Goal: Communication & Community: Answer question/provide support

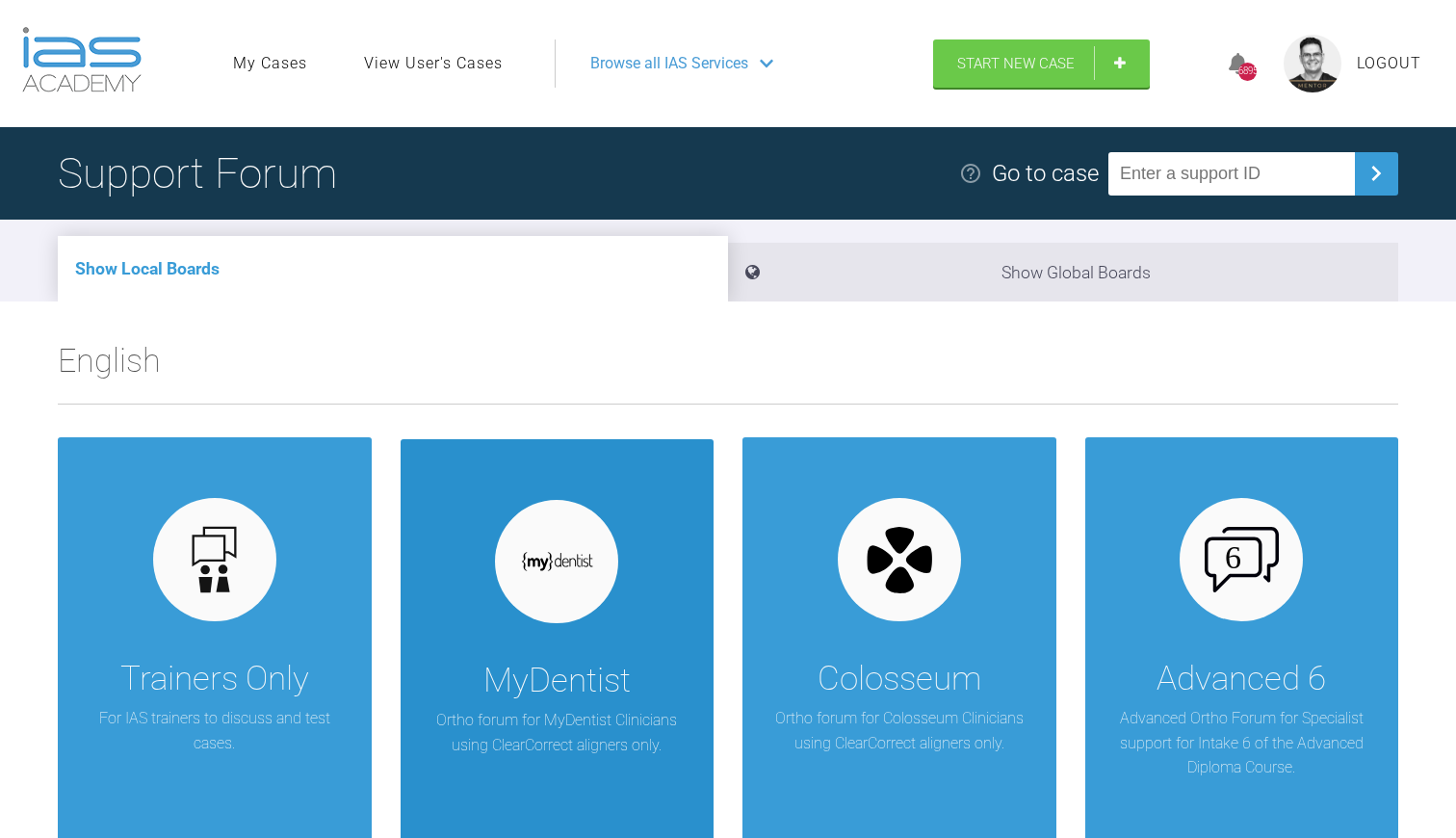
click at [592, 575] on div at bounding box center [556, 561] width 123 height 123
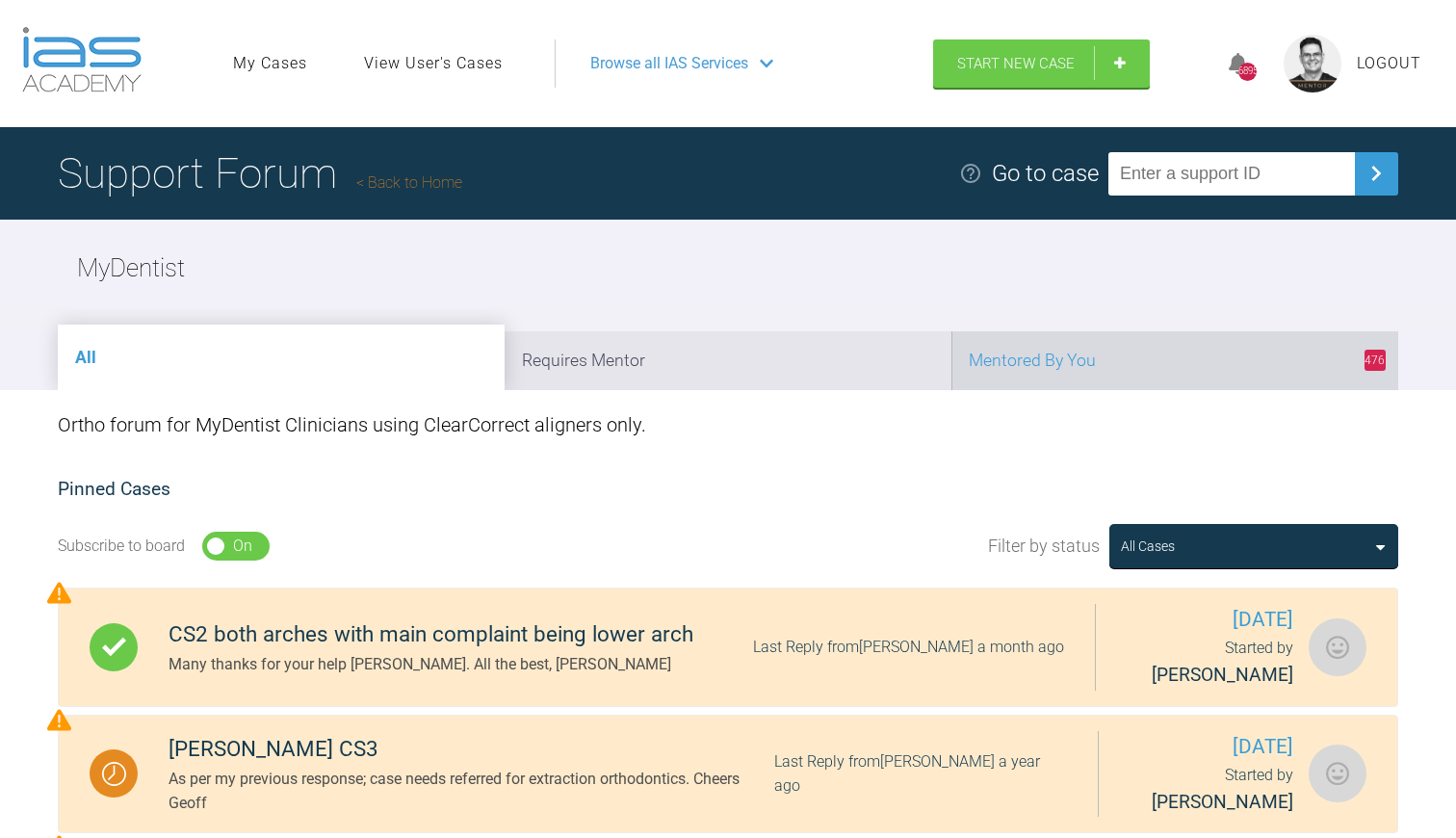
click at [1059, 366] on li "476 Mentored By You" at bounding box center [1174, 361] width 447 height 59
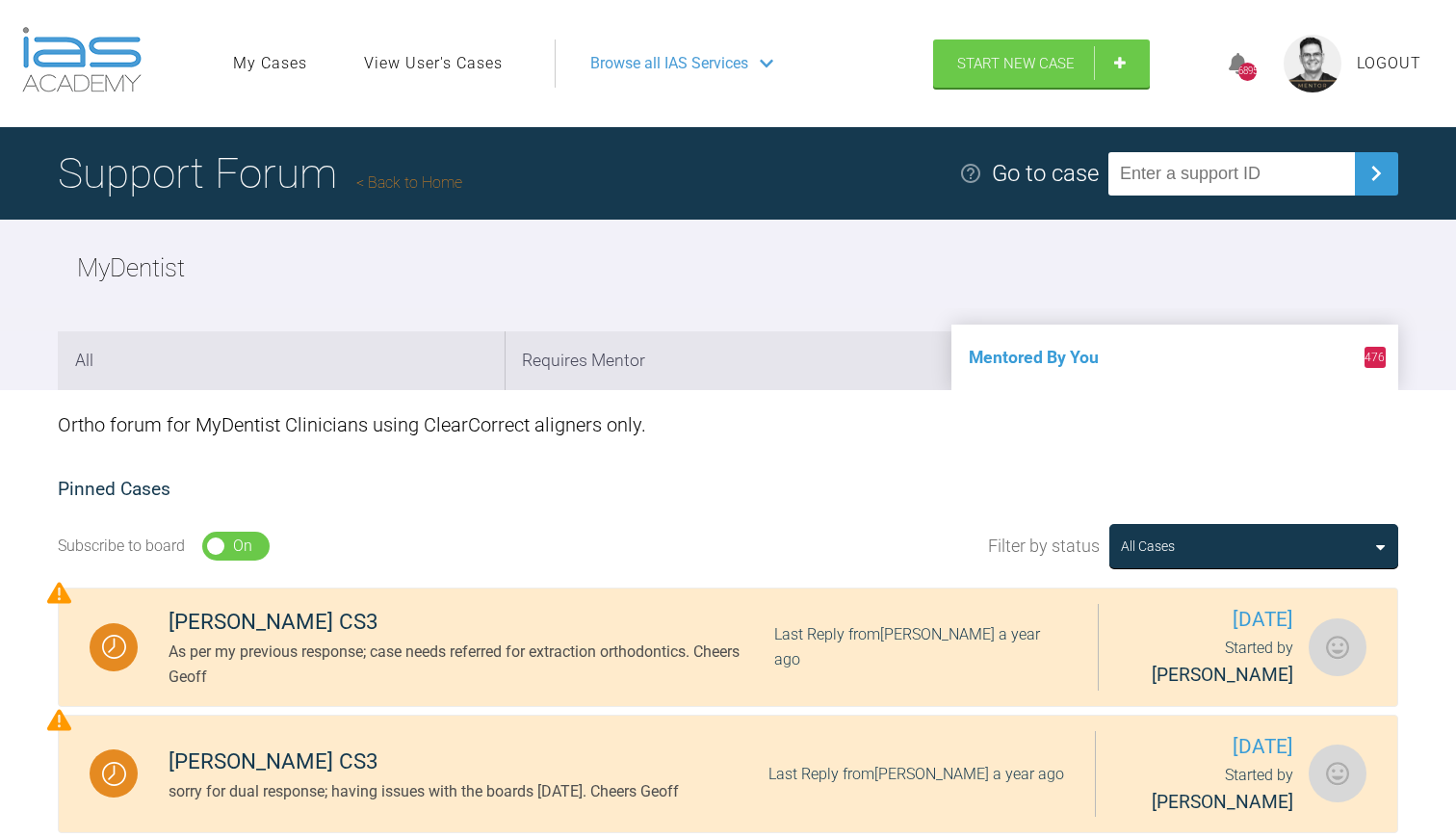
click at [399, 182] on link "Back to Home" at bounding box center [410, 182] width 106 height 19
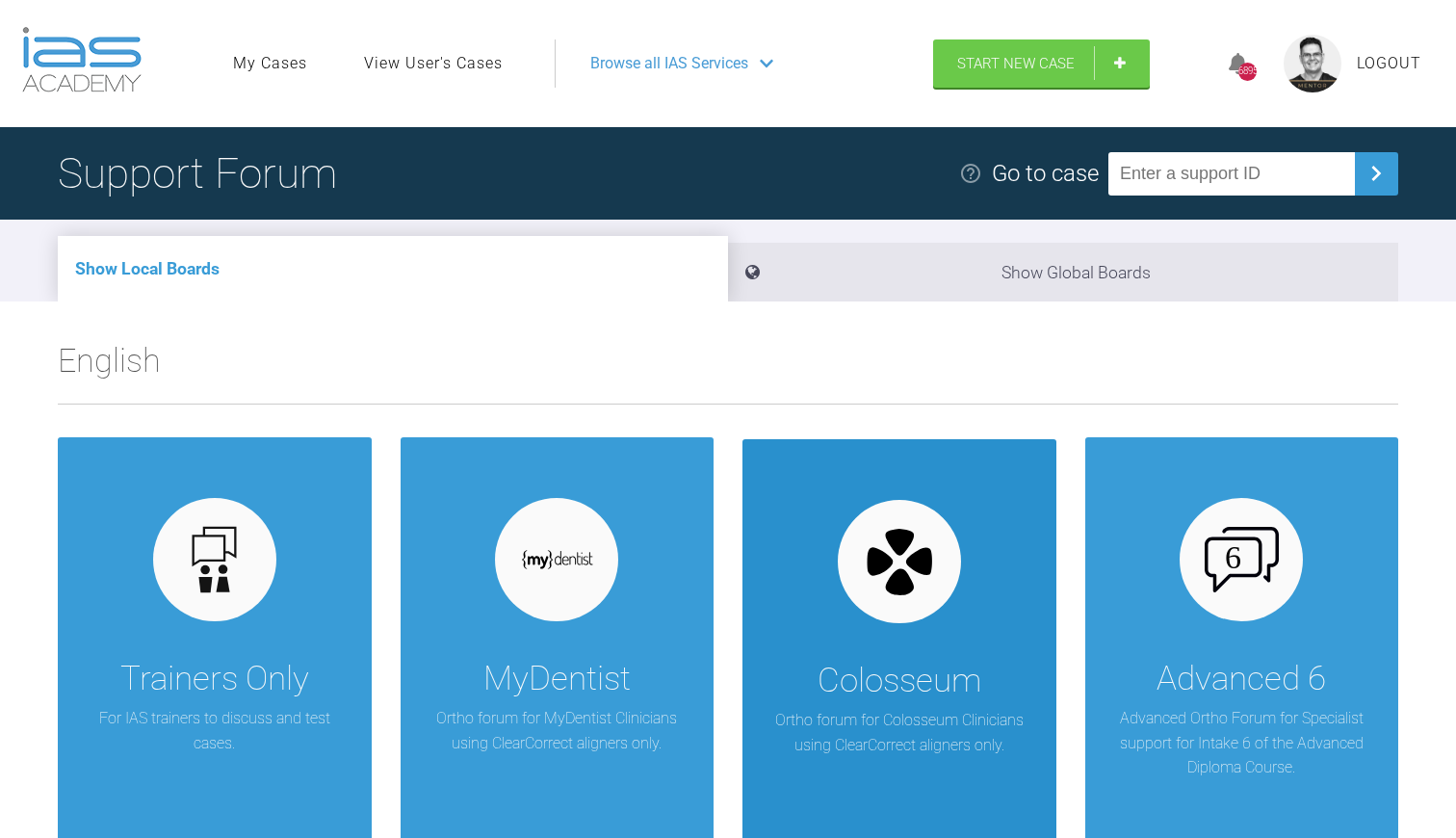
click at [881, 609] on div at bounding box center [899, 561] width 123 height 123
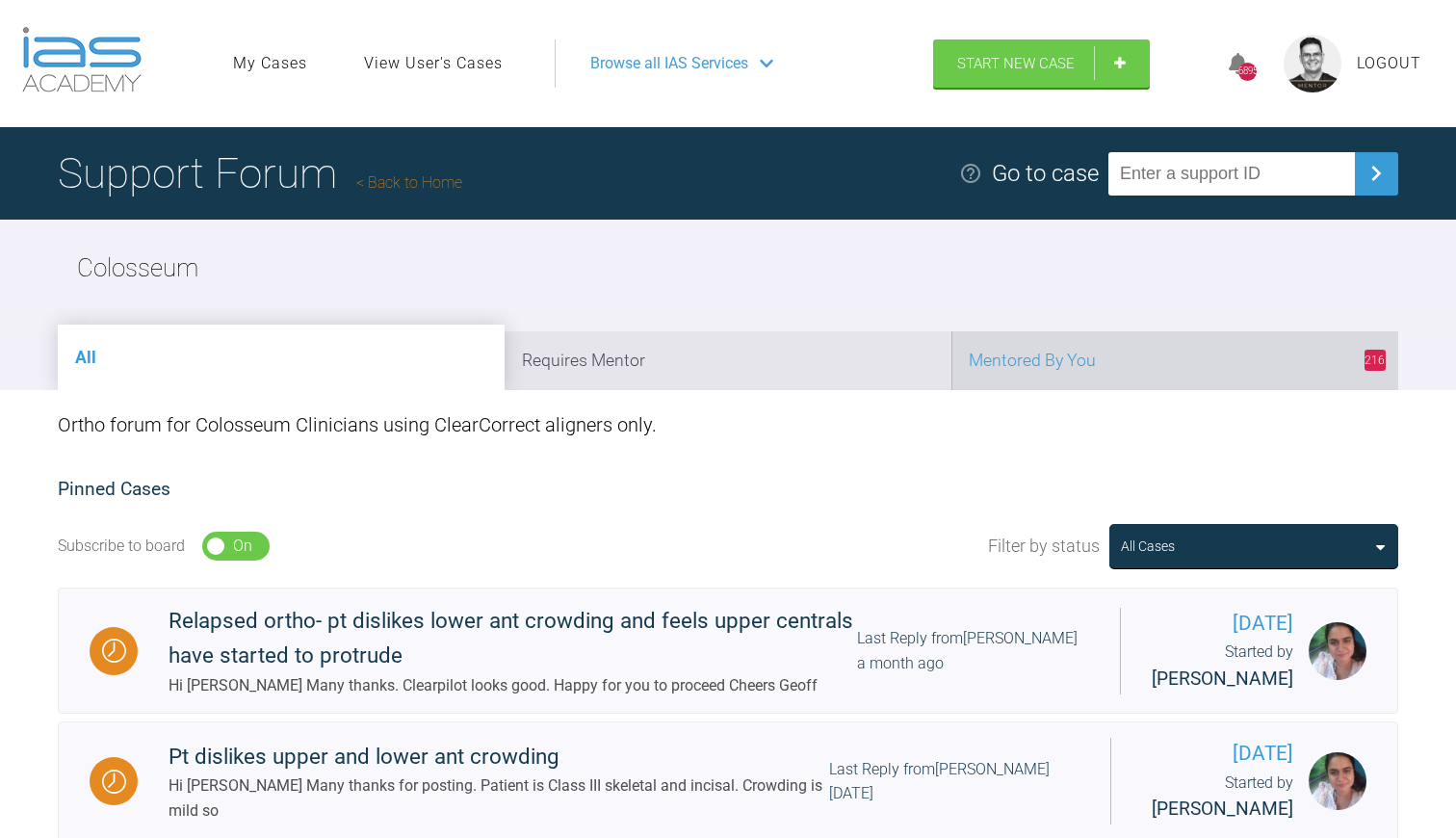
click at [1029, 348] on li "216 Mentored By You" at bounding box center [1174, 361] width 447 height 59
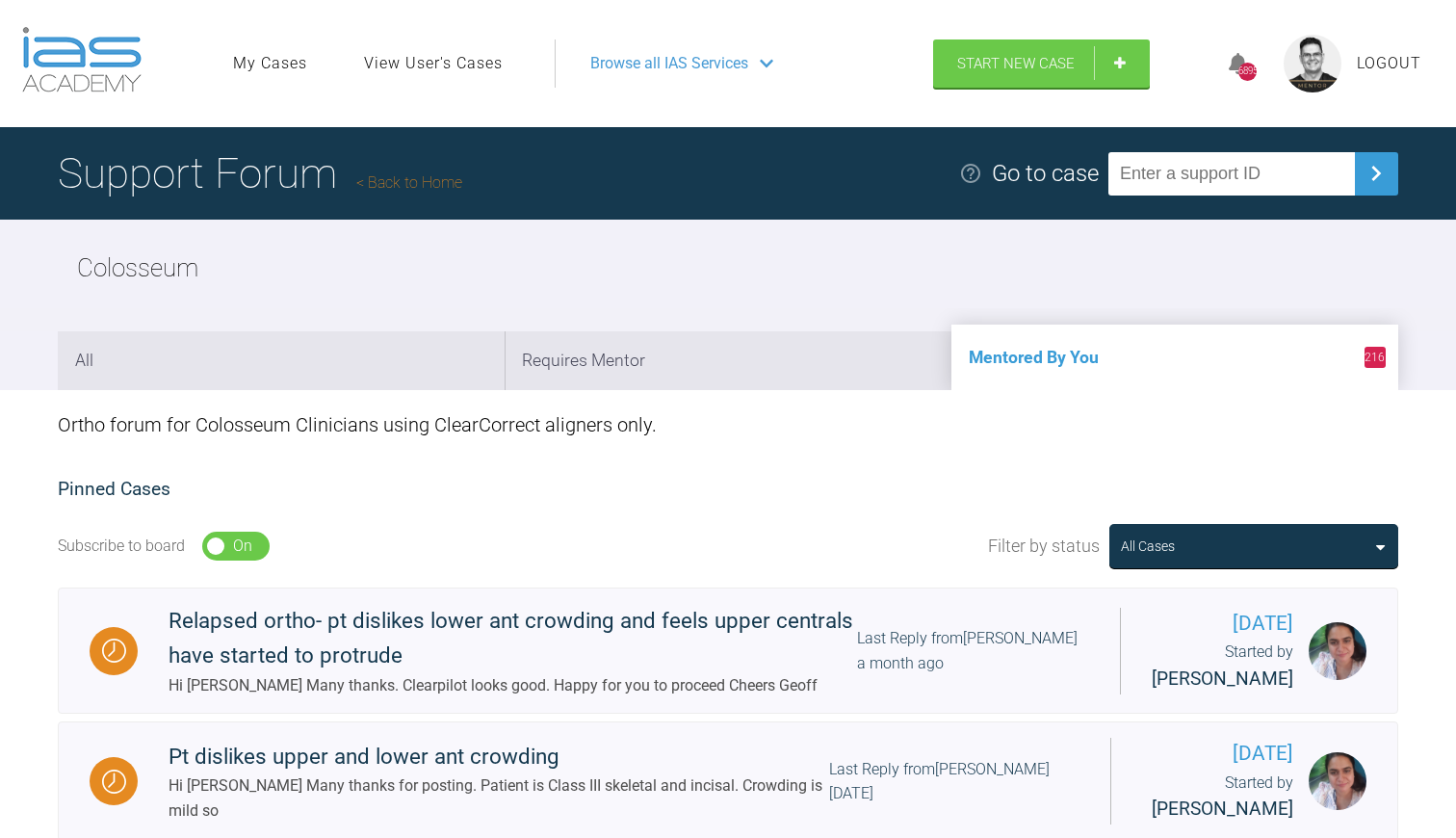
click at [407, 183] on link "Back to Home" at bounding box center [410, 182] width 106 height 19
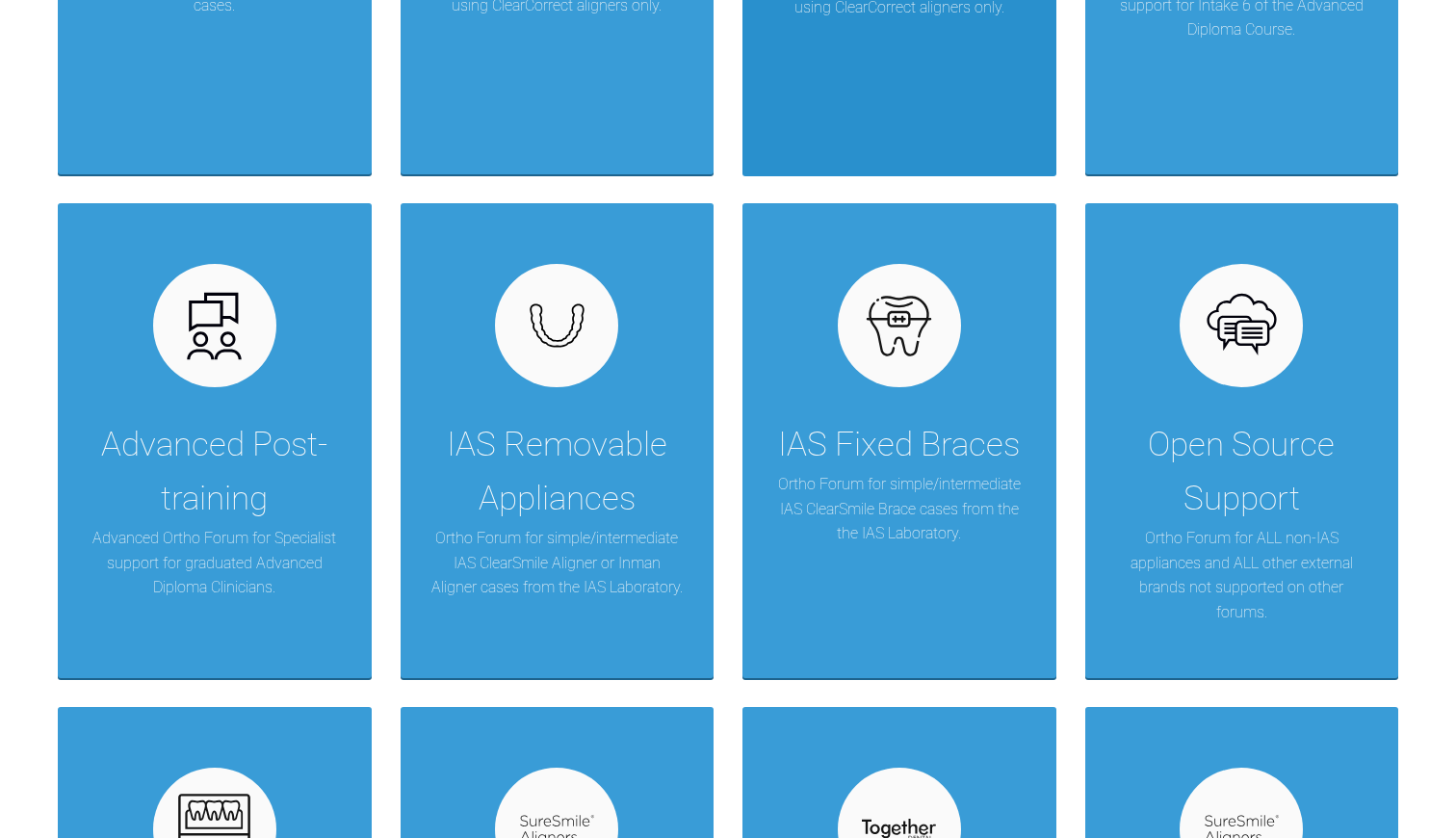
scroll to position [753, 0]
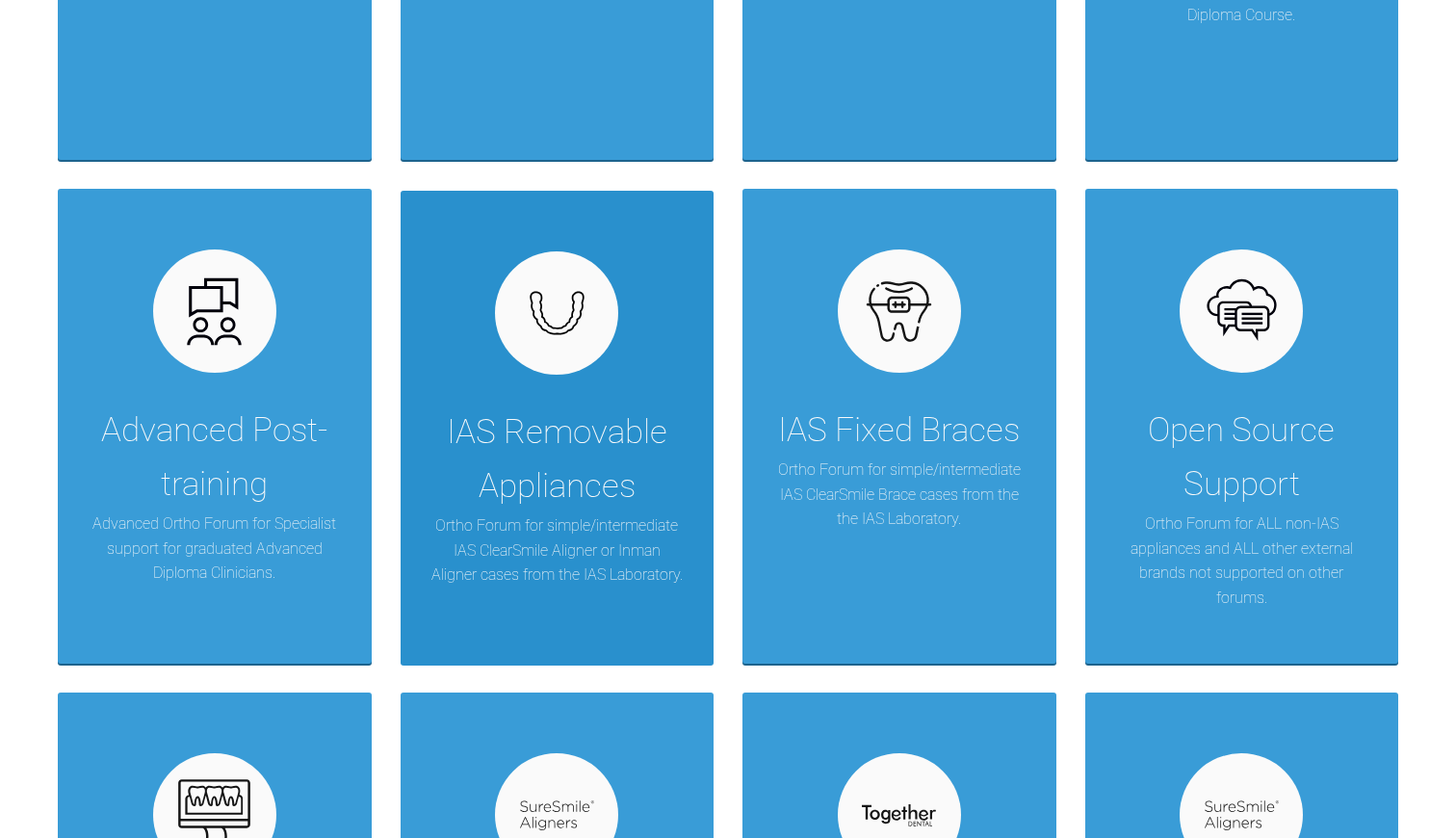
click at [560, 476] on div "IAS Removable Appliances" at bounding box center [557, 460] width 256 height 108
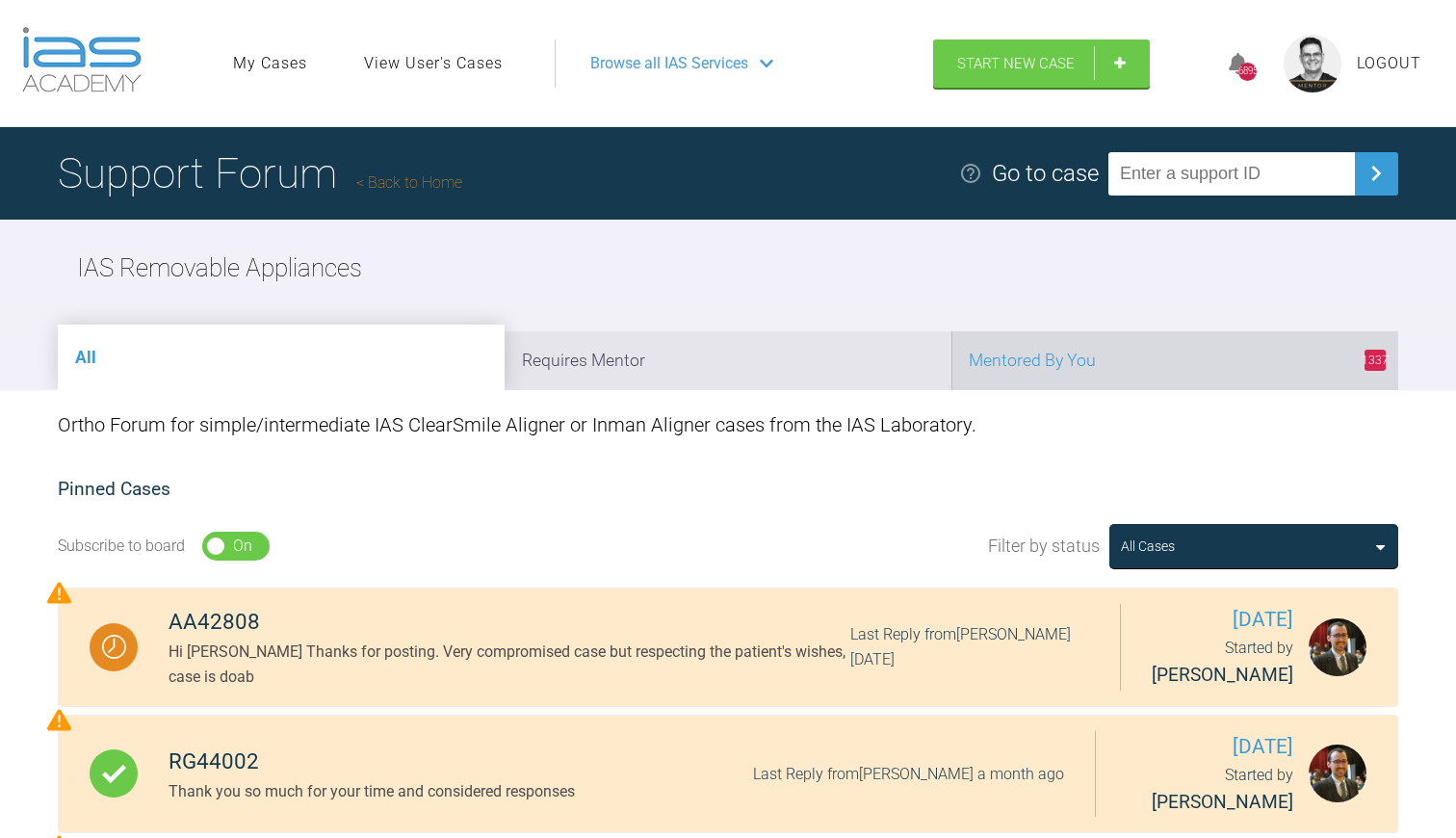
click at [1121, 373] on li "1337 Mentored By You" at bounding box center [1174, 361] width 447 height 59
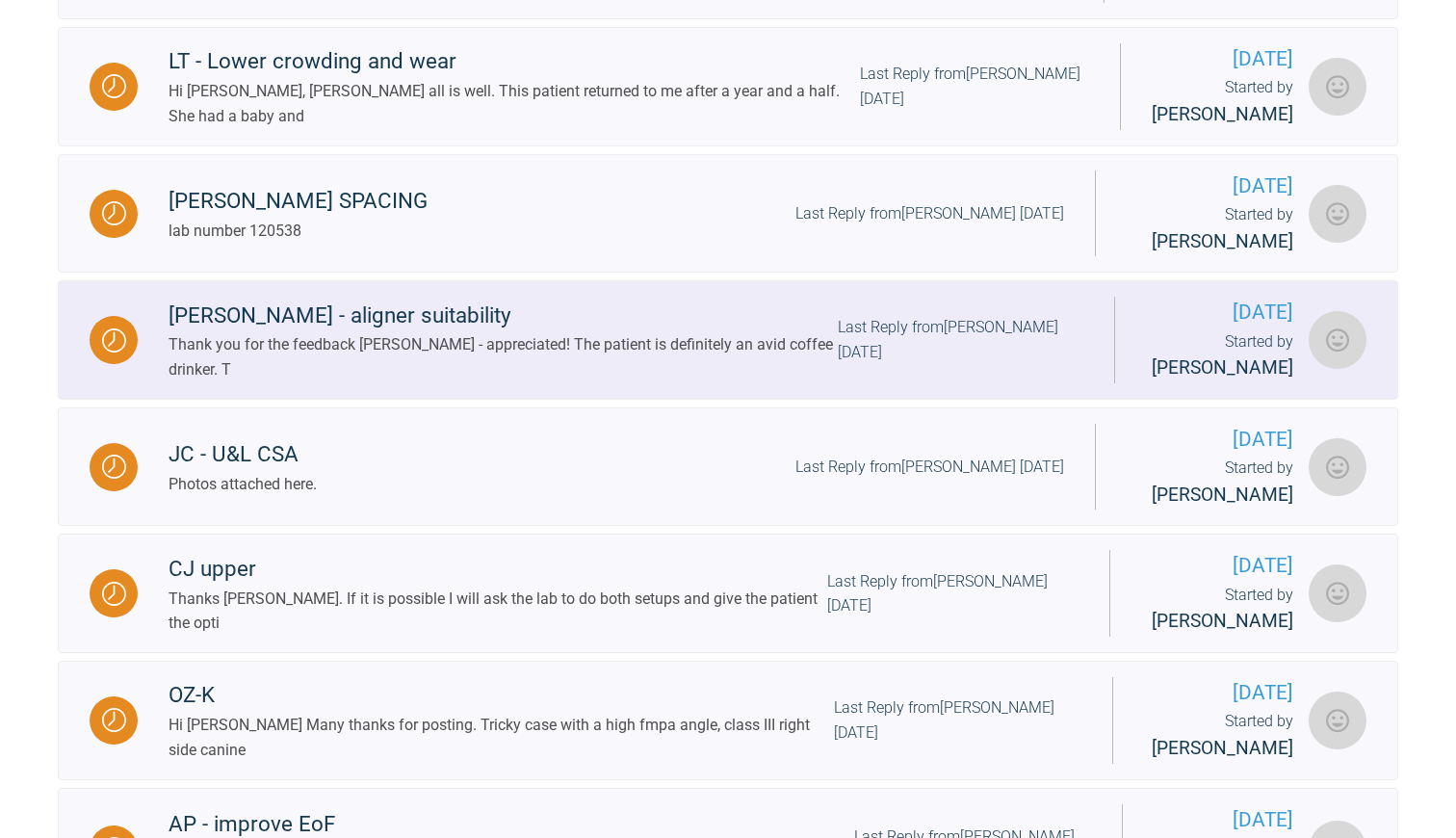
scroll to position [1425, 0]
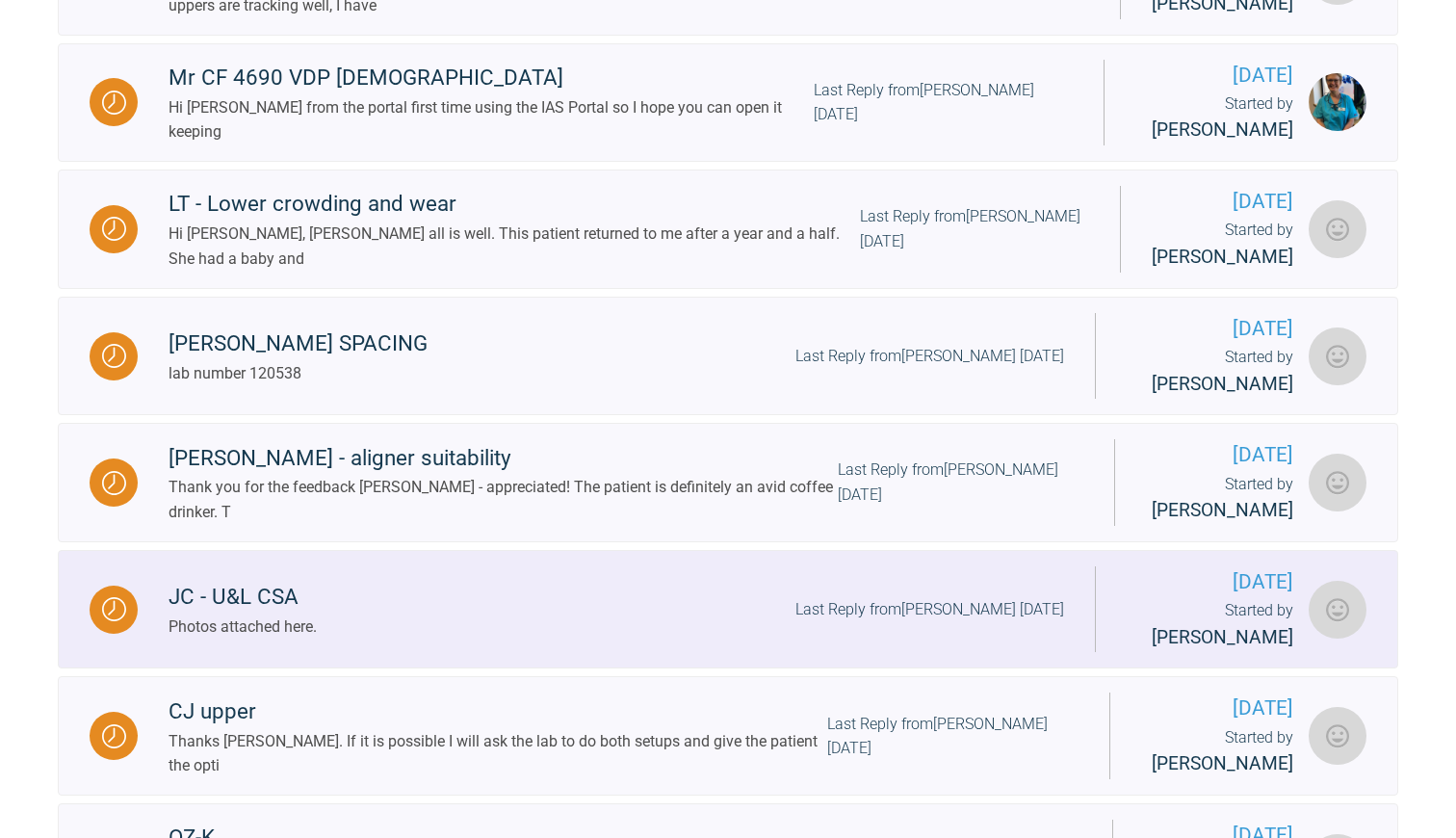
click at [573, 639] on div "JC - U&L CSA Photos attached here. Last Reply from [PERSON_NAME] [DATE]" at bounding box center [616, 609] width 957 height 59
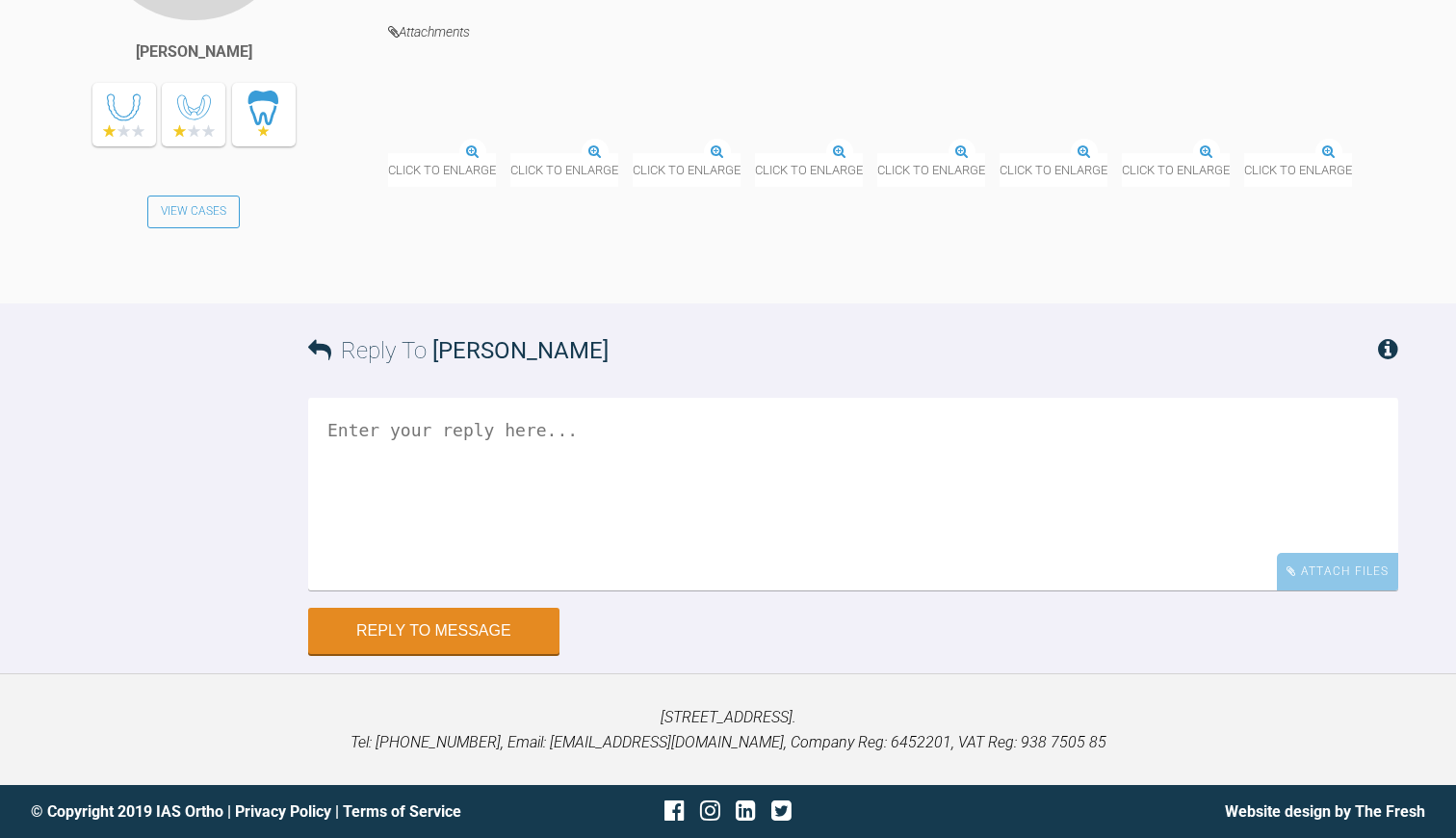
scroll to position [10788, 0]
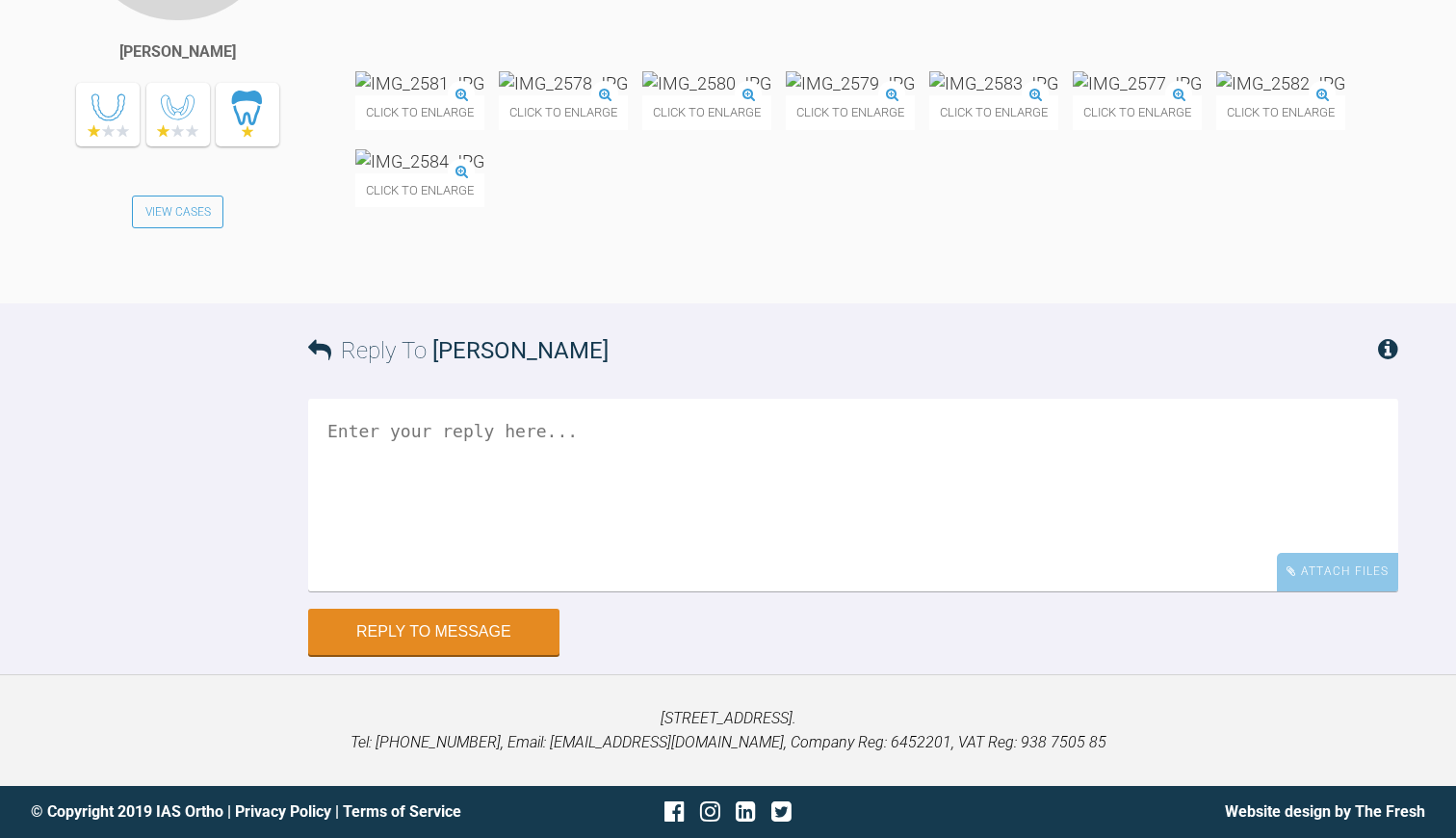
click at [478, 95] on img at bounding box center [420, 84] width 129 height 25
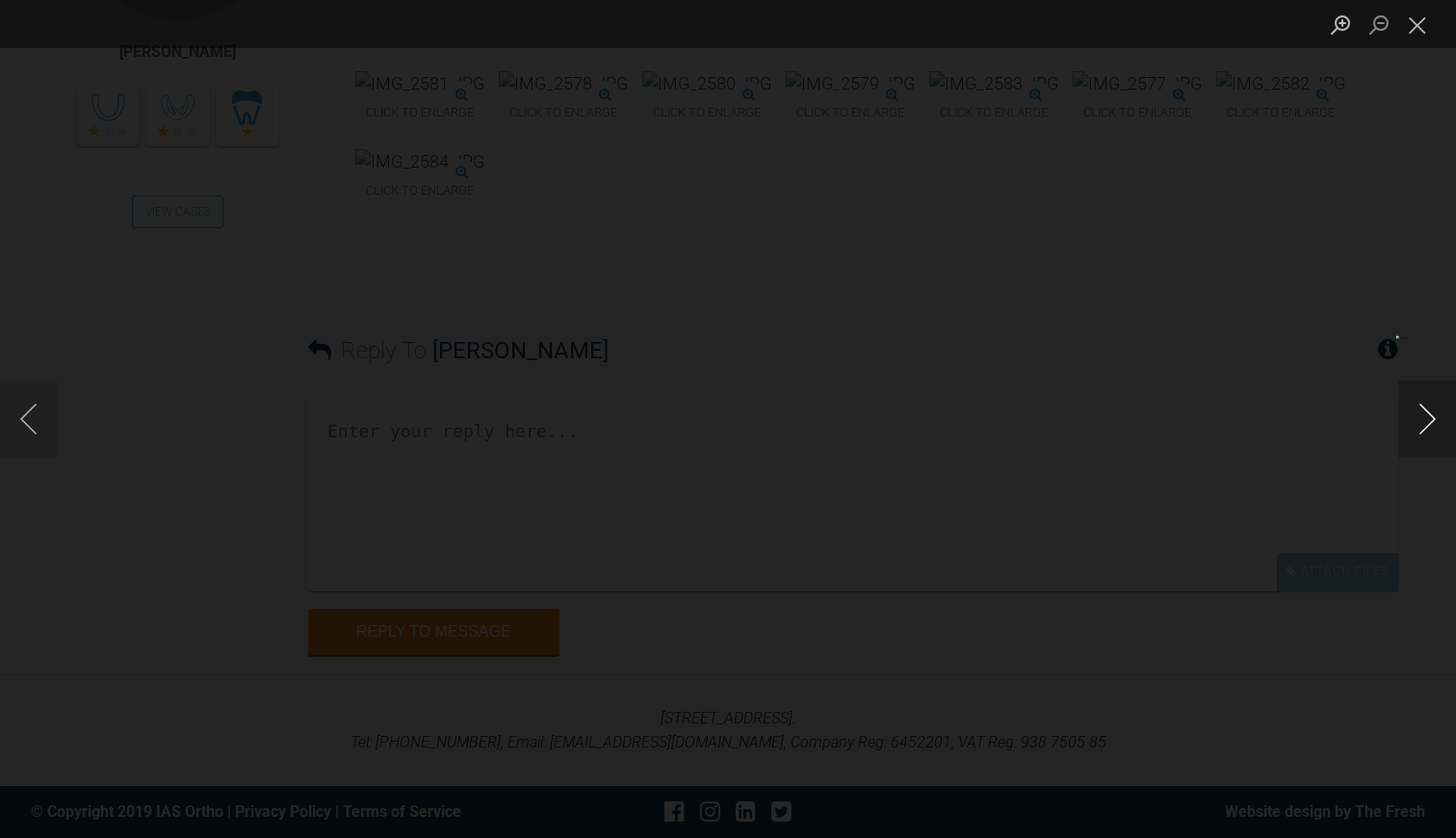
click at [1429, 415] on button "Next image" at bounding box center [1427, 419] width 58 height 77
click at [1429, 417] on button "Next image" at bounding box center [1427, 419] width 58 height 77
click at [1430, 421] on button "Next image" at bounding box center [1427, 419] width 58 height 77
click at [1430, 418] on button "Next image" at bounding box center [1427, 419] width 58 height 77
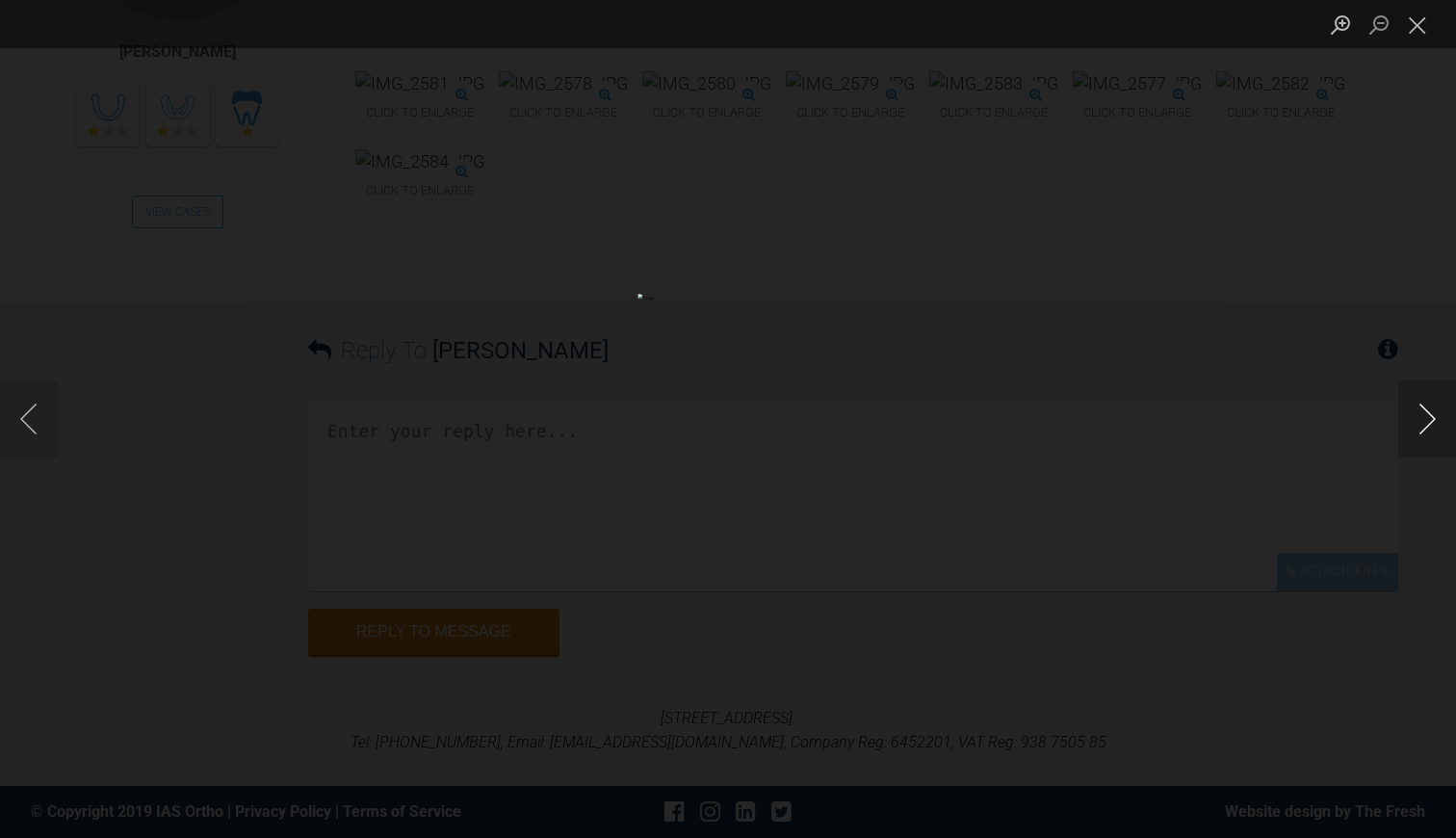
click at [1430, 418] on button "Next image" at bounding box center [1427, 419] width 58 height 77
click at [1424, 419] on button "Next image" at bounding box center [1427, 419] width 58 height 77
click at [1424, 419] on button "Next image" at bounding box center [1427, 419] width 58 height 77
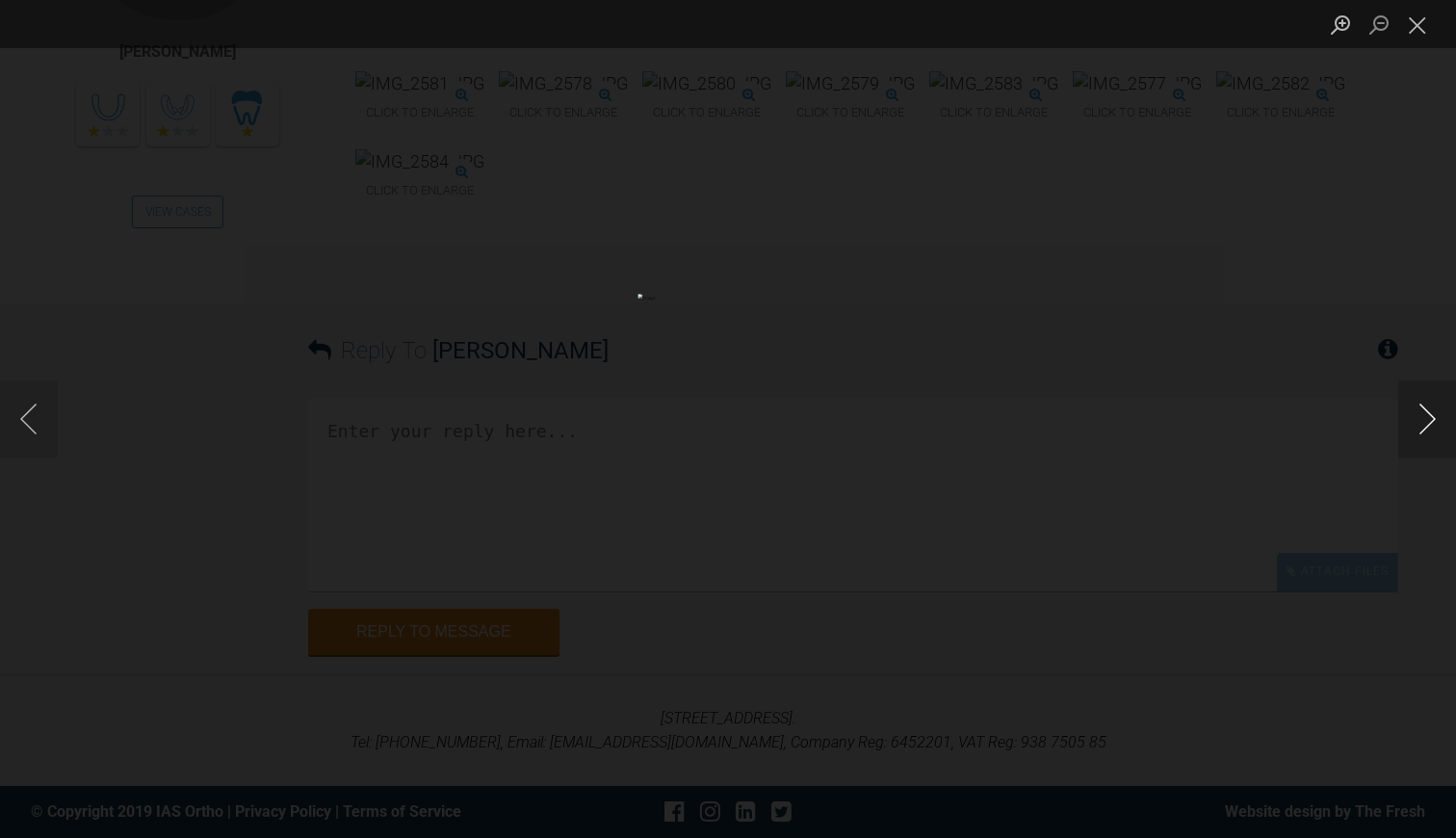
click at [1424, 419] on button "Next image" at bounding box center [1427, 419] width 58 height 77
click at [1412, 28] on button "Close lightbox" at bounding box center [1417, 25] width 38 height 33
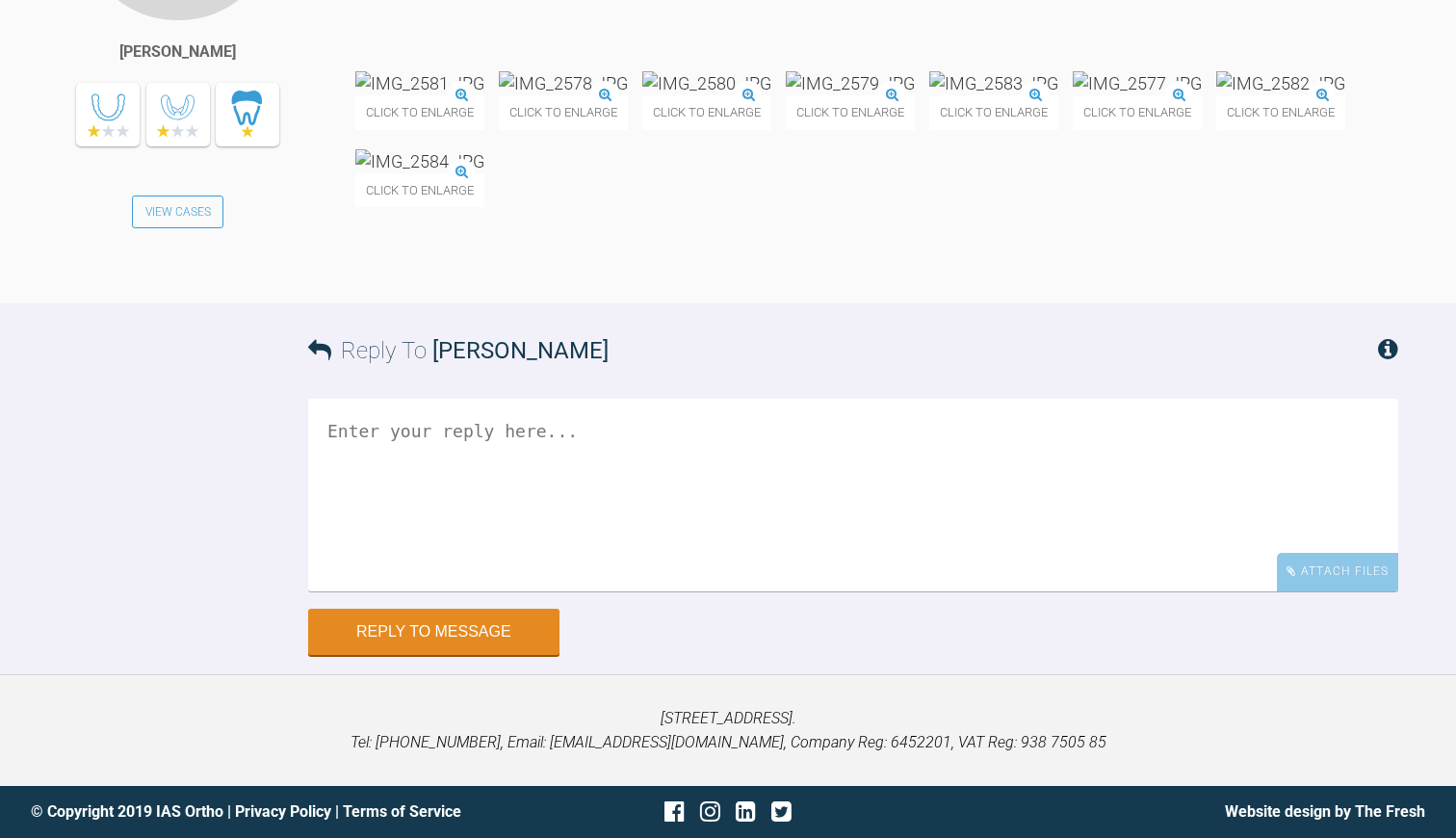
click at [386, 591] on textarea at bounding box center [854, 495] width 1091 height 193
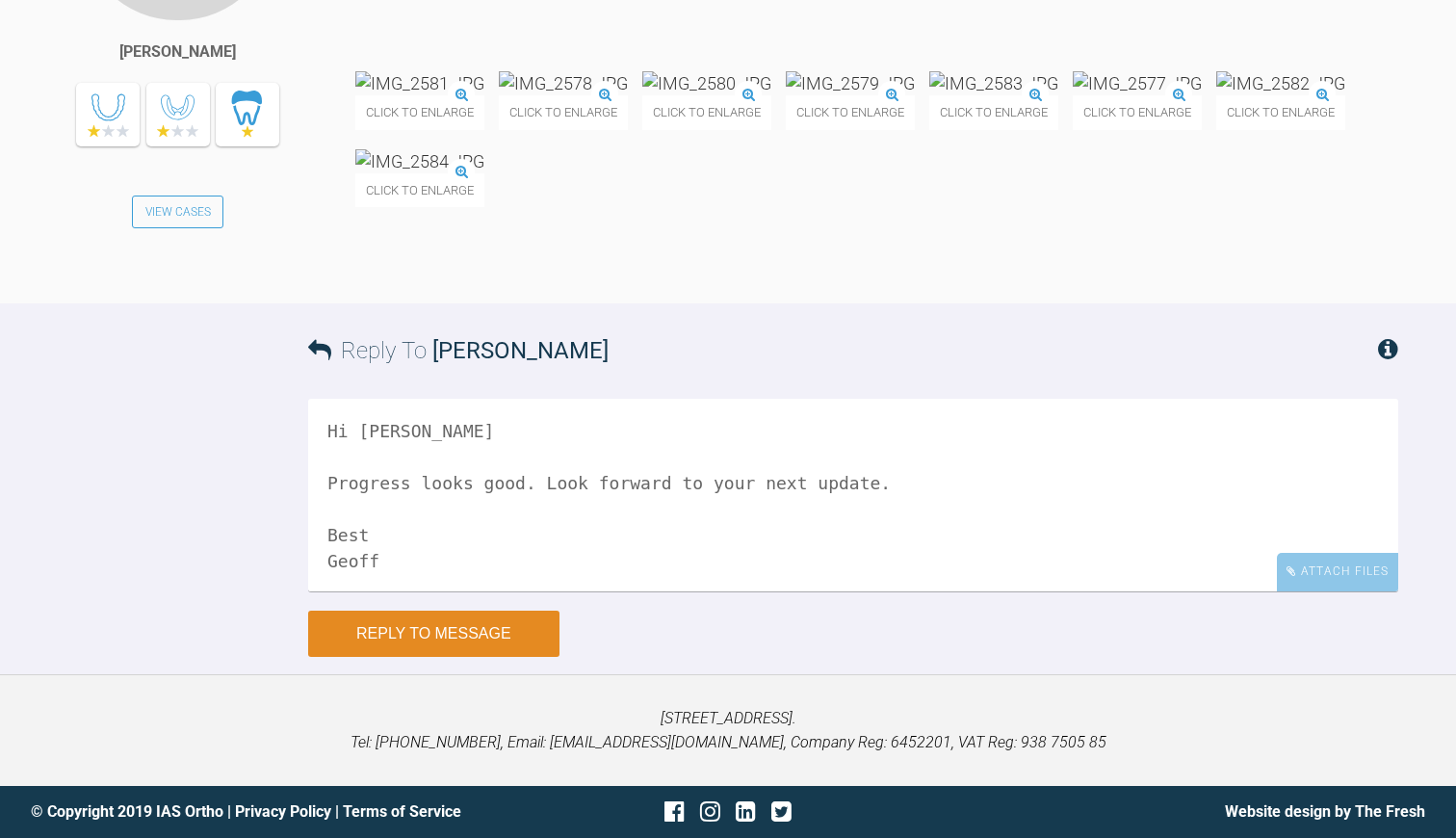
type textarea "Hi [PERSON_NAME] Progress looks good. Look forward to your next update. Best Ge…"
click at [409, 619] on button "Reply to Message" at bounding box center [434, 633] width 252 height 46
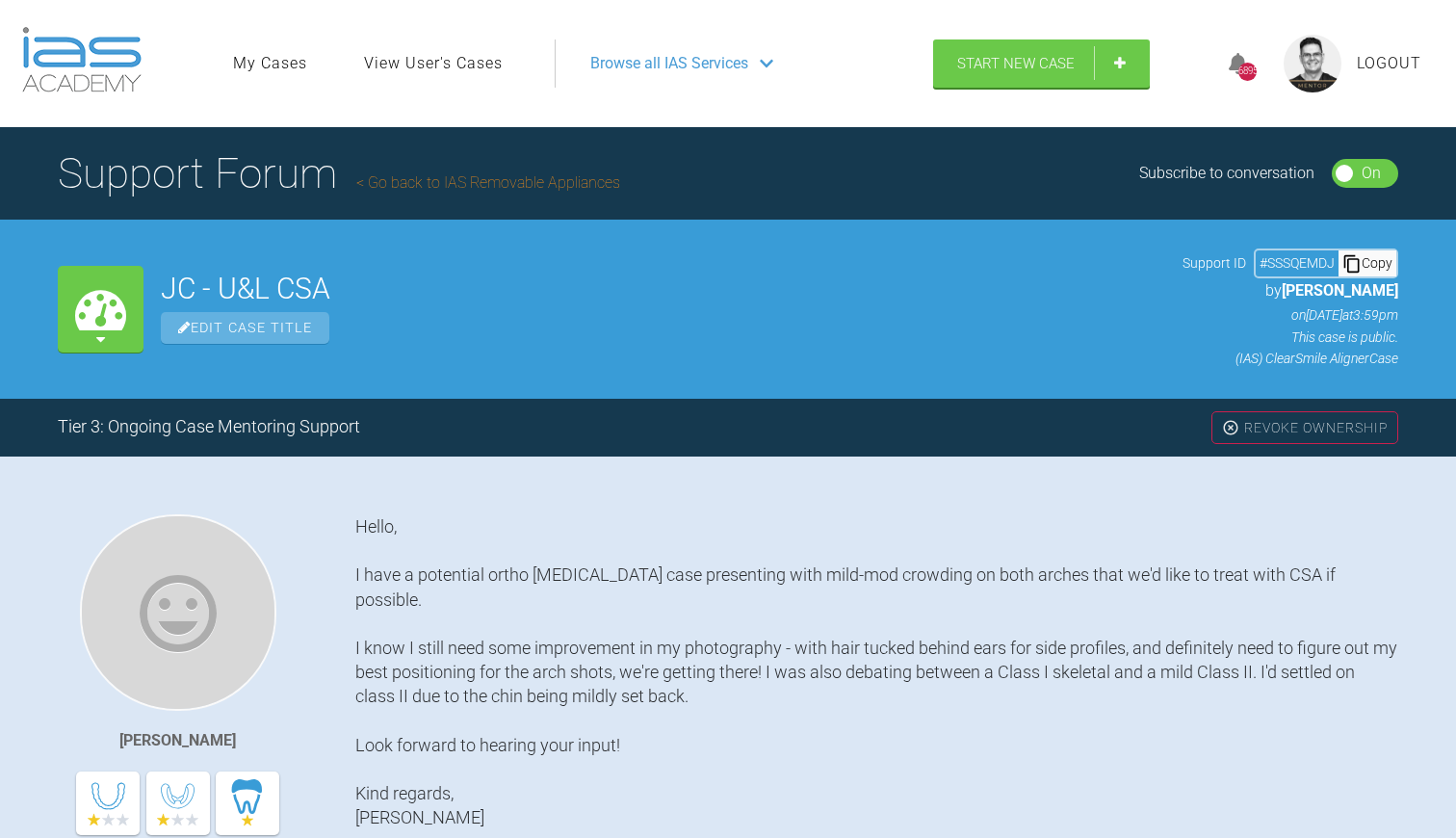
scroll to position [0, 0]
click at [464, 184] on link "Go back to IAS Removable Appliances" at bounding box center [488, 182] width 264 height 19
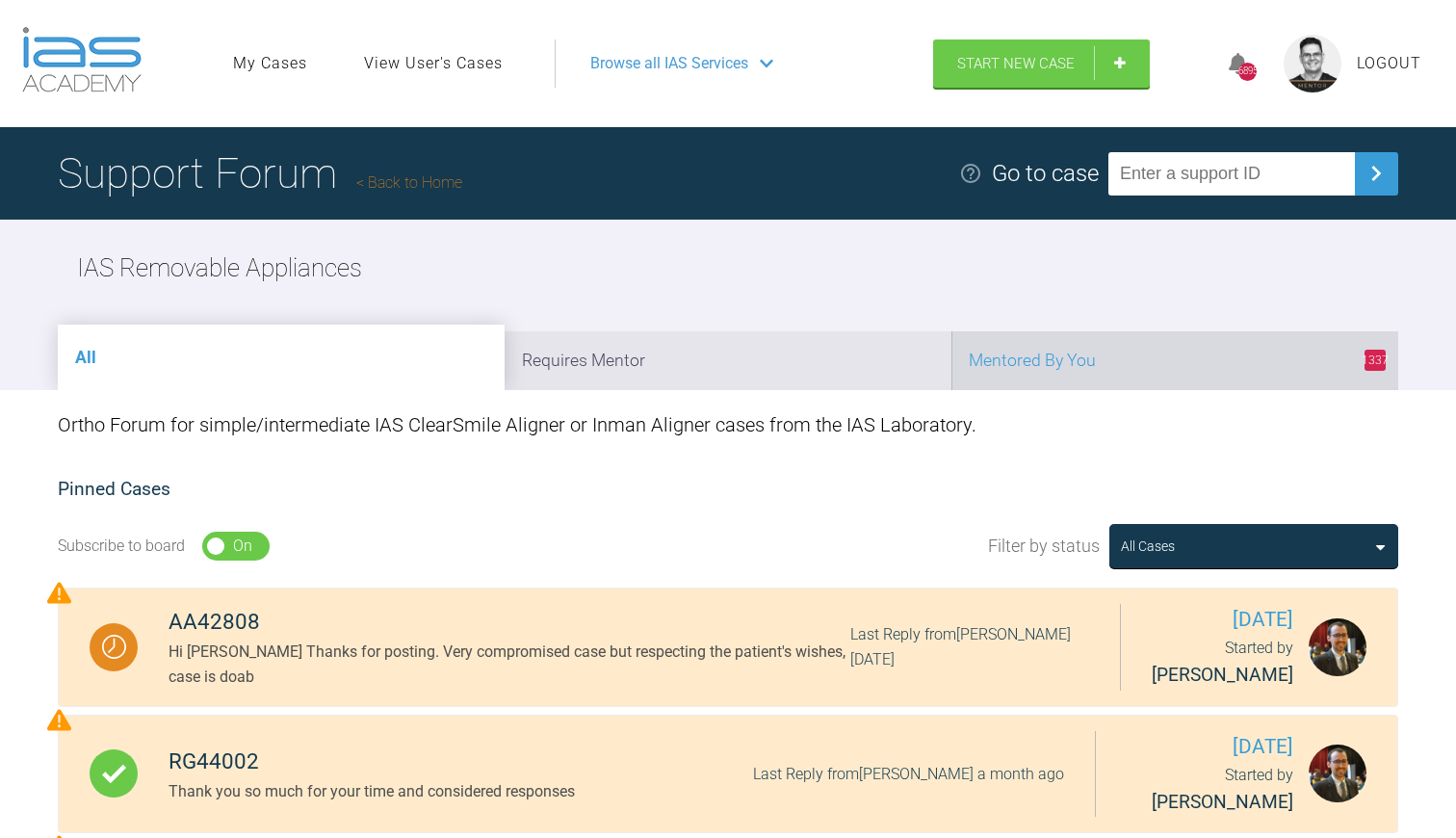
click at [1128, 354] on li "1337 Mentored By You" at bounding box center [1174, 361] width 447 height 59
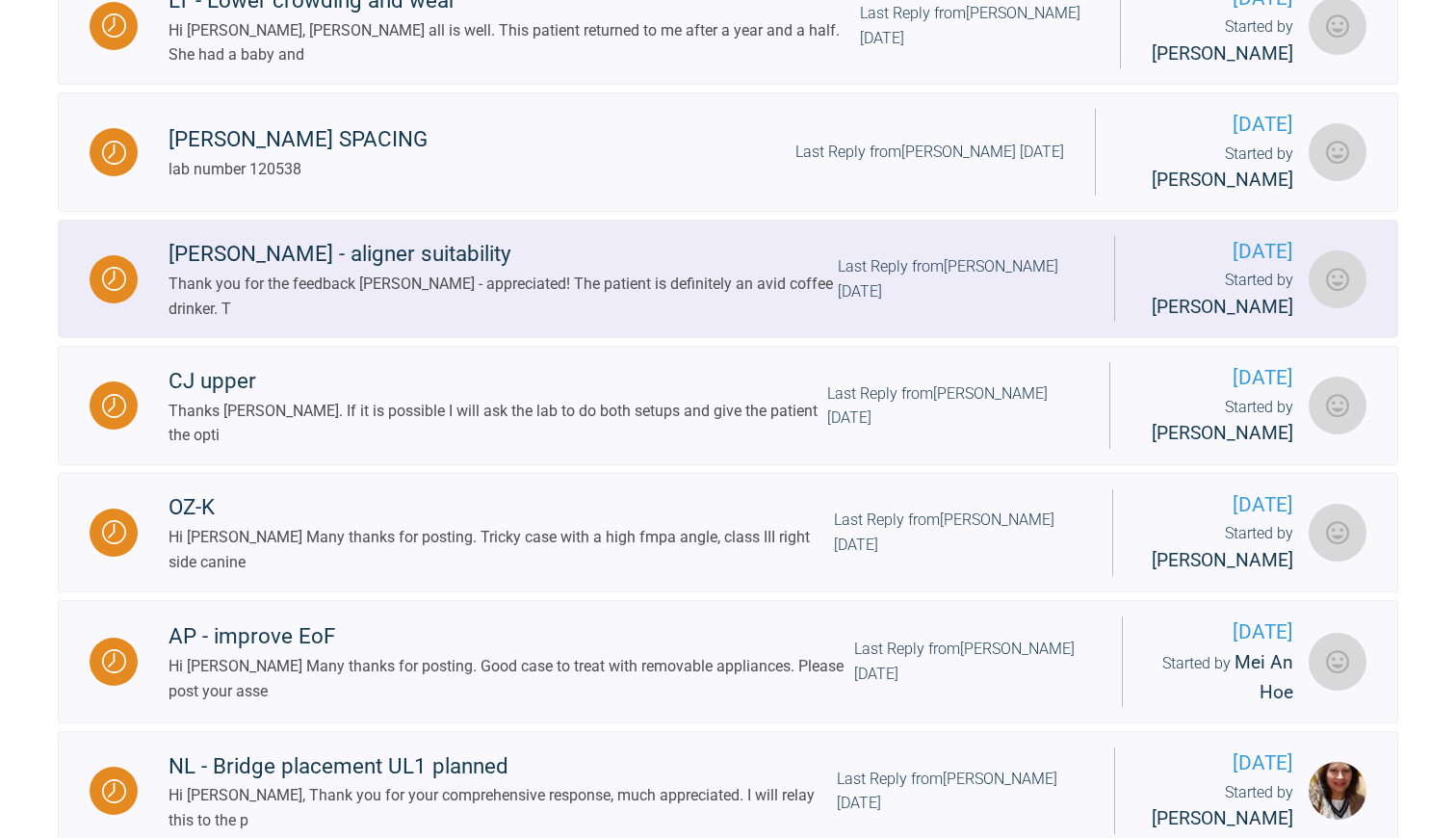
scroll to position [1638, 0]
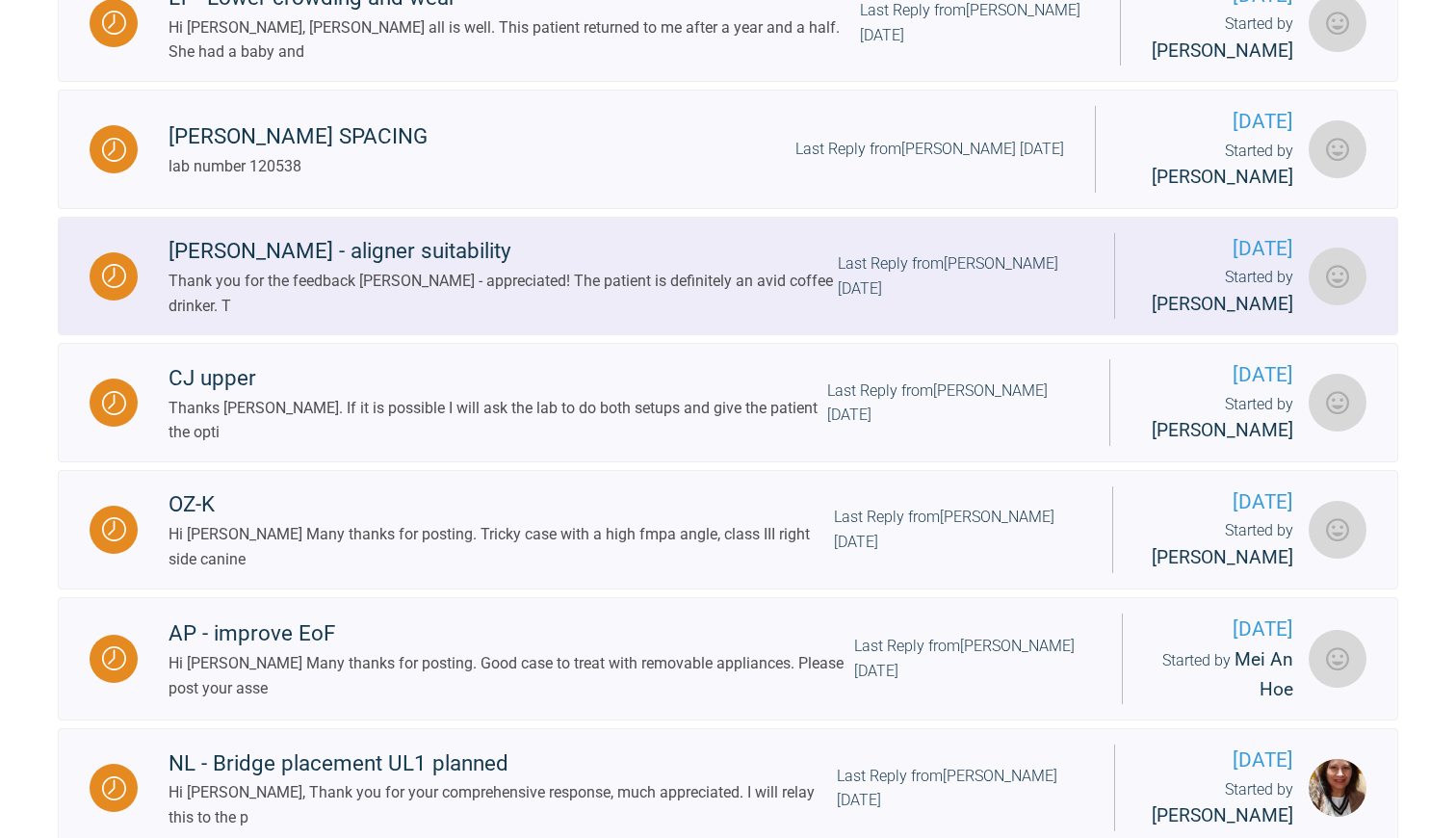
click at [543, 317] on div "Thank you for the feedback [PERSON_NAME] - appreciated! The patient is definite…" at bounding box center [503, 293] width 669 height 49
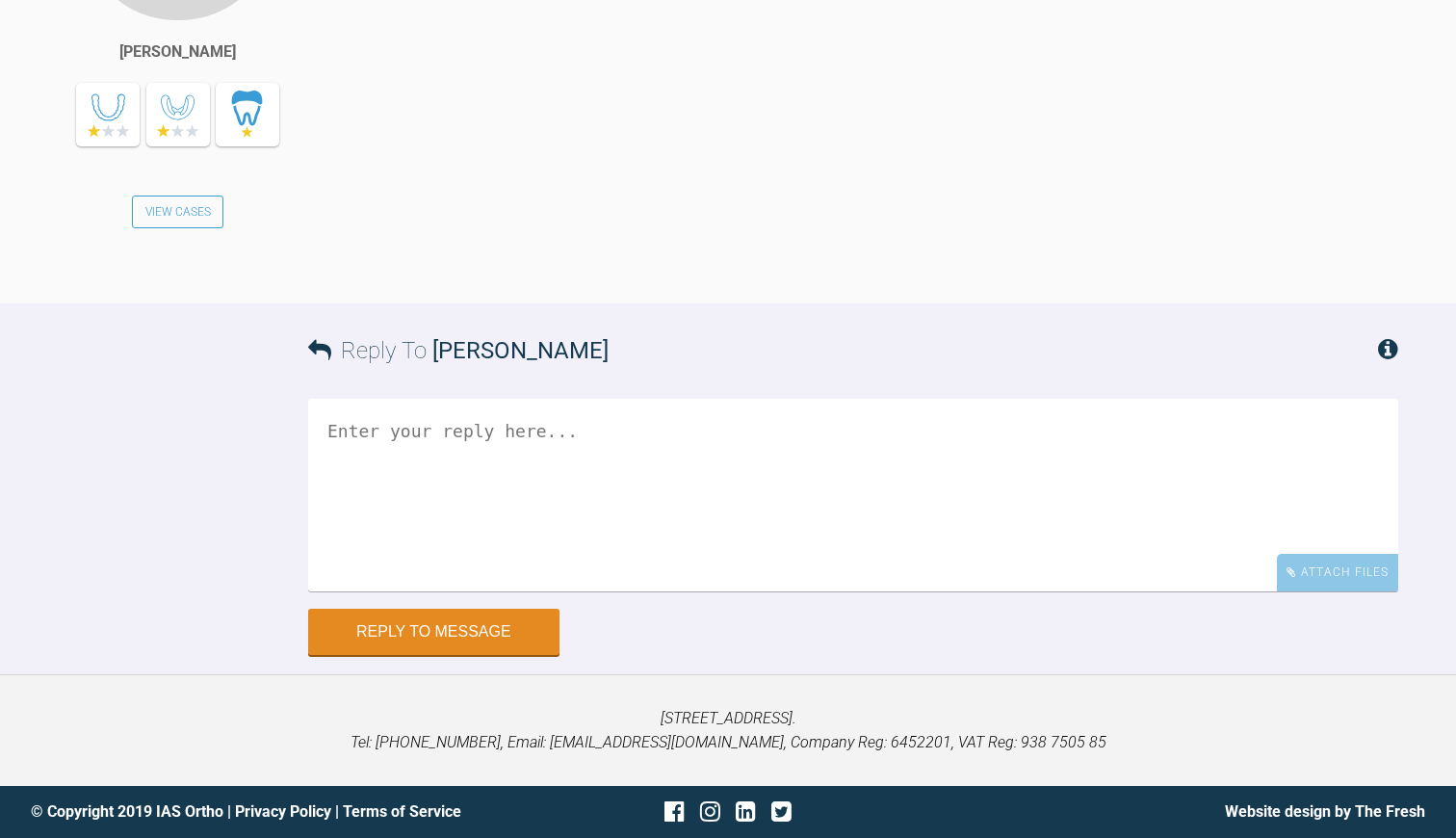
scroll to position [20124, 0]
click at [396, 452] on textarea at bounding box center [854, 495] width 1091 height 193
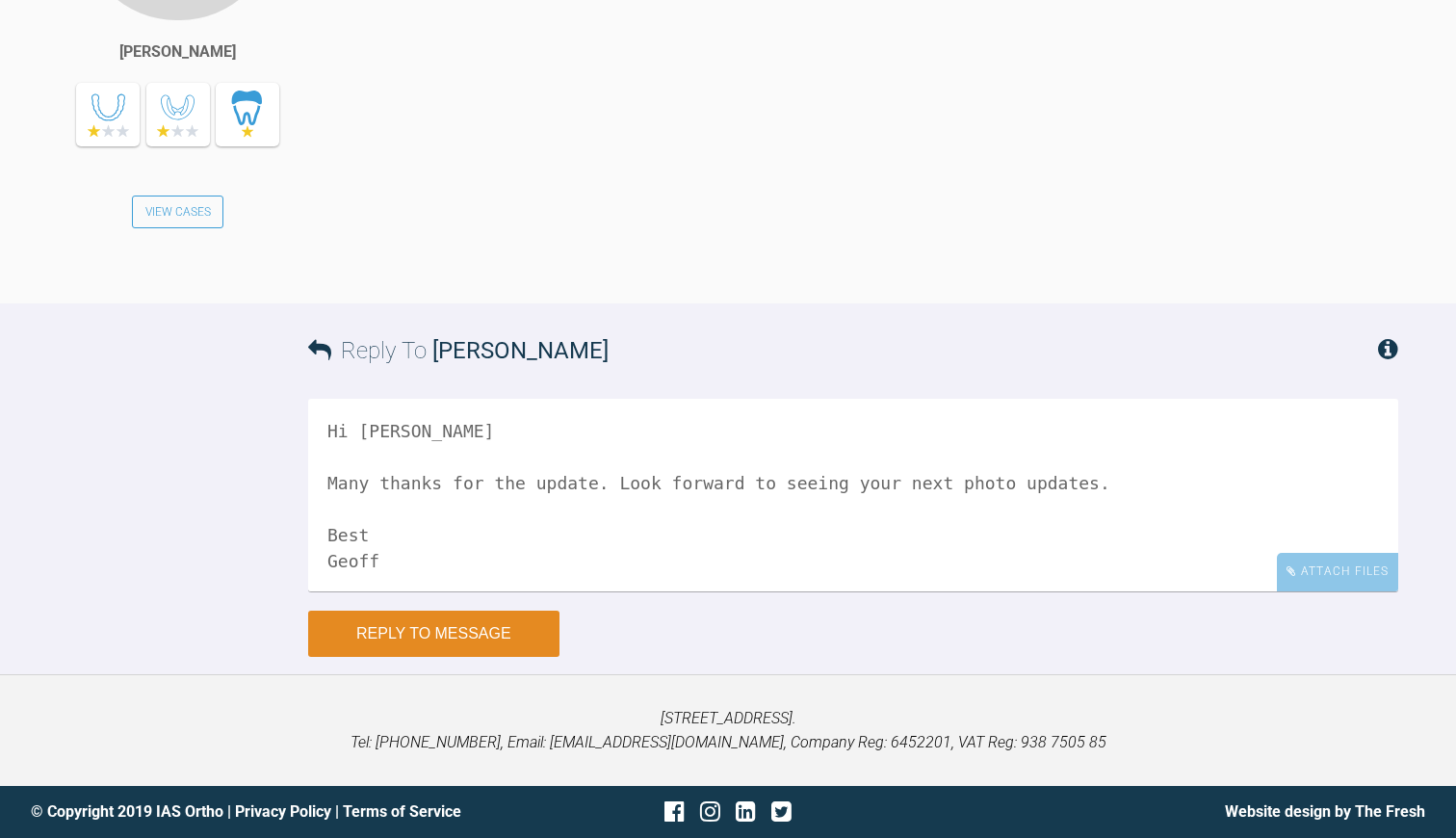
type textarea "Hi [PERSON_NAME] Many thanks for the update. Look forward to seeing your next p…"
click at [378, 645] on button "Reply to Message" at bounding box center [434, 633] width 252 height 46
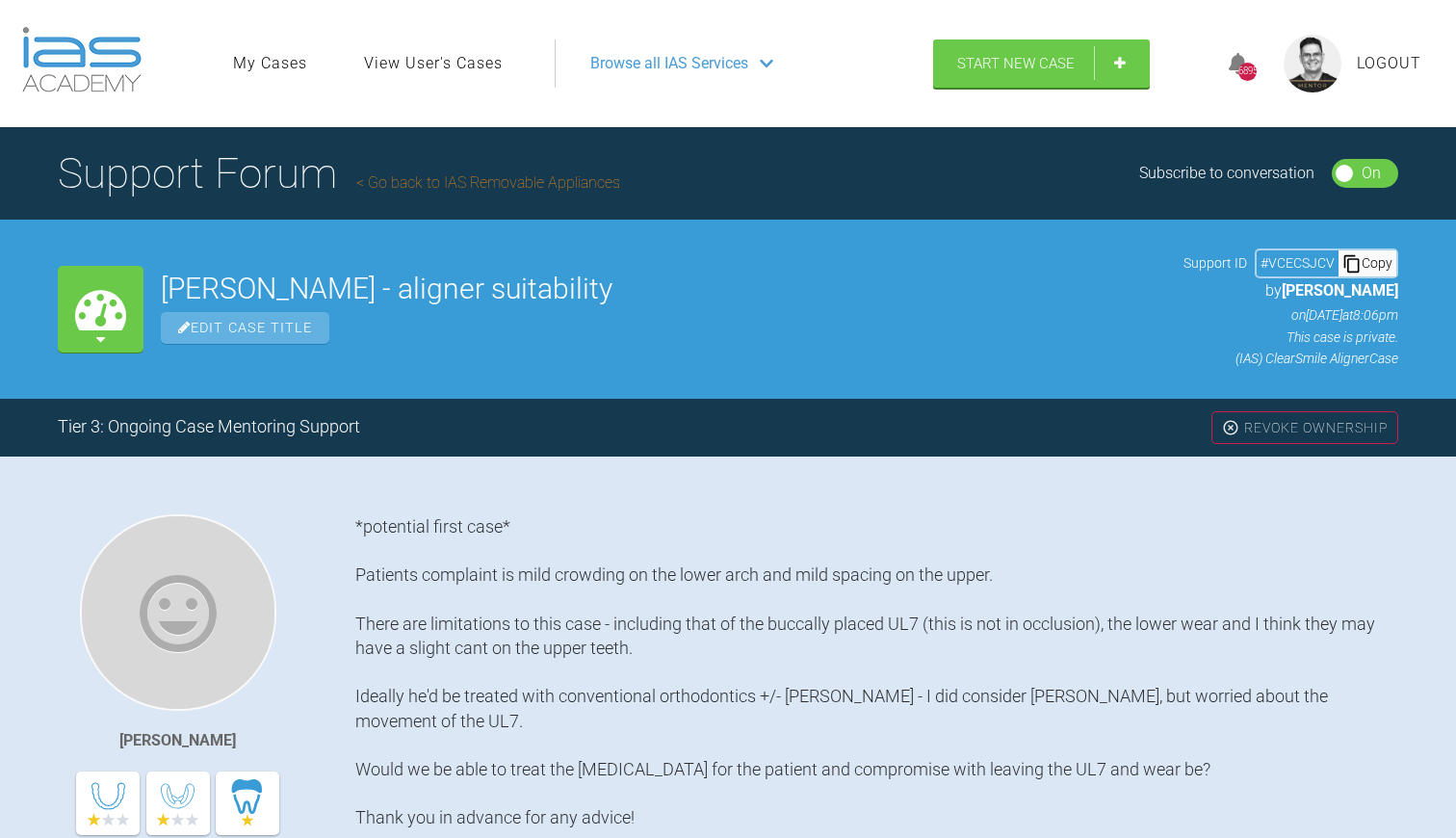
scroll to position [0, 0]
click at [488, 180] on link "Go back to IAS Removable Appliances" at bounding box center [488, 182] width 264 height 19
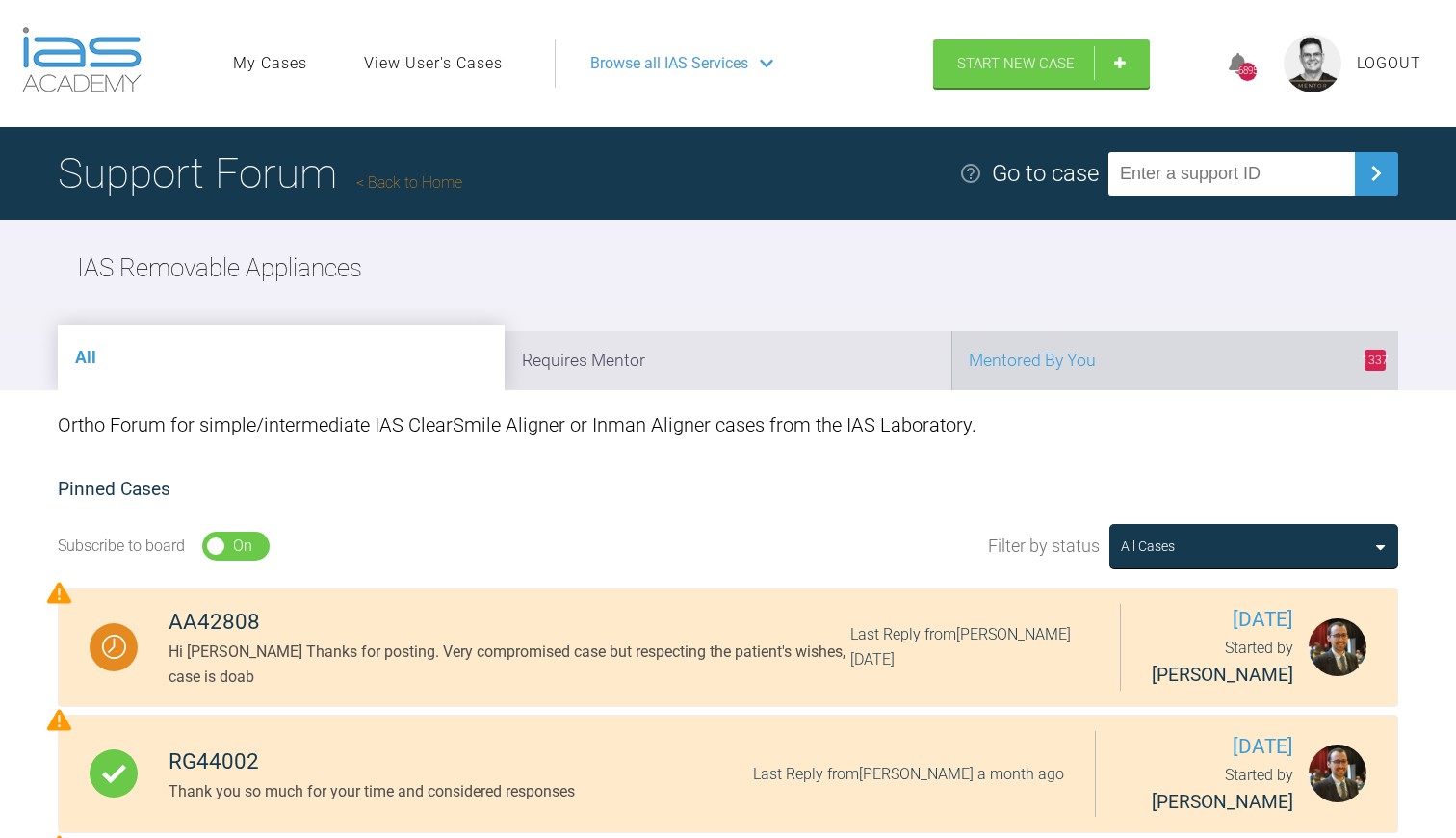
click at [1022, 369] on li "1337 Mentored By You" at bounding box center [1174, 361] width 447 height 59
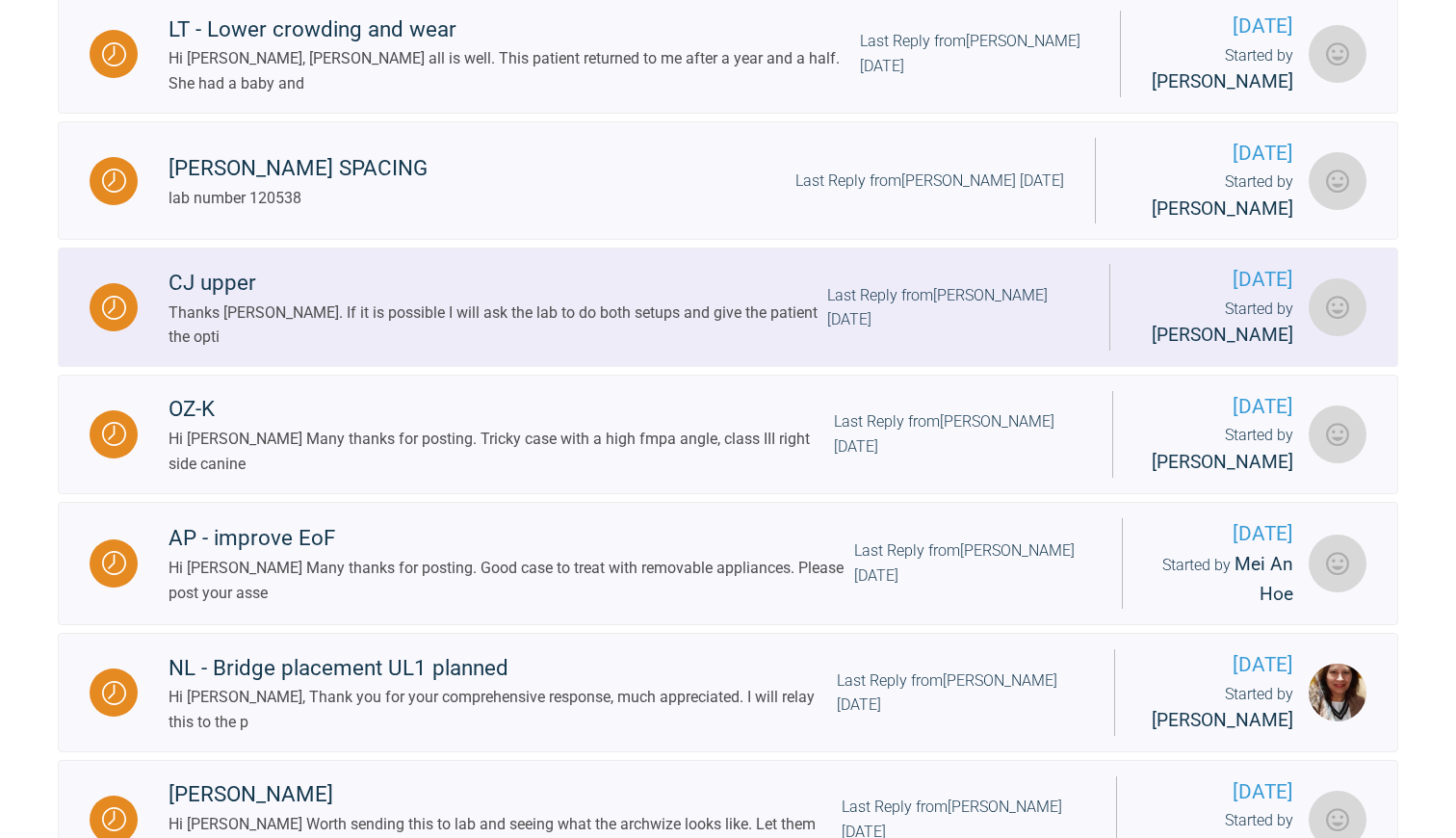
scroll to position [1733, 0]
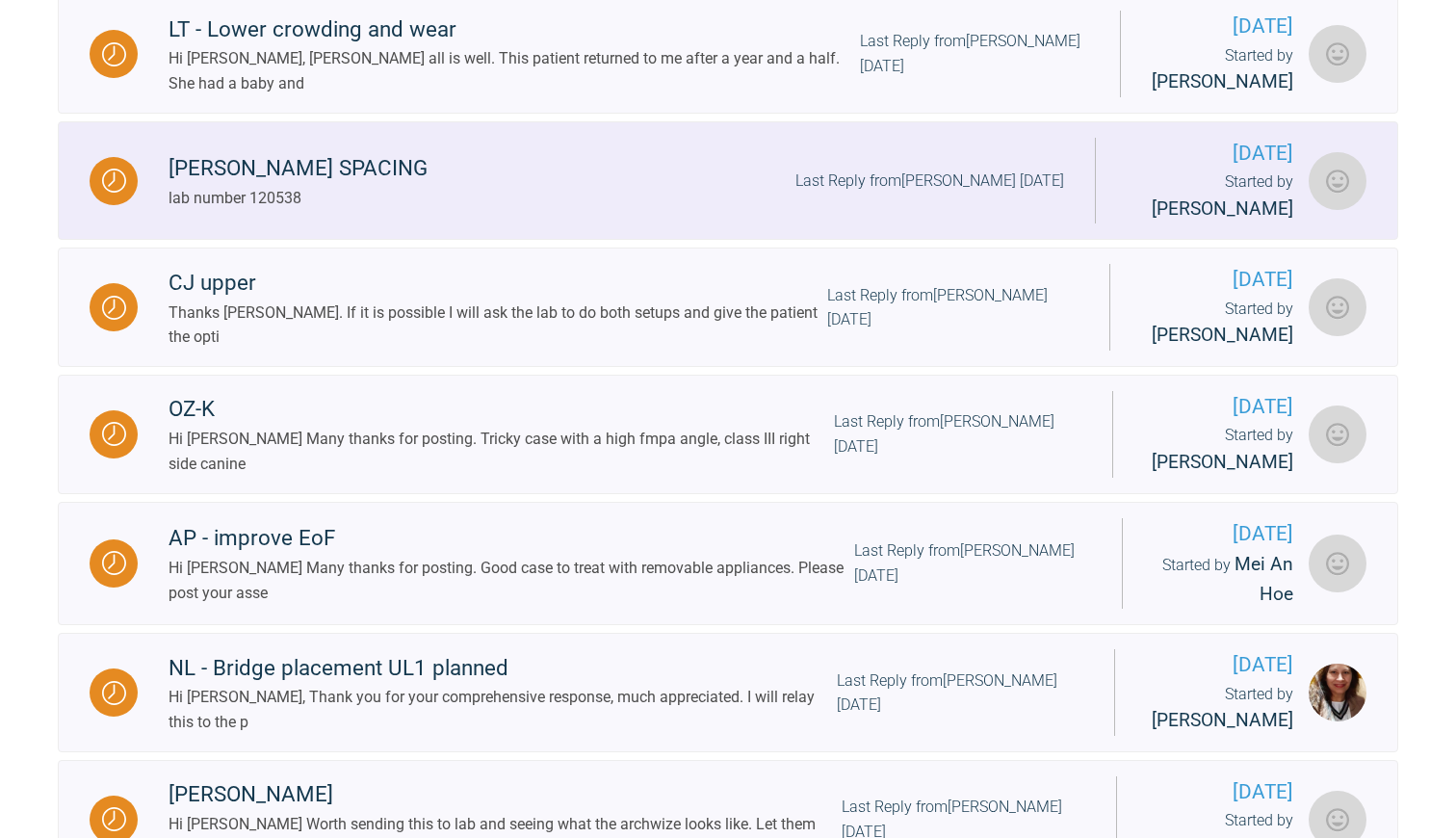
click at [277, 186] on div "[PERSON_NAME] SPACING" at bounding box center [299, 168] width 259 height 34
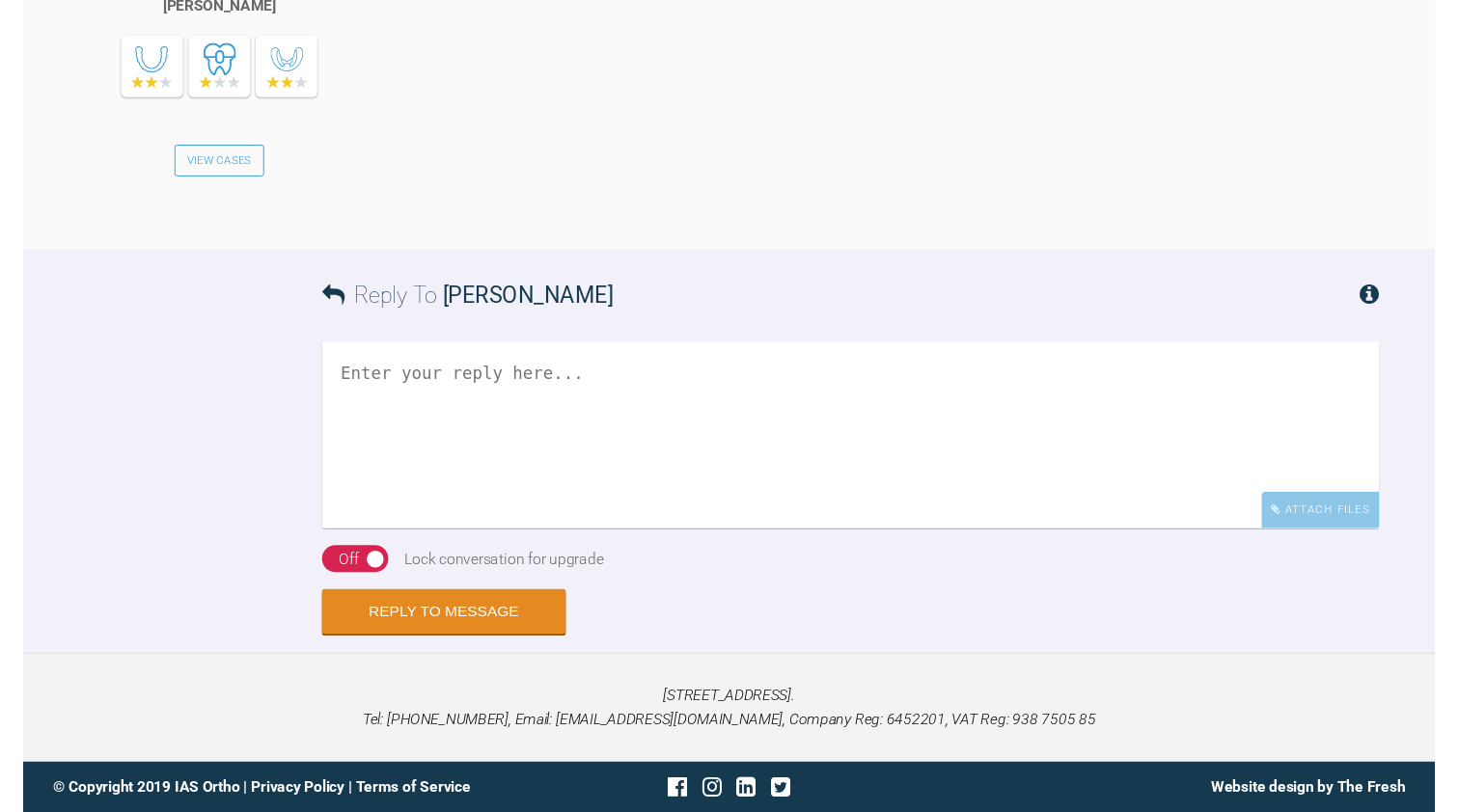
scroll to position [4052, 0]
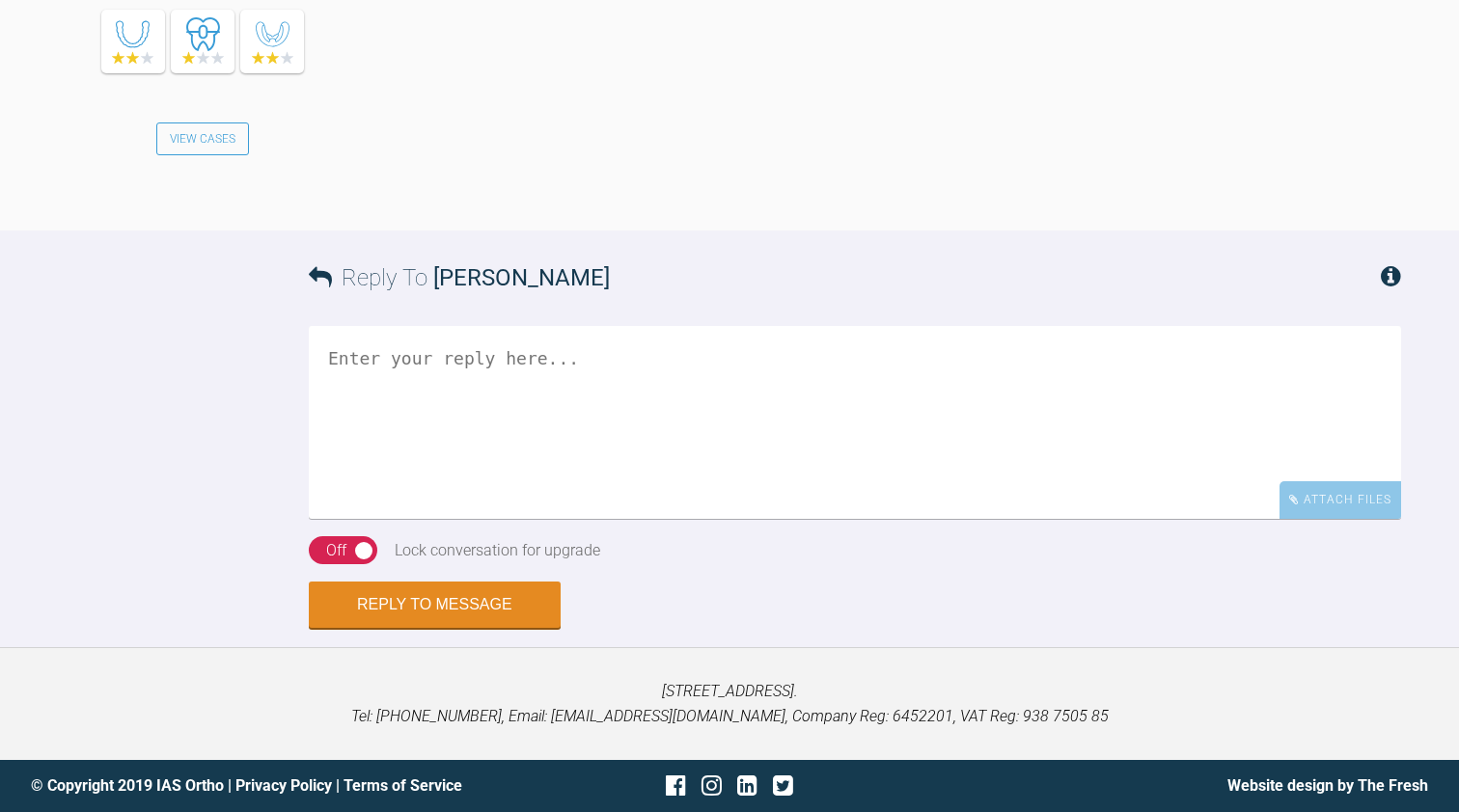
drag, startPoint x: 496, startPoint y: 247, endPoint x: 579, endPoint y: 244, distance: 83.1
copy div "120538"
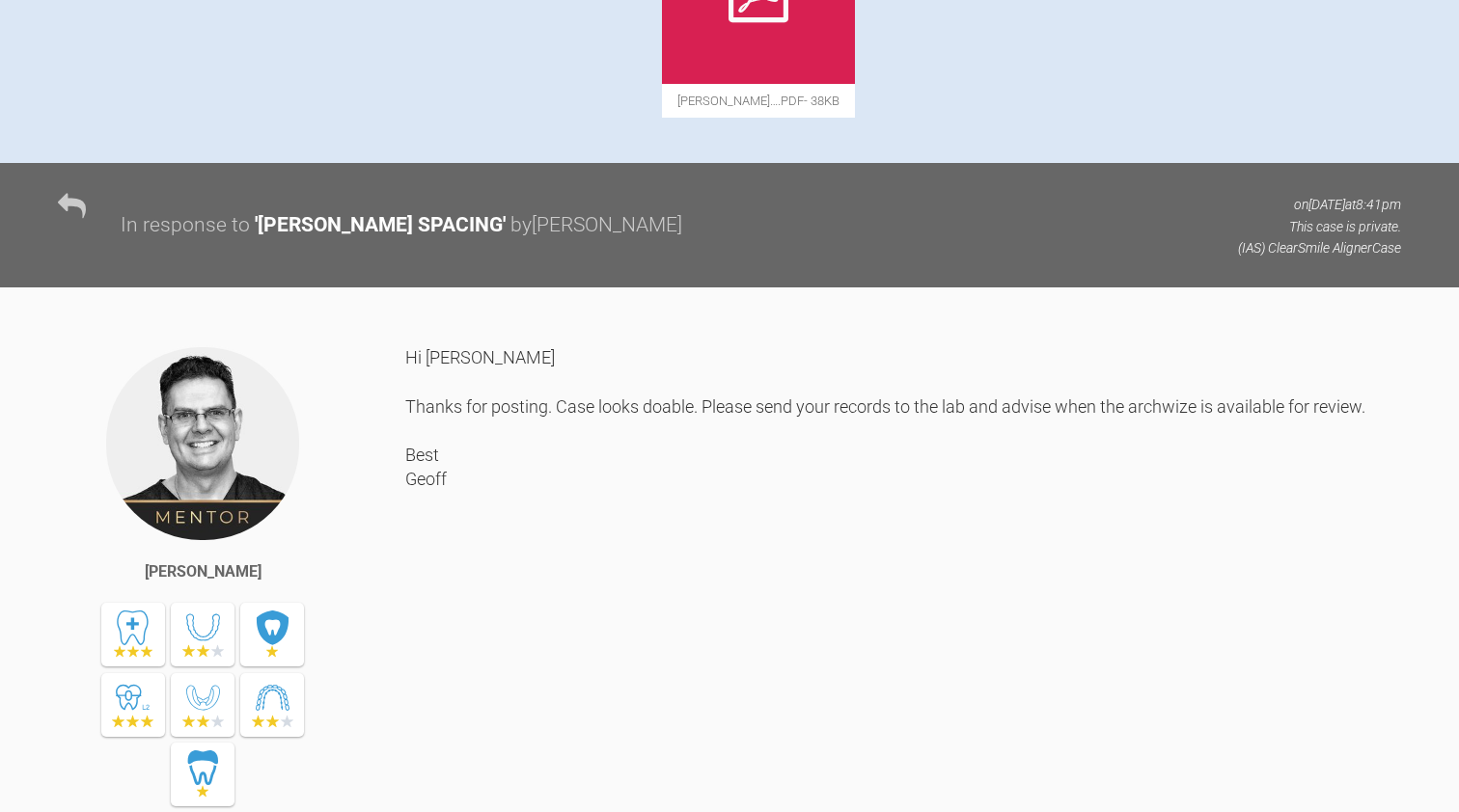
scroll to position [1963, 0]
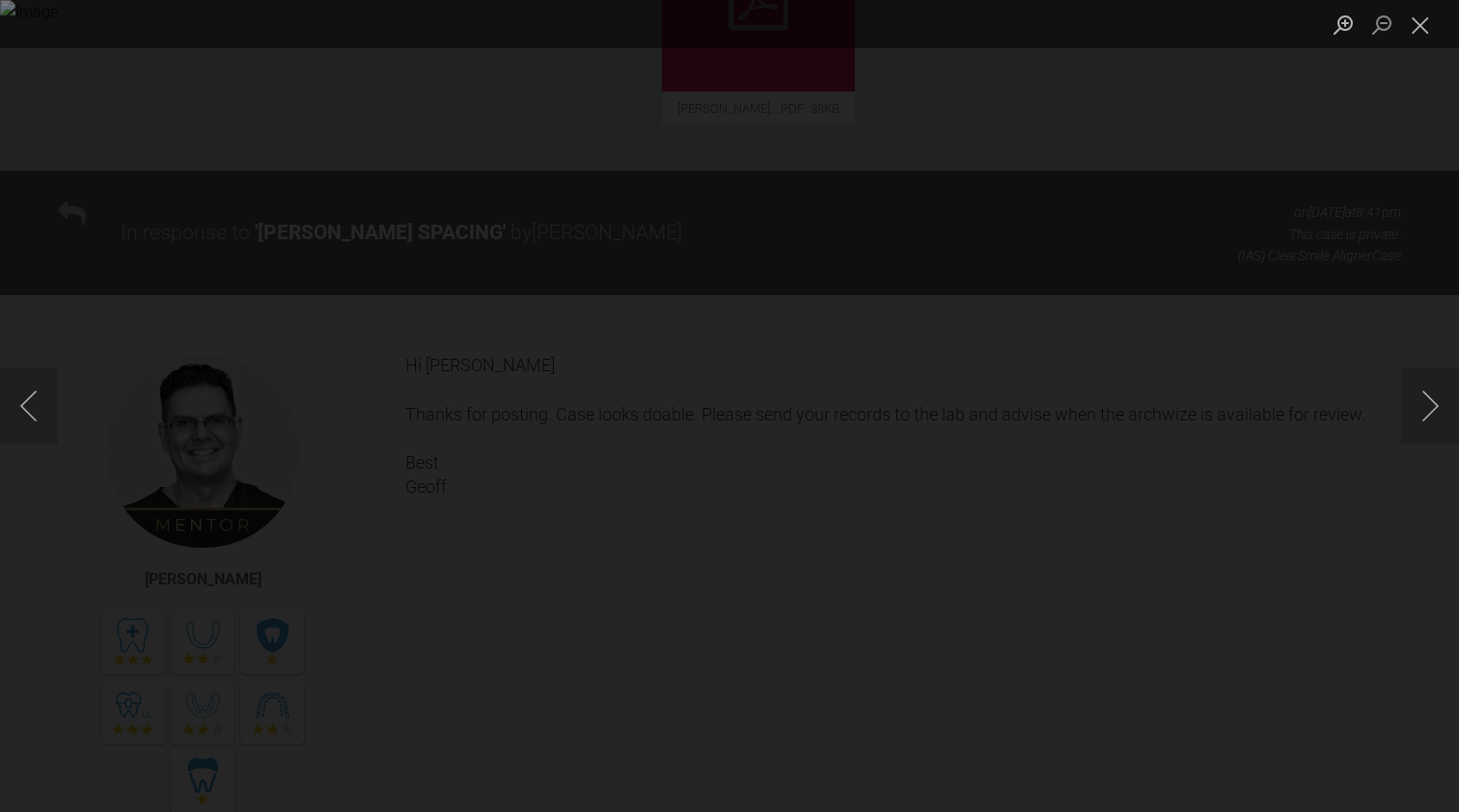
click at [1013, 4] on div "Lightbox" at bounding box center [730, 24] width 1459 height 48
click at [1421, 403] on button "Next image" at bounding box center [1429, 406] width 58 height 77
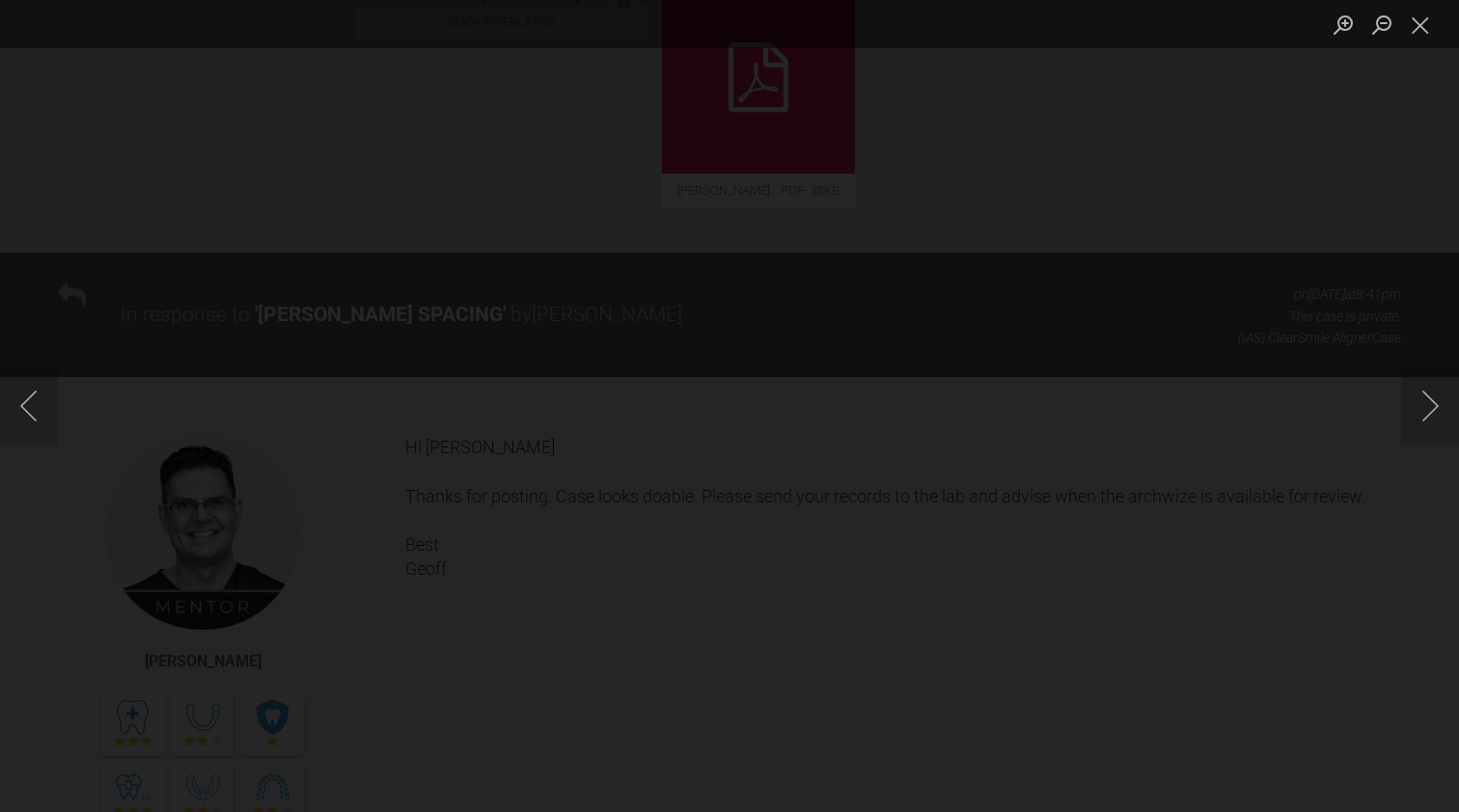
scroll to position [1880, 0]
click at [1420, 411] on button "Next image" at bounding box center [1429, 406] width 58 height 77
click at [1420, 412] on button "Next image" at bounding box center [1429, 406] width 58 height 77
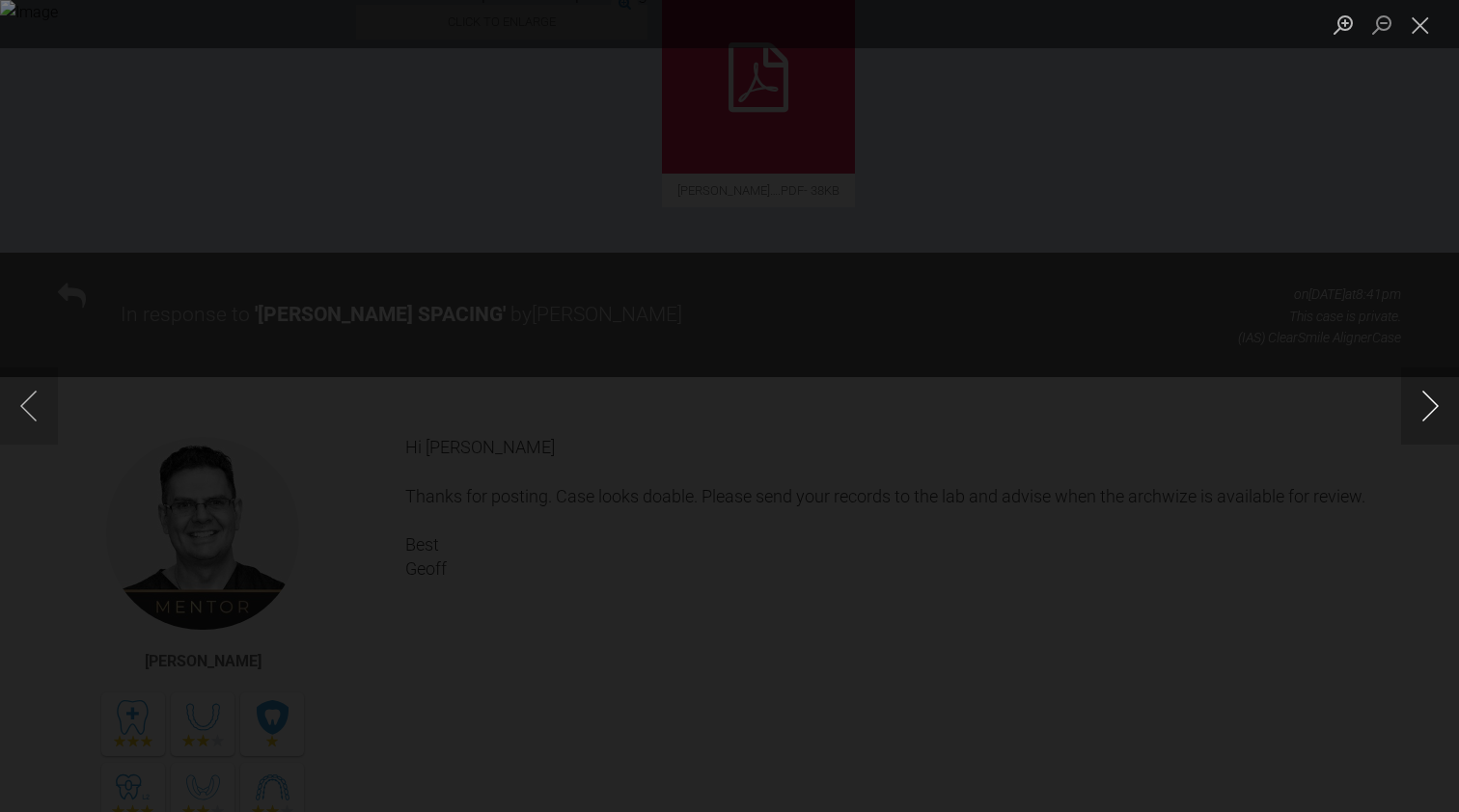
click at [1420, 413] on button "Next image" at bounding box center [1429, 406] width 58 height 77
click at [1419, 25] on button "Close lightbox" at bounding box center [1420, 25] width 38 height 33
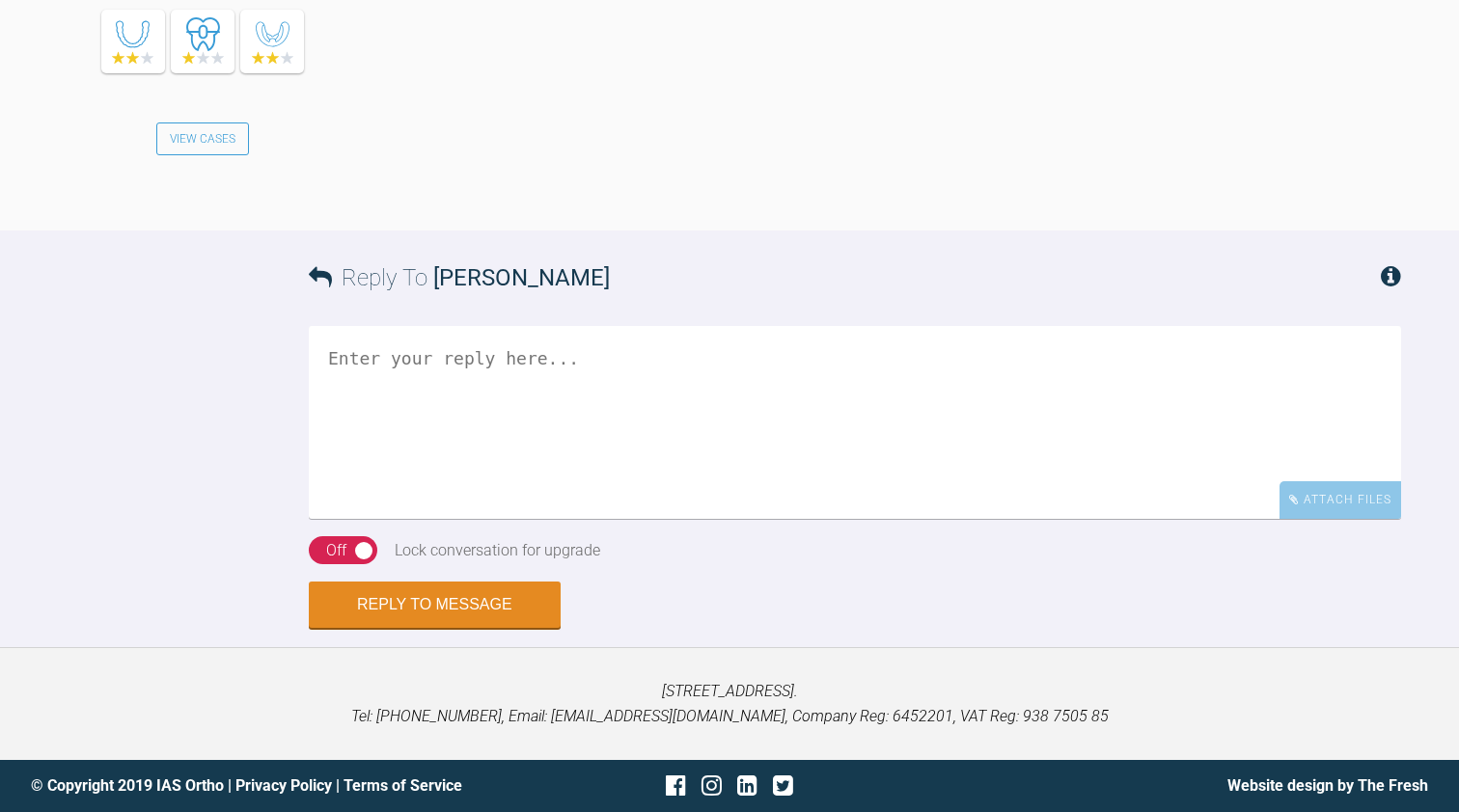
scroll to position [4530, 0]
click at [413, 376] on textarea at bounding box center [856, 422] width 1093 height 193
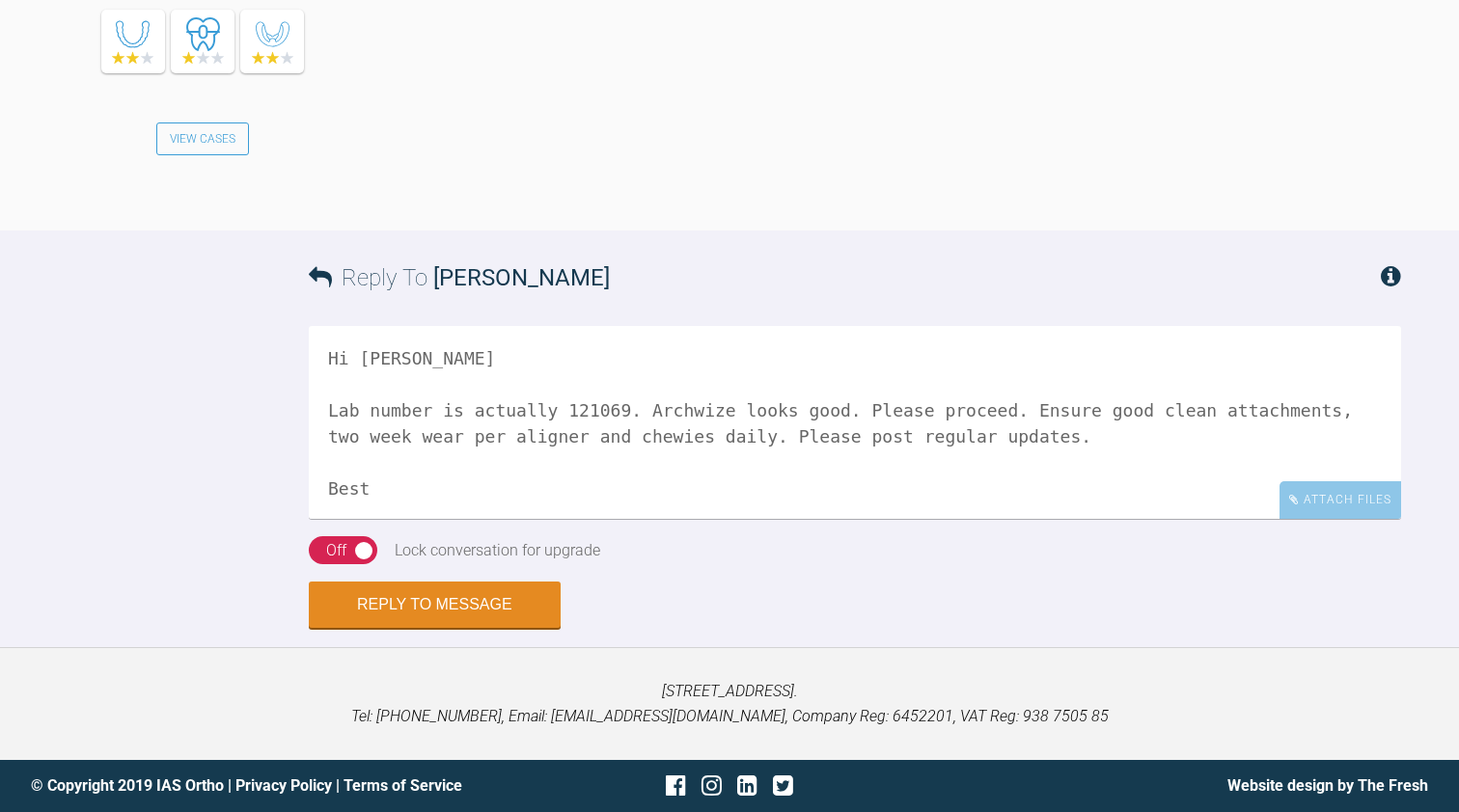
scroll to position [7, 0]
type textarea "Hi [PERSON_NAME] Lab number is actually 121069. Archwize looks good. Please pro…"
click at [438, 613] on button "Reply to Message" at bounding box center [435, 606] width 252 height 46
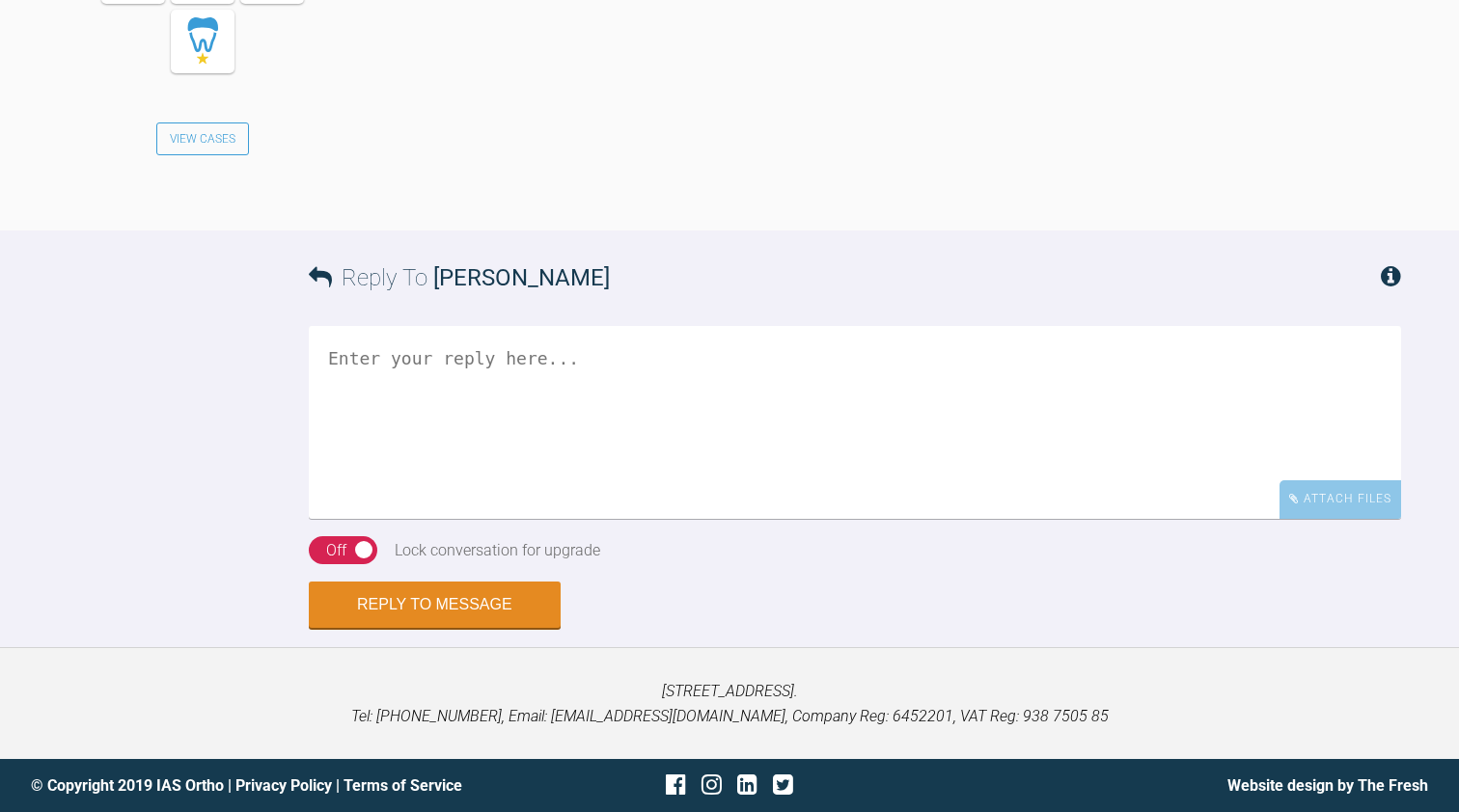
scroll to position [5124, 0]
click at [368, 519] on textarea at bounding box center [856, 422] width 1093 height 193
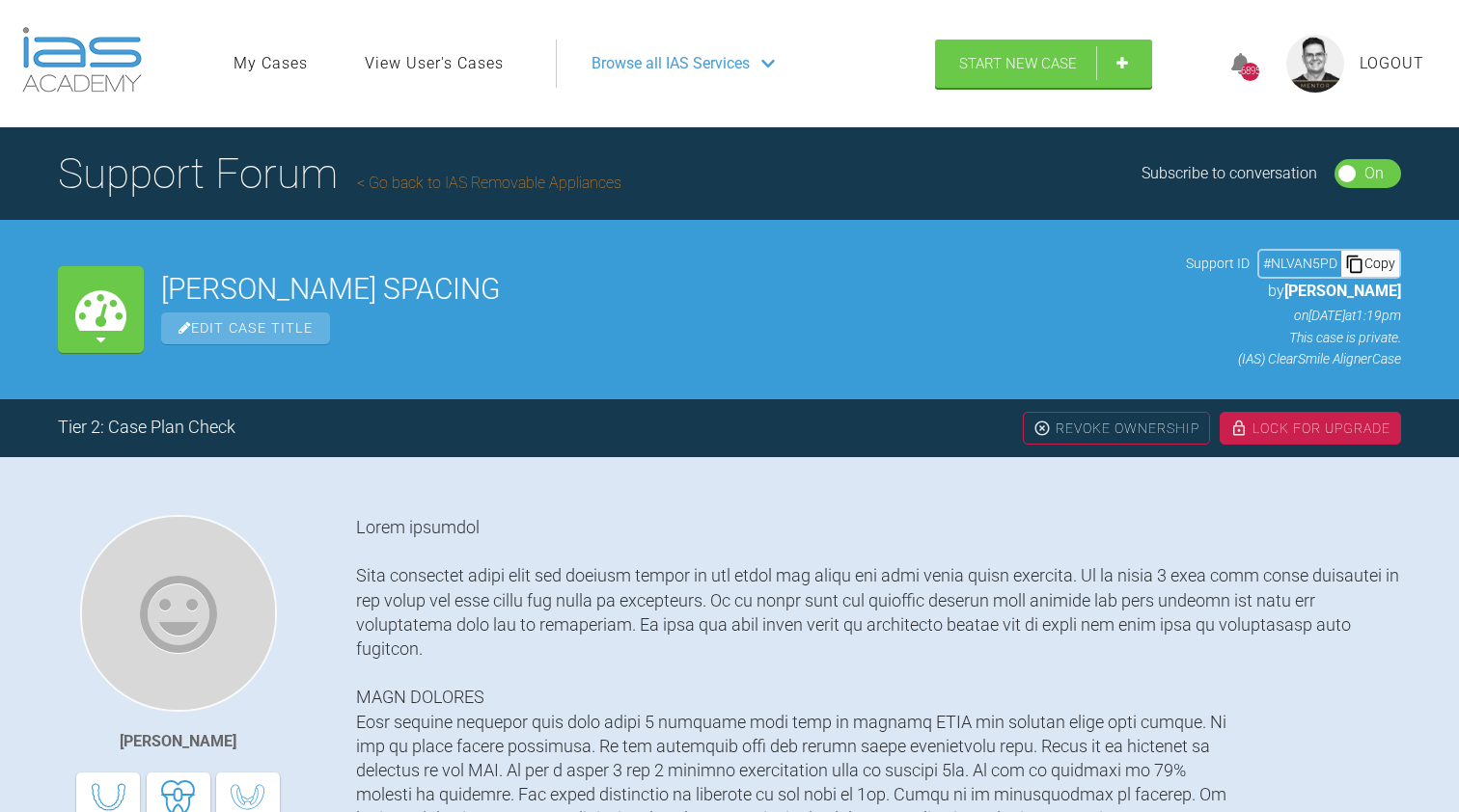
scroll to position [0, 0]
click at [1258, 424] on div "Lock For Upgrade" at bounding box center [1310, 428] width 181 height 32
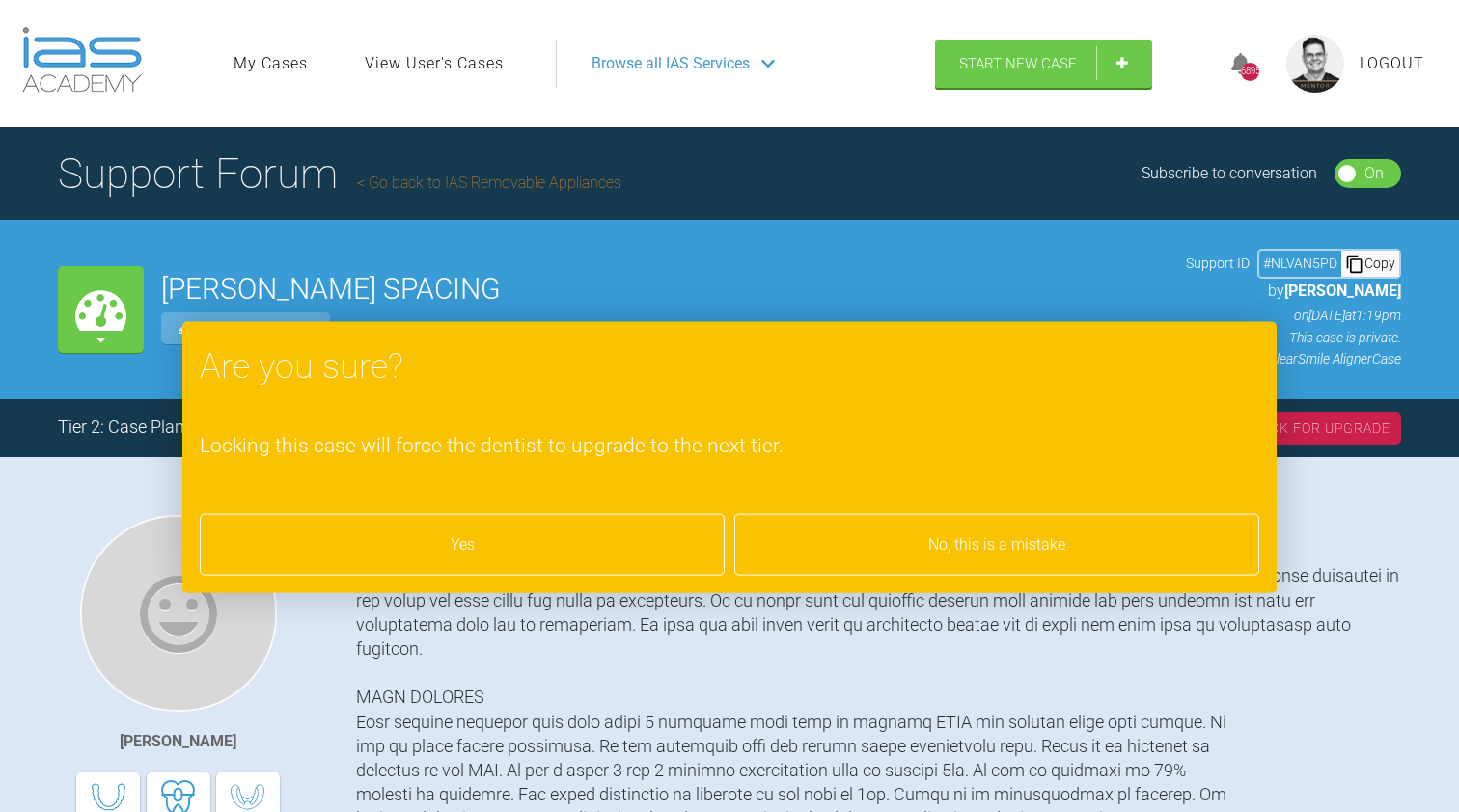
click at [598, 536] on div "Yes" at bounding box center [462, 544] width 525 height 62
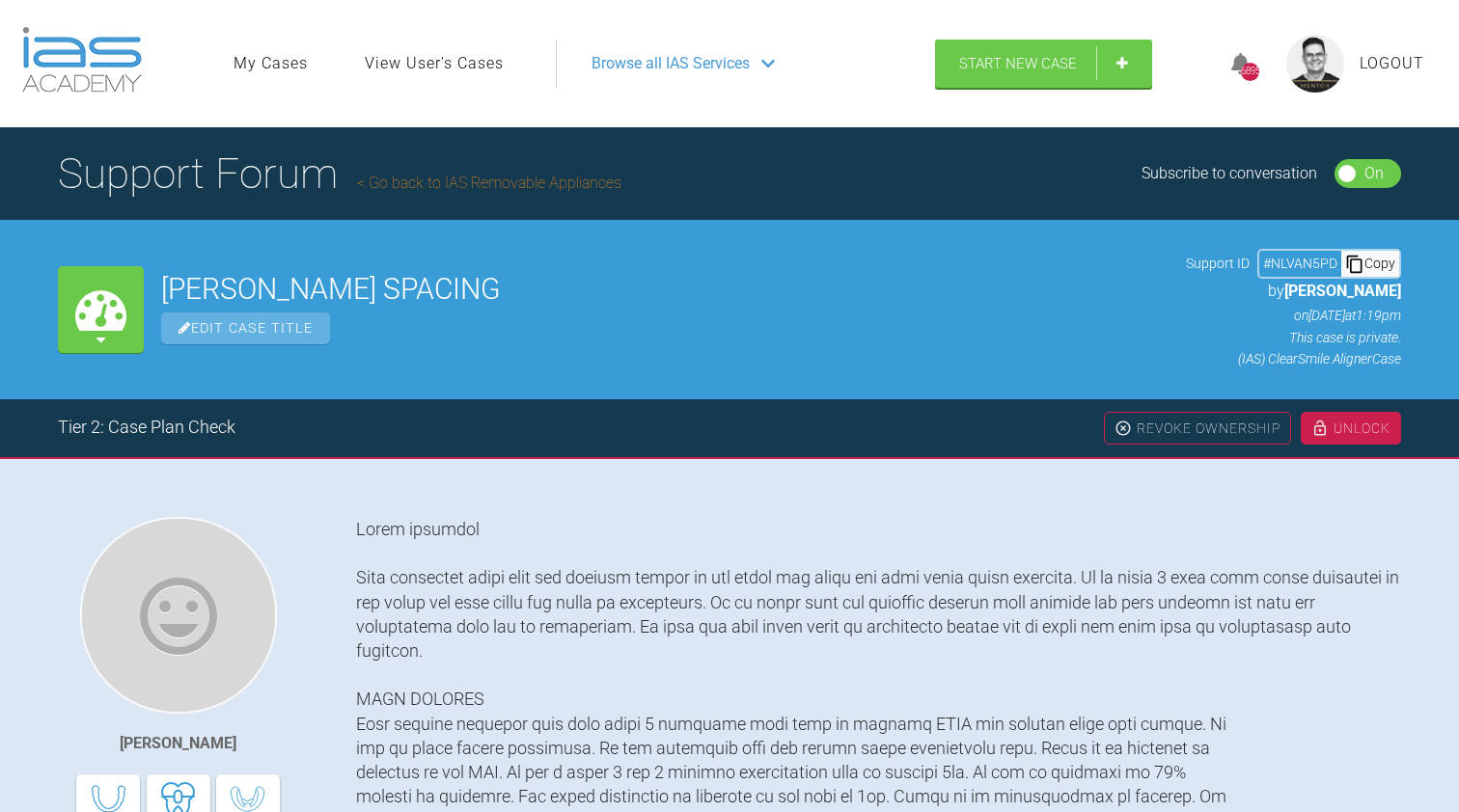
click at [499, 182] on link "Go back to IAS Removable Appliances" at bounding box center [489, 182] width 265 height 19
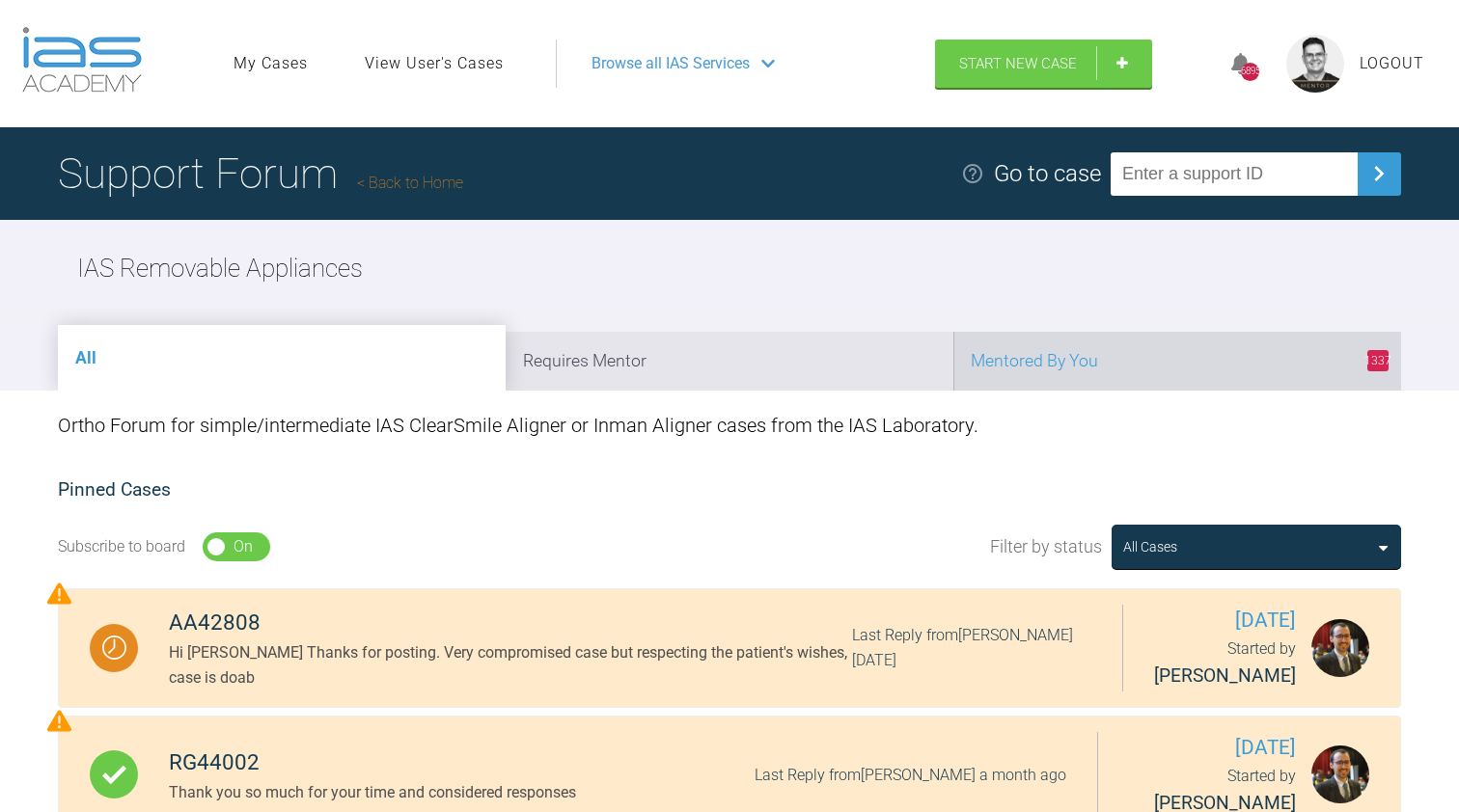
click at [1052, 360] on li "1337 Mentored By You" at bounding box center [1176, 361] width 448 height 59
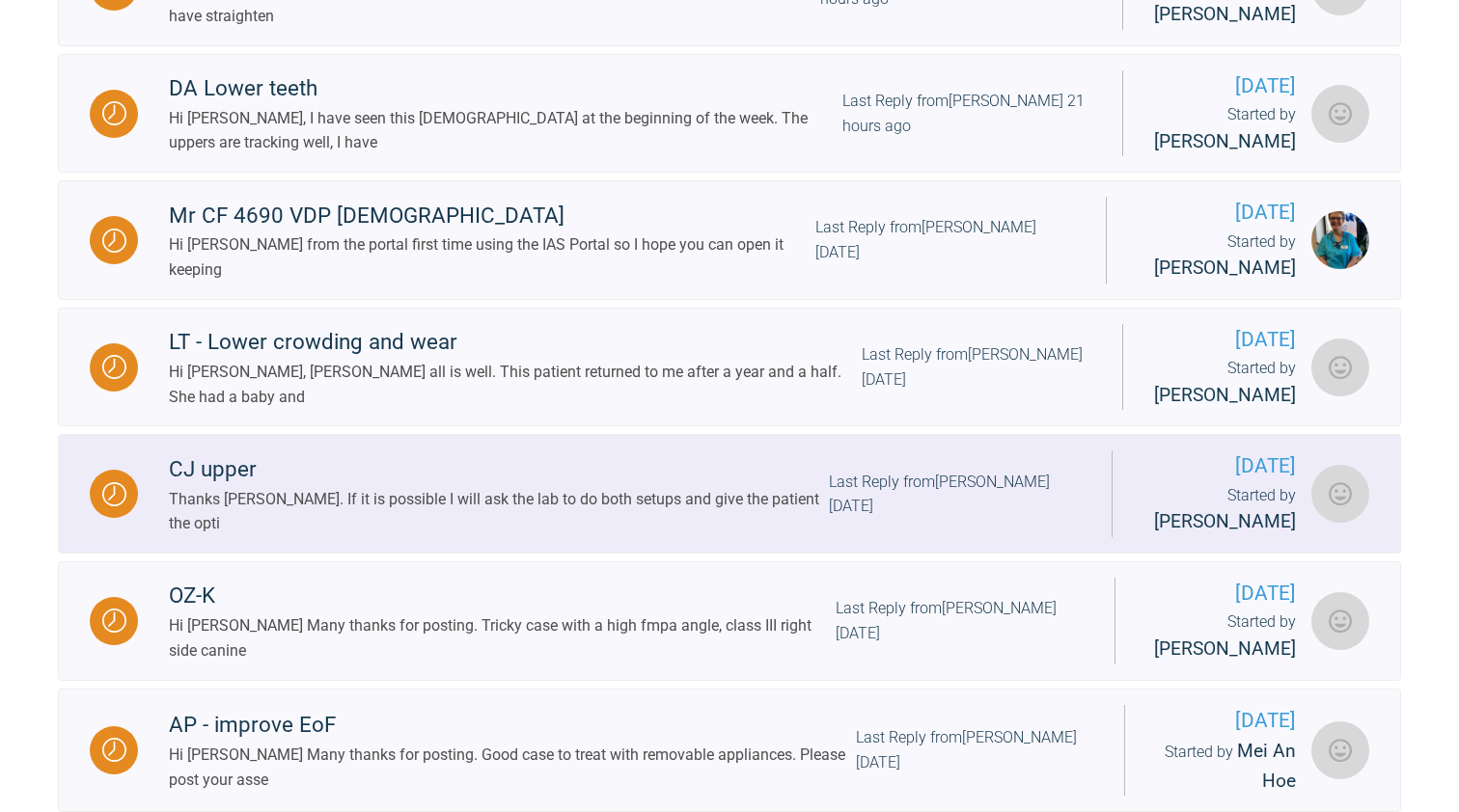
scroll to position [1535, 0]
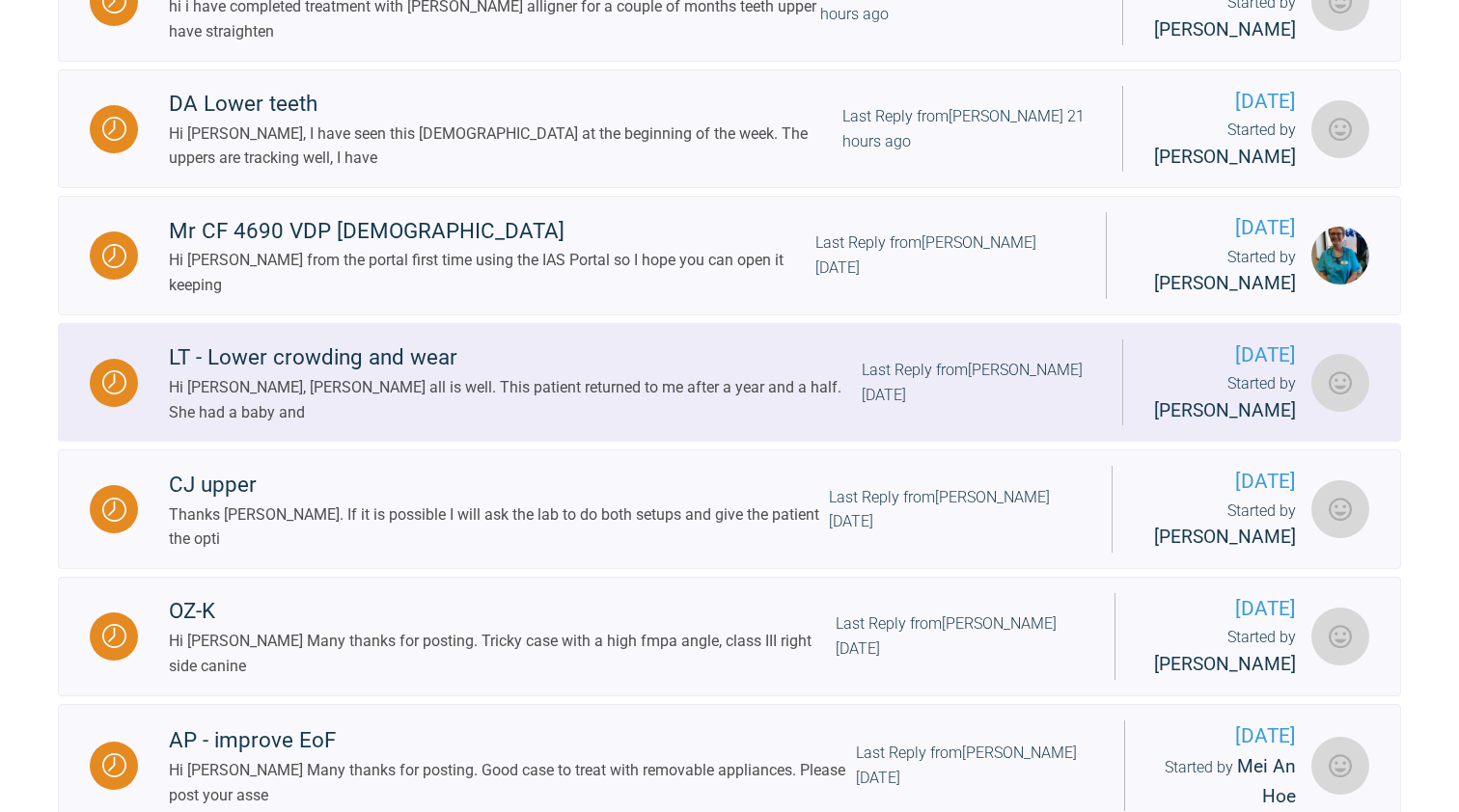
click at [521, 424] on div "Hi [PERSON_NAME], [PERSON_NAME] all is well. This patient returned to me after …" at bounding box center [516, 400] width 693 height 49
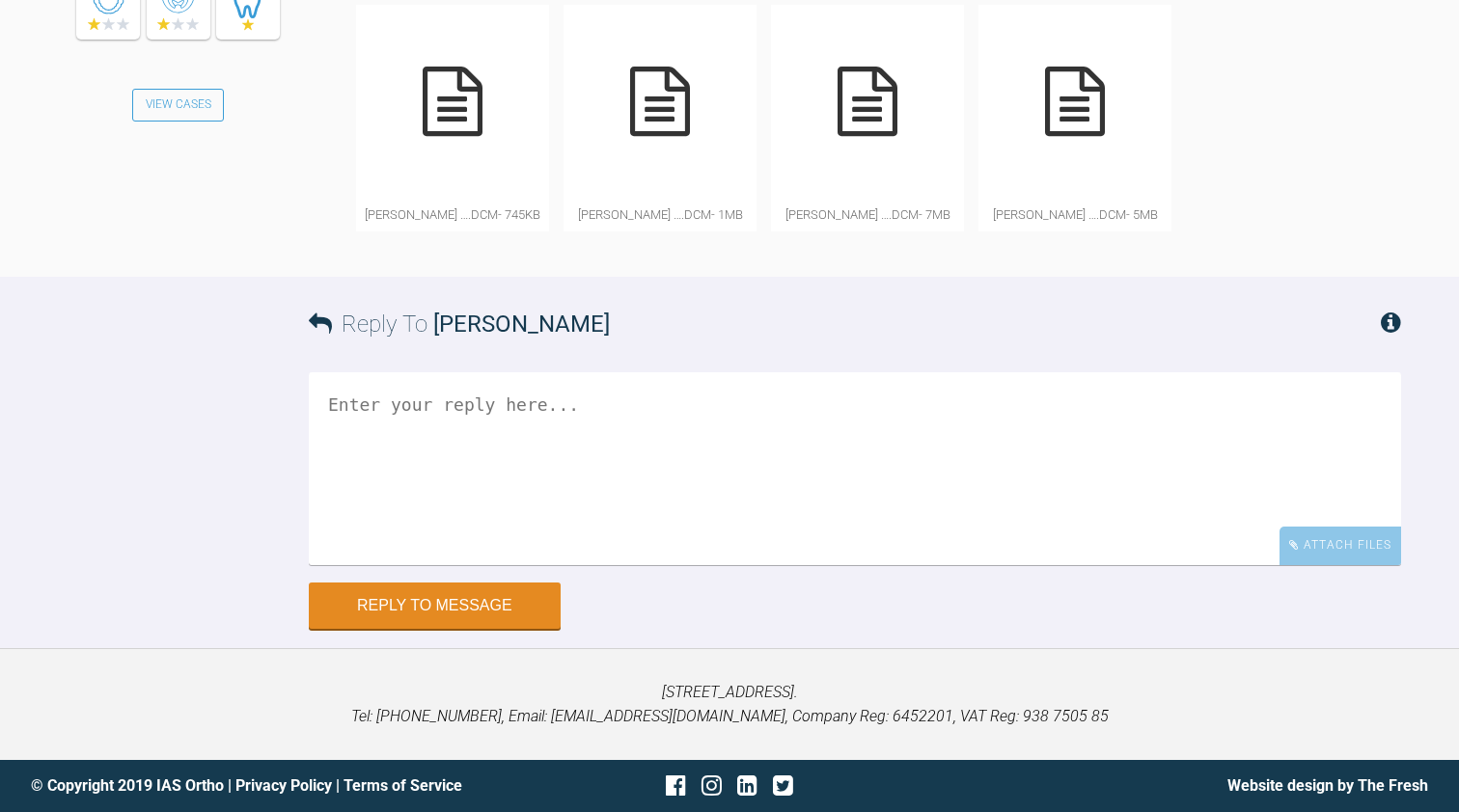
scroll to position [10802, 0]
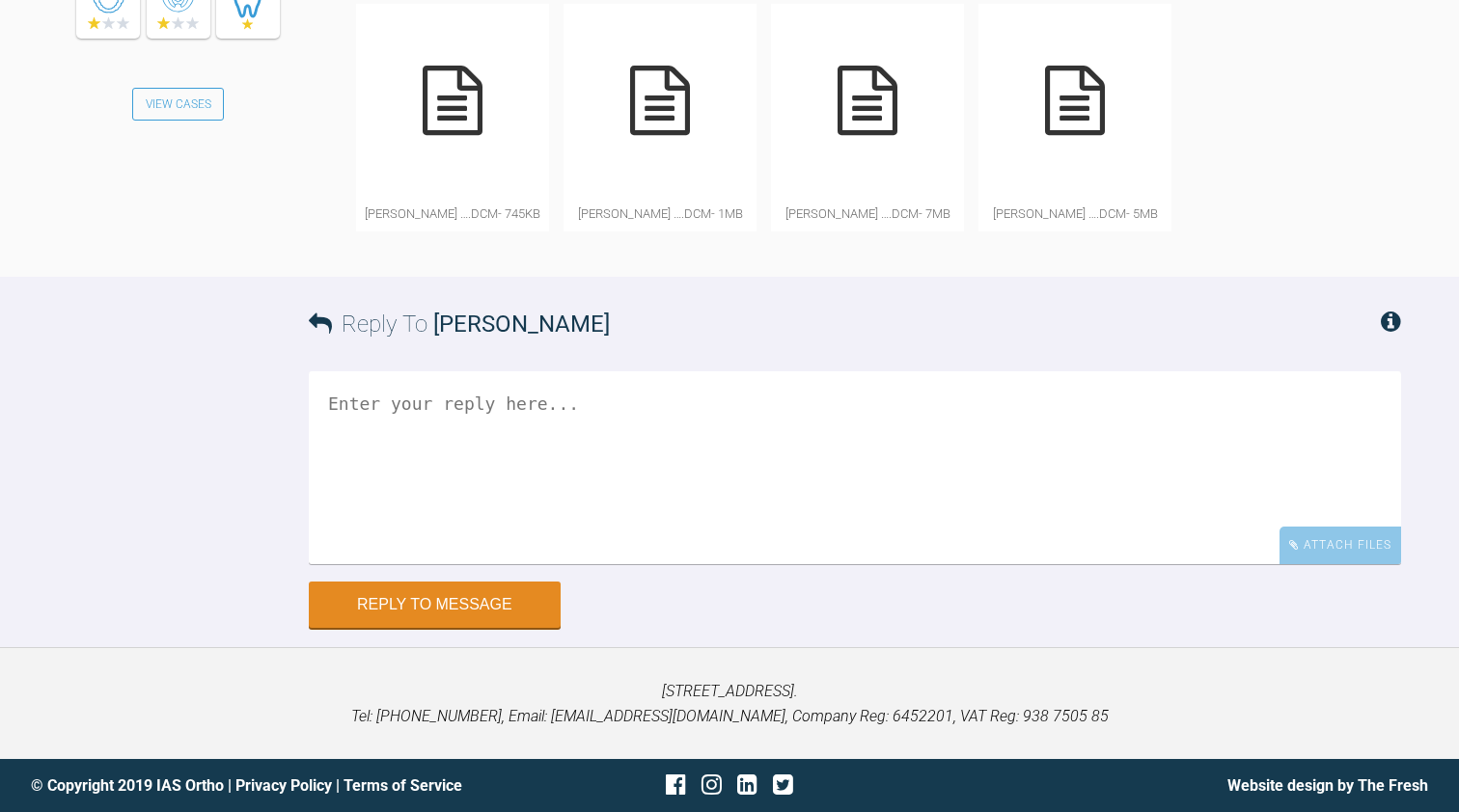
click at [479, 197] on div at bounding box center [453, 100] width 193 height 193
click at [364, 524] on textarea at bounding box center [856, 468] width 1093 height 193
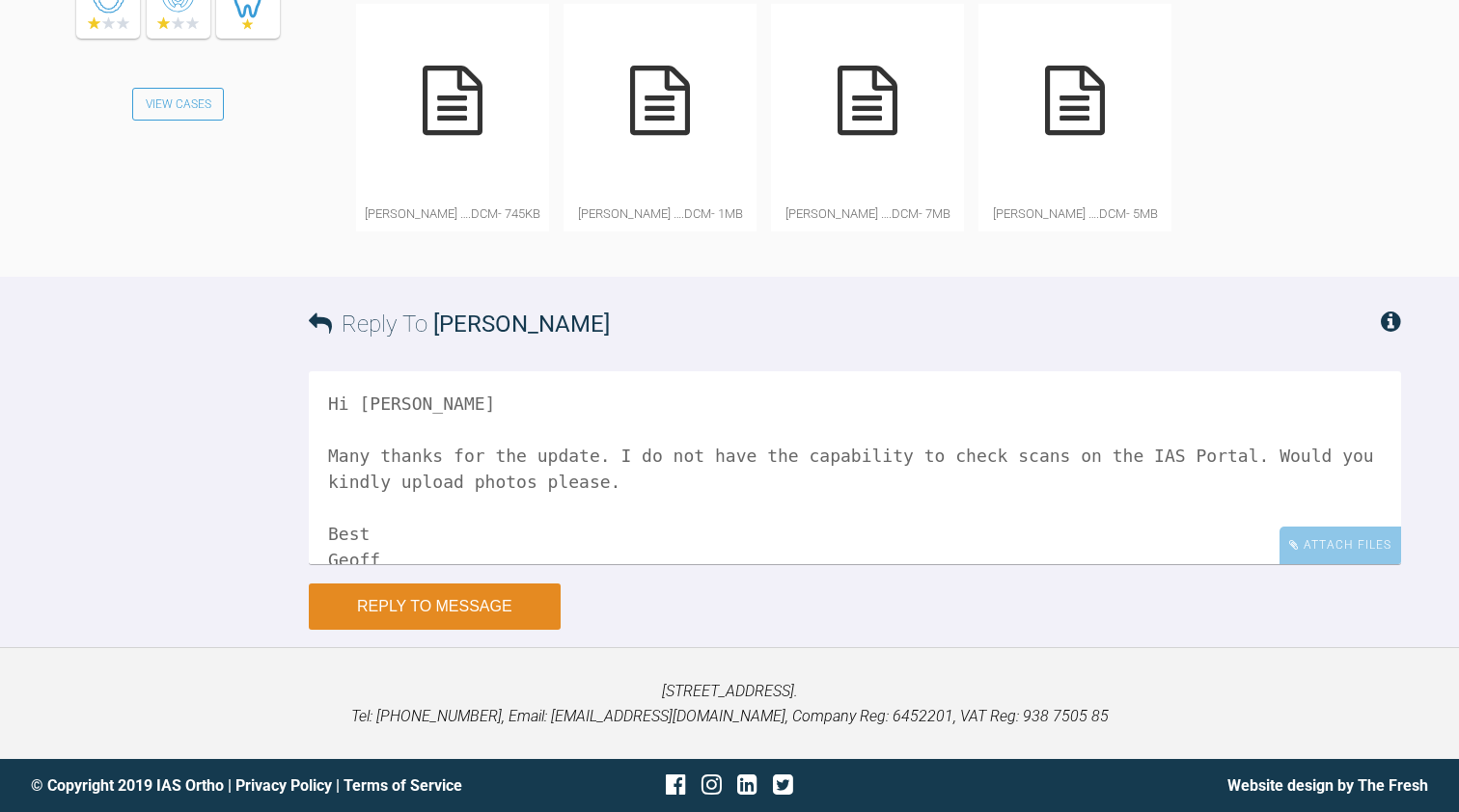
type textarea "Hi [PERSON_NAME] Many thanks for the update. I do not have the capability to ch…"
click at [406, 630] on button "Reply to Message" at bounding box center [435, 606] width 252 height 46
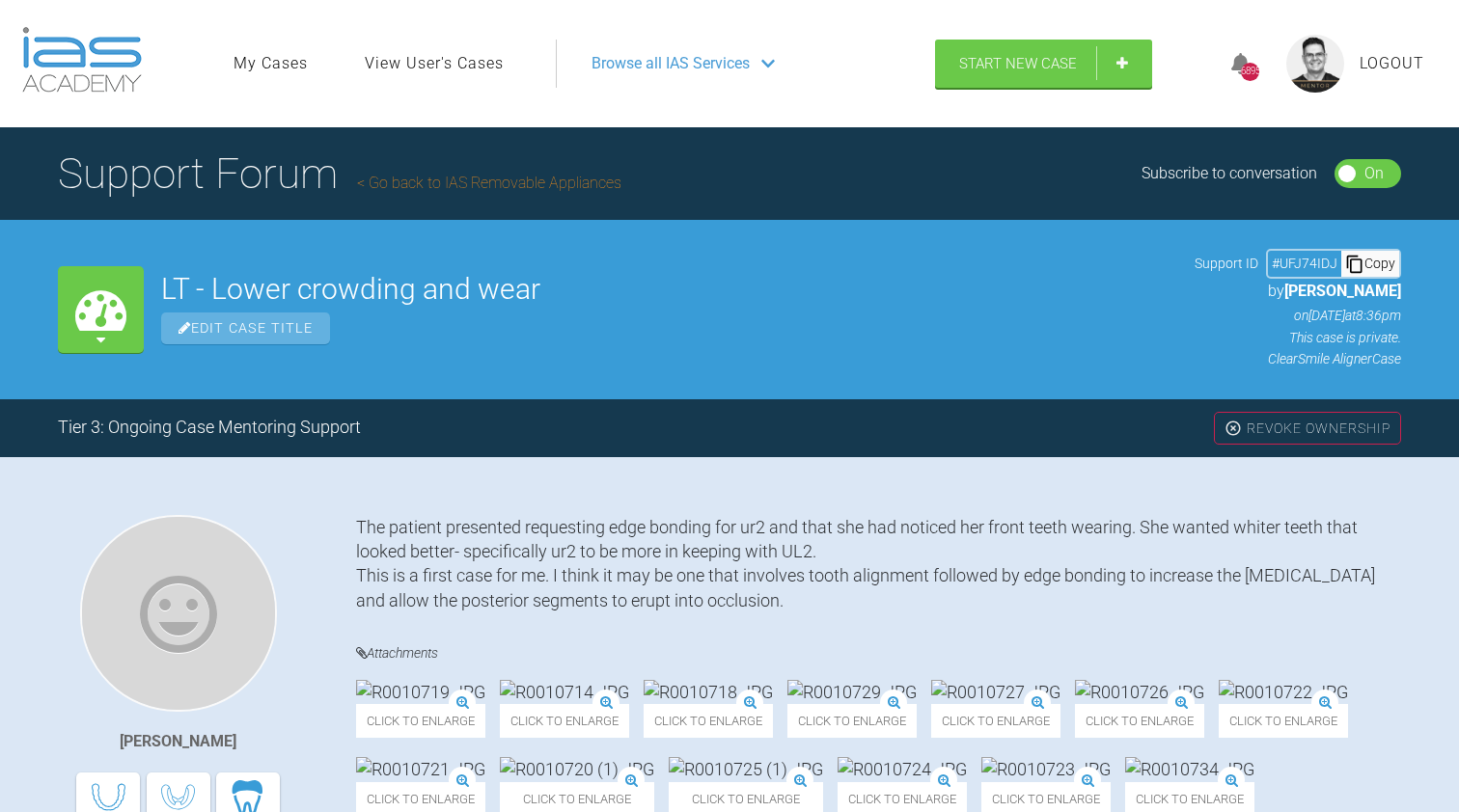
scroll to position [0, 0]
click at [494, 185] on link "Go back to IAS Removable Appliances" at bounding box center [489, 182] width 265 height 19
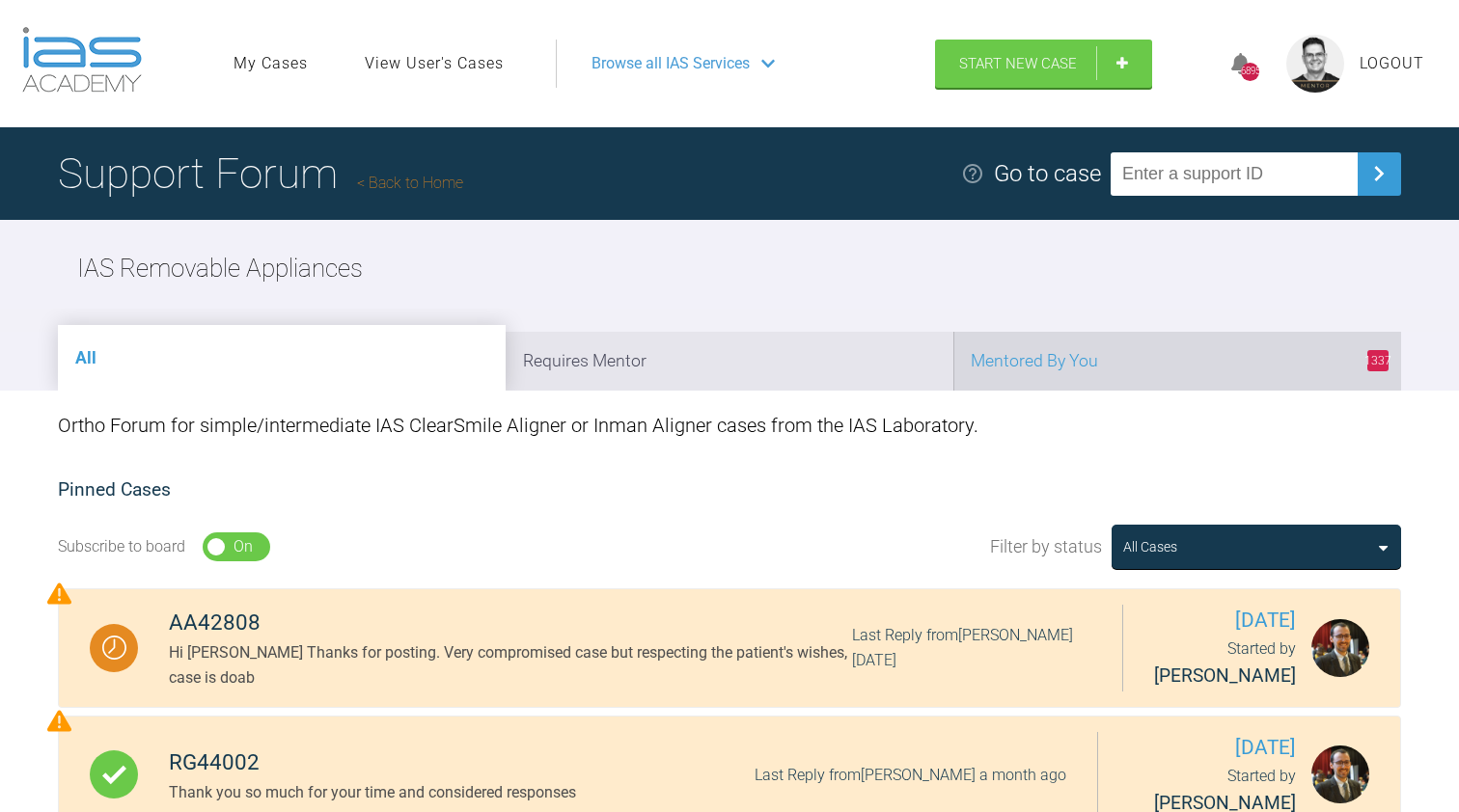
click at [1010, 359] on li "1337 Mentored By You" at bounding box center [1176, 361] width 448 height 59
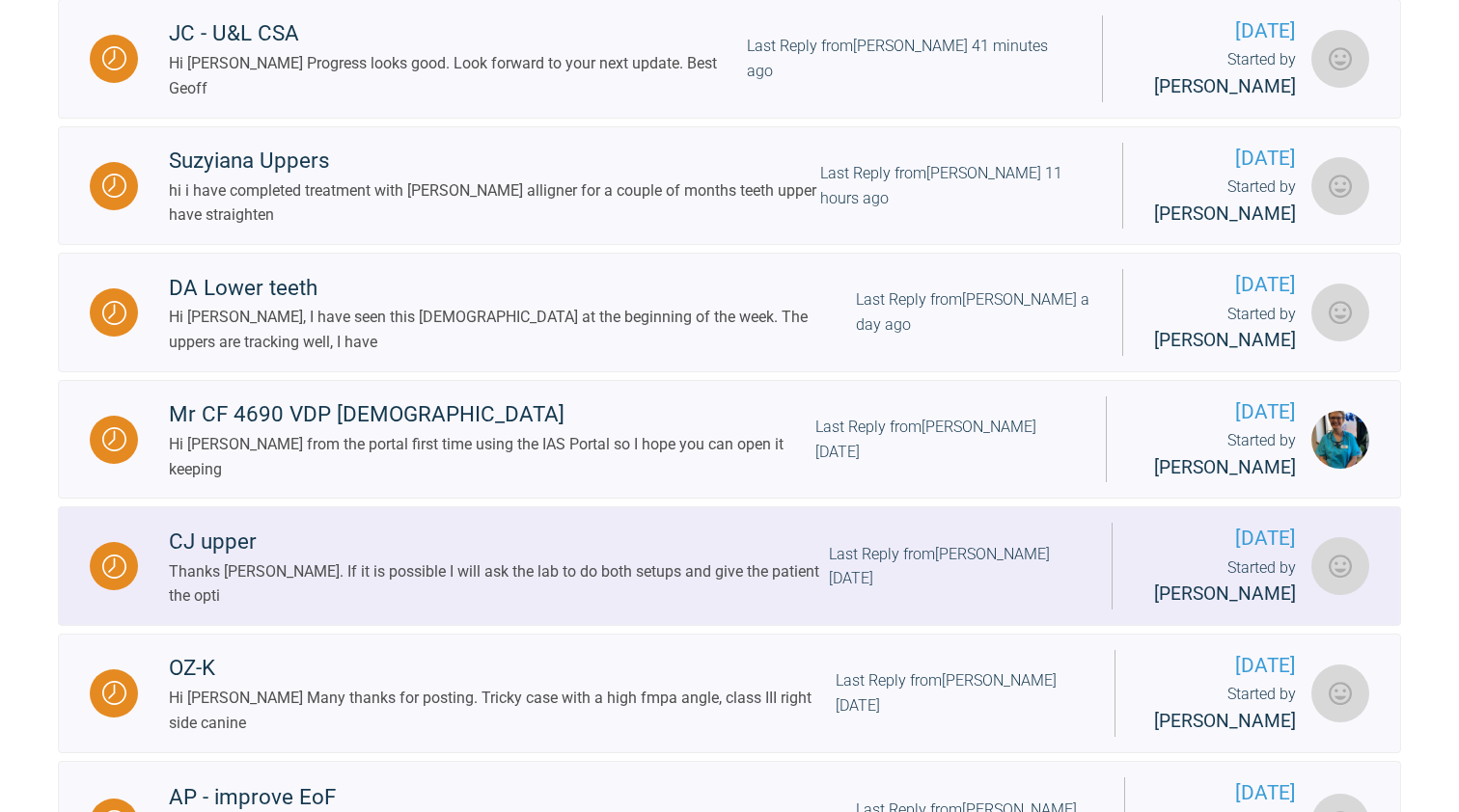
scroll to position [1468, 0]
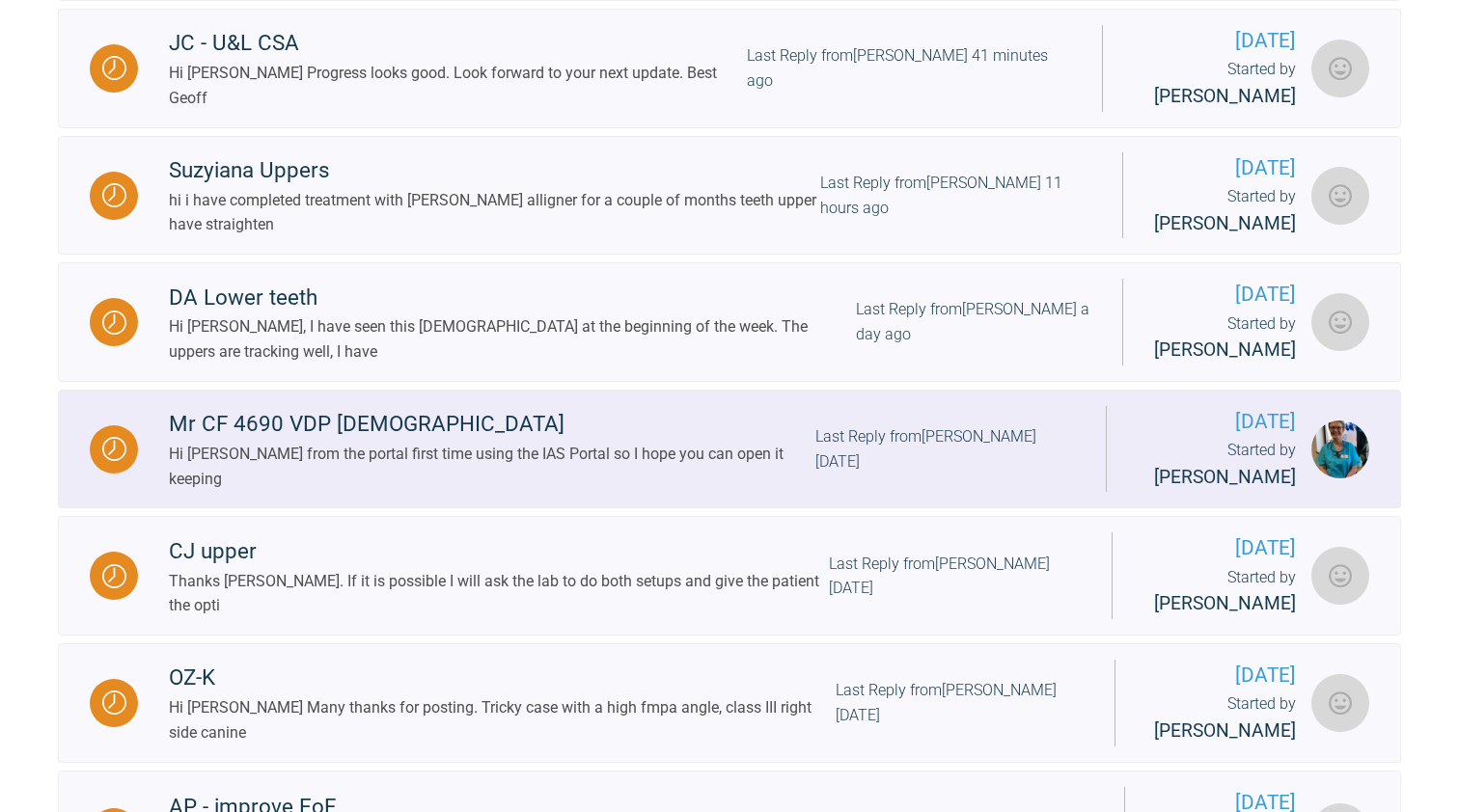
click at [466, 491] on div "Hi [PERSON_NAME] from the portal first time using the IAS Portal so I hope you …" at bounding box center [492, 467] width 647 height 49
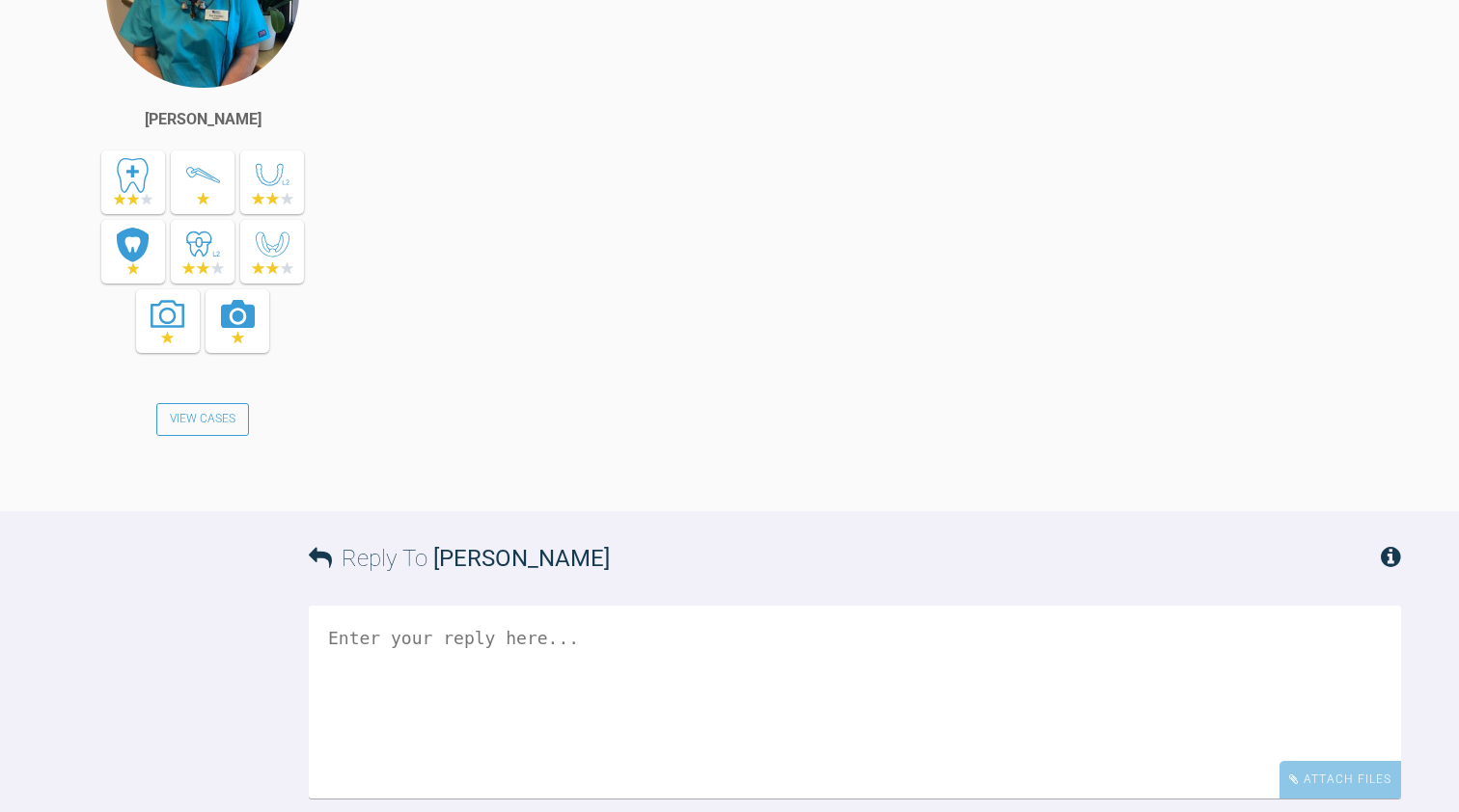
scroll to position [3850, 0]
click at [798, 484] on div "Hi [PERSON_NAME] from the portal first time using the IAS Portal so I hope you …" at bounding box center [904, 189] width 996 height 590
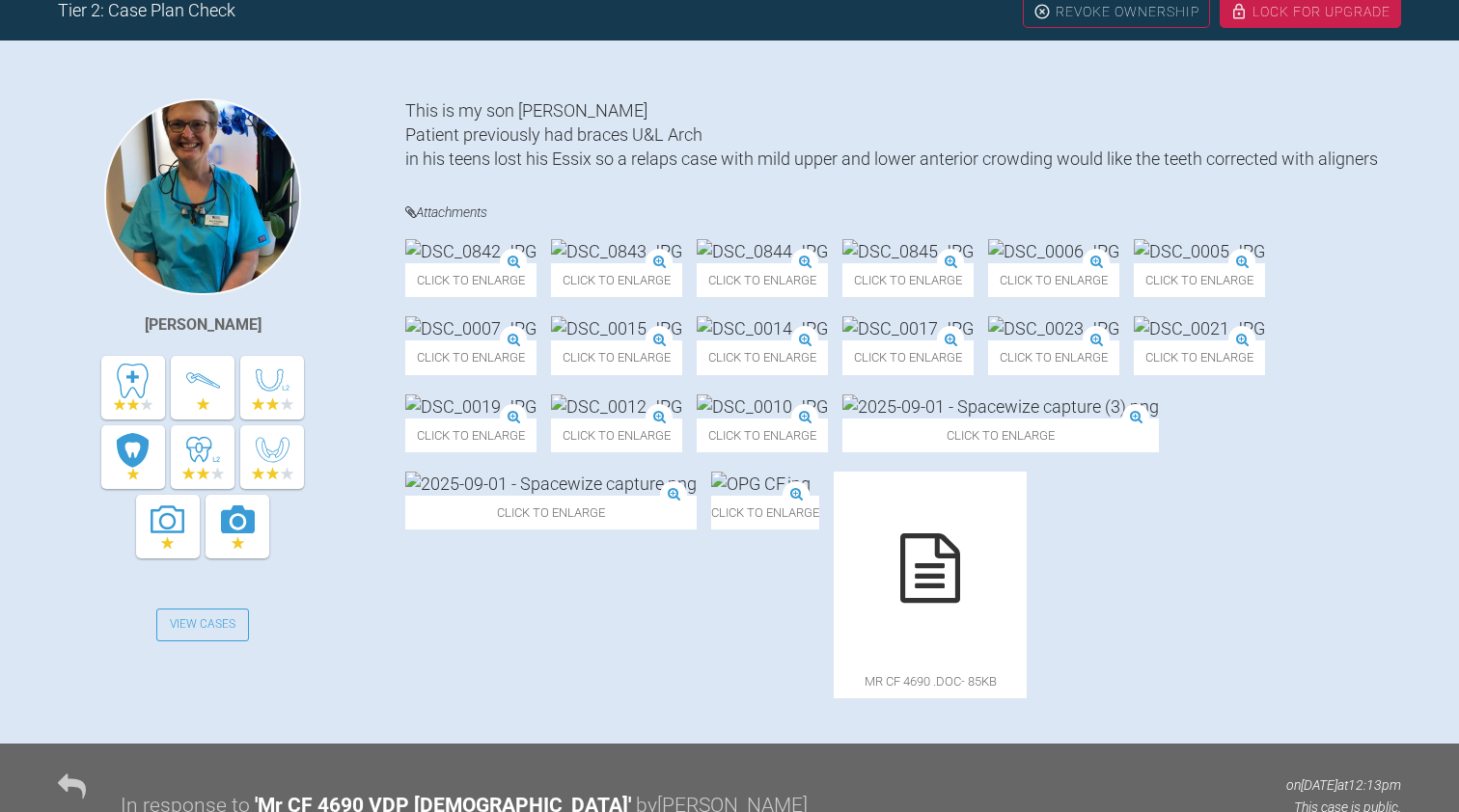
scroll to position [407, 0]
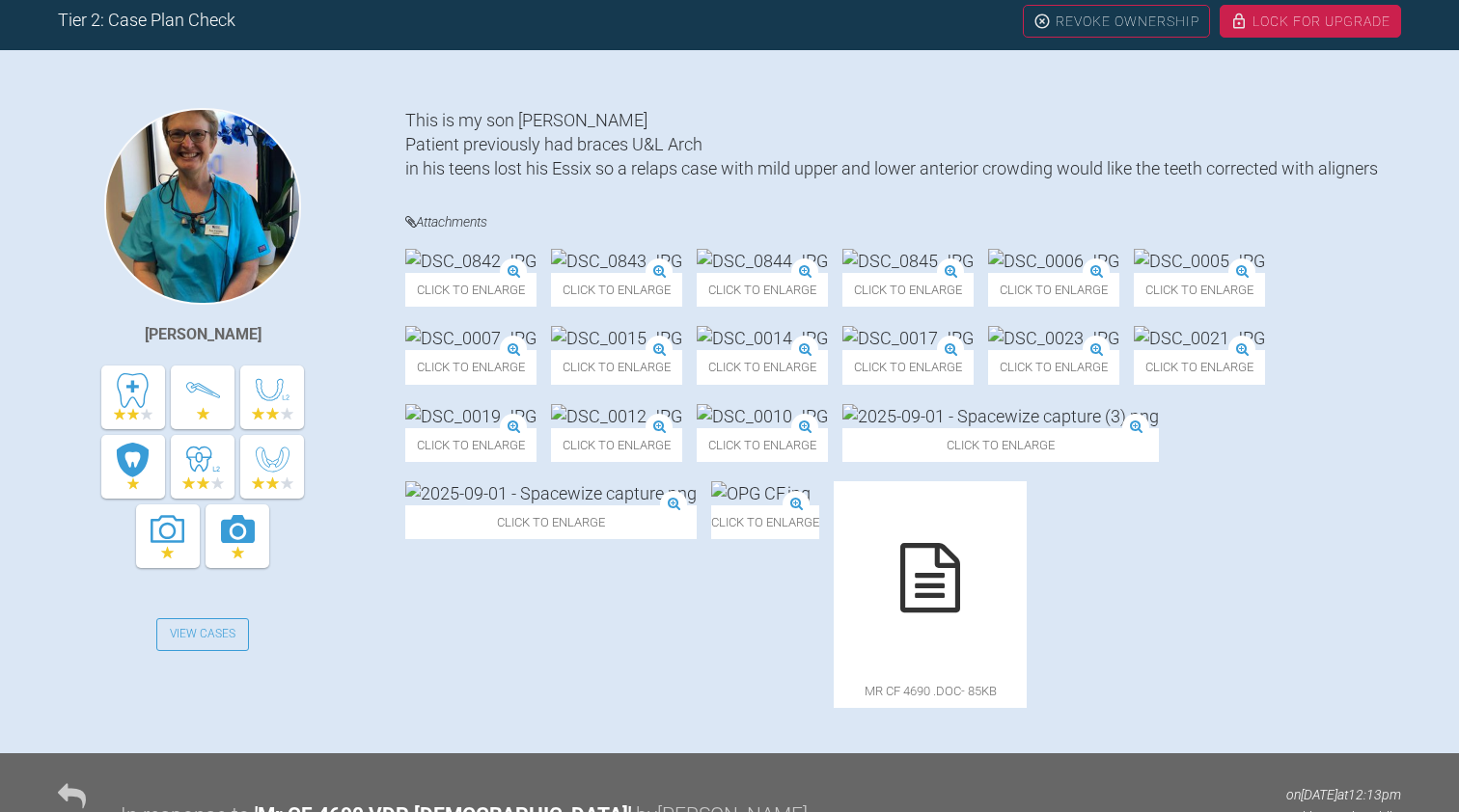
click at [1134, 273] on img at bounding box center [1199, 261] width 131 height 25
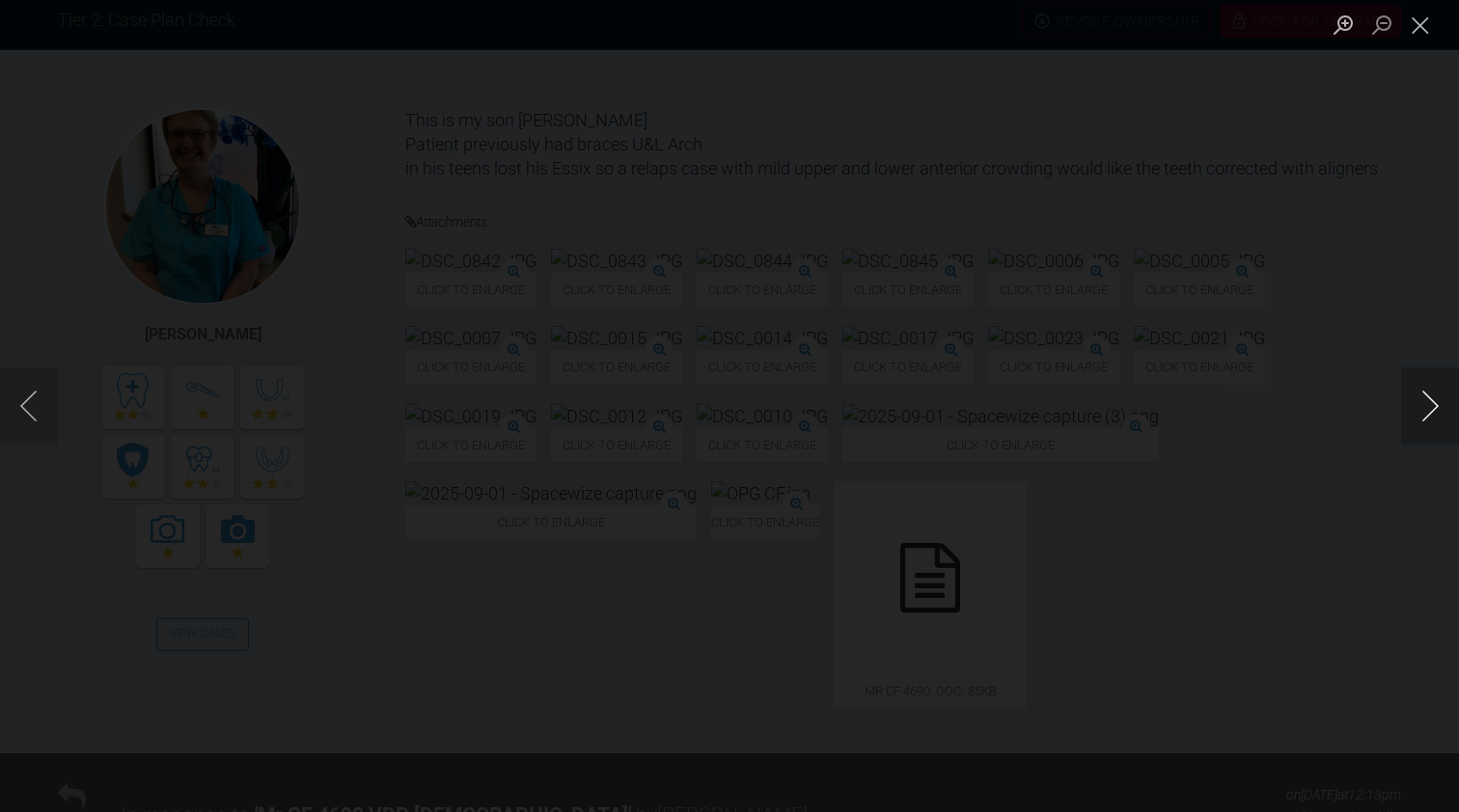
click at [1436, 401] on button "Next image" at bounding box center [1429, 406] width 58 height 77
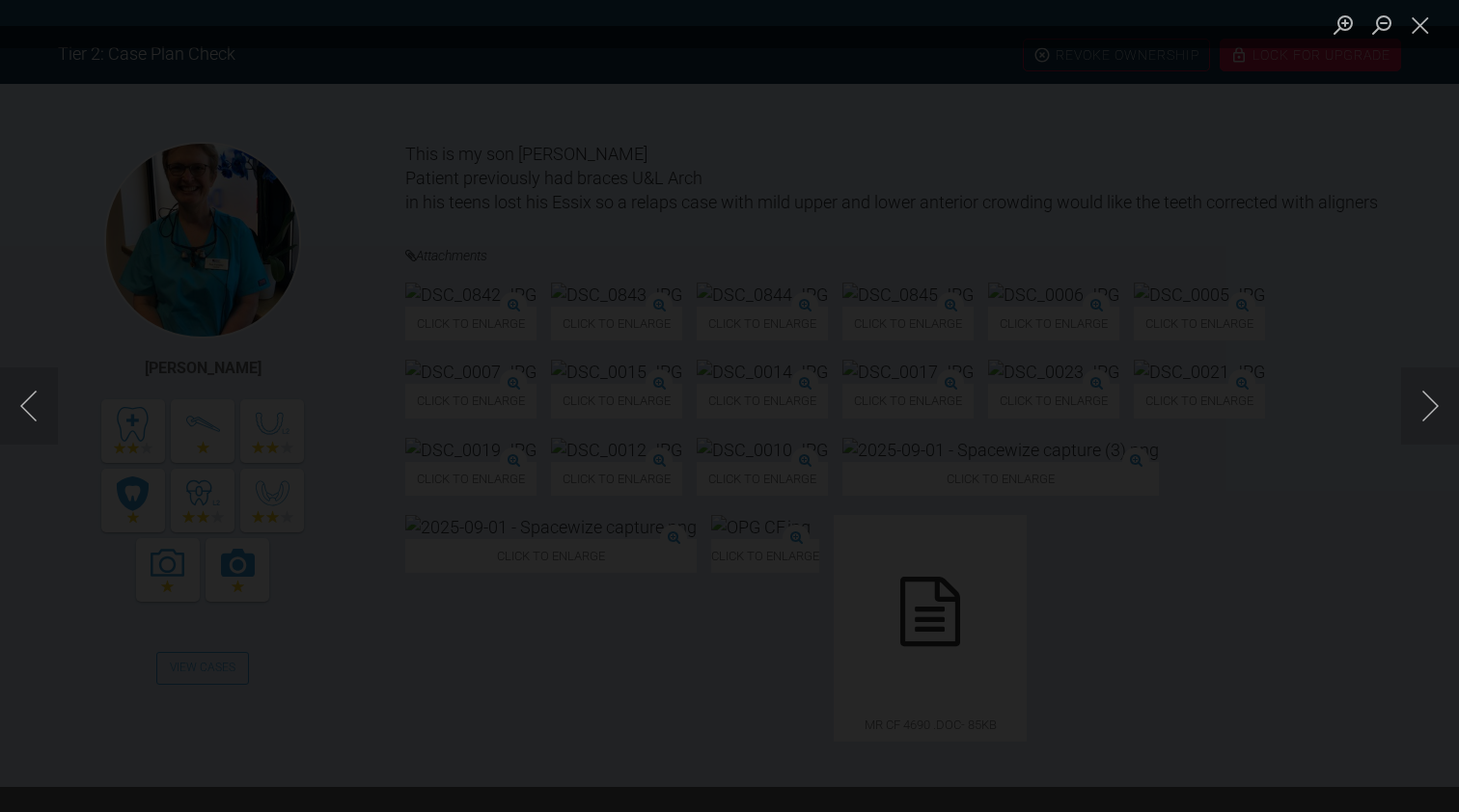
scroll to position [373, 0]
click at [1429, 402] on button "Next image" at bounding box center [1429, 406] width 58 height 77
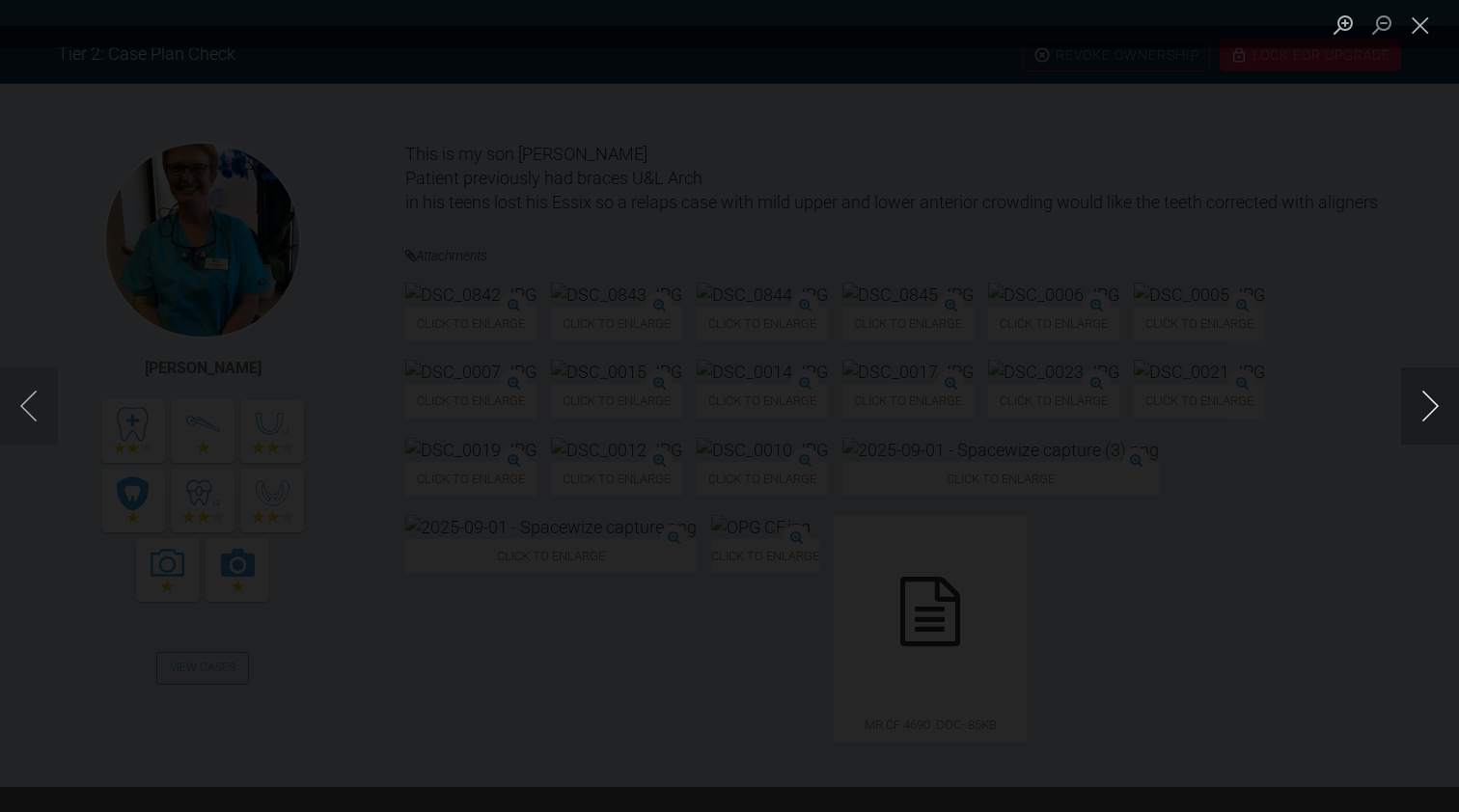
click at [1429, 402] on button "Next image" at bounding box center [1429, 406] width 58 height 77
drag, startPoint x: 1429, startPoint y: 402, endPoint x: 1107, endPoint y: 285, distance: 342.6
click at [1107, 285] on div "Lightbox" at bounding box center [730, 406] width 1459 height 812
click at [1432, 406] on button "Next image" at bounding box center [1429, 406] width 58 height 77
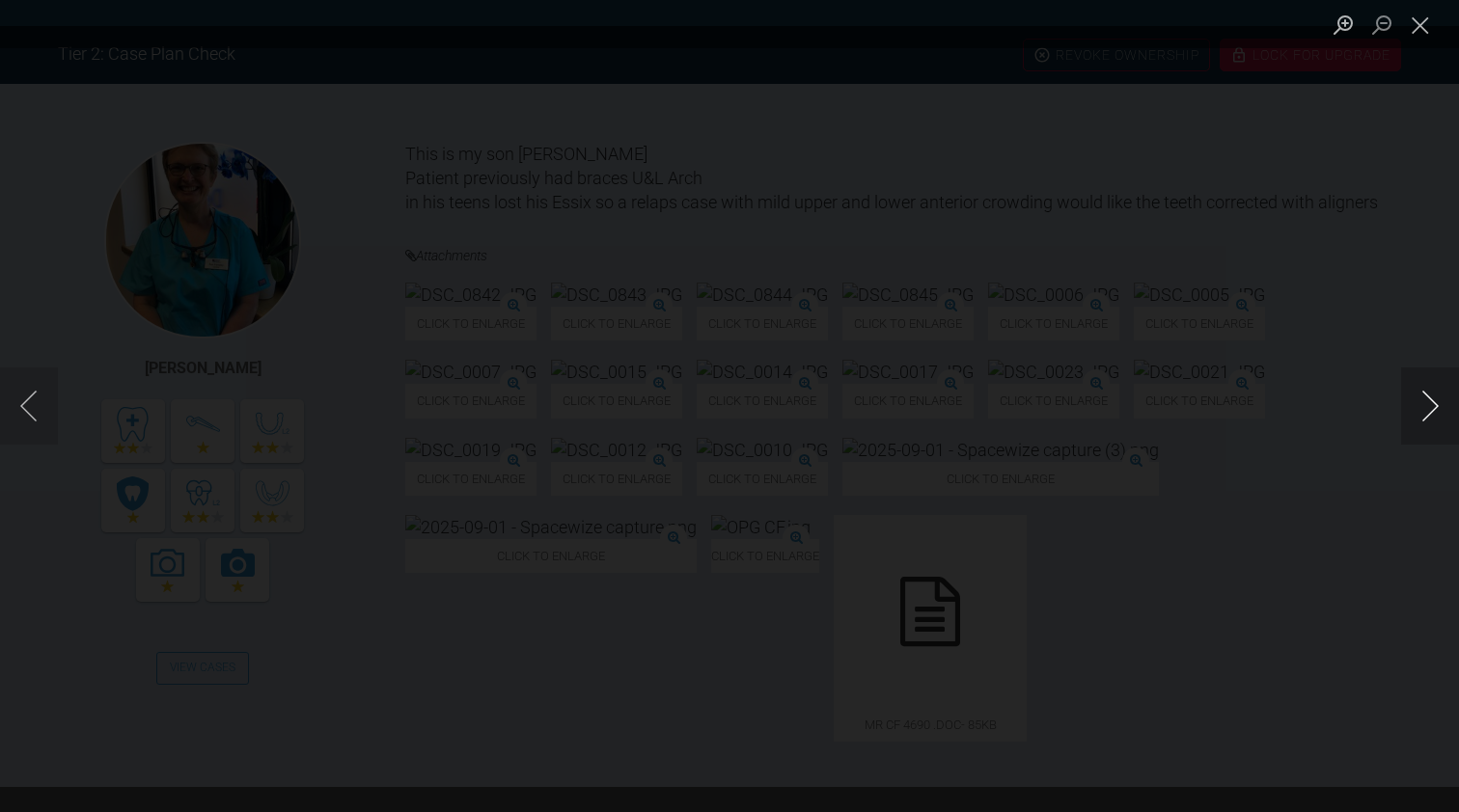
click at [1432, 406] on button "Next image" at bounding box center [1429, 406] width 58 height 77
click at [1427, 31] on button "Close lightbox" at bounding box center [1420, 25] width 38 height 33
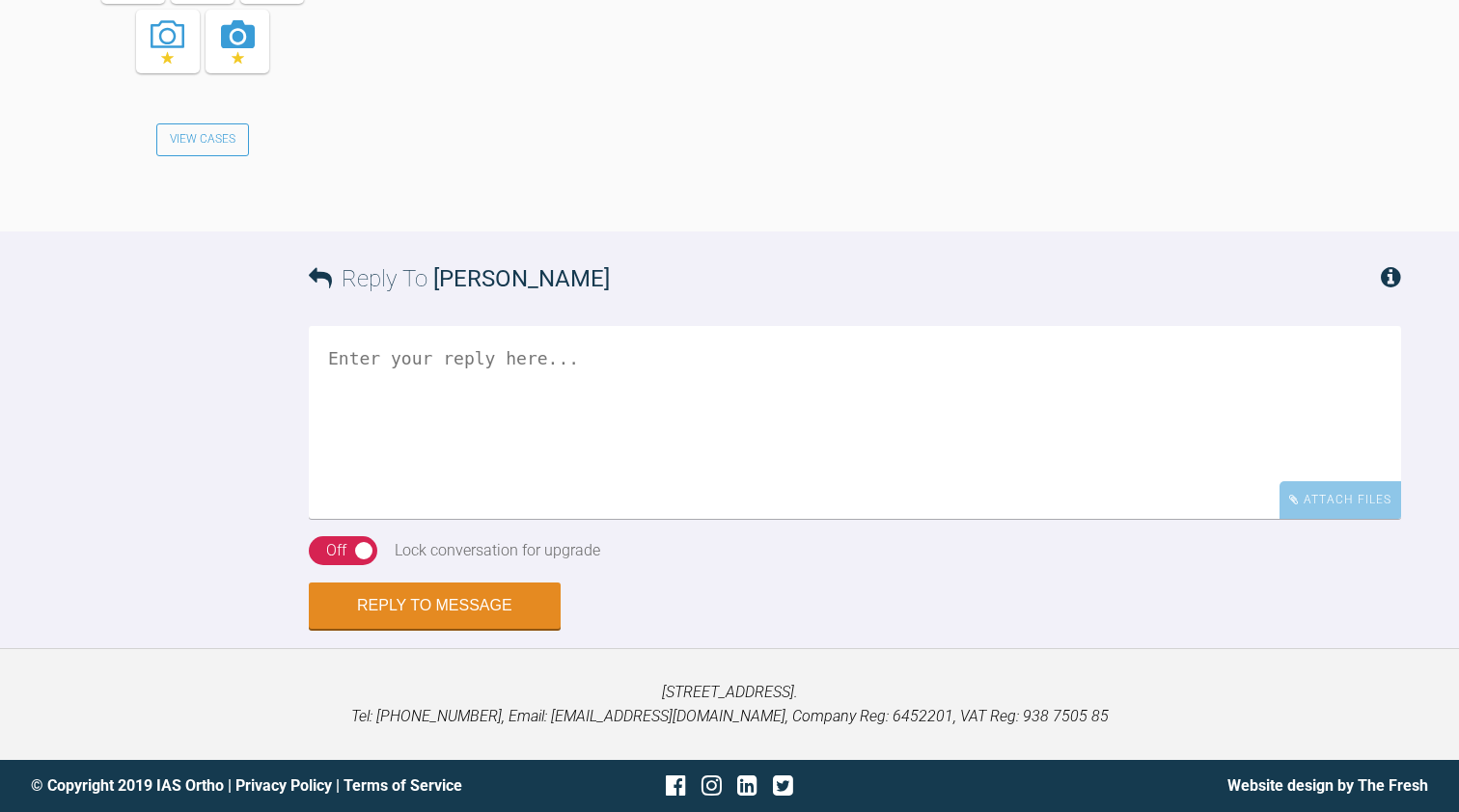
scroll to position [4404, 0]
click at [375, 519] on textarea at bounding box center [856, 422] width 1093 height 193
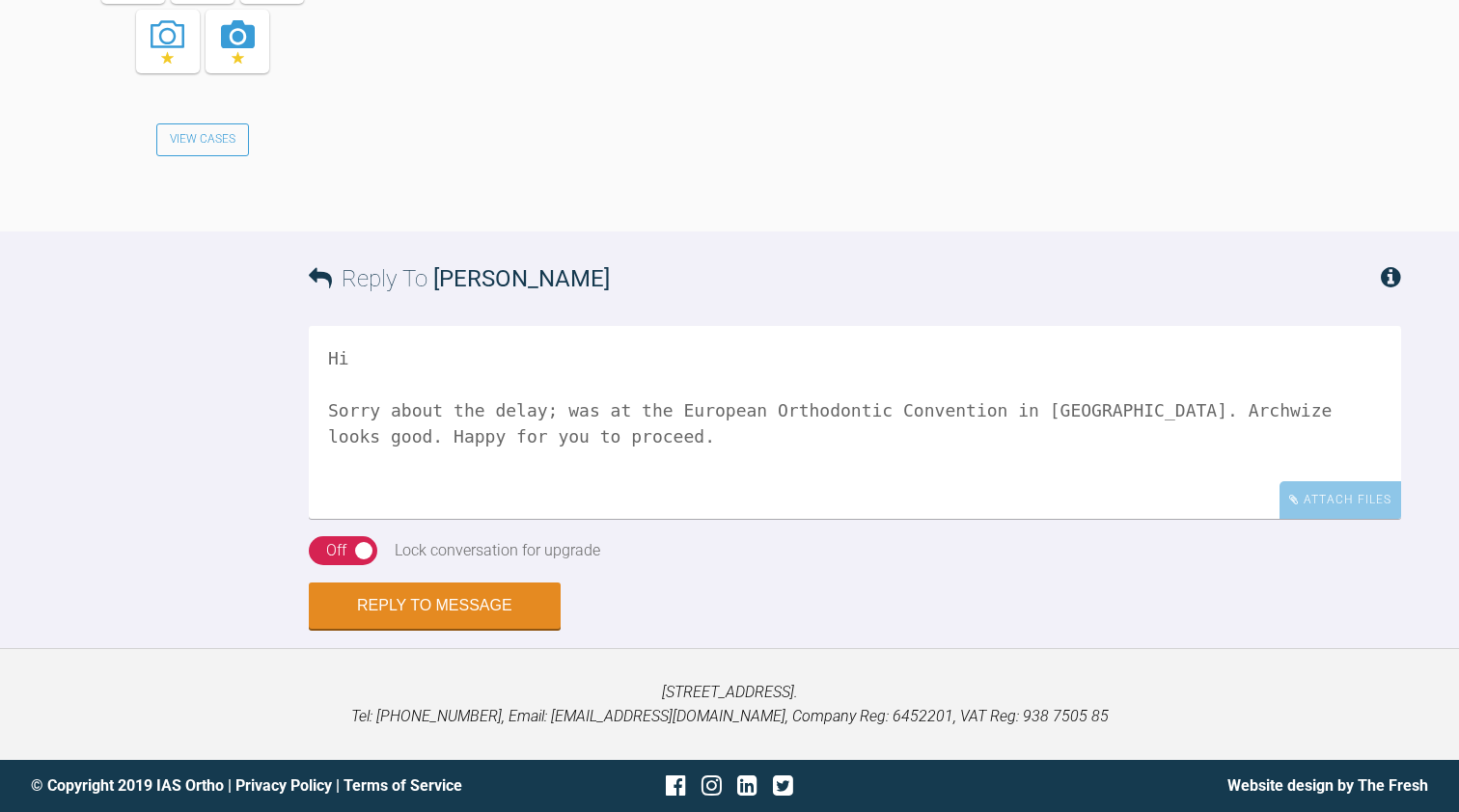
scroll to position [4608, 0]
click at [362, 465] on textarea "Hi Sorry about the delay; was at the European Orthodontic Convention in [GEOGRA…" at bounding box center [856, 422] width 1093 height 193
click at [656, 468] on textarea "Hi Sorry about the delay; was at the European Orthodontic Convention in [GEOGRA…" at bounding box center [856, 422] width 1093 height 193
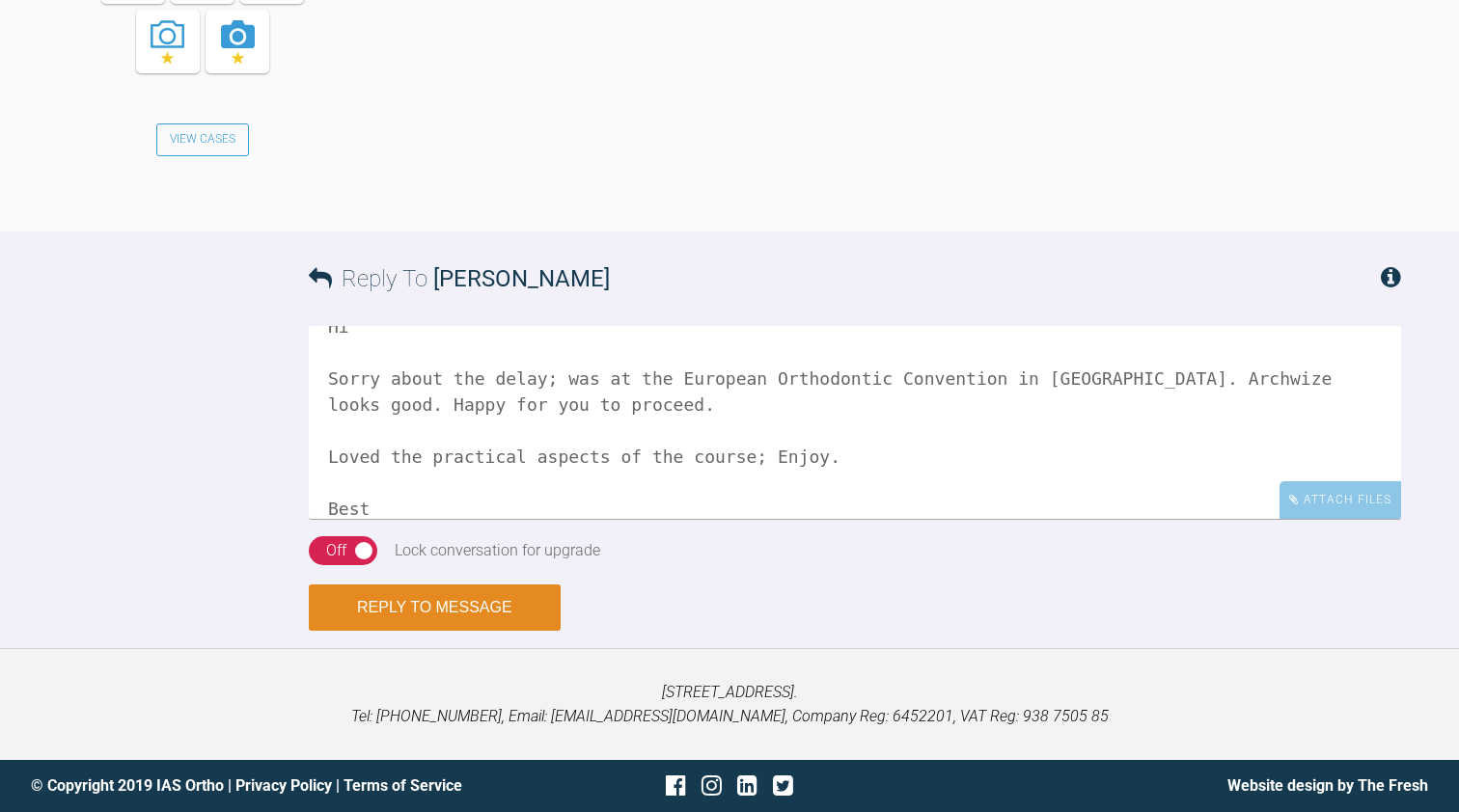
type textarea "Hi Sorry about the delay; was at the European Orthodontic Convention in [GEOGRA…"
click at [434, 605] on button "Reply to Message" at bounding box center [435, 607] width 252 height 46
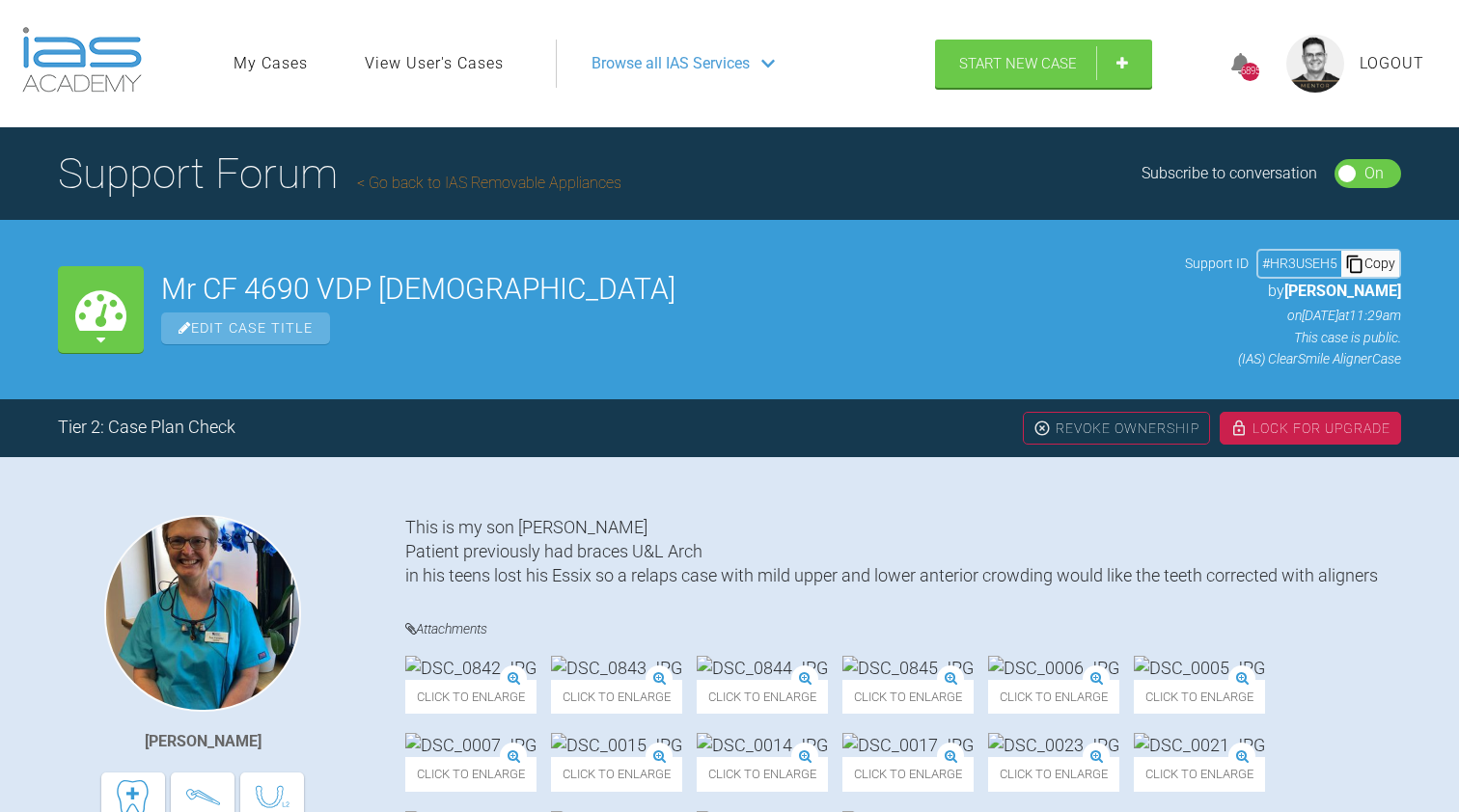
scroll to position [0, 0]
click at [1307, 429] on div "Lock For Upgrade" at bounding box center [1310, 428] width 181 height 32
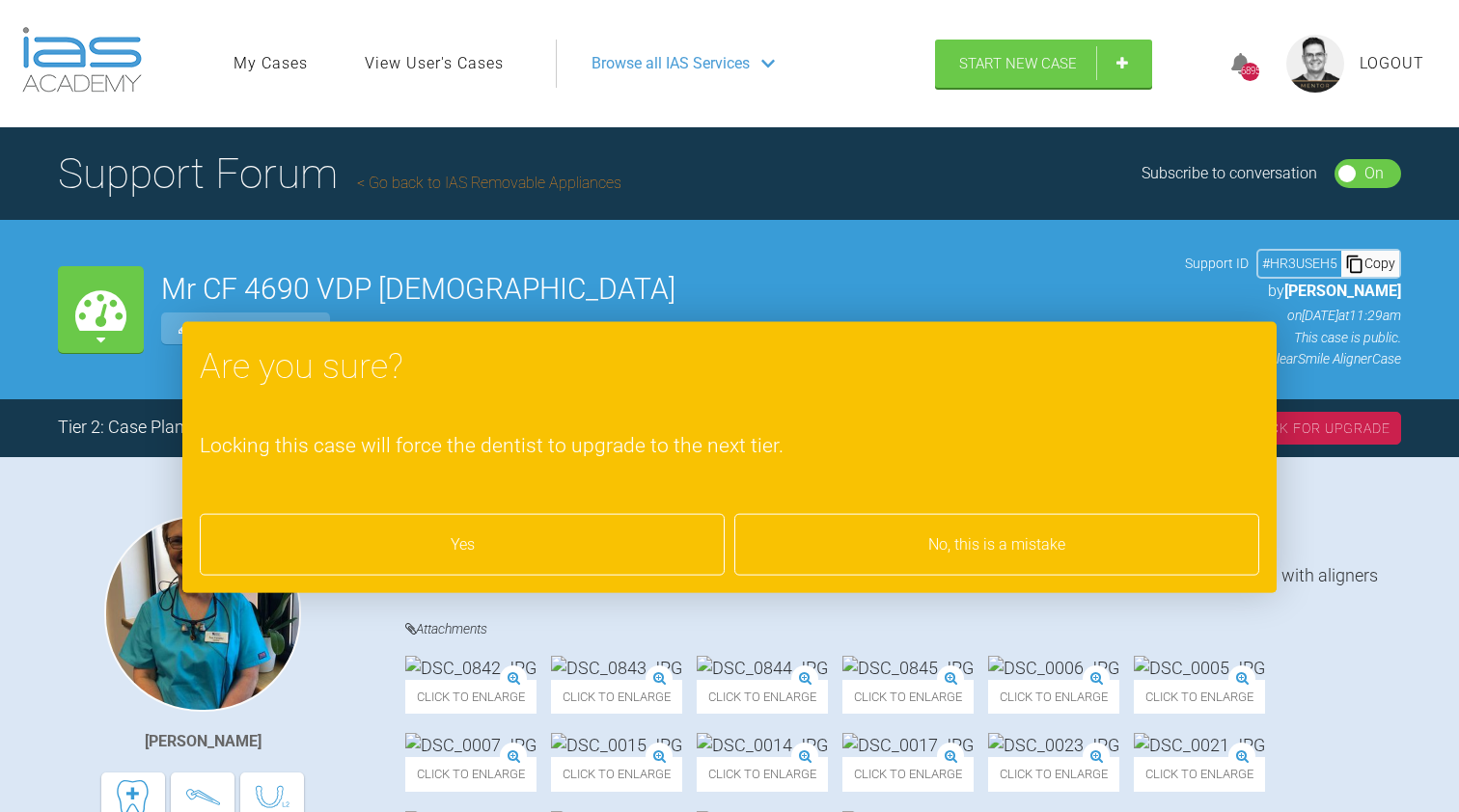
click at [440, 535] on div "Yes" at bounding box center [462, 544] width 525 height 62
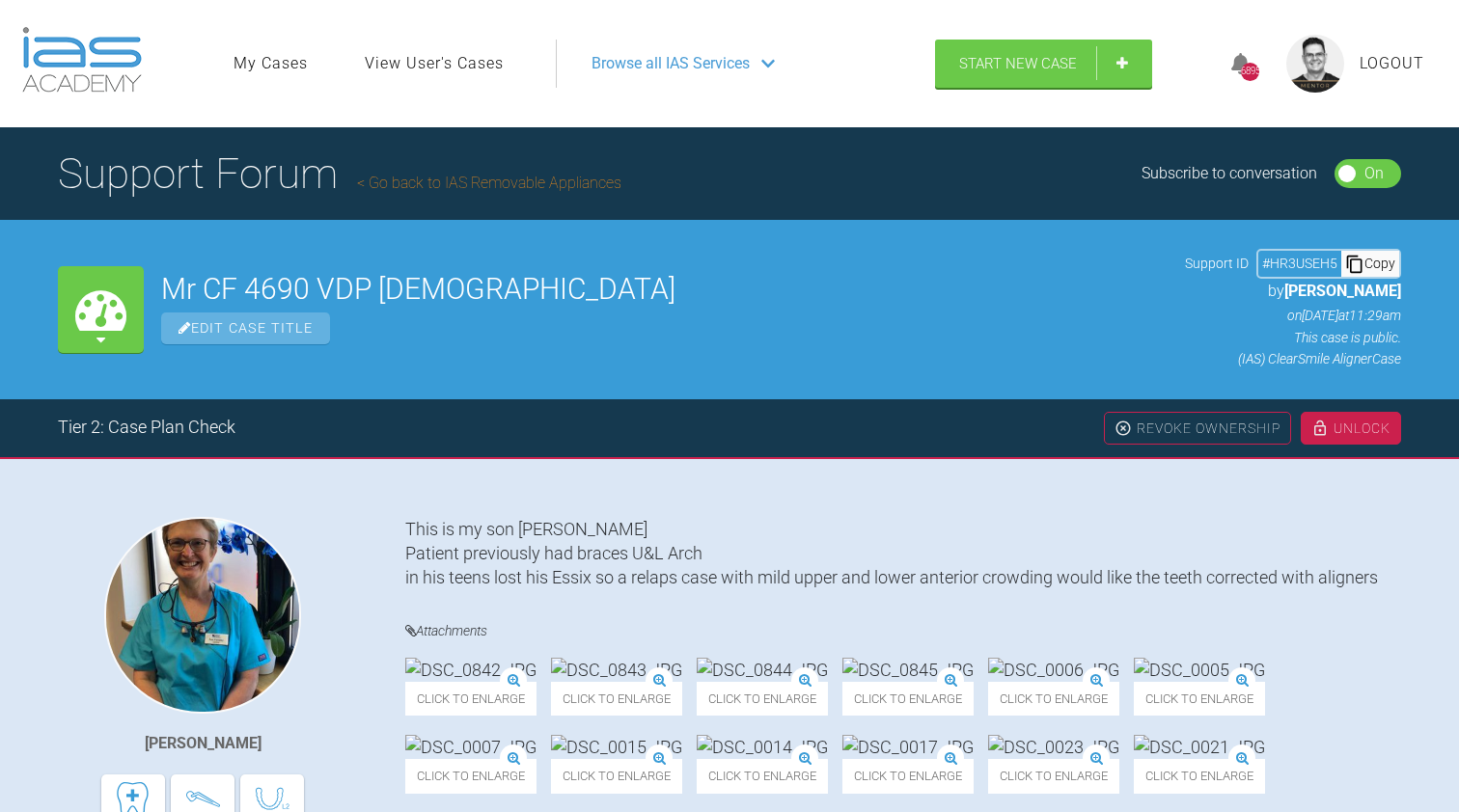
scroll to position [9, 0]
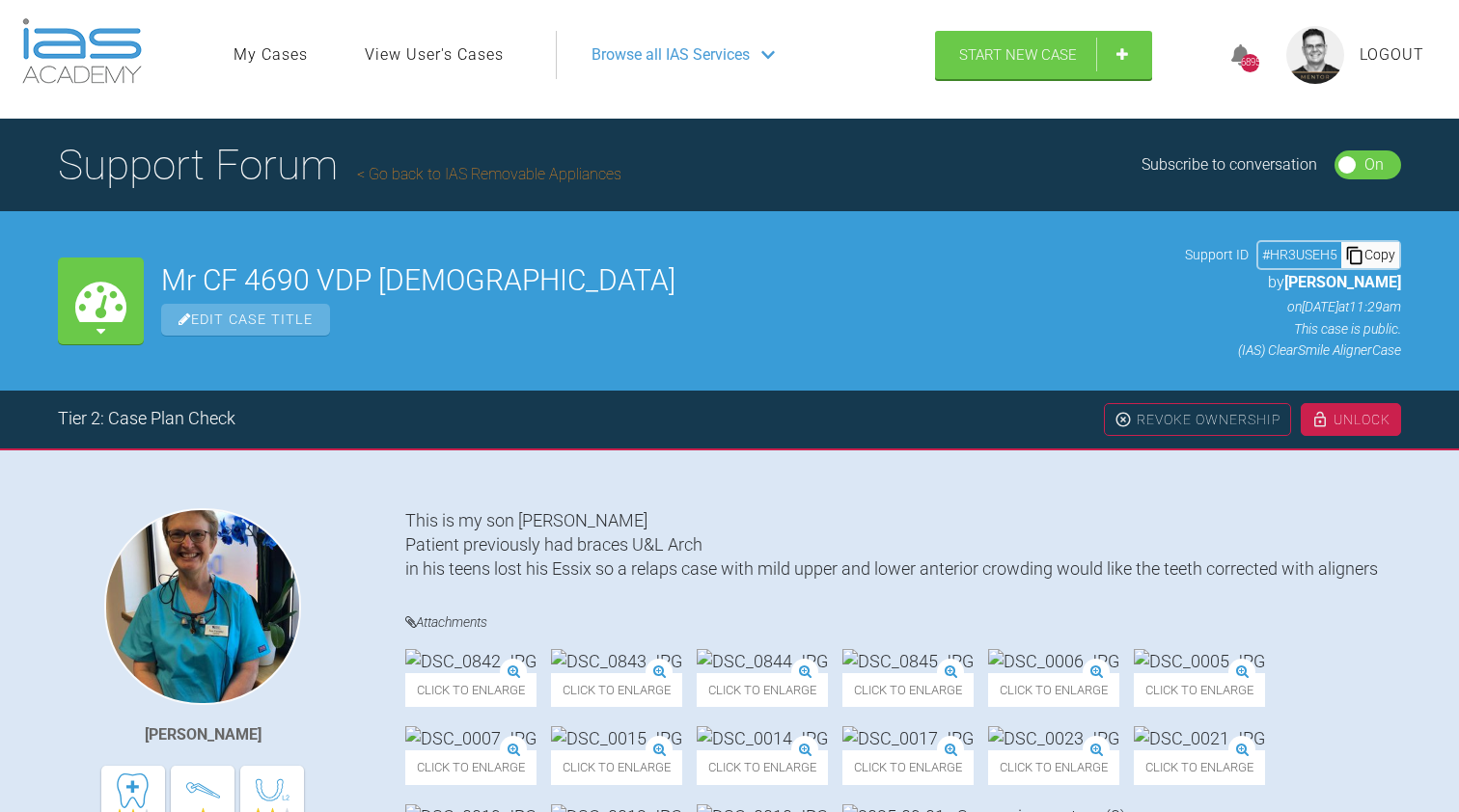
click at [498, 170] on link "Go back to IAS Removable Appliances" at bounding box center [489, 174] width 265 height 19
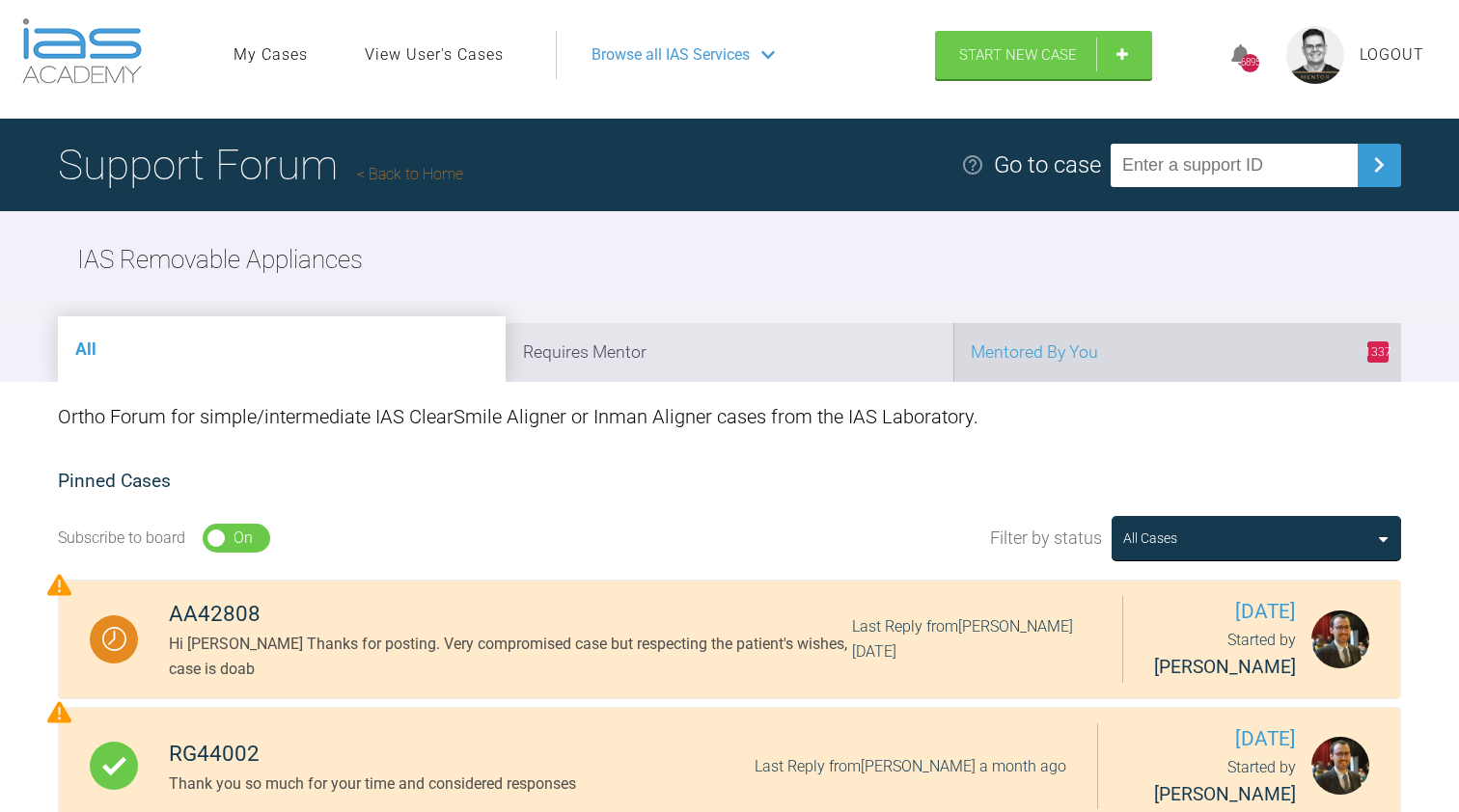
click at [1084, 340] on li "1337 Mentored By You" at bounding box center [1176, 352] width 448 height 59
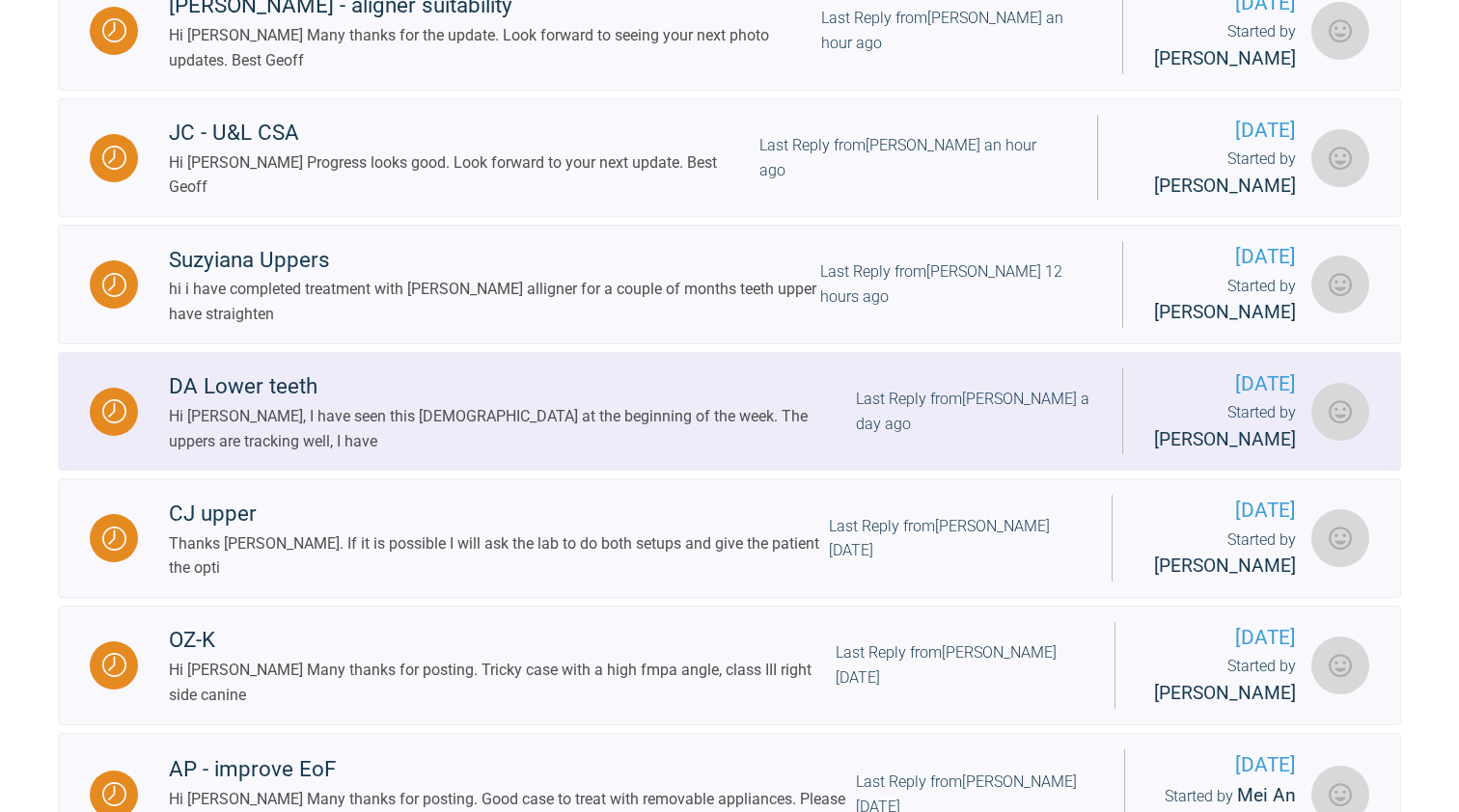
scroll to position [1495, 0]
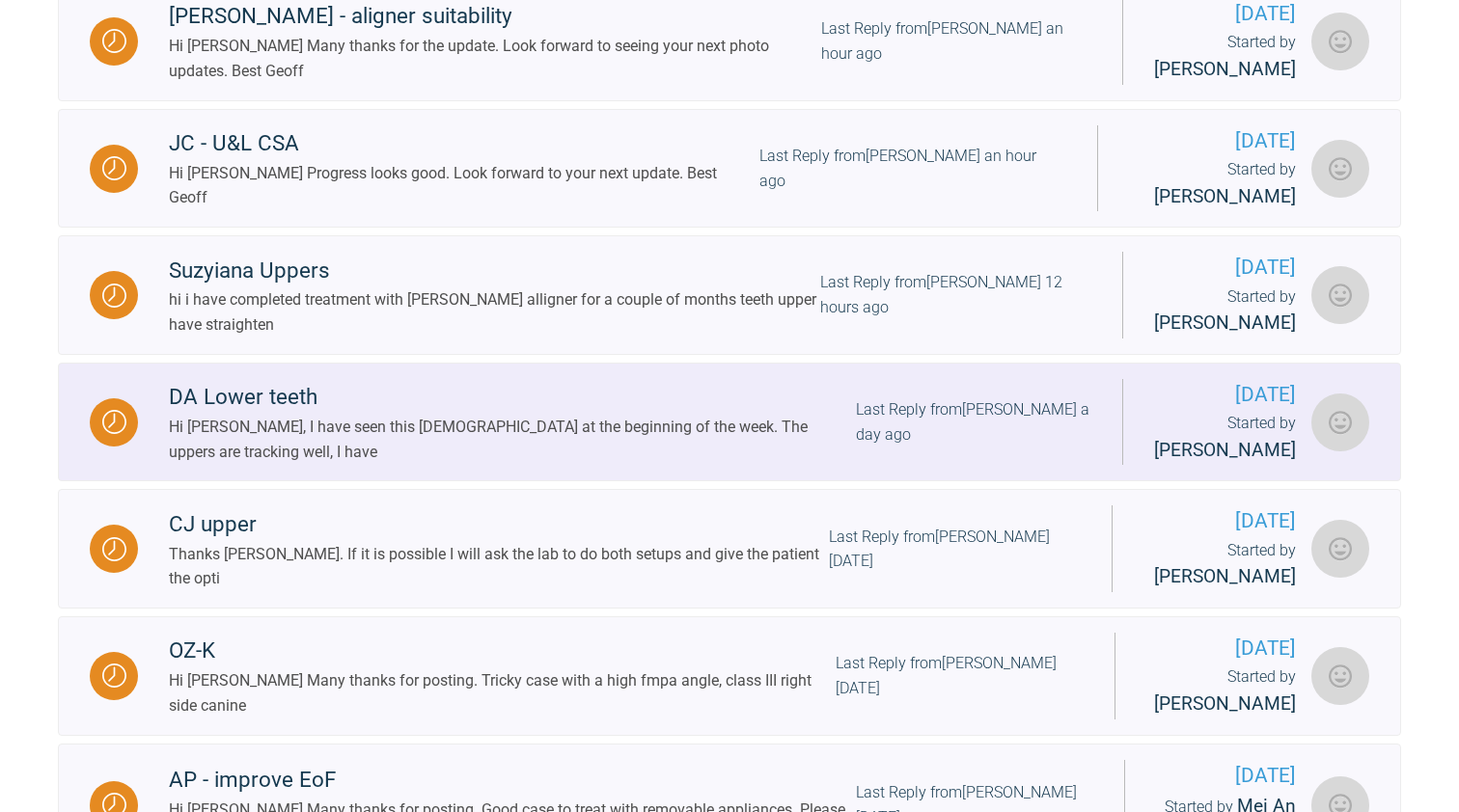
click at [580, 464] on div "Hi [PERSON_NAME], I have seen this [DEMOGRAPHIC_DATA] at the beginning of the w…" at bounding box center [513, 440] width 687 height 49
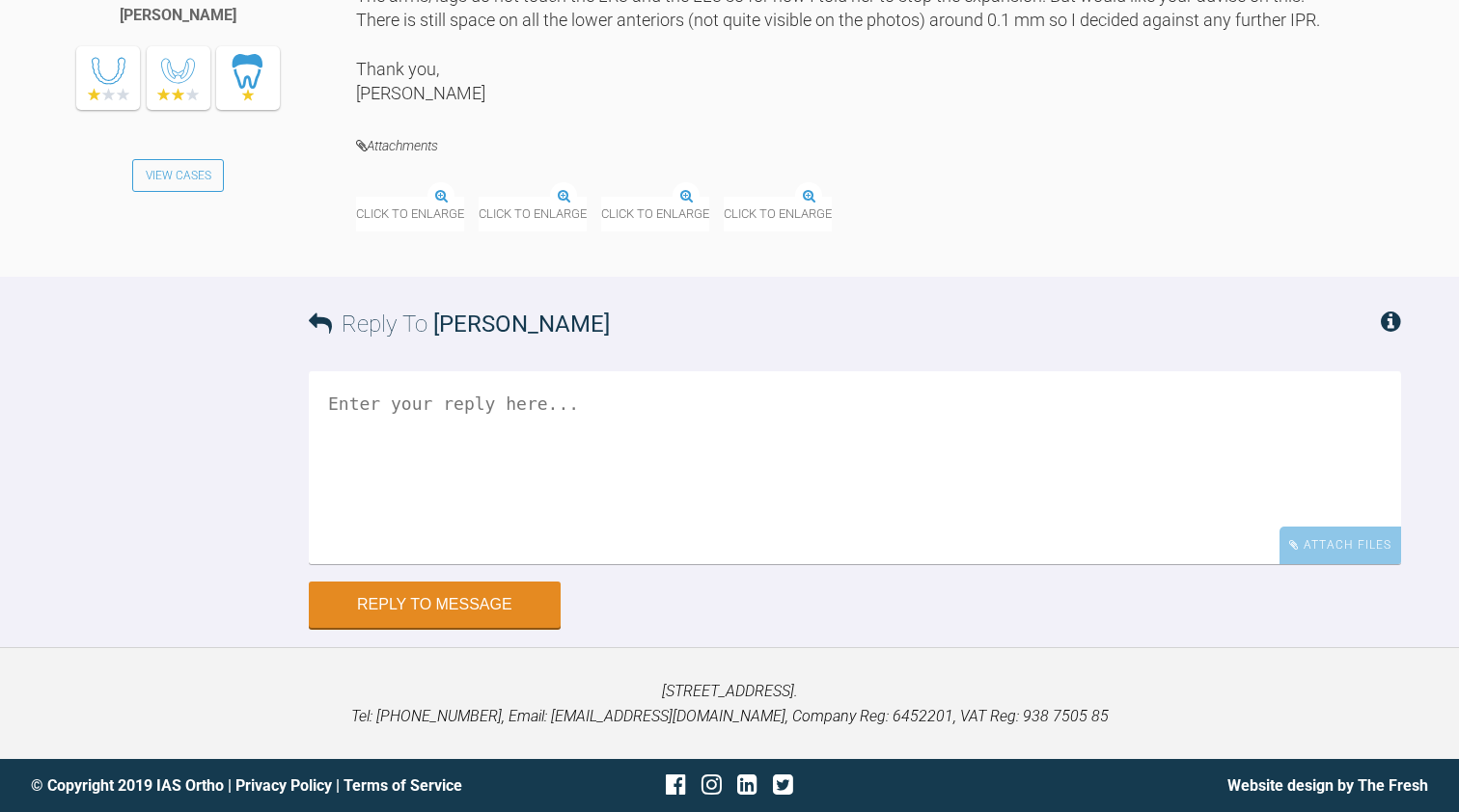
scroll to position [11358, 0]
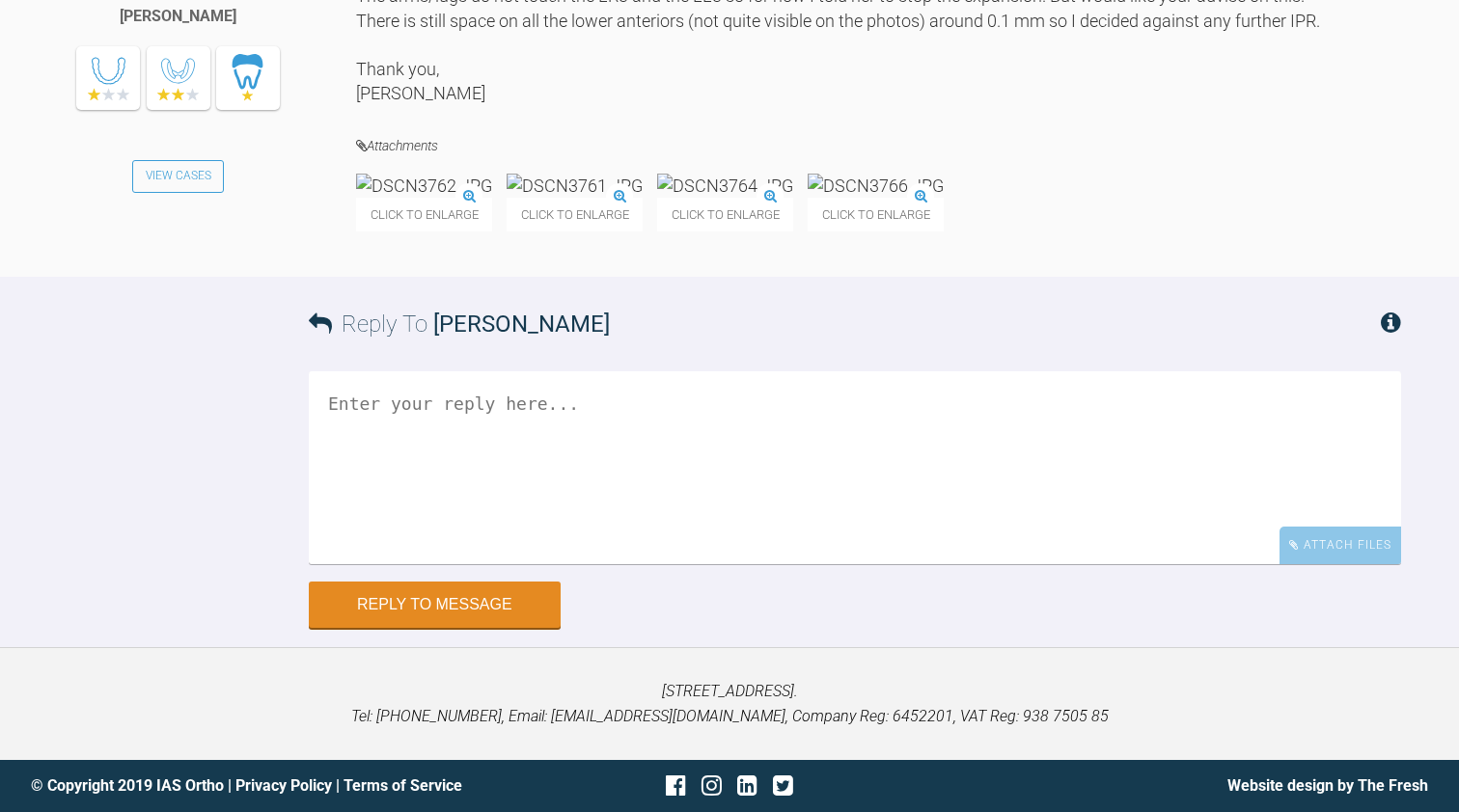
click at [445, 198] on img at bounding box center [424, 185] width 136 height 25
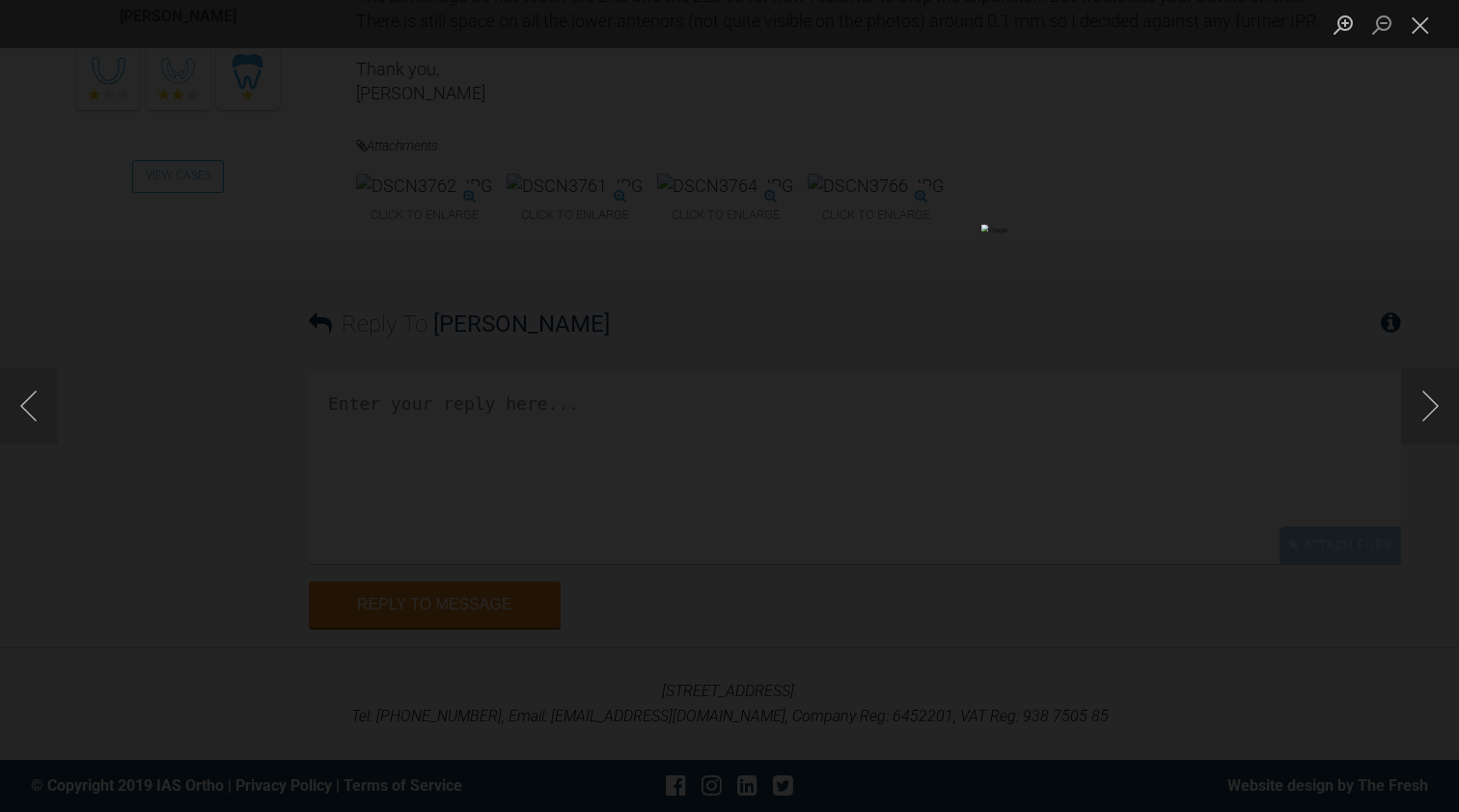
click at [1331, 456] on div "Lightbox" at bounding box center [730, 406] width 1459 height 812
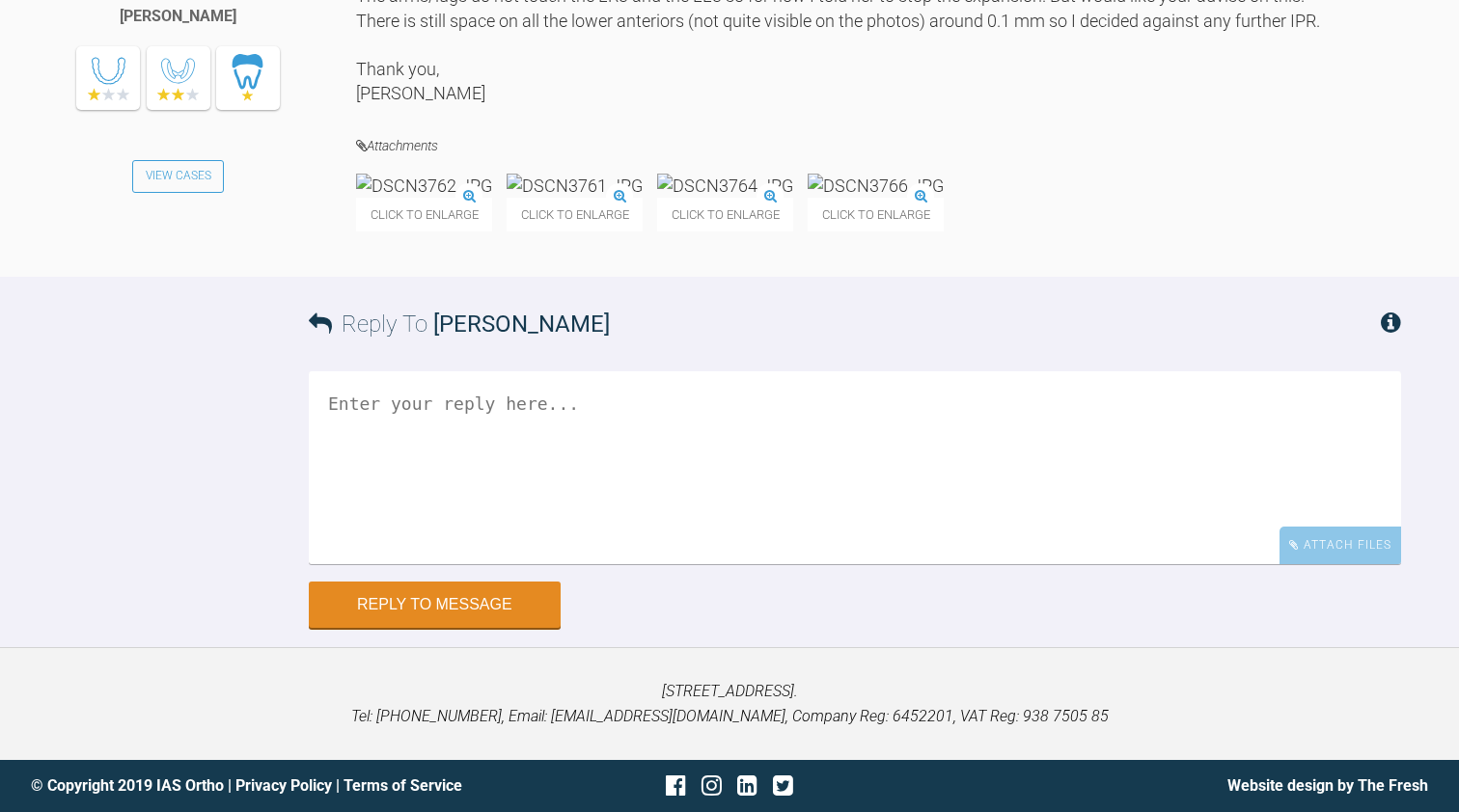
click at [643, 198] on img at bounding box center [575, 185] width 136 height 25
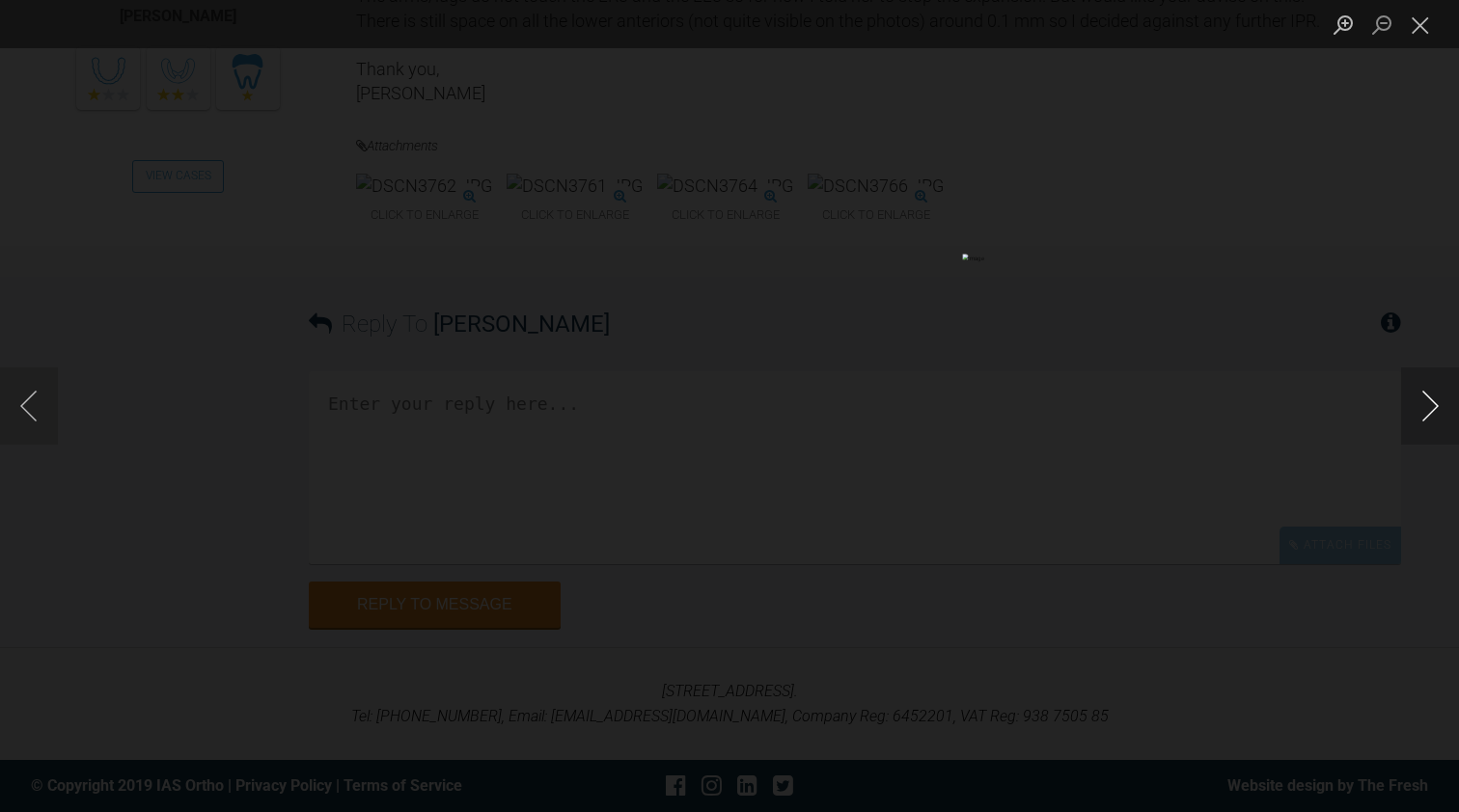
click at [1425, 405] on button "Next image" at bounding box center [1429, 406] width 58 height 77
click at [1427, 405] on button "Next image" at bounding box center [1429, 406] width 58 height 77
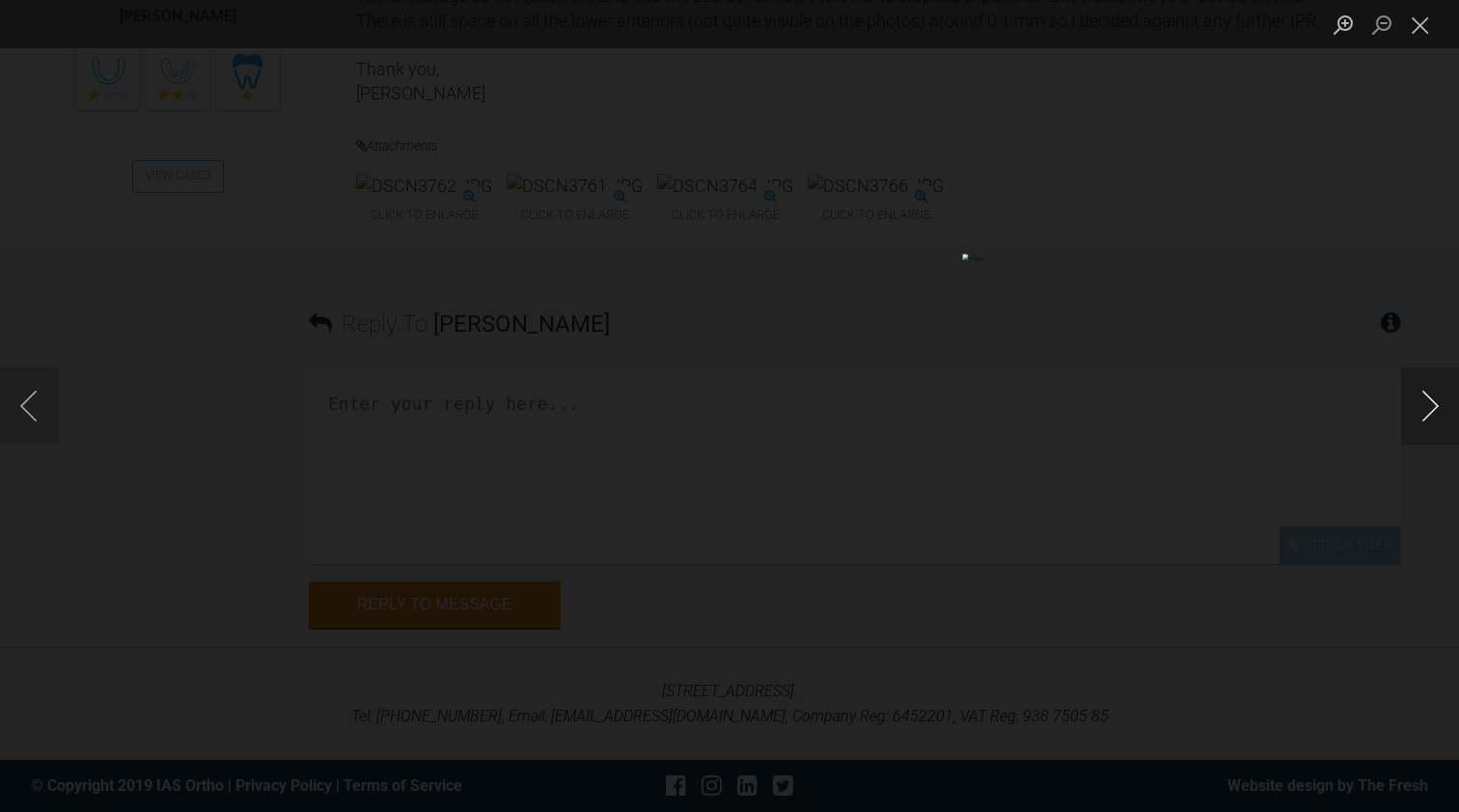
click at [1427, 405] on button "Next image" at bounding box center [1429, 406] width 58 height 77
click at [1428, 402] on button "Next image" at bounding box center [1429, 406] width 58 height 77
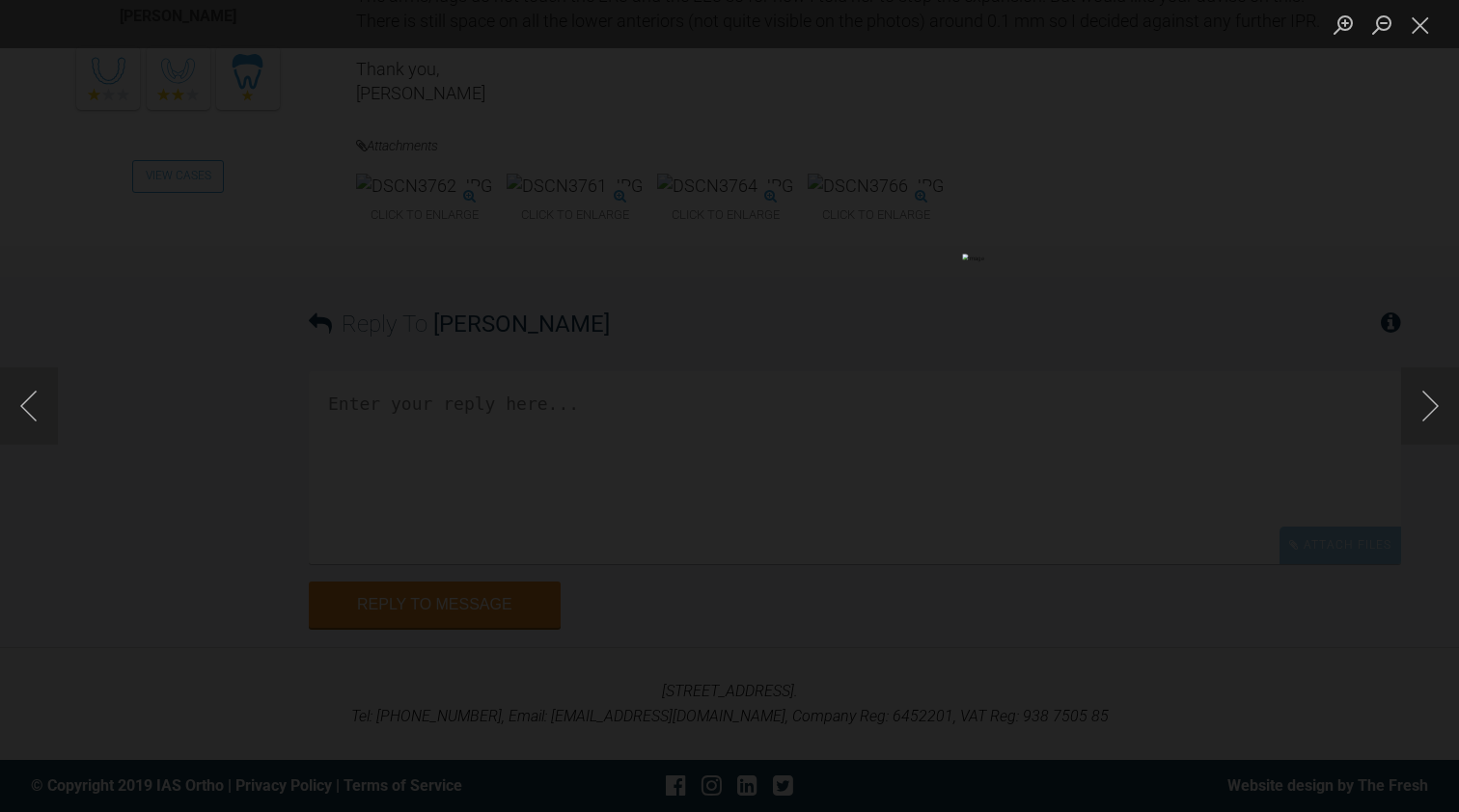
scroll to position [11243, 0]
click at [1427, 402] on button "Next image" at bounding box center [1429, 406] width 58 height 77
click at [1414, 14] on button "Close lightbox" at bounding box center [1420, 25] width 38 height 33
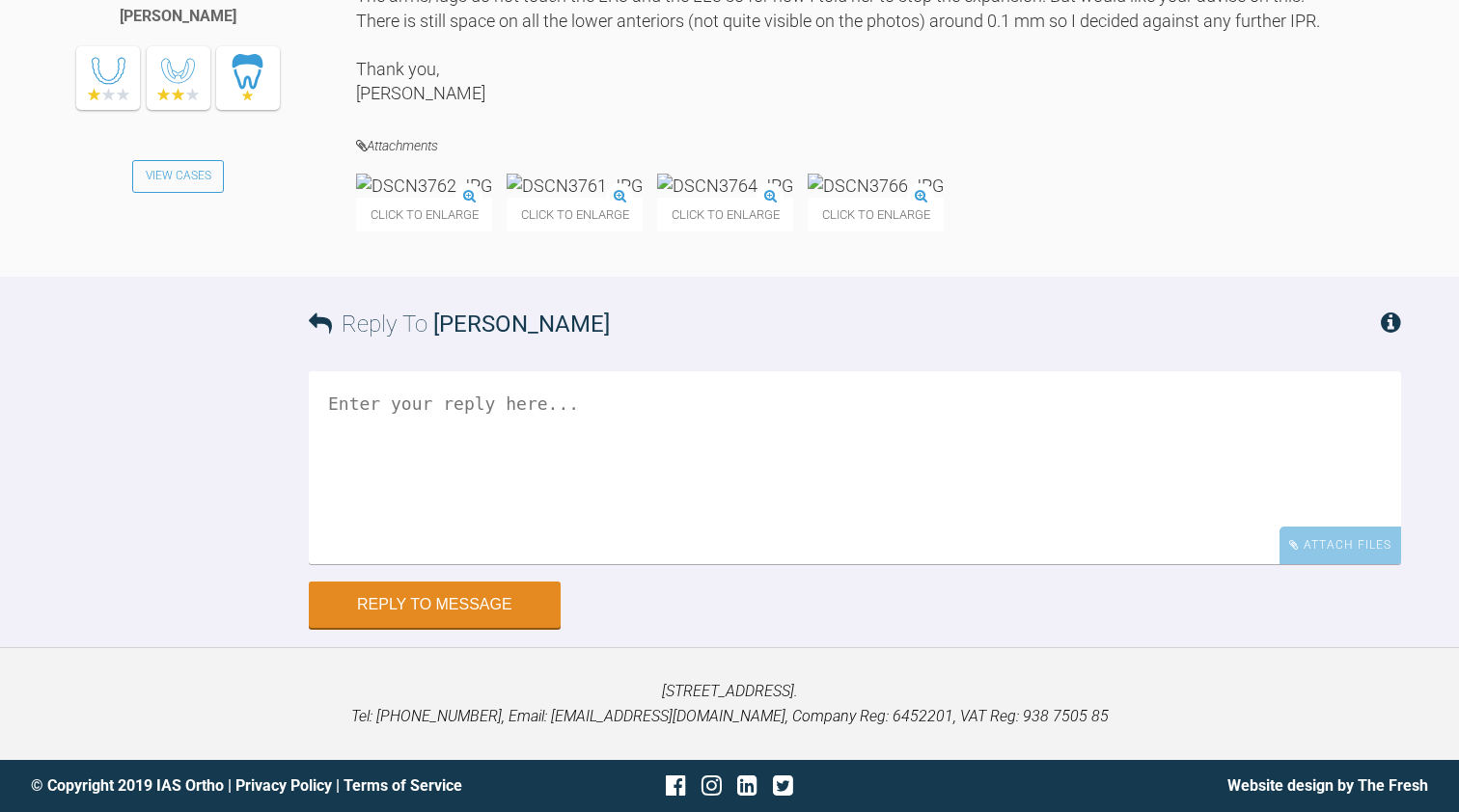
scroll to position [11712, 0]
click at [428, 484] on textarea at bounding box center [856, 468] width 1093 height 193
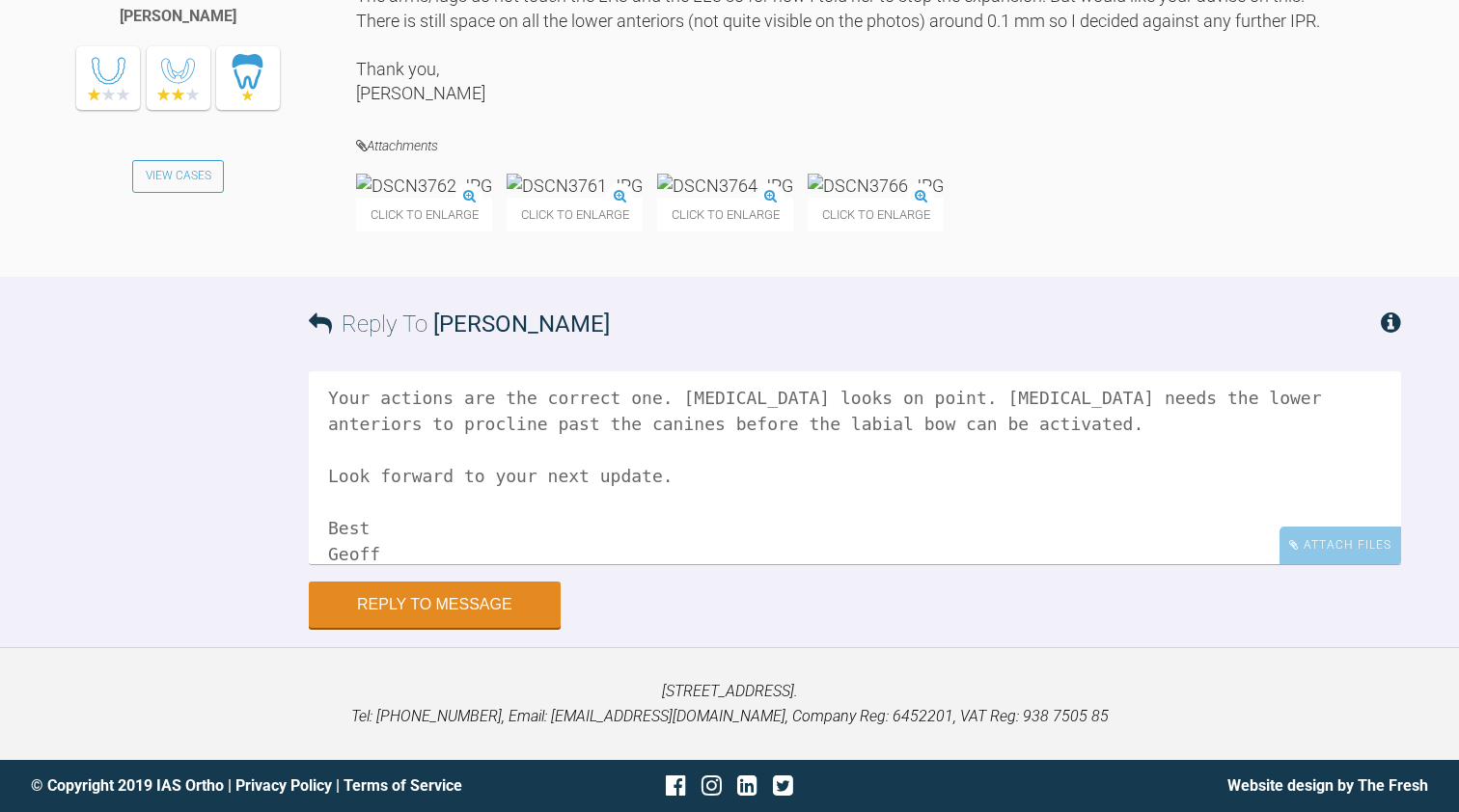
scroll to position [11776, 0]
type textarea "Hi [PERSON_NAME] Your actions are the correct one. [MEDICAL_DATA] looks on poin…"
click at [420, 625] on button "Reply to Message" at bounding box center [435, 606] width 252 height 46
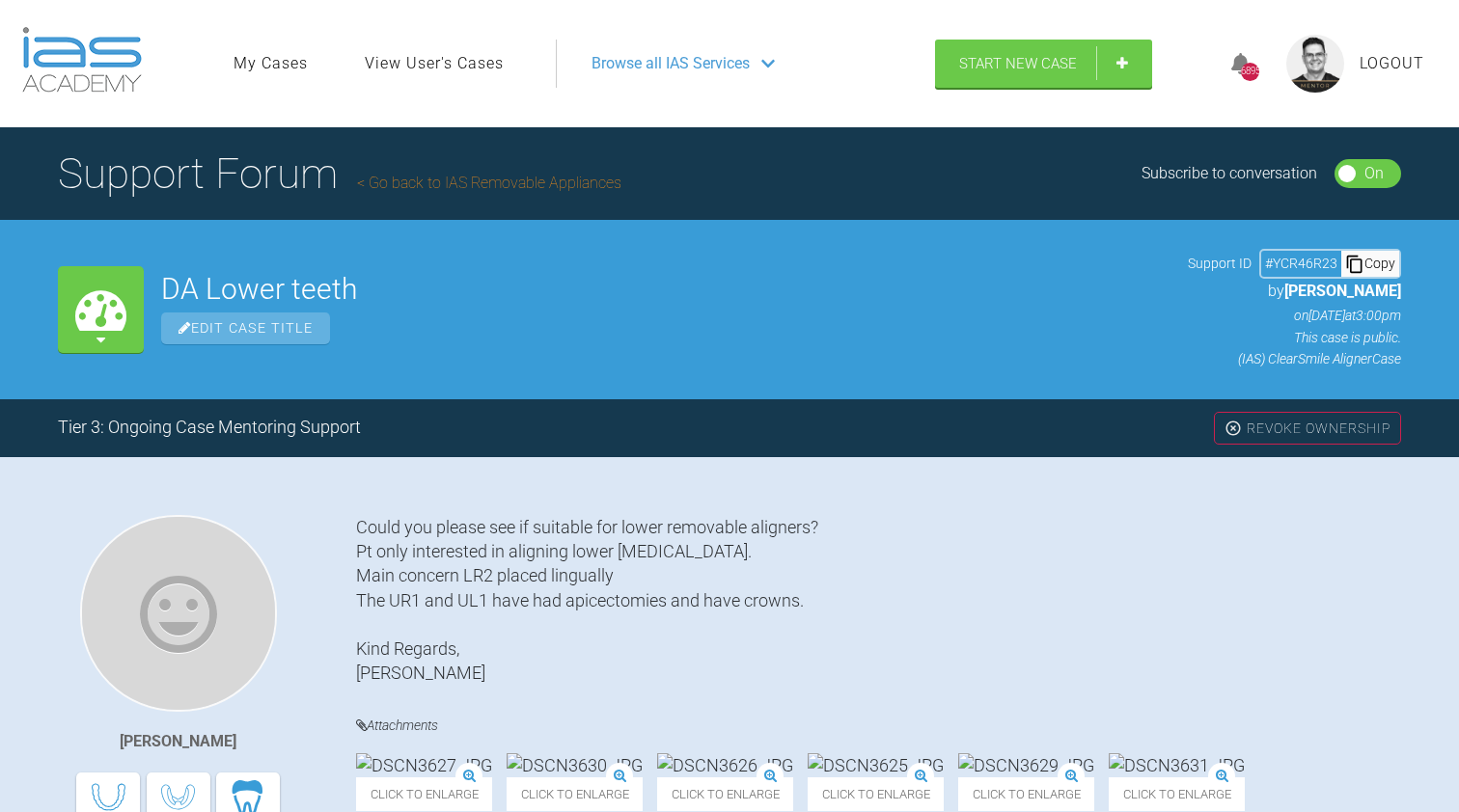
scroll to position [0, 0]
click at [504, 180] on link "Go back to IAS Removable Appliances" at bounding box center [489, 182] width 265 height 19
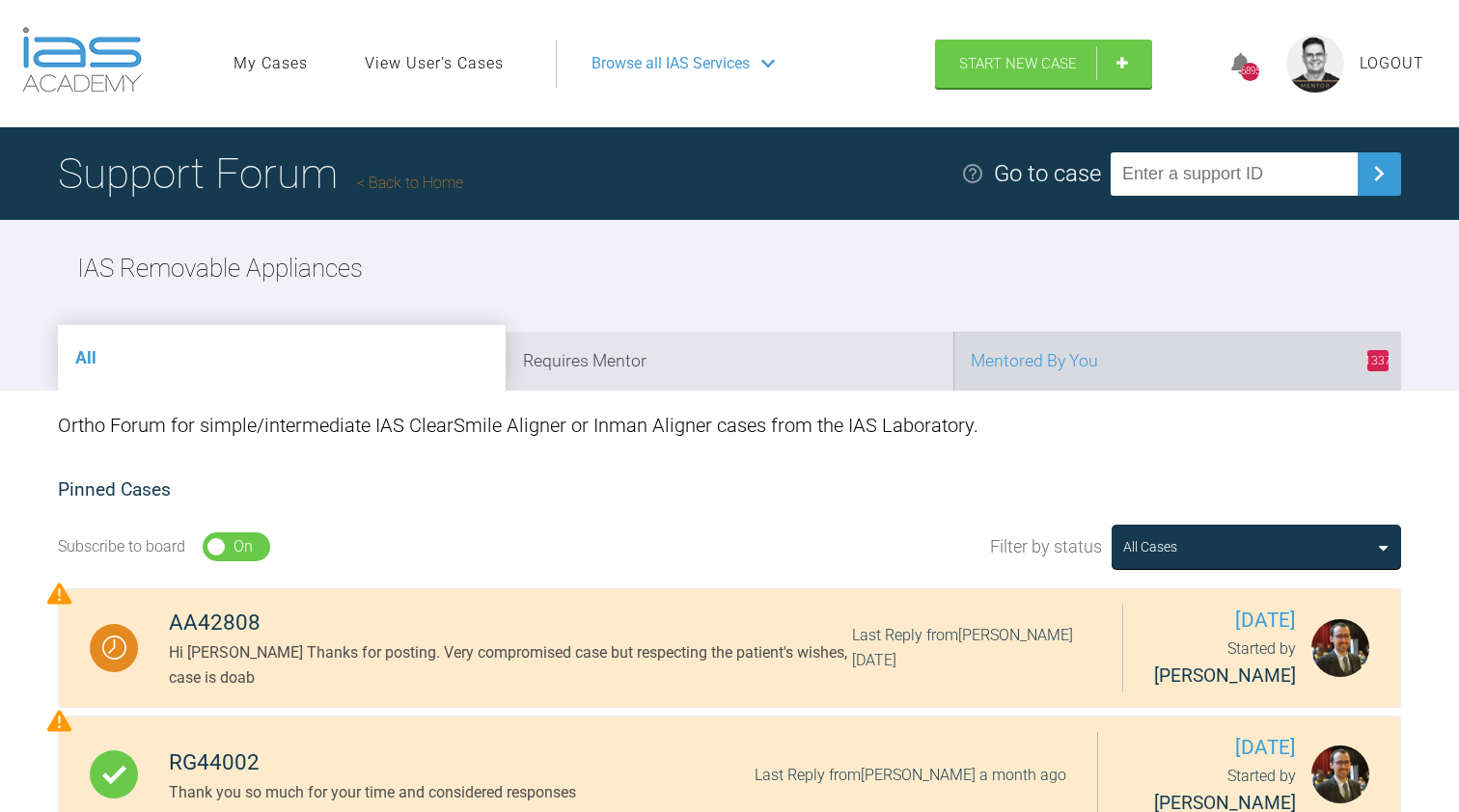
click at [1058, 349] on li "1337 Mentored By You" at bounding box center [1176, 361] width 448 height 59
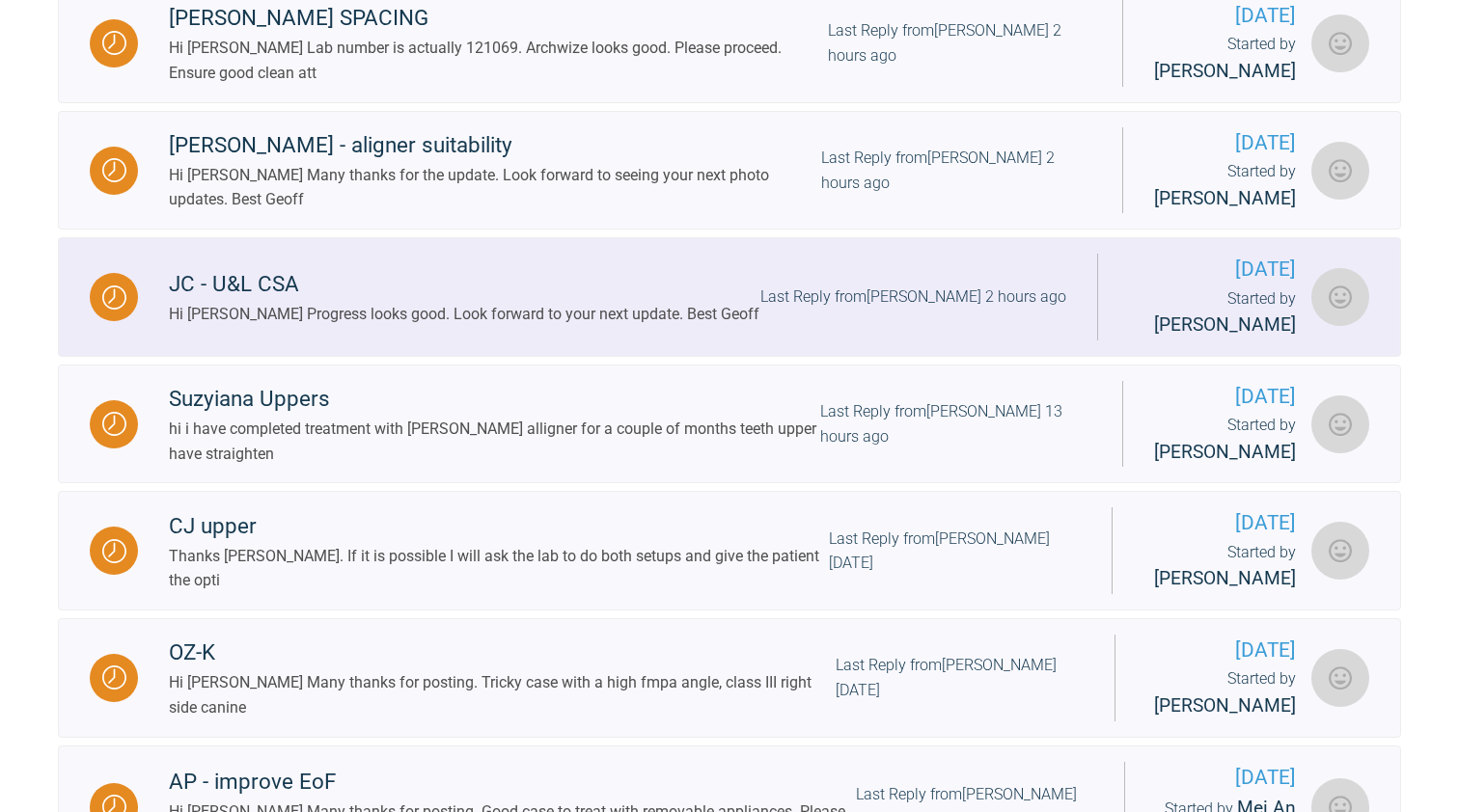
scroll to position [1513, 0]
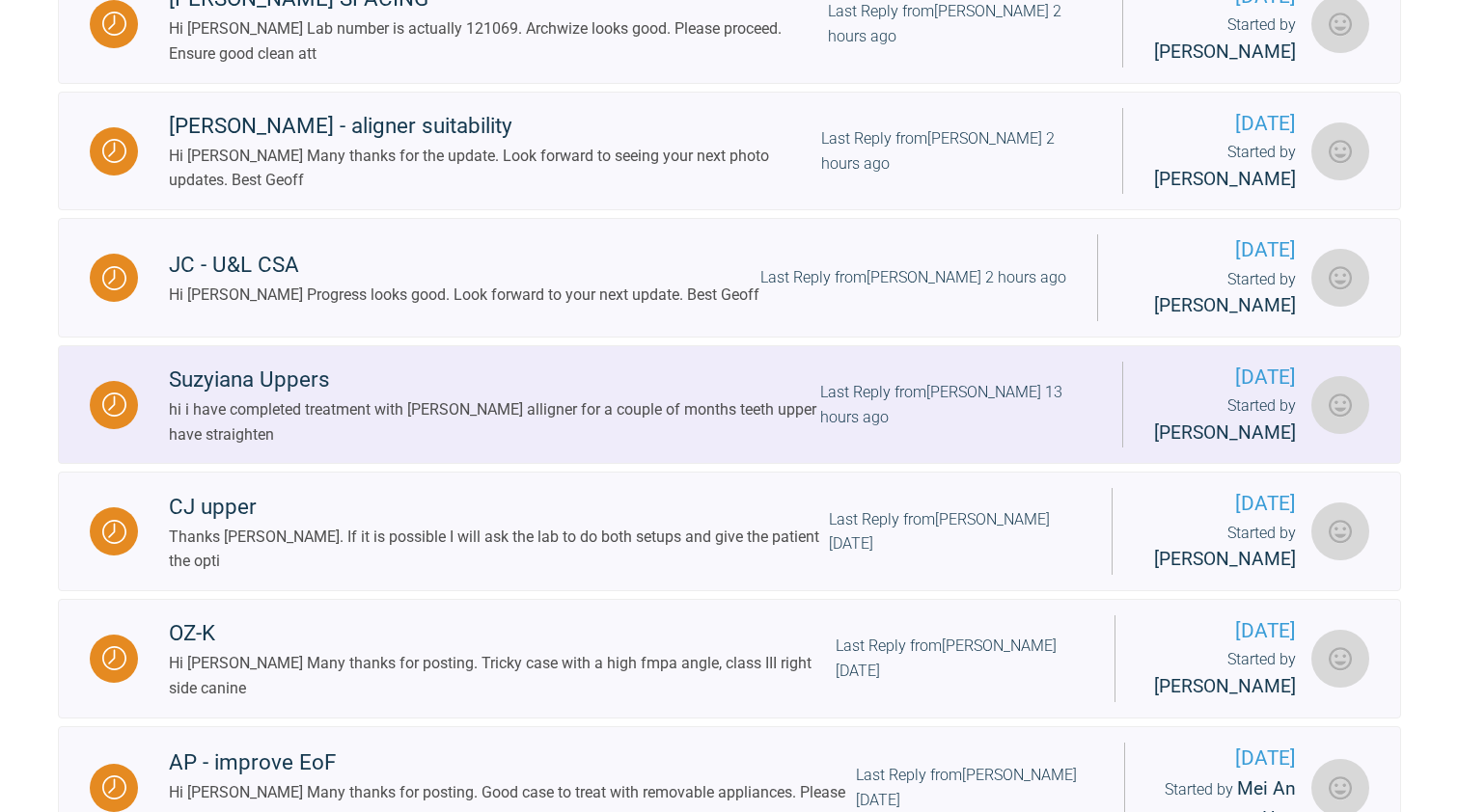
click at [422, 447] on div "hi i have completed treatment with [PERSON_NAME] alligner for a couple of month…" at bounding box center [495, 422] width 652 height 49
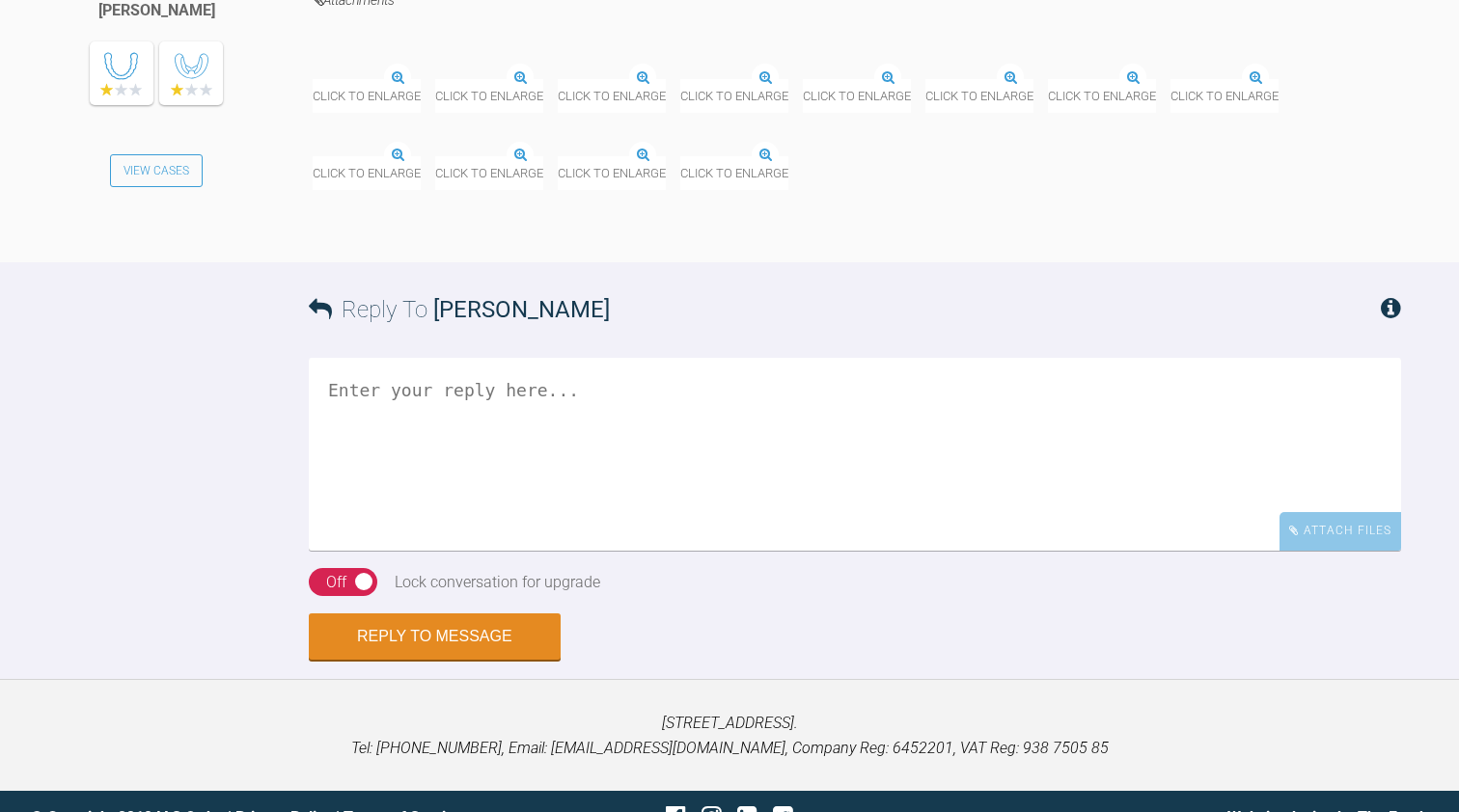
scroll to position [2303, 0]
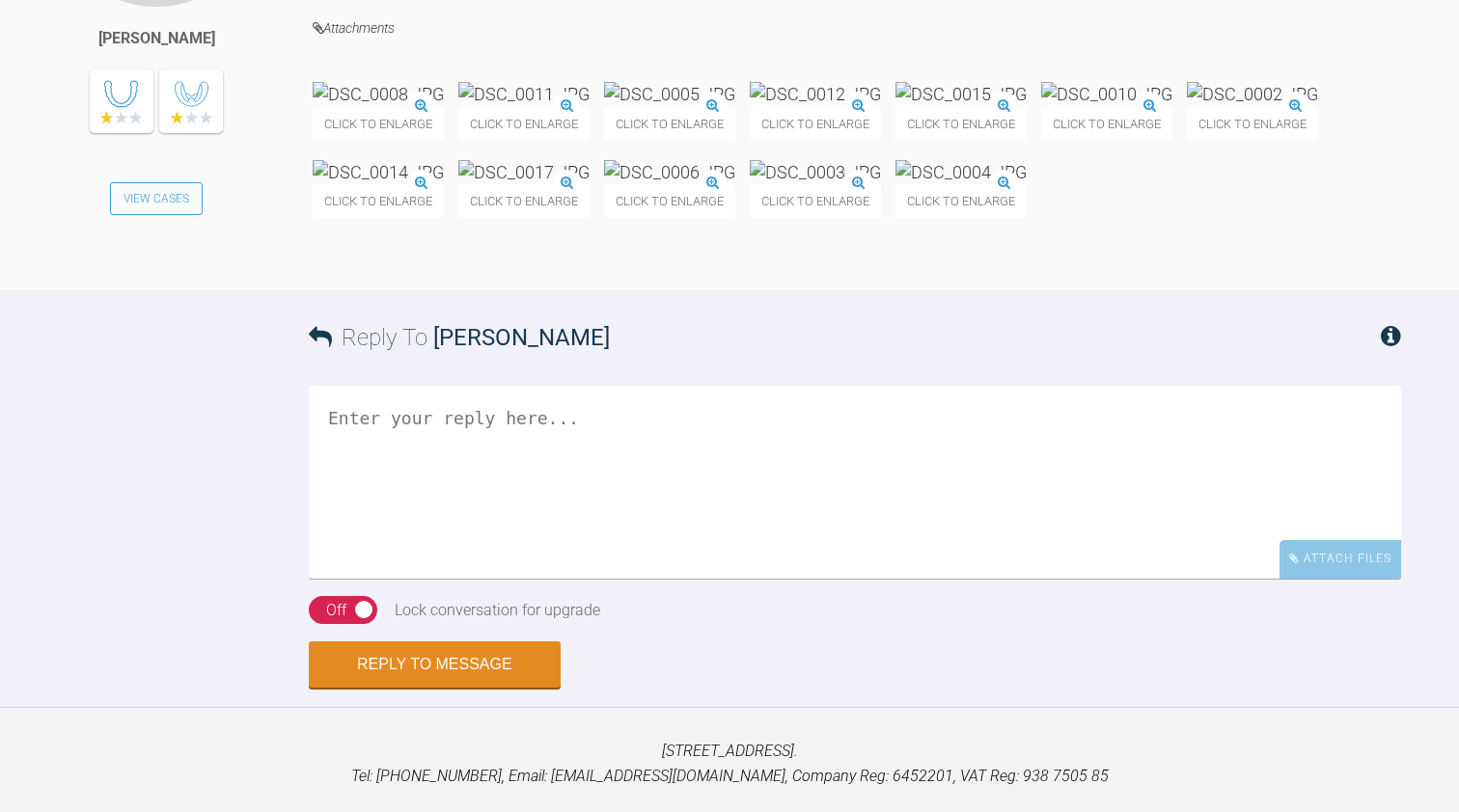
click at [419, 106] on img at bounding box center [378, 94] width 131 height 25
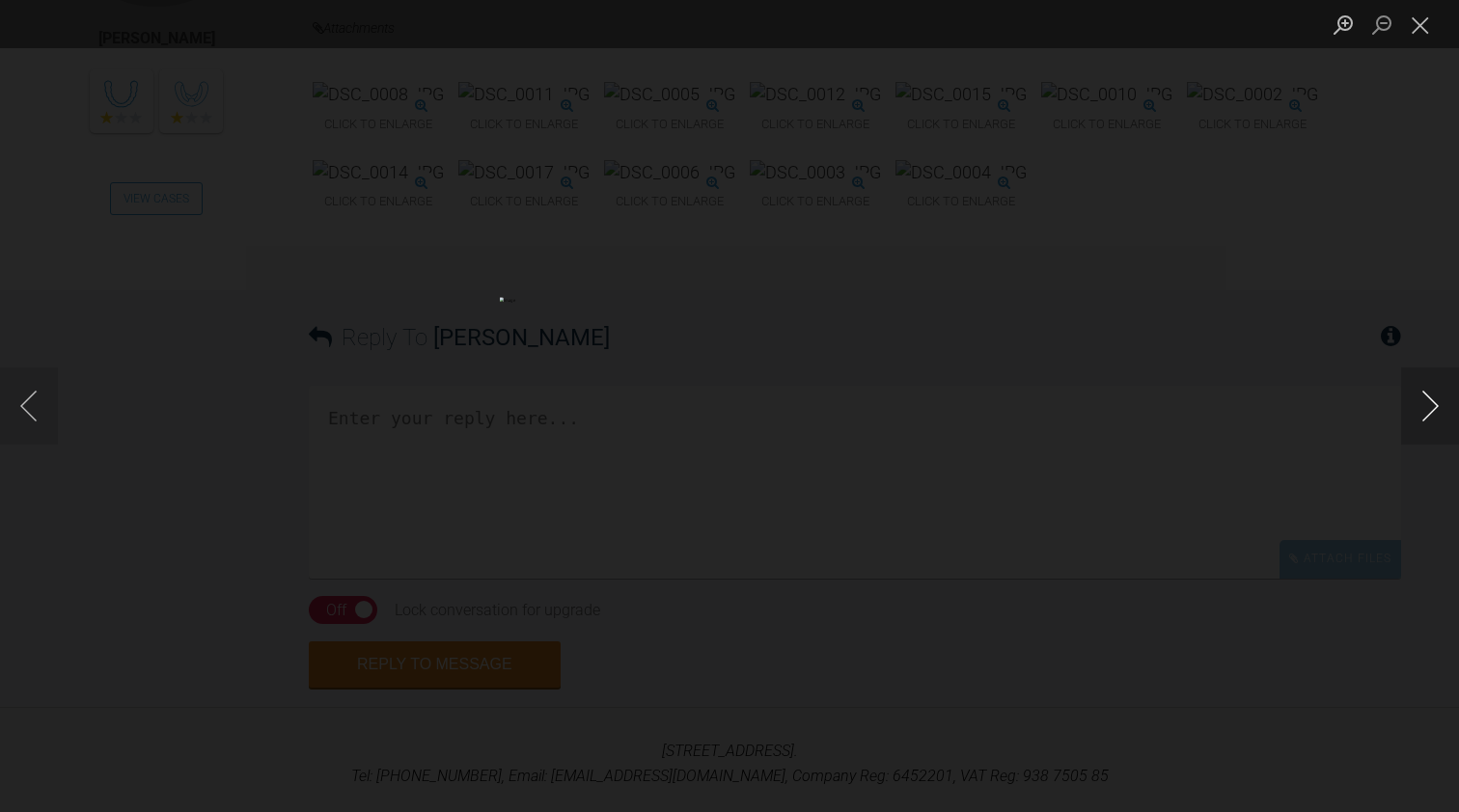
click at [1425, 404] on button "Next image" at bounding box center [1429, 406] width 58 height 77
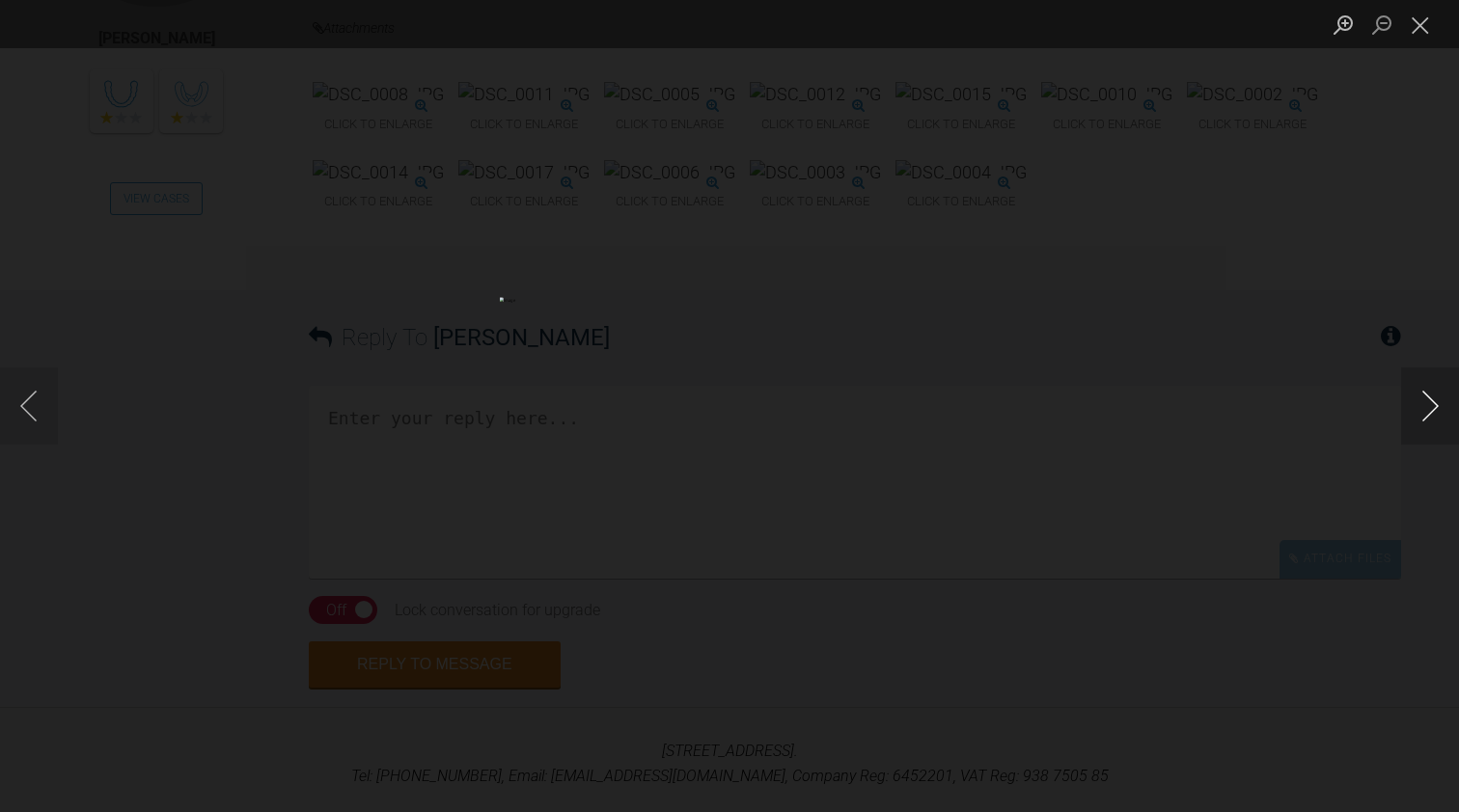
click at [1425, 404] on button "Next image" at bounding box center [1429, 406] width 58 height 77
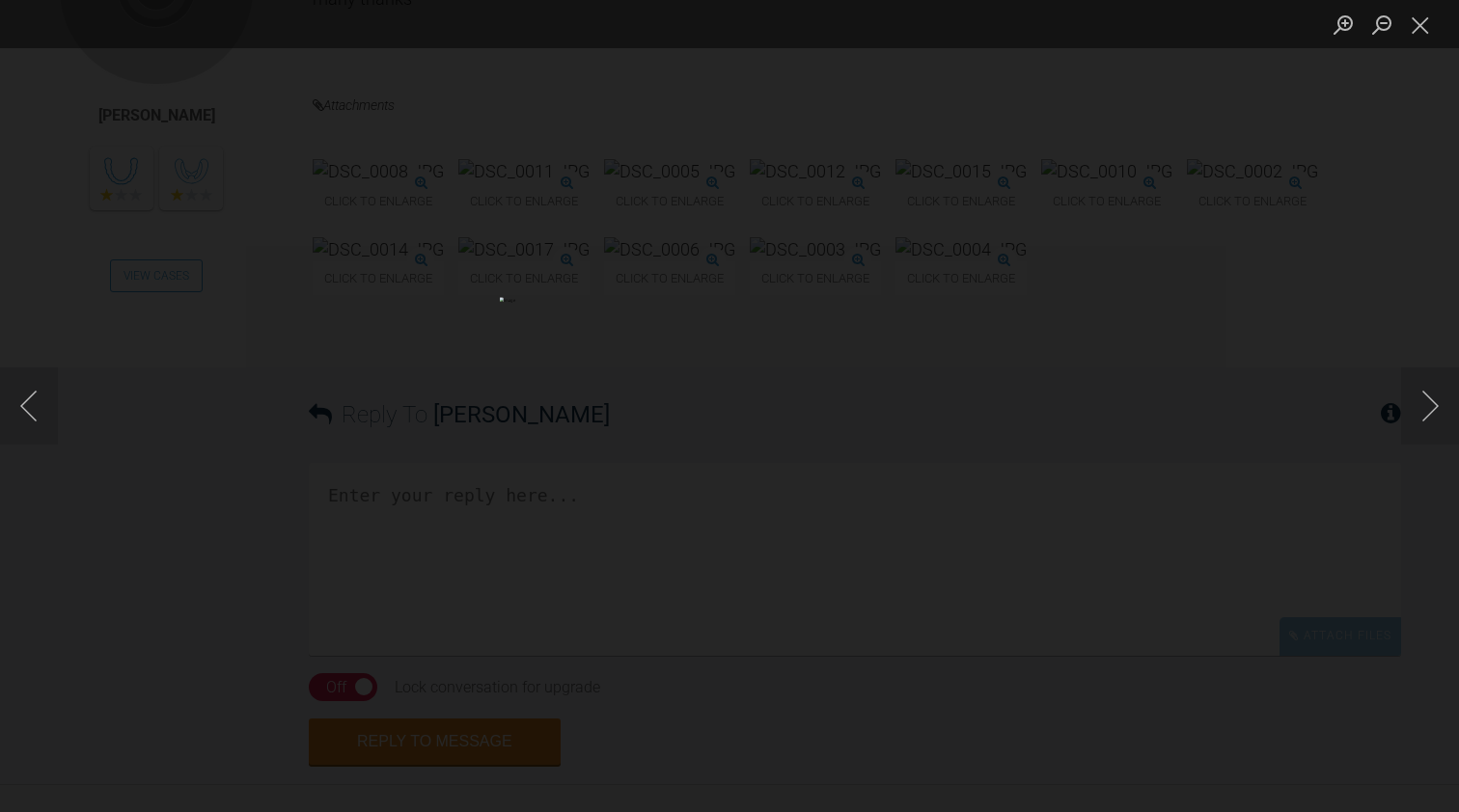
scroll to position [2225, 0]
click at [1426, 406] on button "Next image" at bounding box center [1429, 406] width 58 height 77
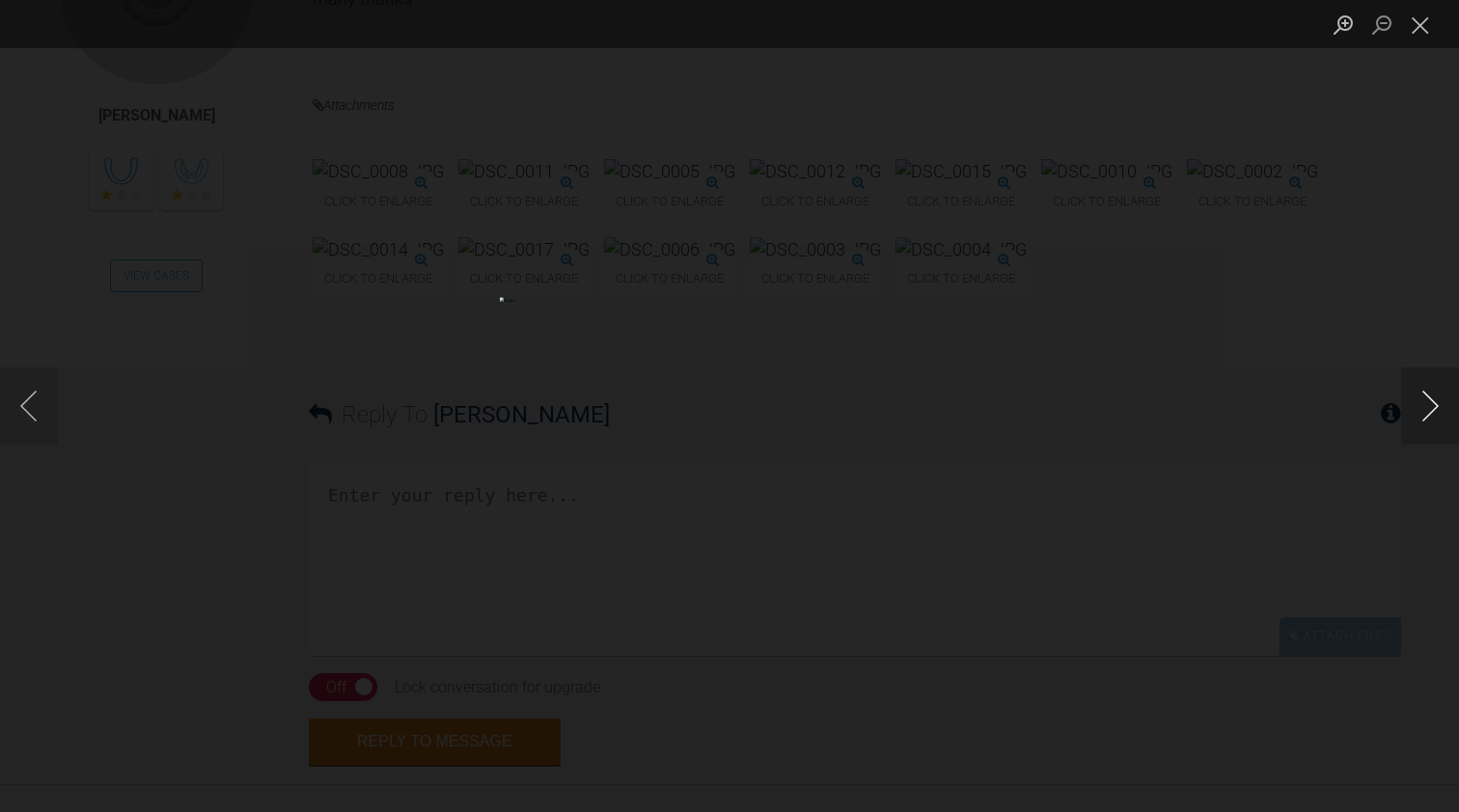
click at [1426, 406] on button "Next image" at bounding box center [1429, 406] width 58 height 77
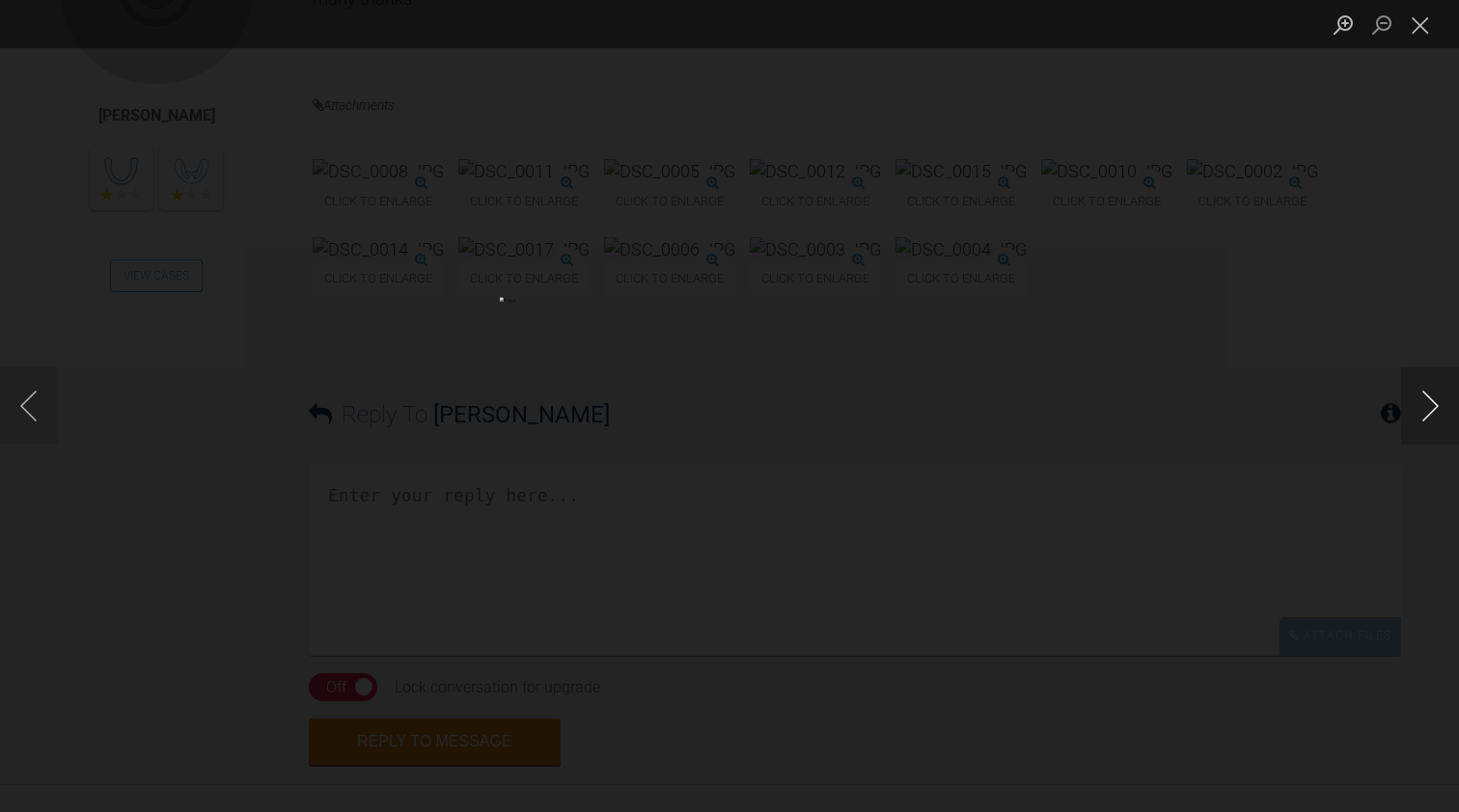
click at [1426, 406] on button "Next image" at bounding box center [1429, 406] width 58 height 77
click at [1434, 26] on button "Close lightbox" at bounding box center [1420, 25] width 38 height 33
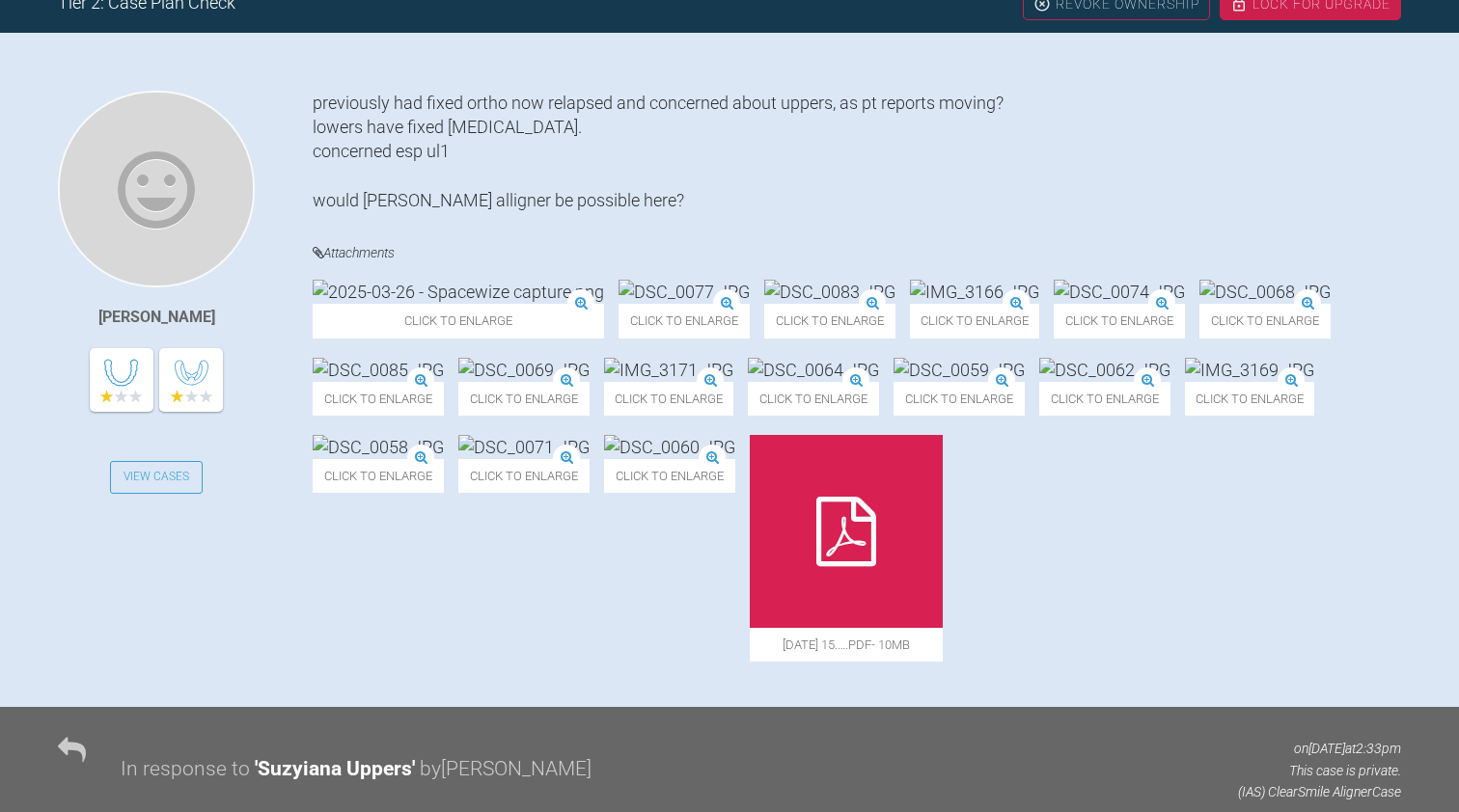
scroll to position [576, 0]
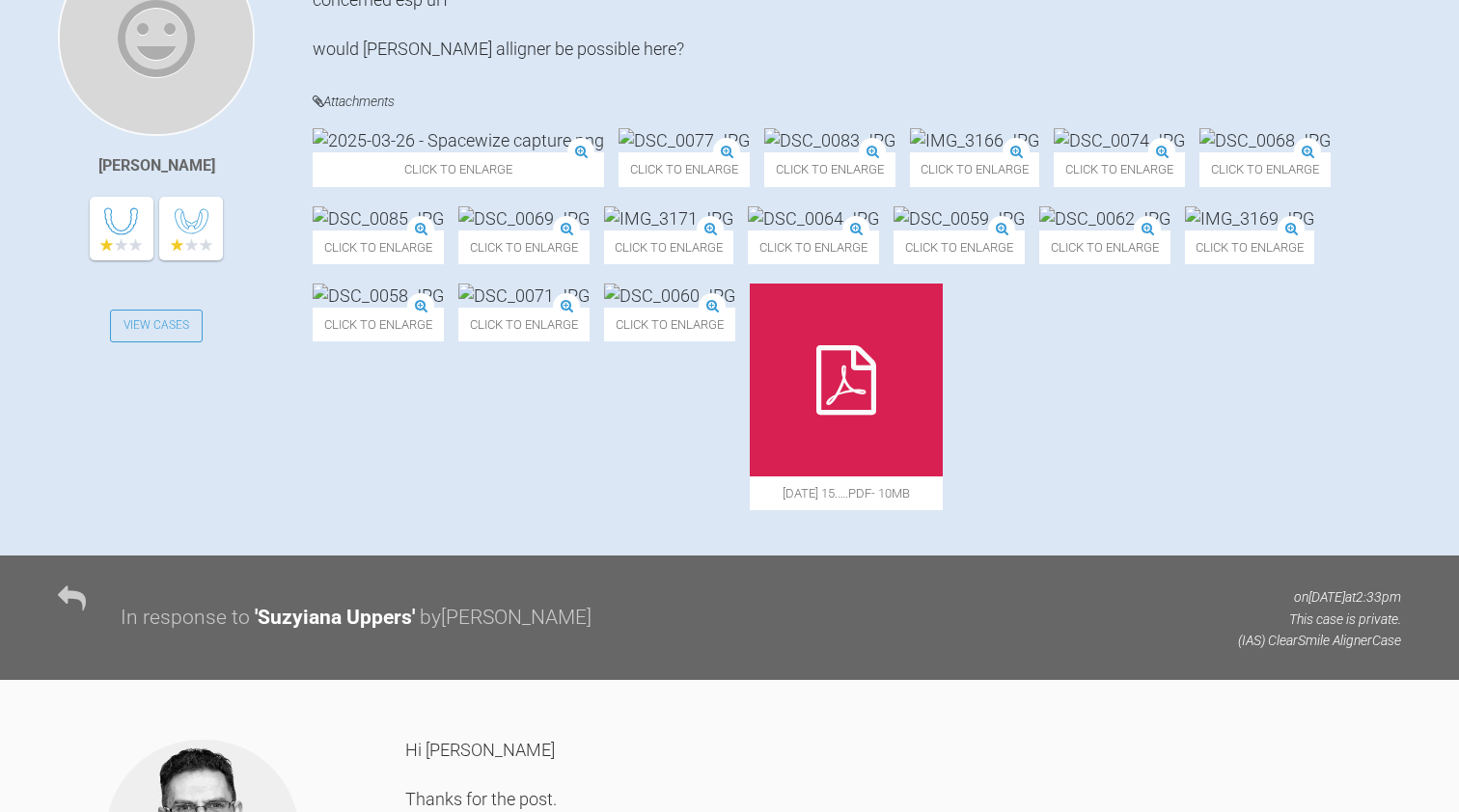
click at [444, 308] on img at bounding box center [378, 295] width 131 height 25
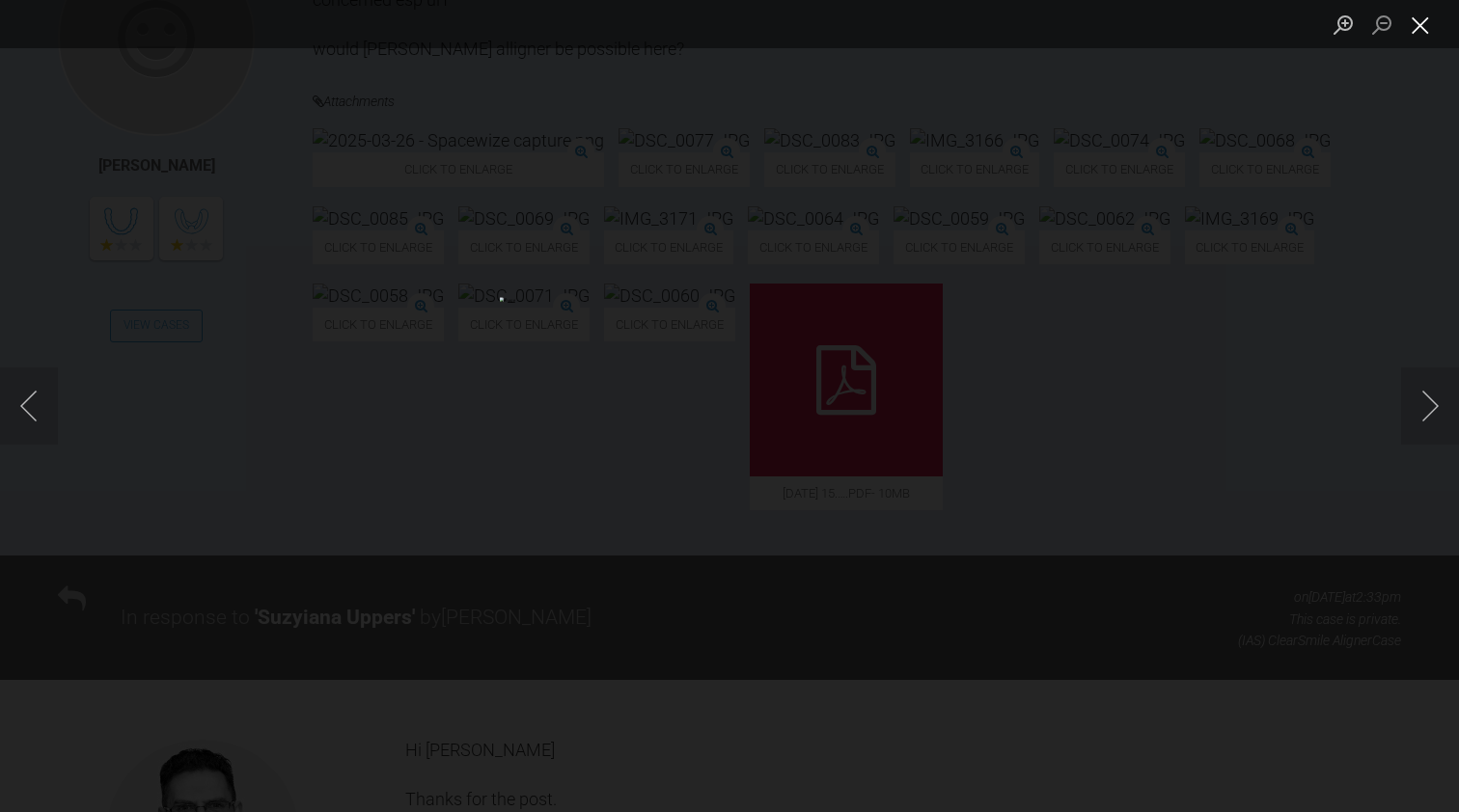
click at [1419, 21] on button "Close lightbox" at bounding box center [1420, 25] width 38 height 33
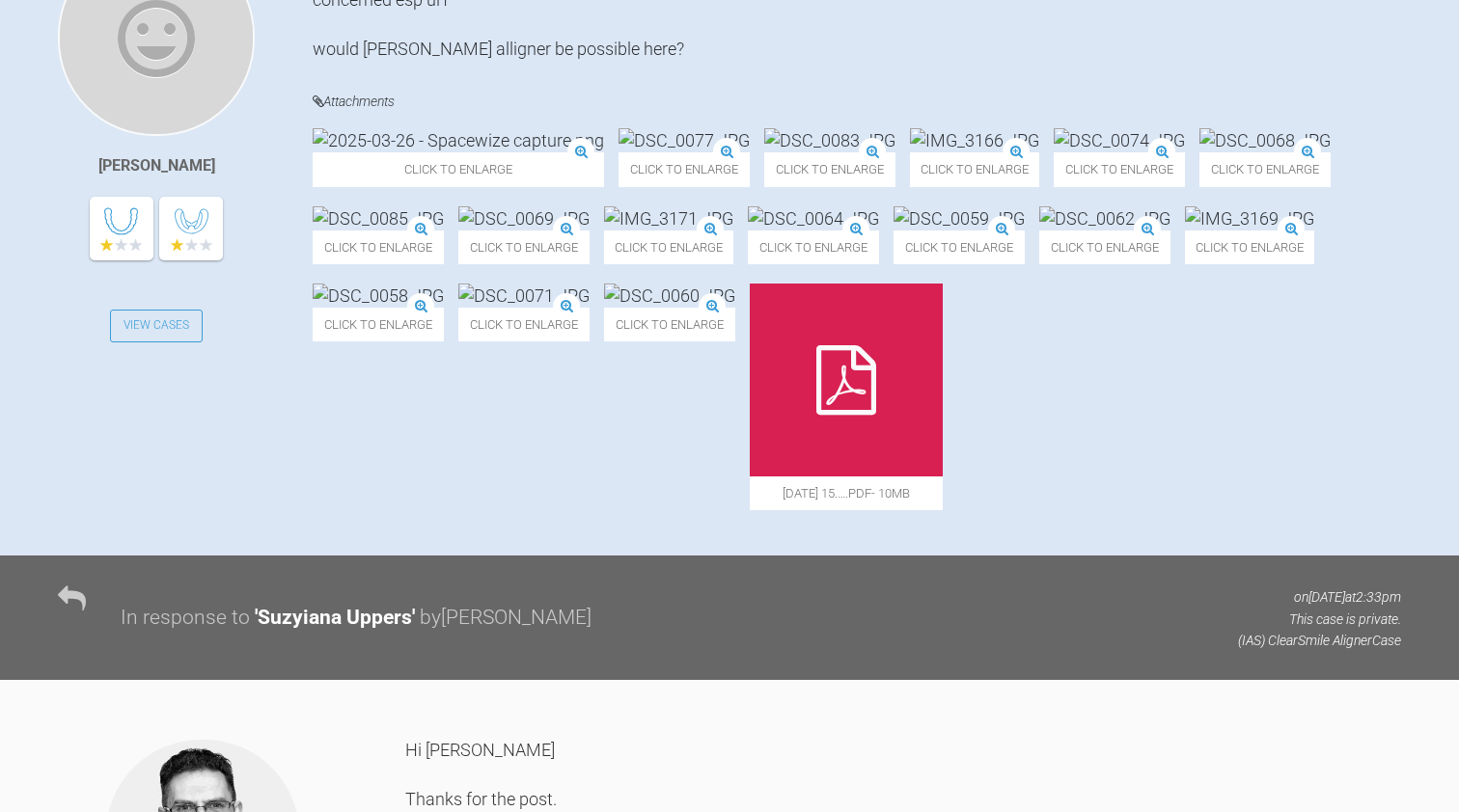
click at [444, 230] on img at bounding box center [378, 219] width 131 height 25
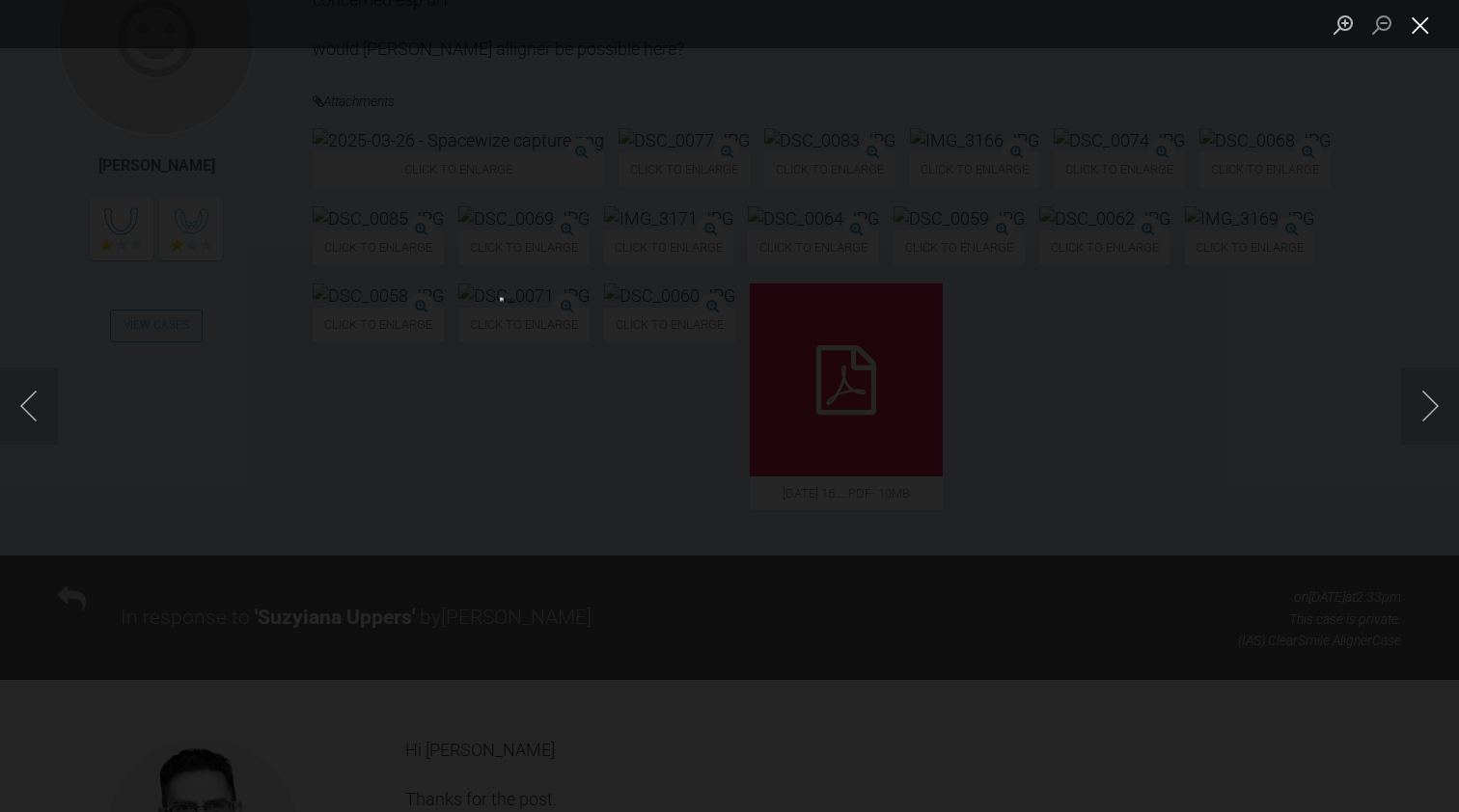
click at [1419, 29] on button "Close lightbox" at bounding box center [1420, 25] width 38 height 33
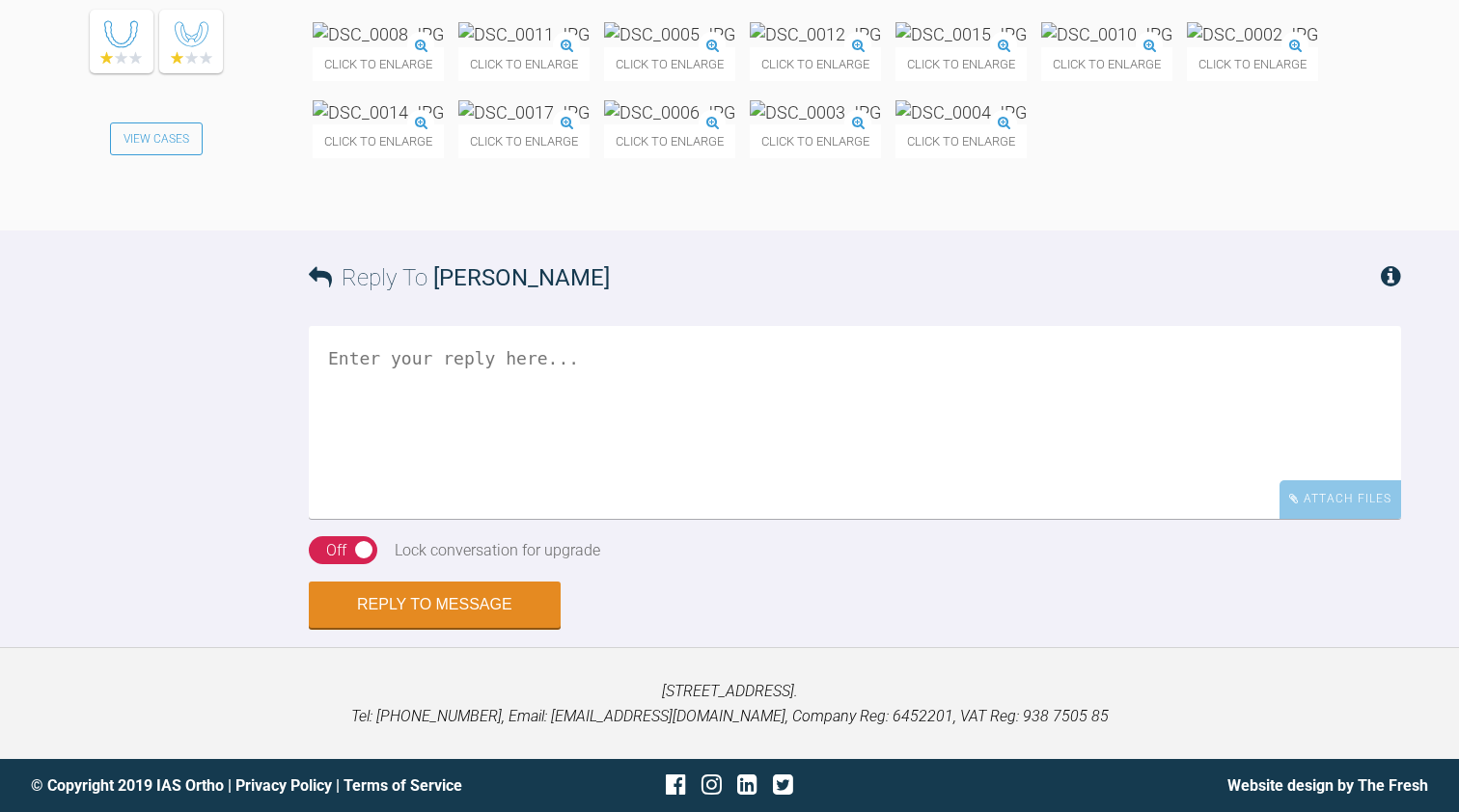
scroll to position [2647, 0]
click at [735, 46] on img at bounding box center [669, 34] width 131 height 25
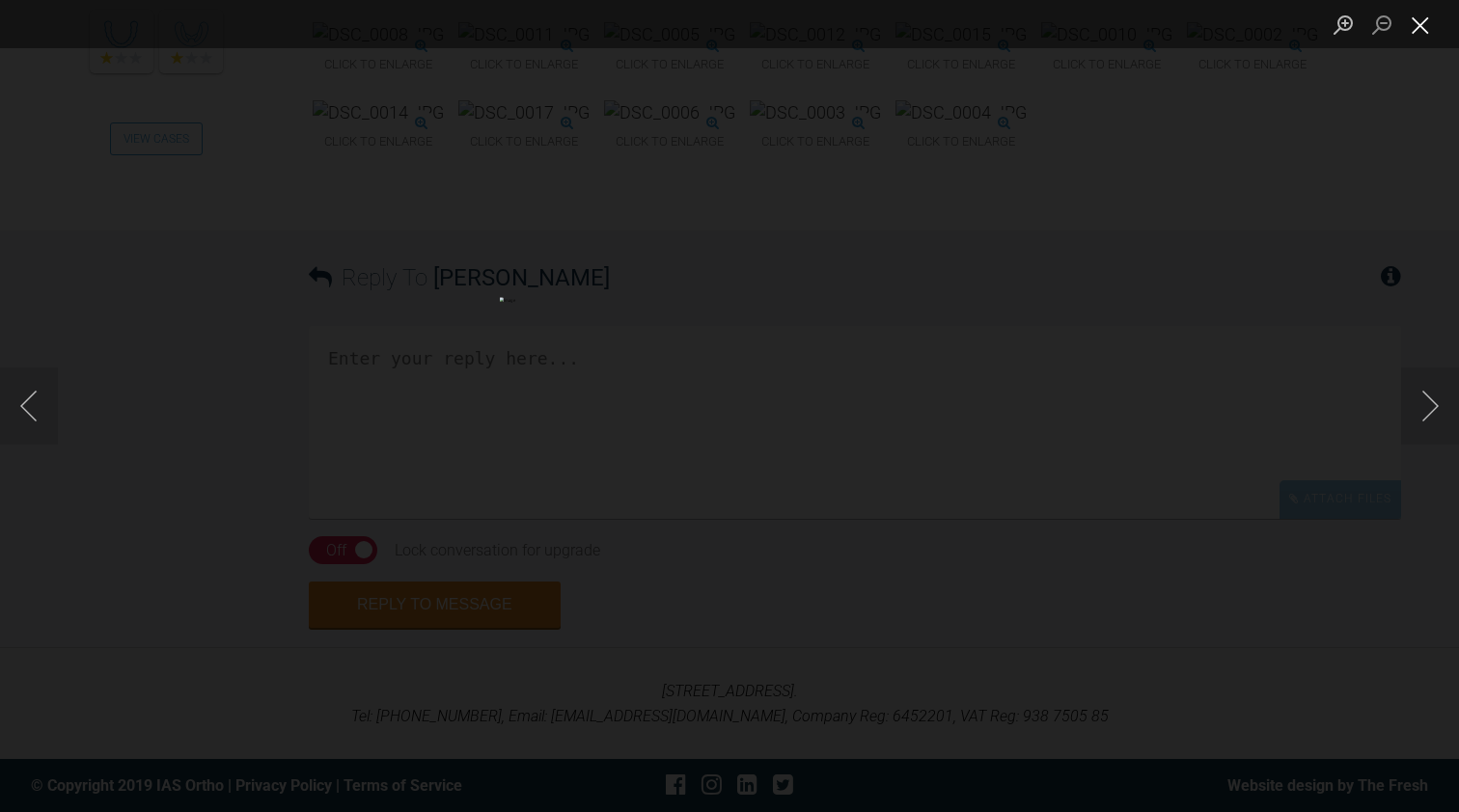
click at [1427, 29] on button "Close lightbox" at bounding box center [1420, 25] width 38 height 33
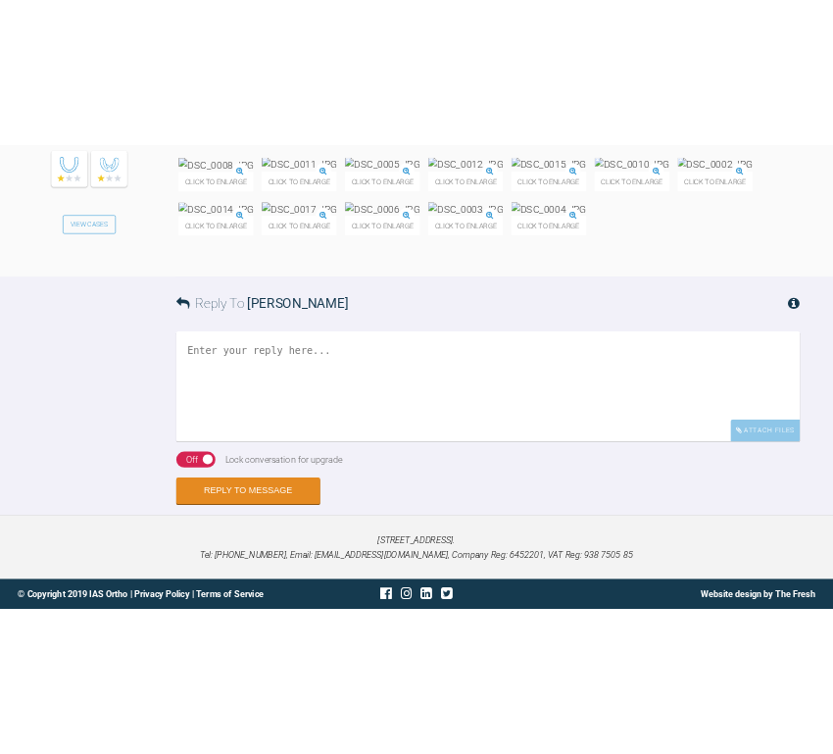
scroll to position [3040, 0]
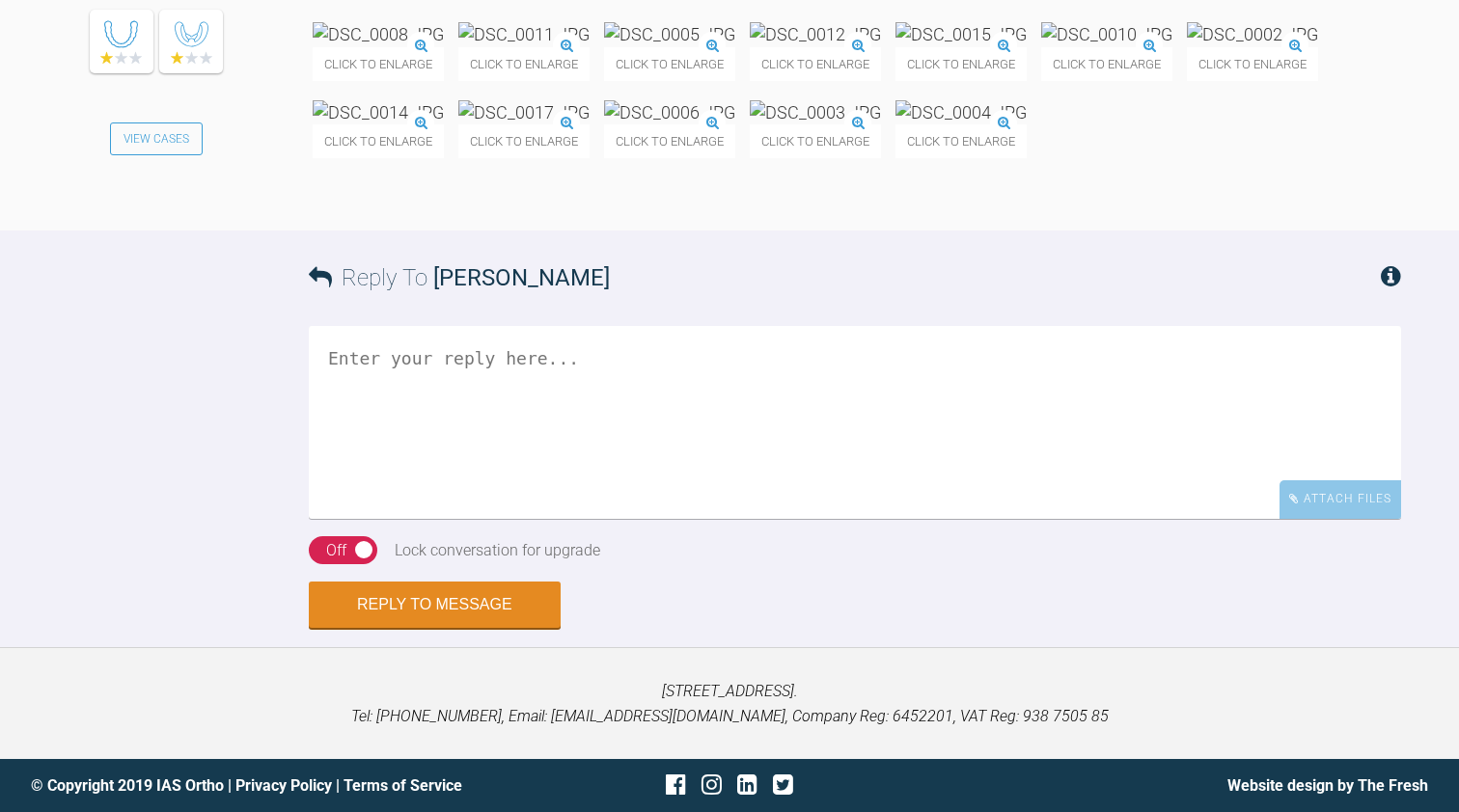
click at [380, 434] on textarea at bounding box center [856, 422] width 1093 height 193
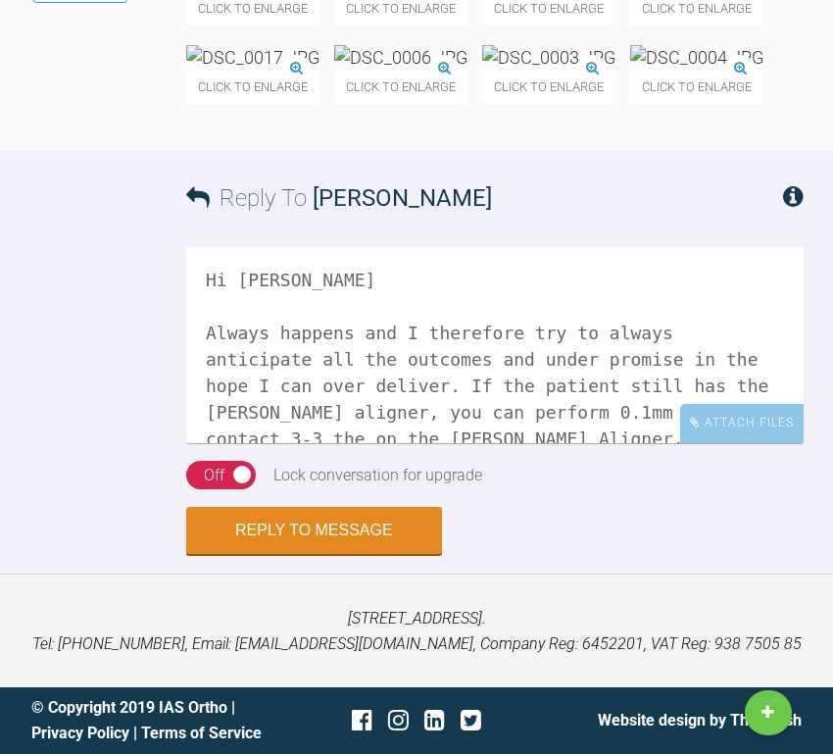
scroll to position [4898, 0]
type textarea "Hi [PERSON_NAME] Always happens and I therefore try to always anticipate all th…"
click at [750, 426] on div "Attach Files" at bounding box center [742, 423] width 124 height 38
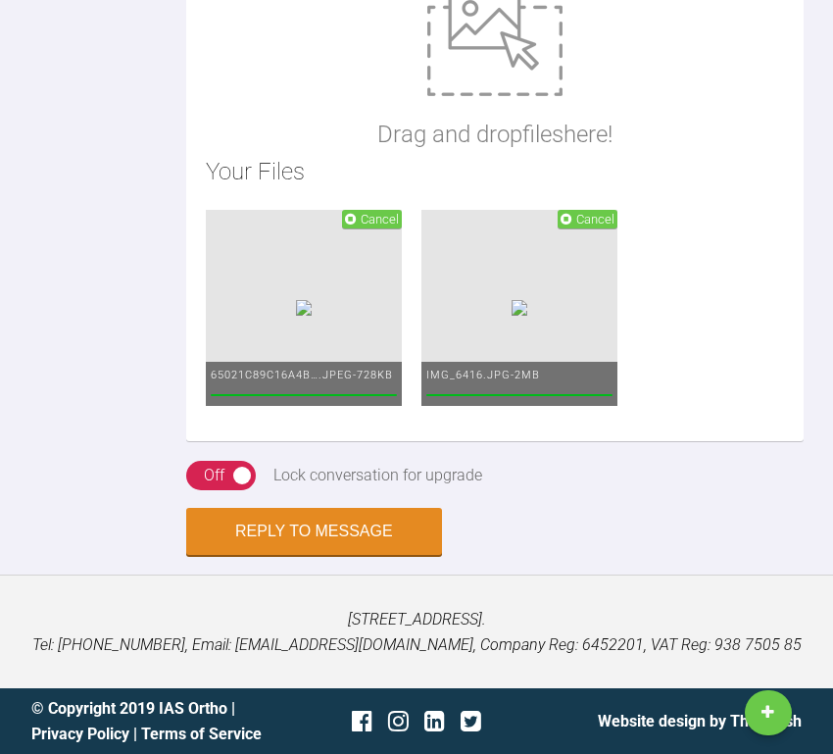
scroll to position [5220, 0]
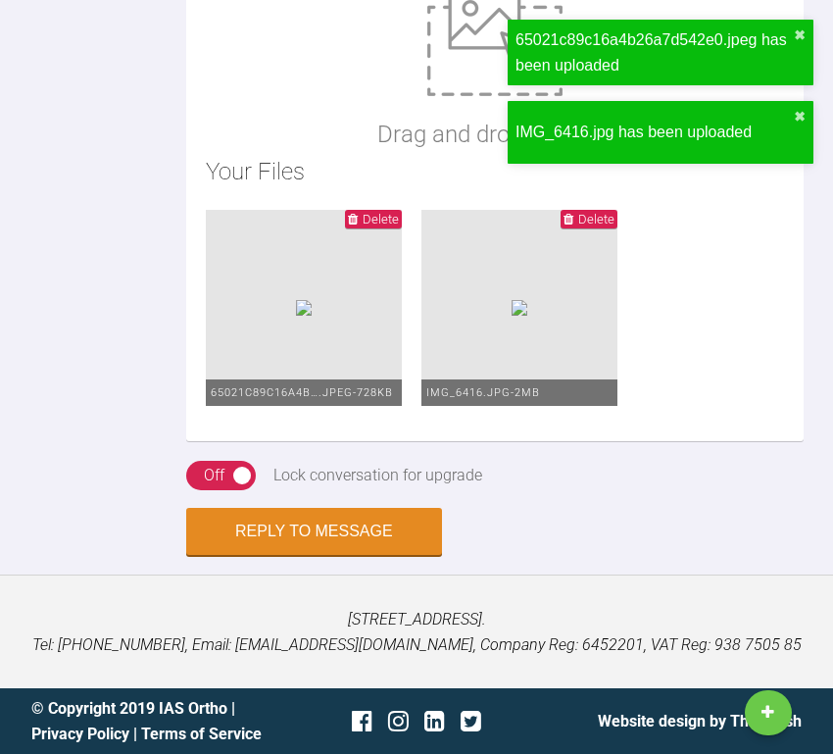
click at [527, 316] on img at bounding box center [520, 308] width 16 height 16
click at [582, 226] on span "Delete" at bounding box center [596, 219] width 36 height 15
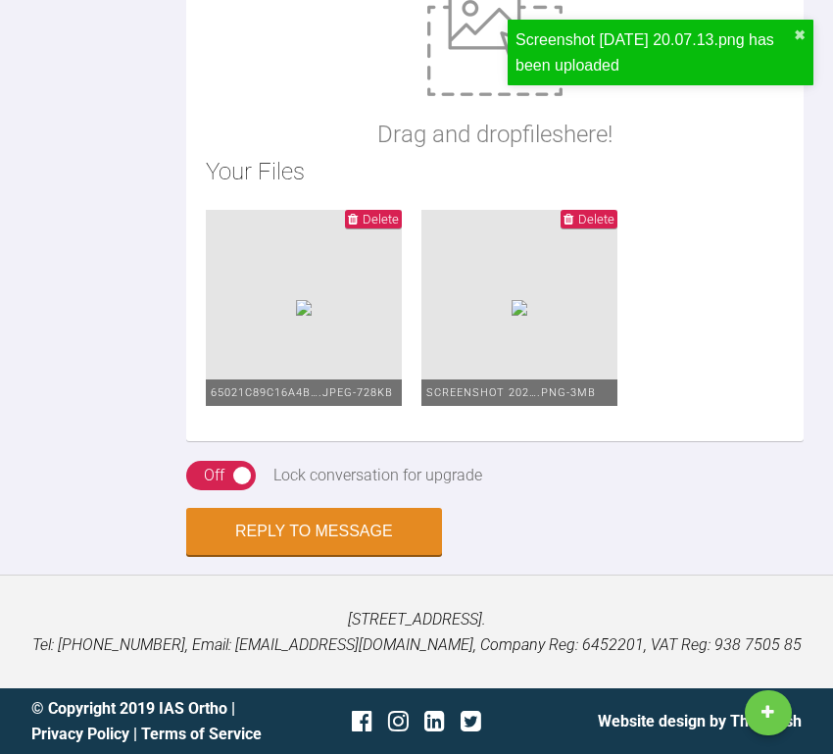
scroll to position [5297, 0]
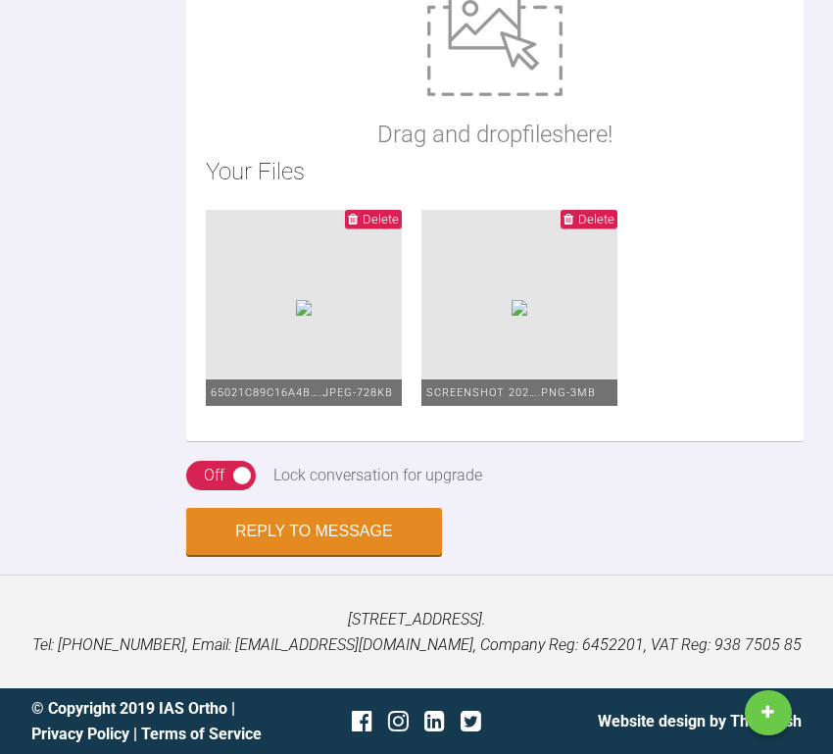
click at [368, 197] on div "Drag and drop files here! Your Files Delete 65021c89c16a4b….jpeg - 728KB Delete…" at bounding box center [495, 205] width 618 height 473
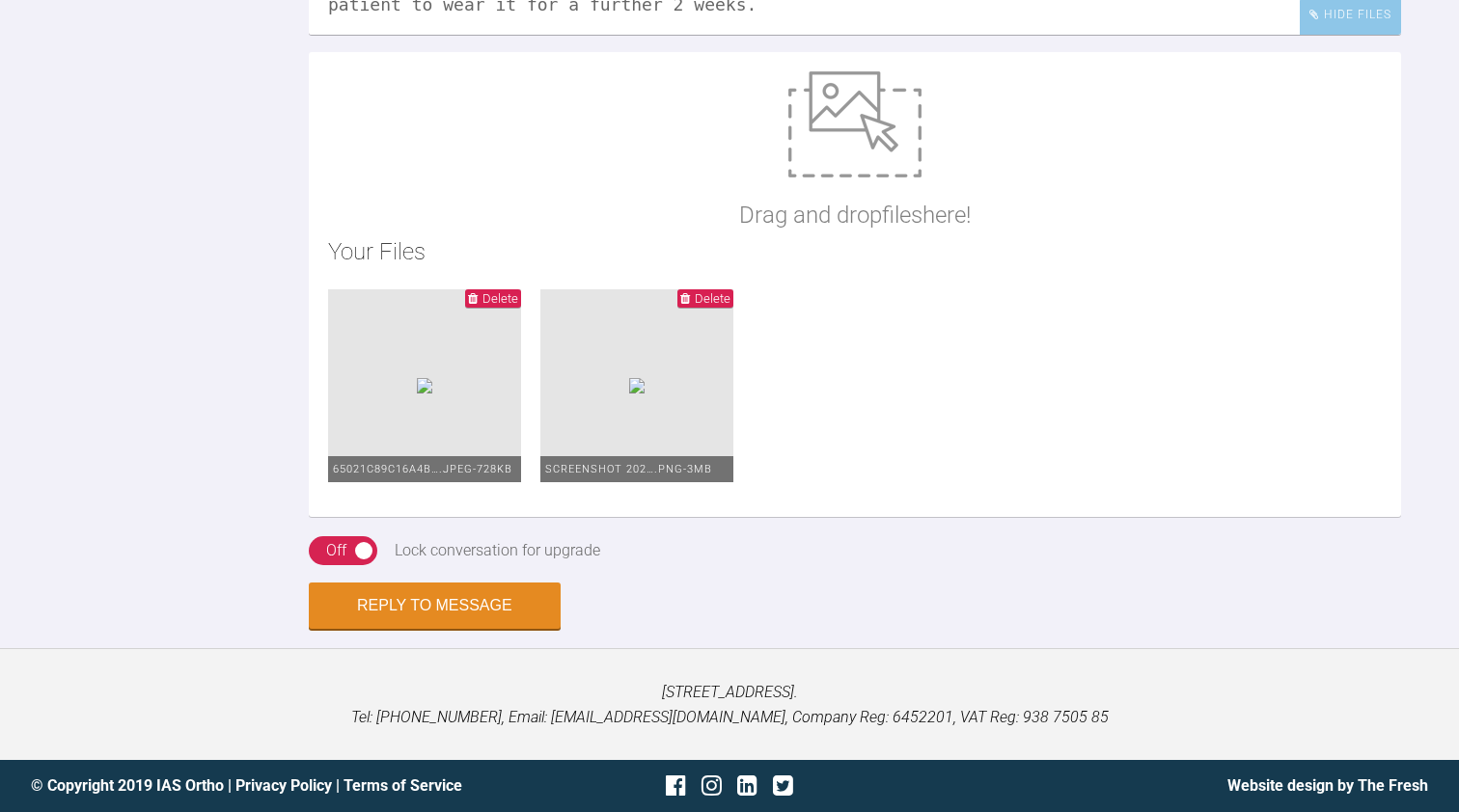
scroll to position [3170, 0]
type textarea "Hi [PERSON_NAME] Always happens and I therefore try to always anticipate all th…"
click at [422, 620] on button "Reply to Message" at bounding box center [435, 607] width 252 height 46
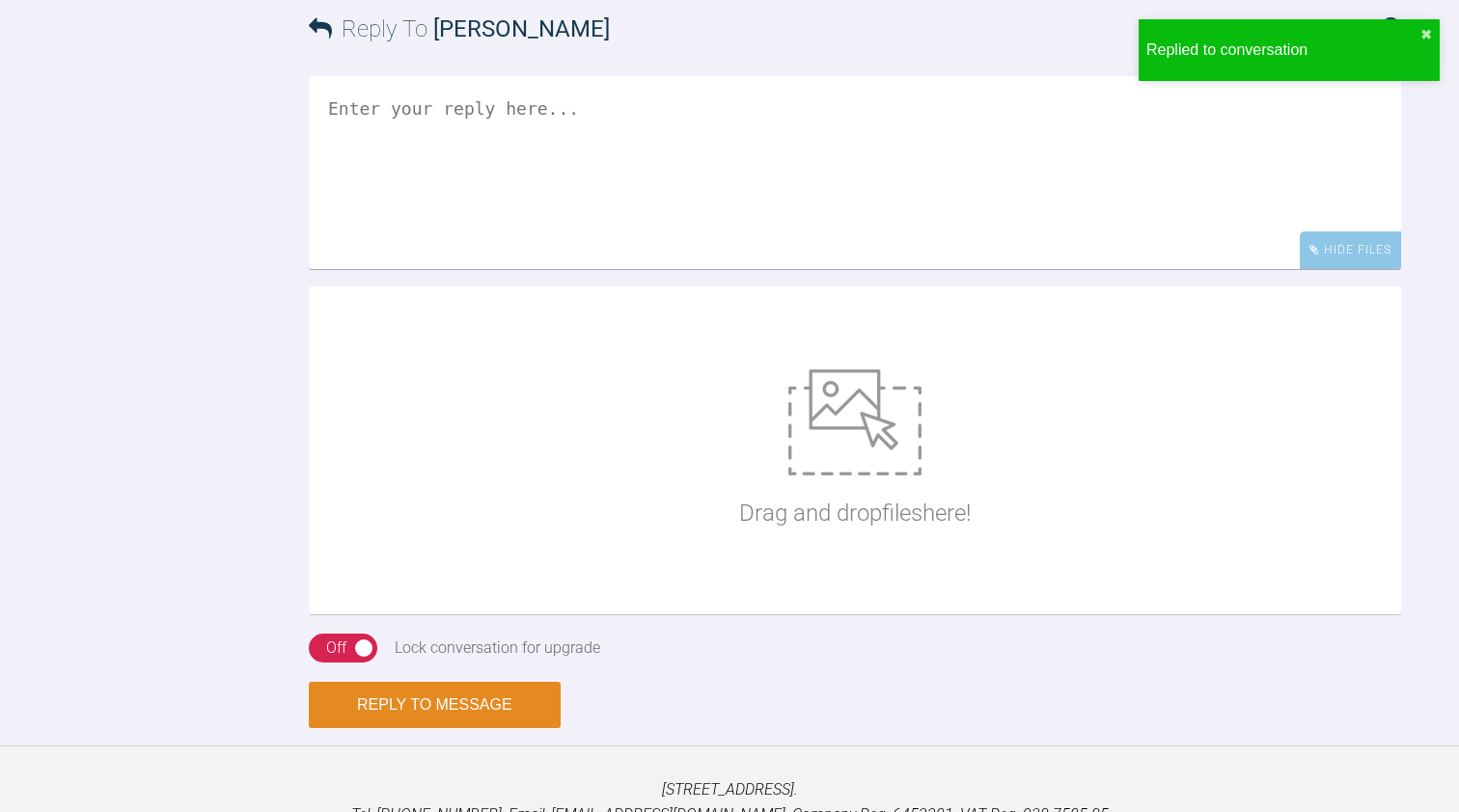
scroll to position [3658, 0]
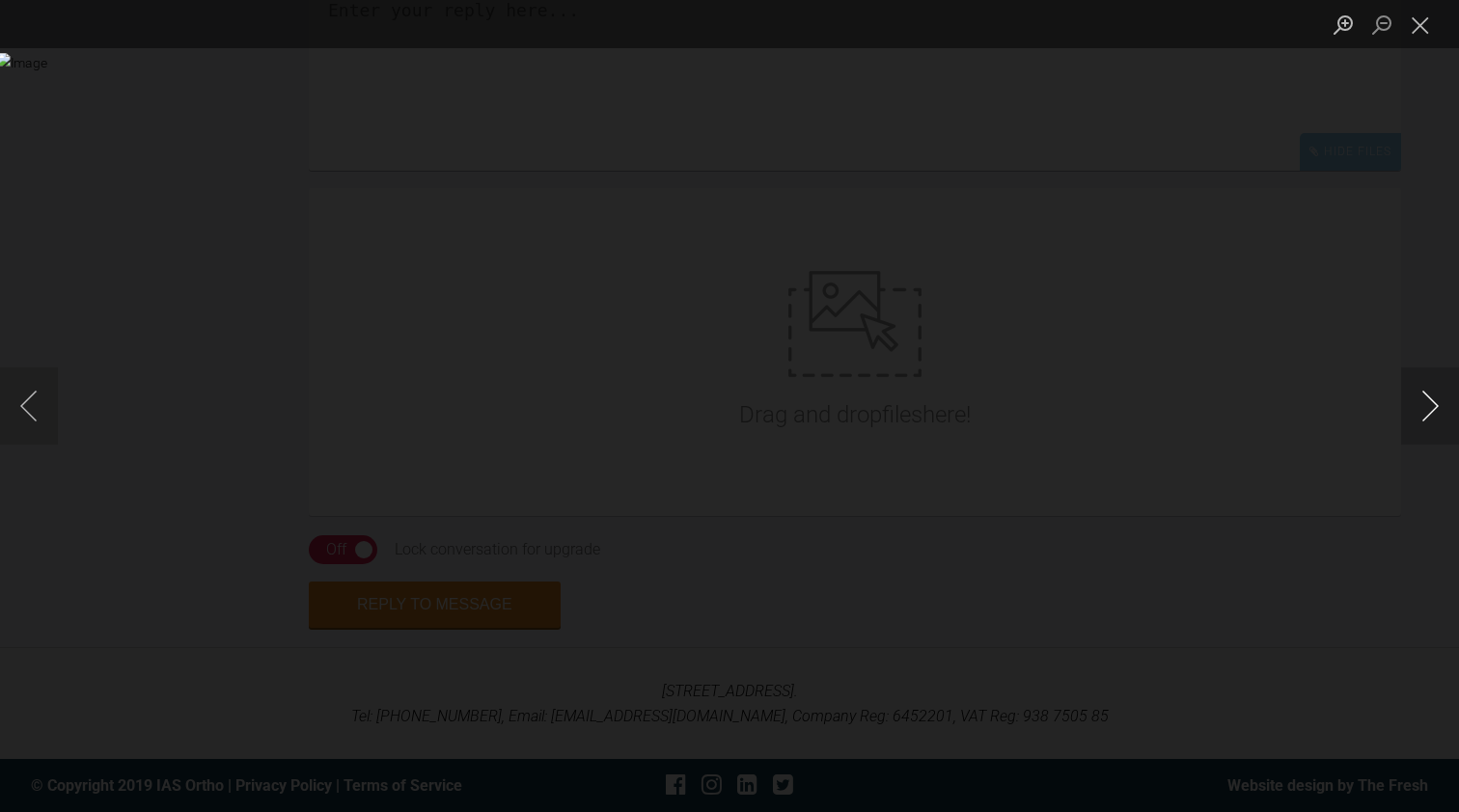
click at [1421, 405] on button "Next image" at bounding box center [1429, 406] width 58 height 77
click at [1423, 26] on button "Close lightbox" at bounding box center [1420, 25] width 38 height 33
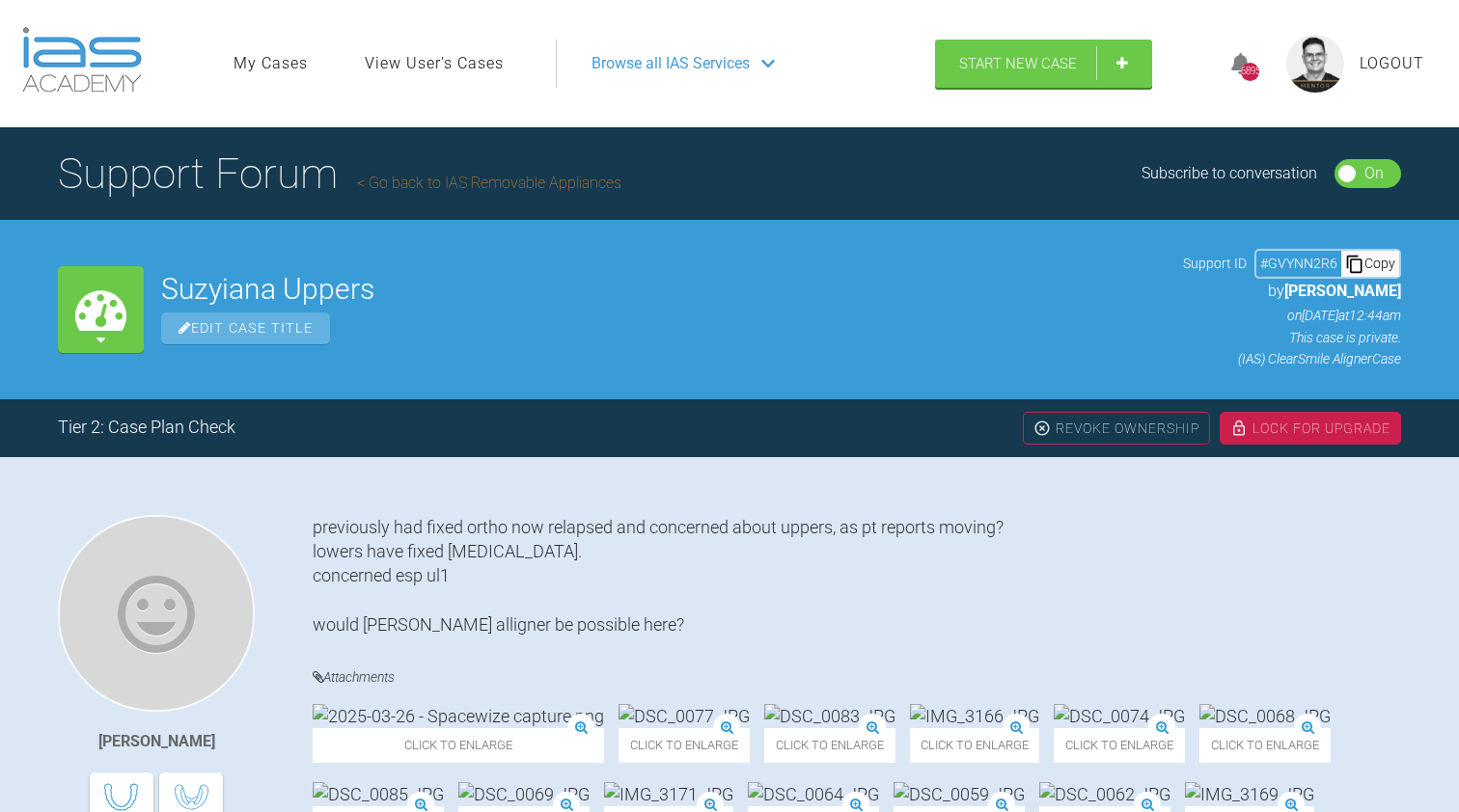
scroll to position [0, 0]
click at [1260, 432] on div "Lock For Upgrade" at bounding box center [1310, 428] width 181 height 32
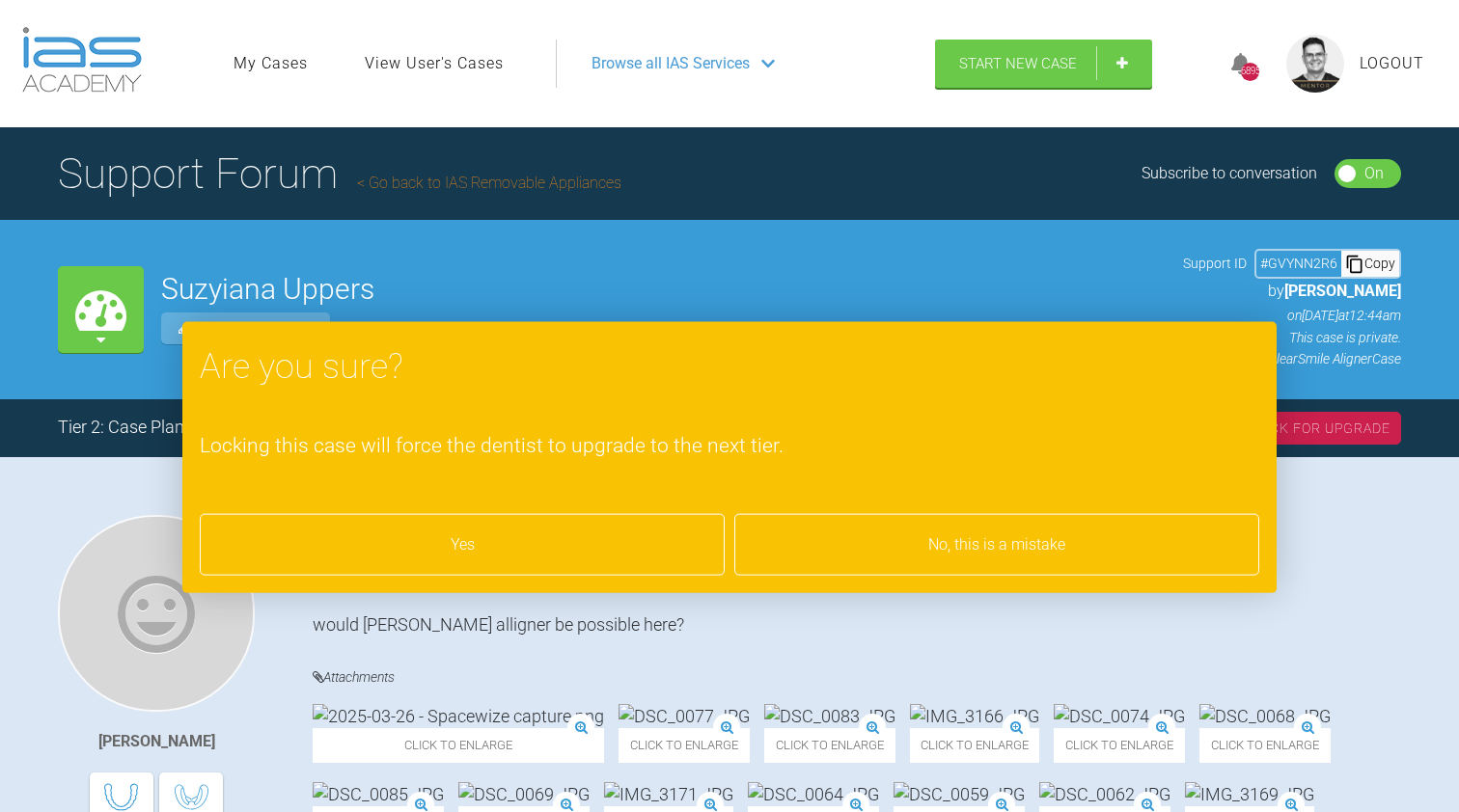
click at [518, 558] on div "Yes" at bounding box center [462, 544] width 525 height 62
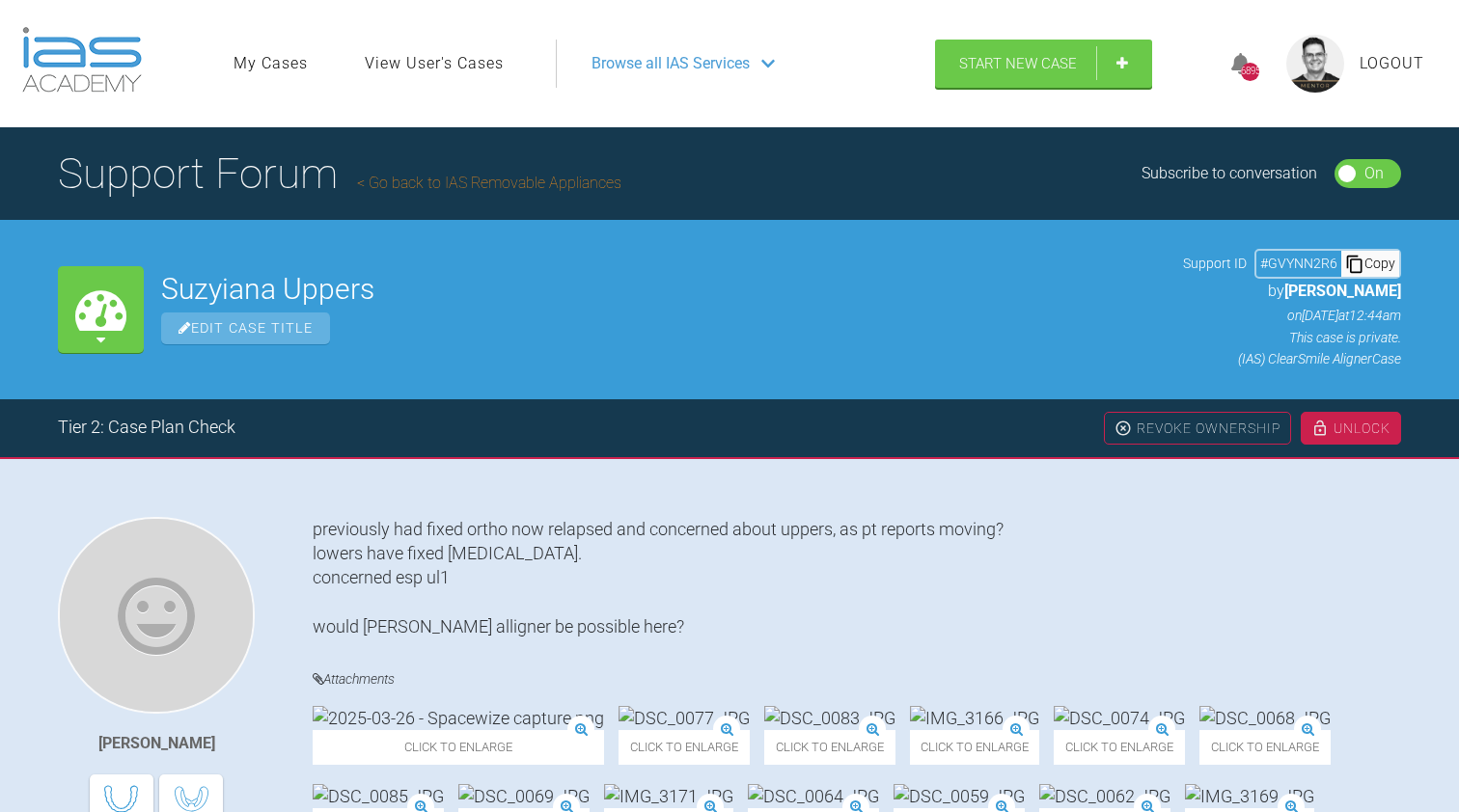
click at [480, 183] on link "Go back to IAS Removable Appliances" at bounding box center [489, 182] width 265 height 19
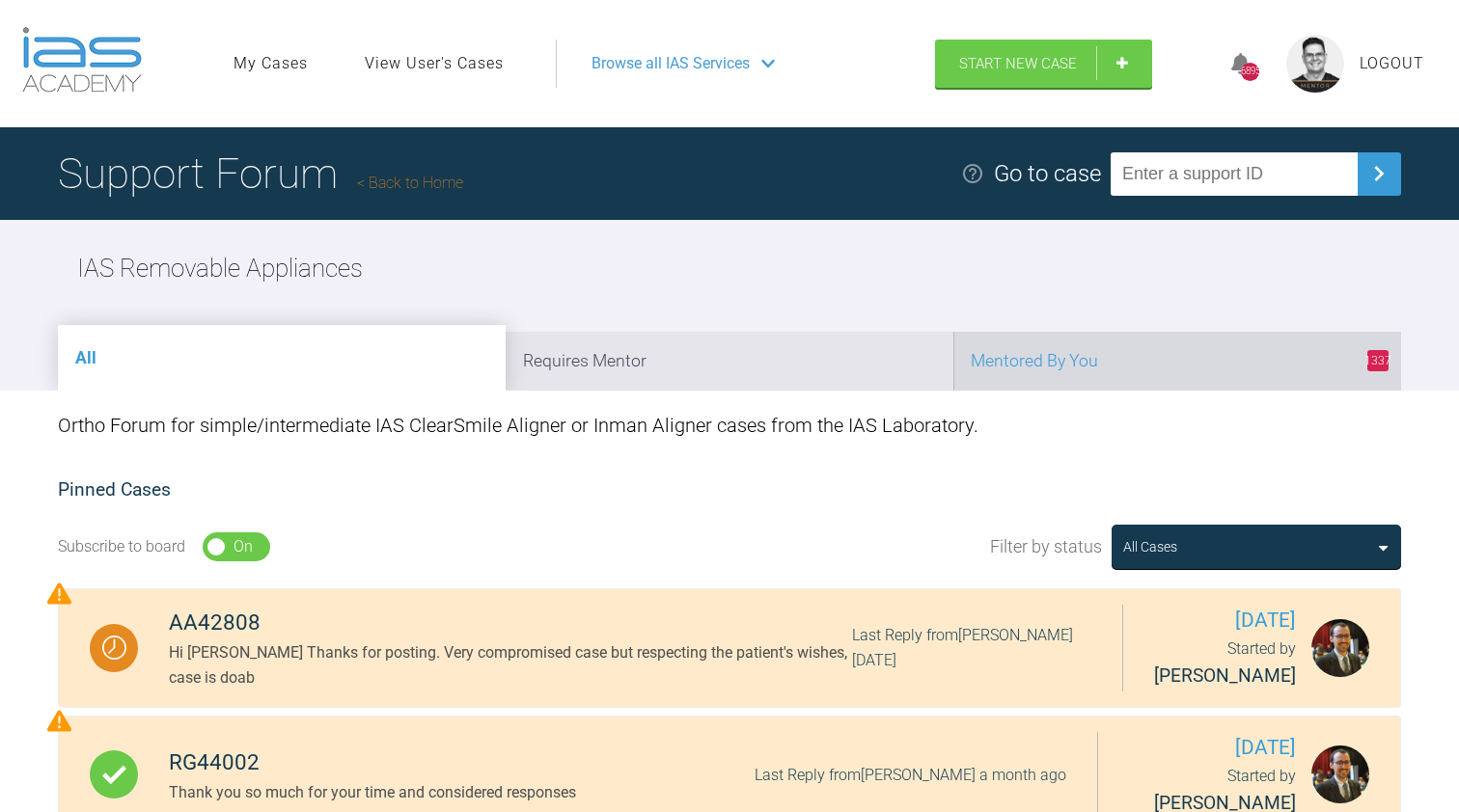
click at [1050, 368] on li "1337 Mentored By You" at bounding box center [1176, 361] width 448 height 59
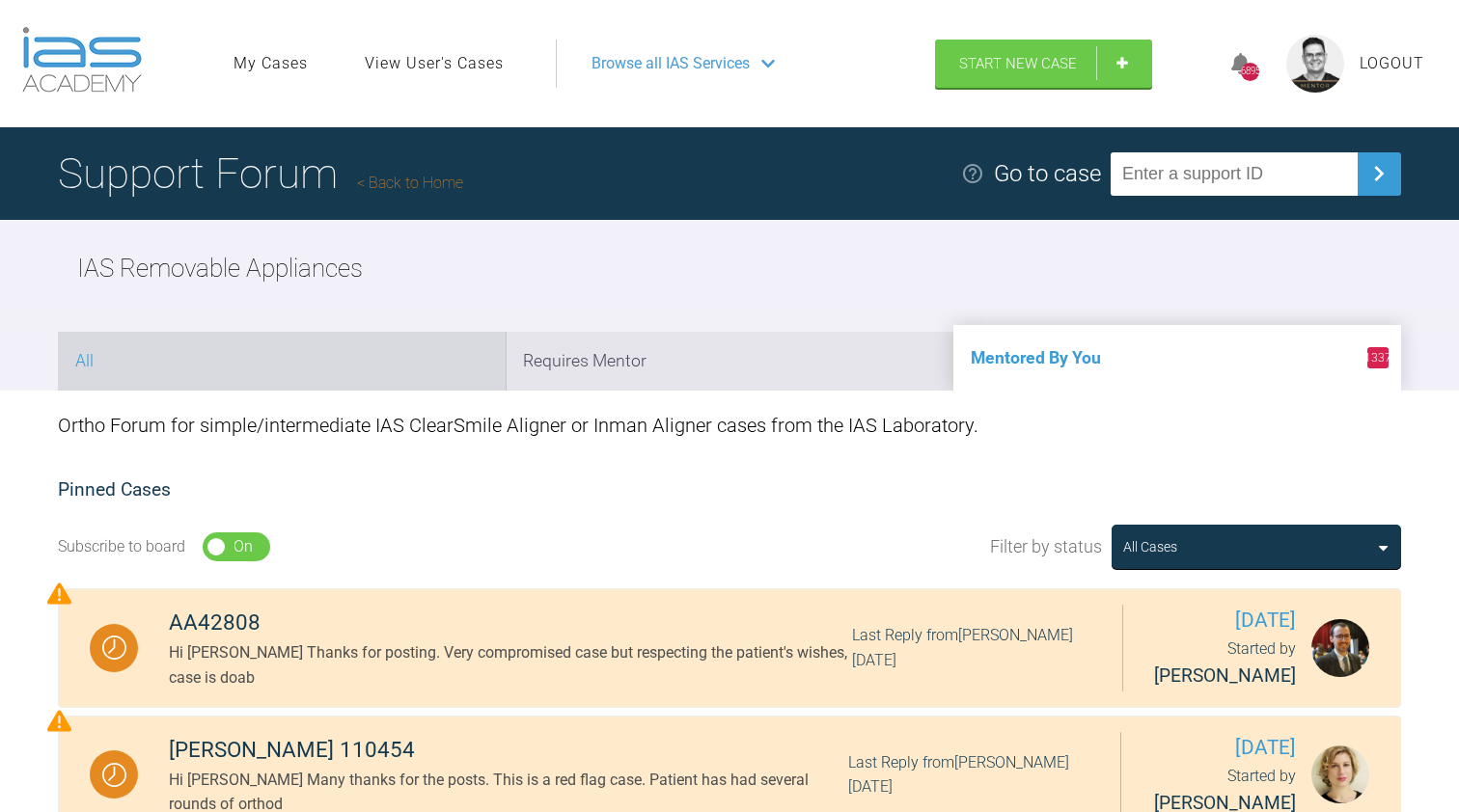
click at [478, 361] on li "All" at bounding box center [282, 361] width 448 height 59
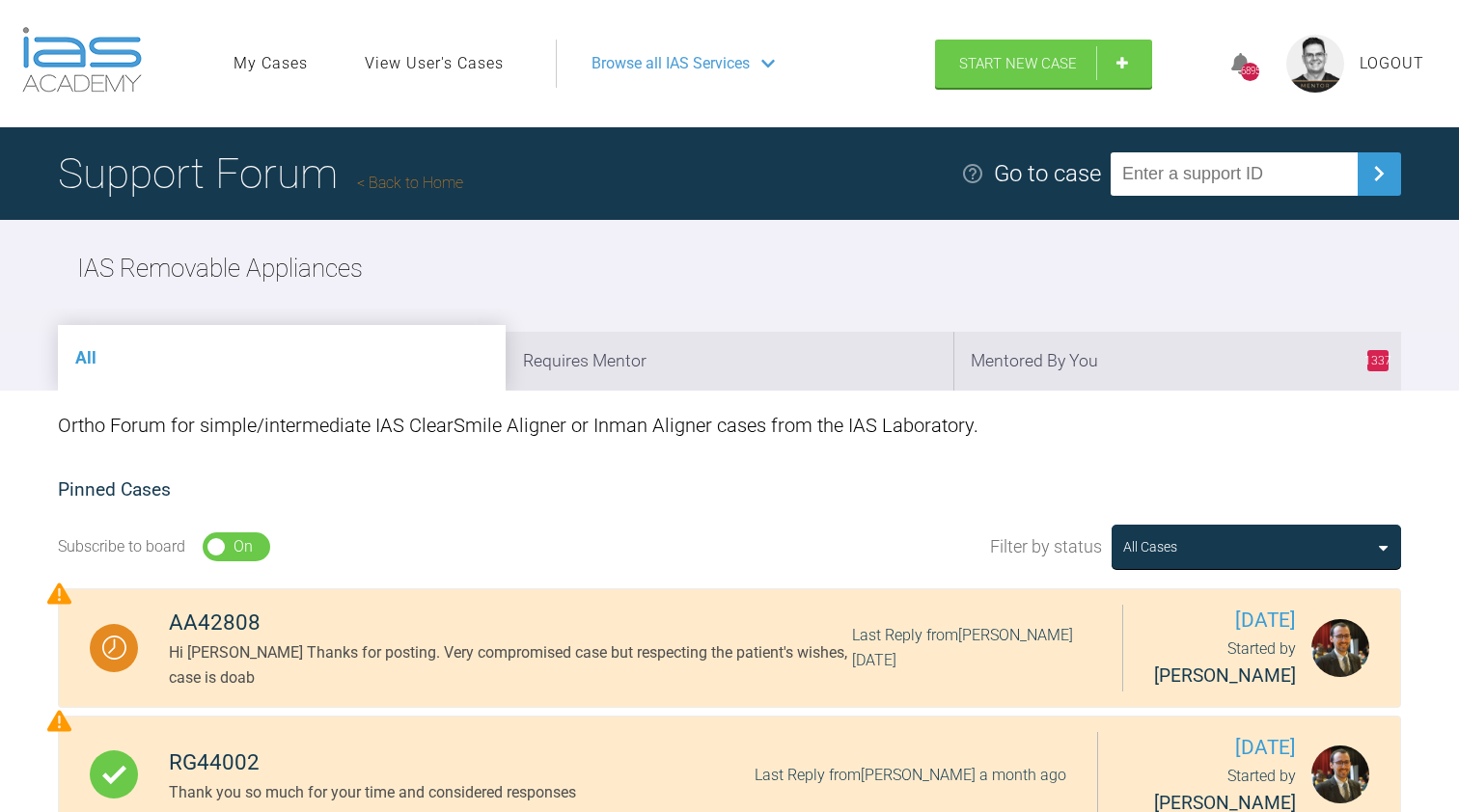
click at [422, 186] on link "Back to Home" at bounding box center [411, 182] width 106 height 19
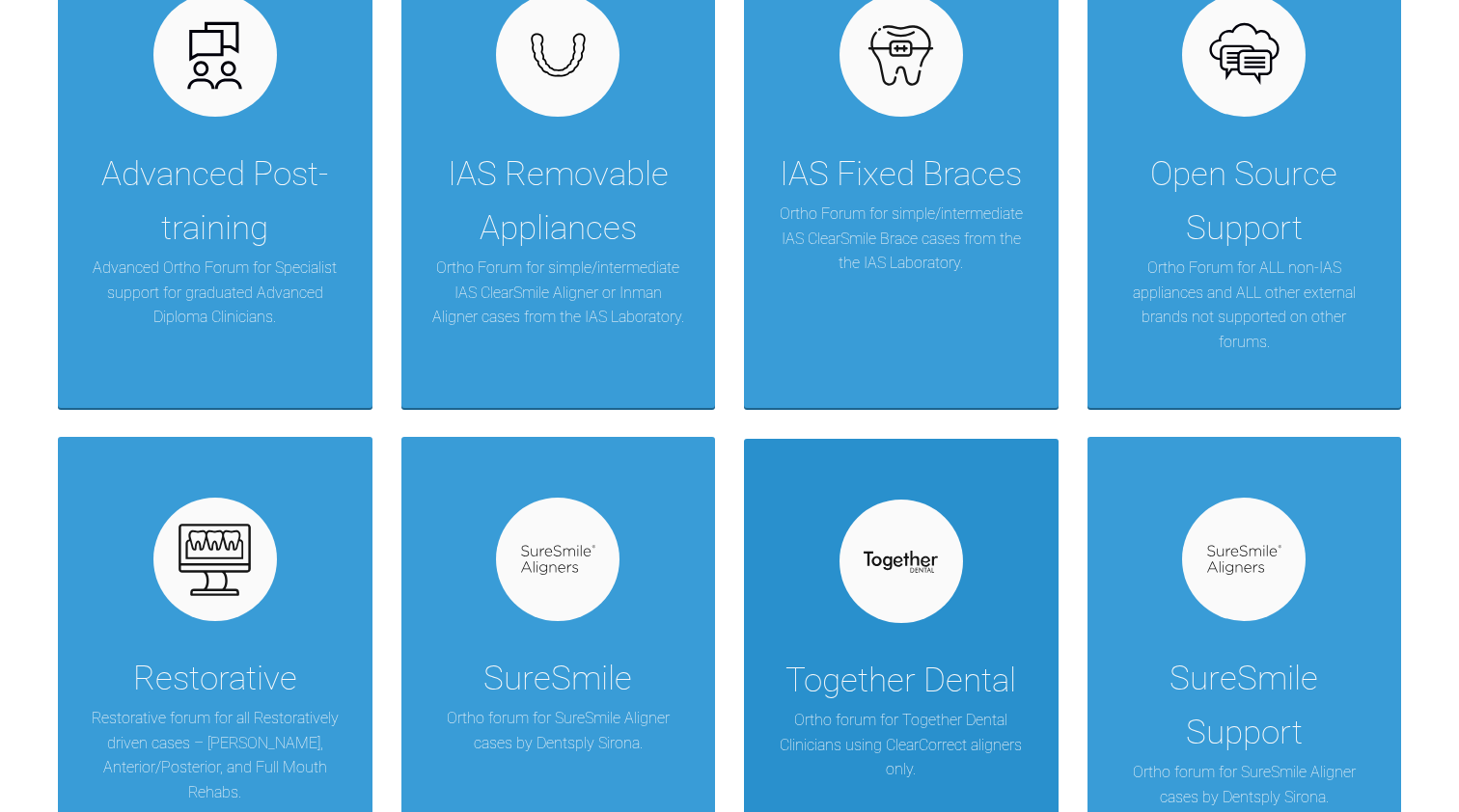
scroll to position [1007, 0]
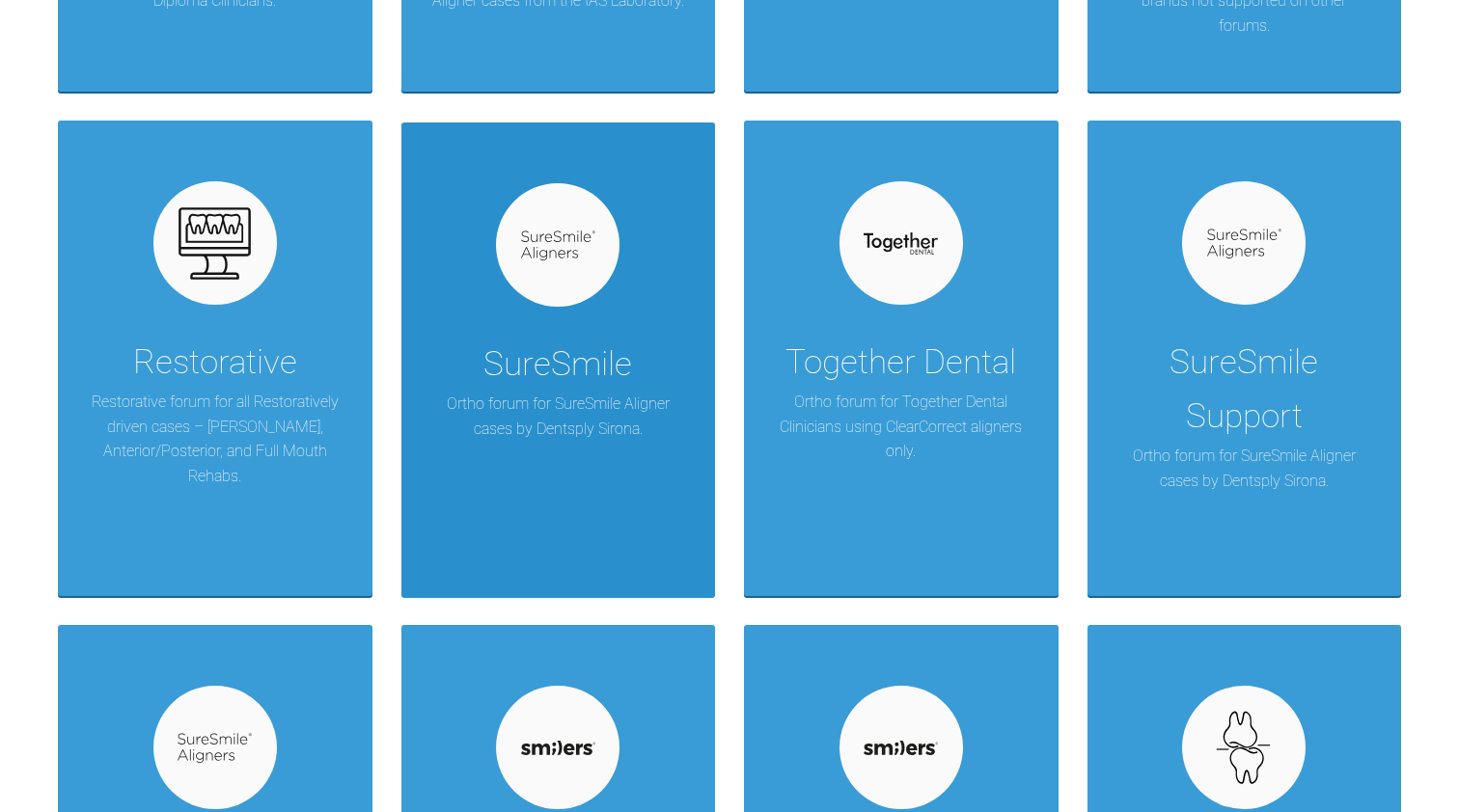
click at [572, 372] on div "SureSmile" at bounding box center [557, 364] width 149 height 54
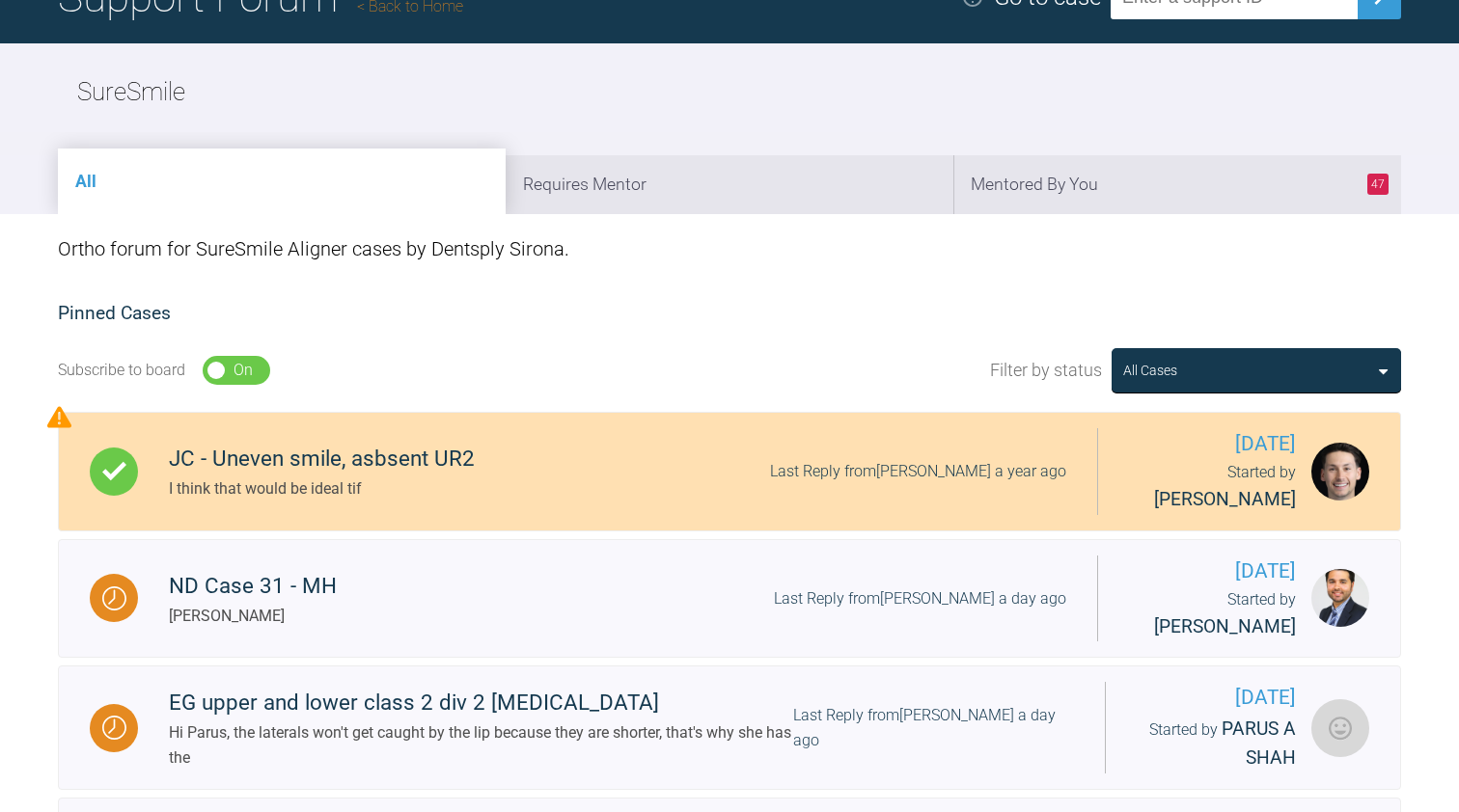
scroll to position [117, 0]
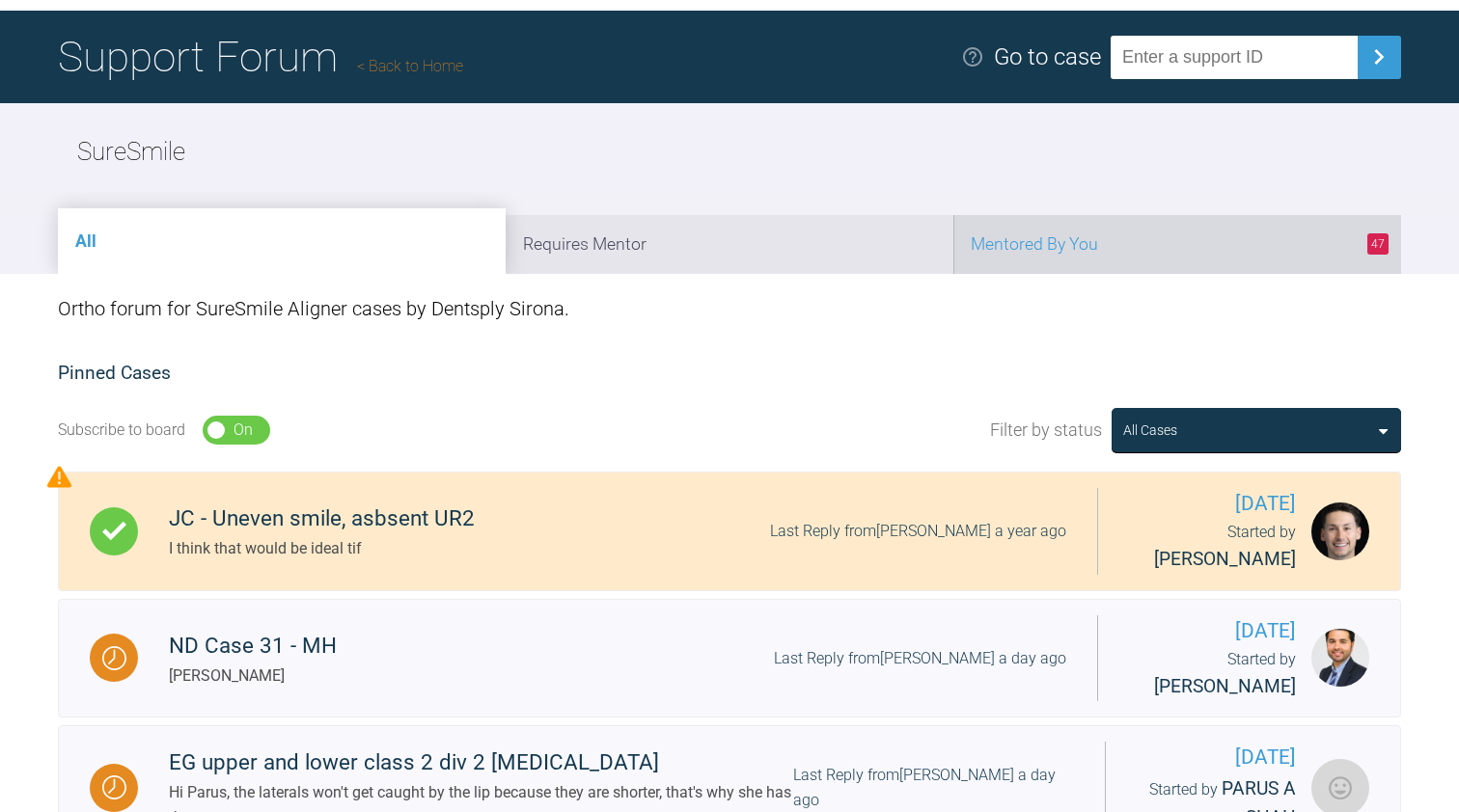
click at [1105, 236] on li "47 Mentored By You" at bounding box center [1176, 245] width 448 height 59
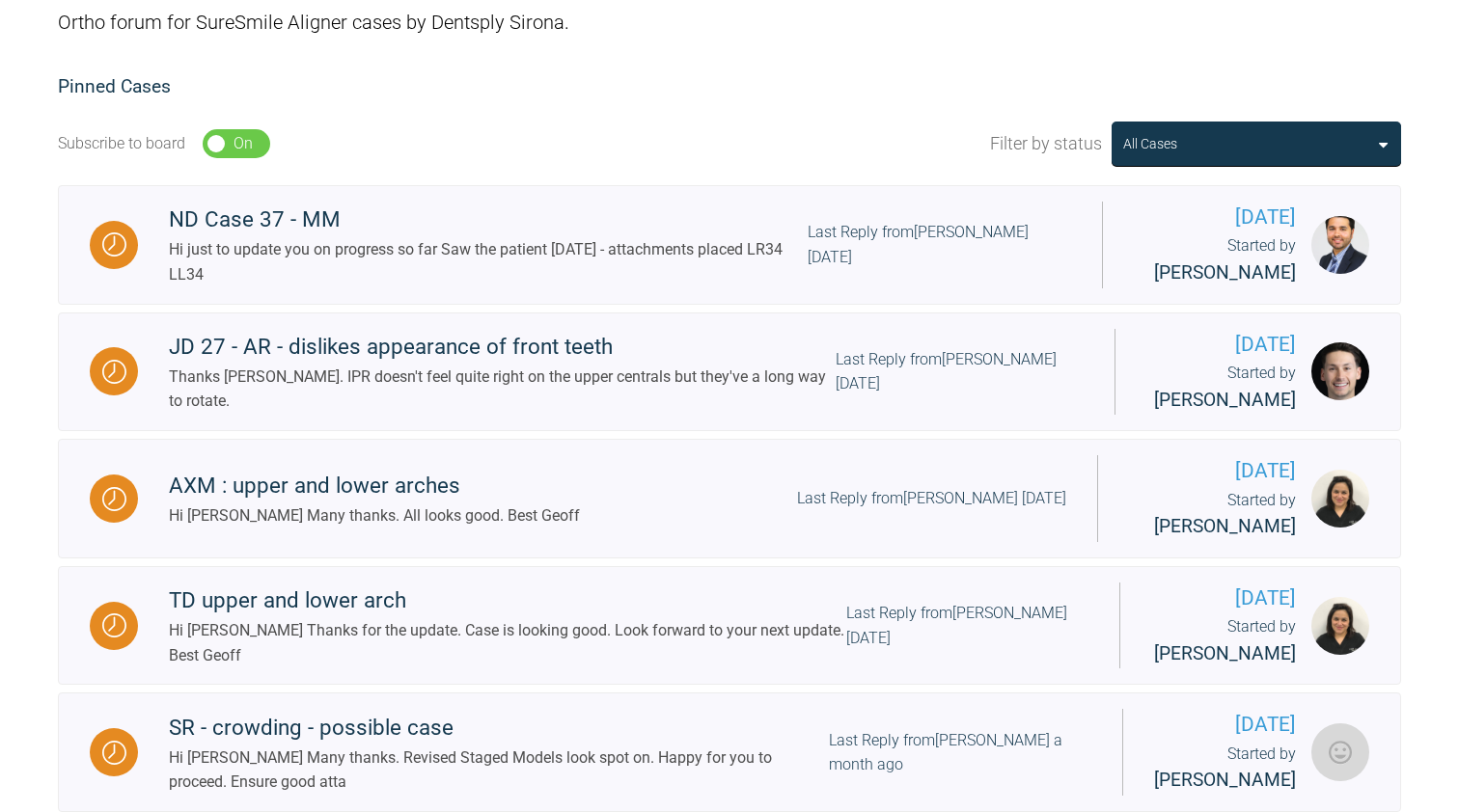
scroll to position [399, 0]
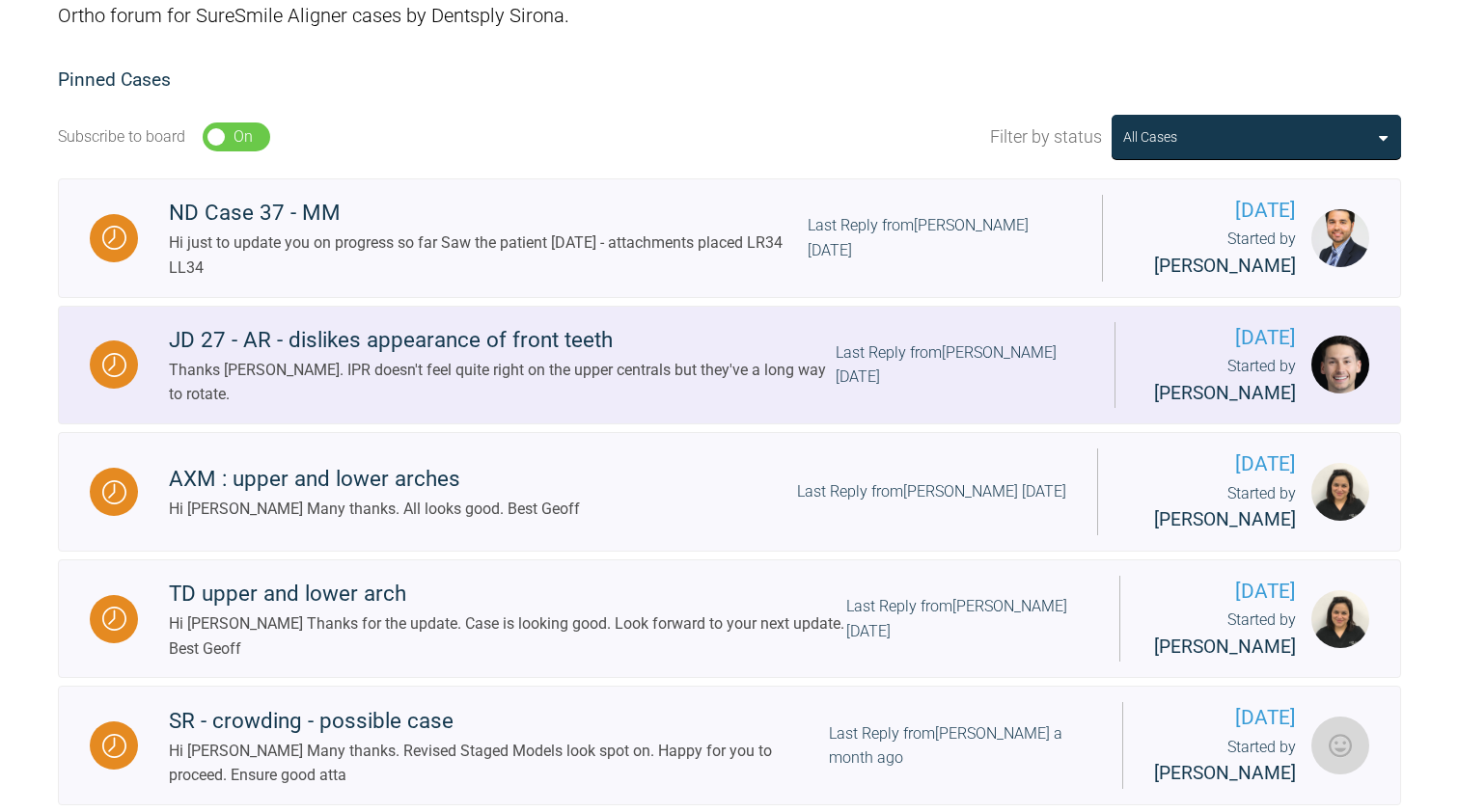
click at [617, 411] on link "JD 27 - AR - dislikes appearance of front teeth Thanks [PERSON_NAME]. IPR doesn…" at bounding box center [730, 366] width 1343 height 120
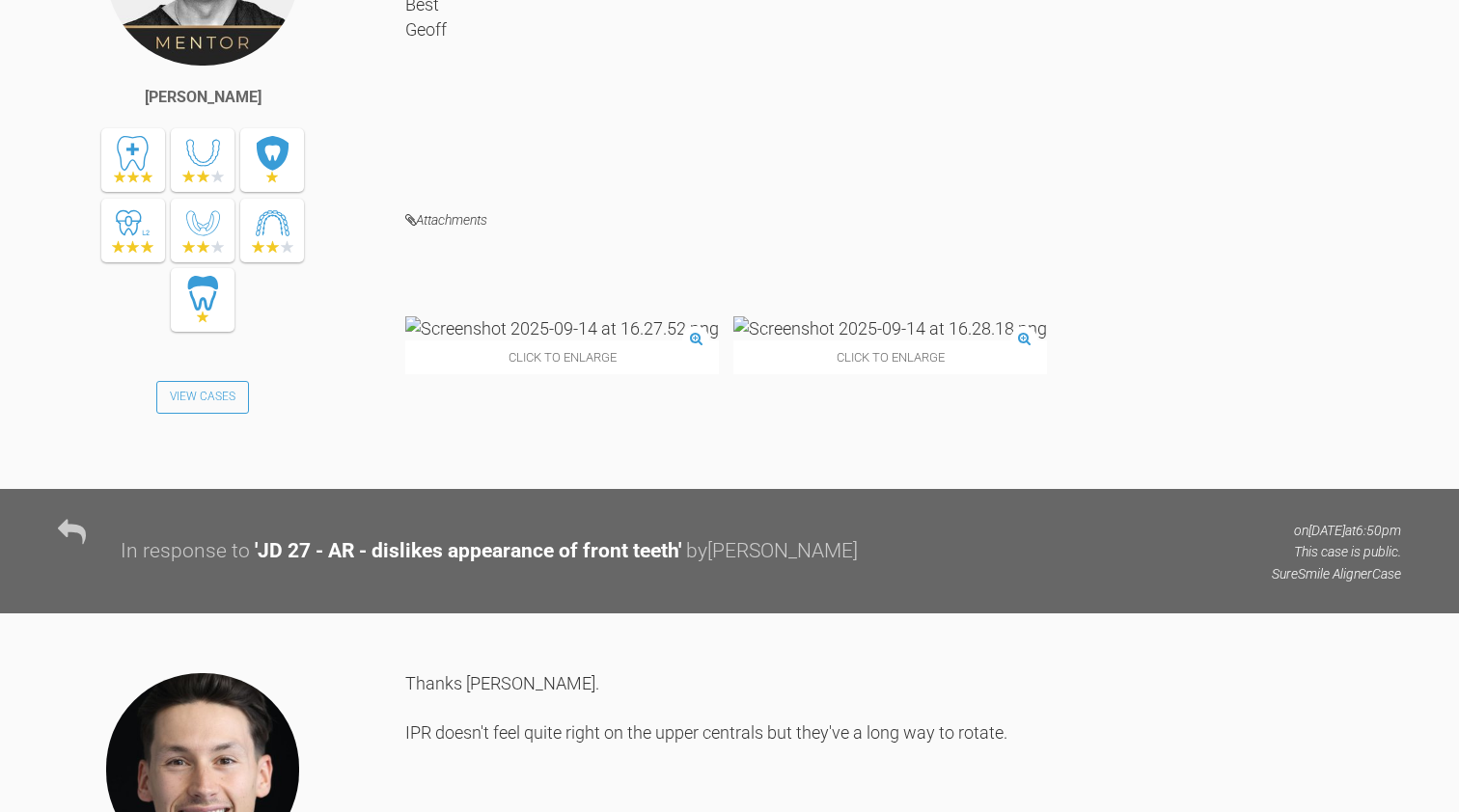
scroll to position [7079, 0]
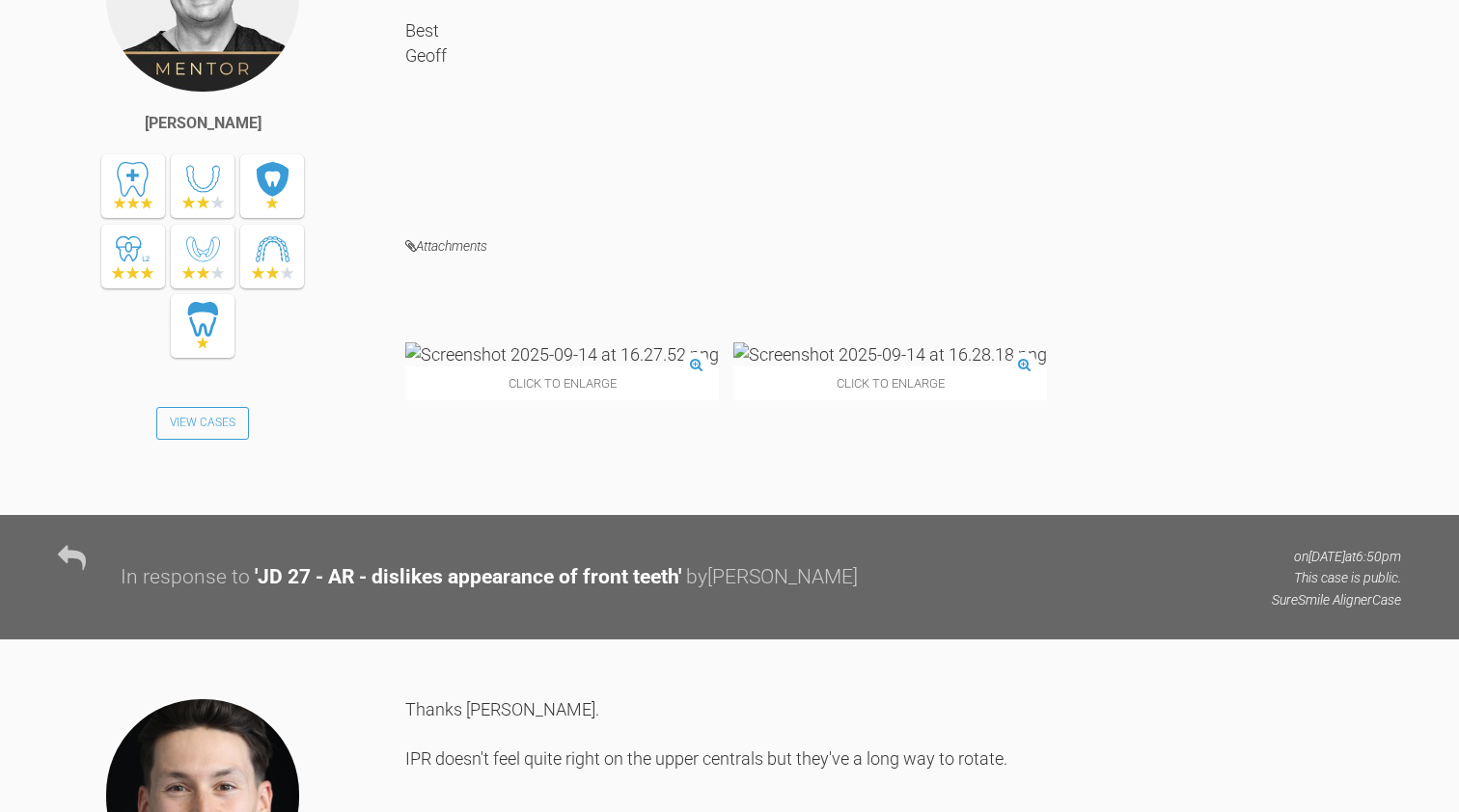
click at [549, 366] on img at bounding box center [562, 354] width 314 height 25
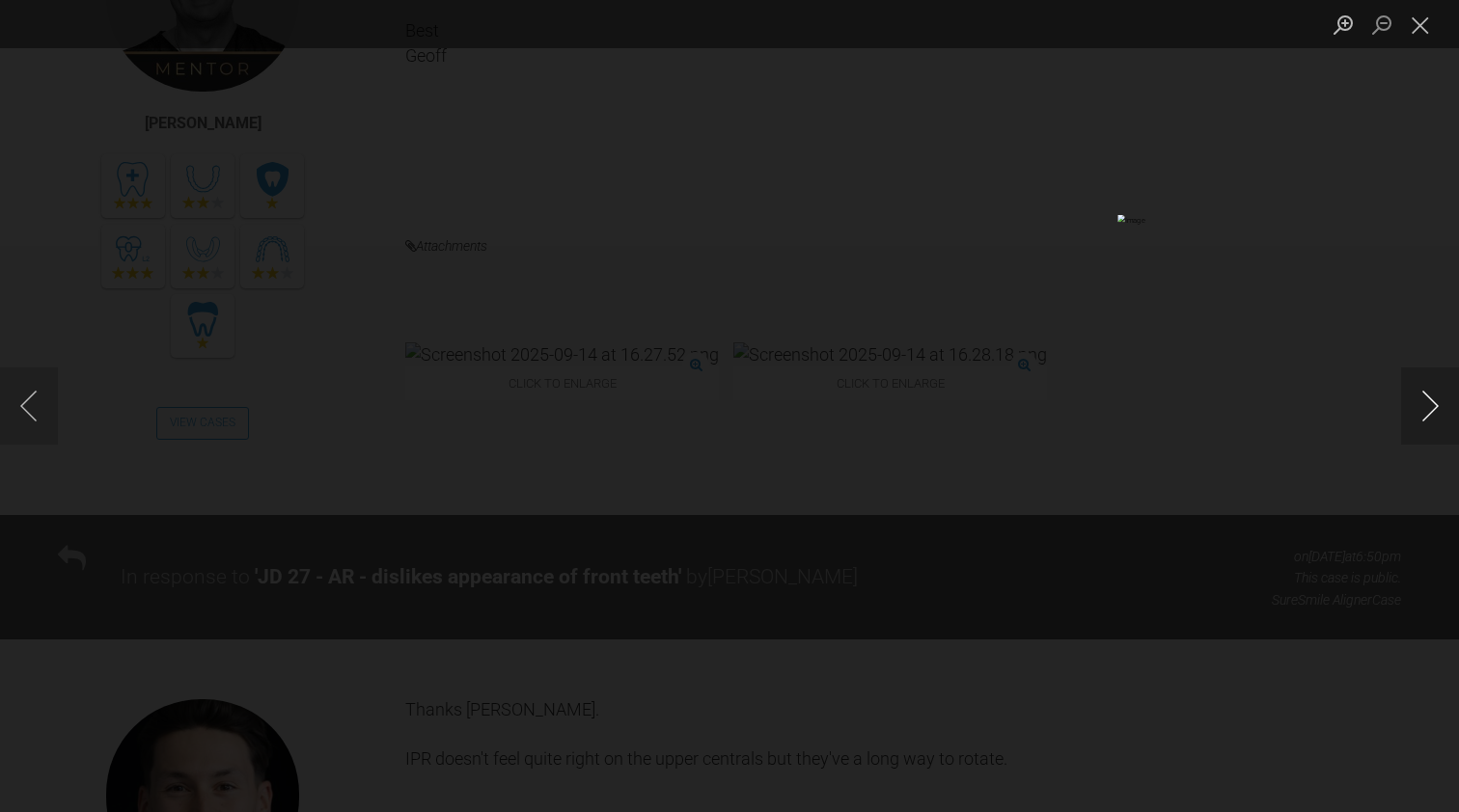
click at [1423, 403] on button "Next image" at bounding box center [1429, 406] width 58 height 77
click at [1423, 28] on button "Close lightbox" at bounding box center [1420, 25] width 38 height 33
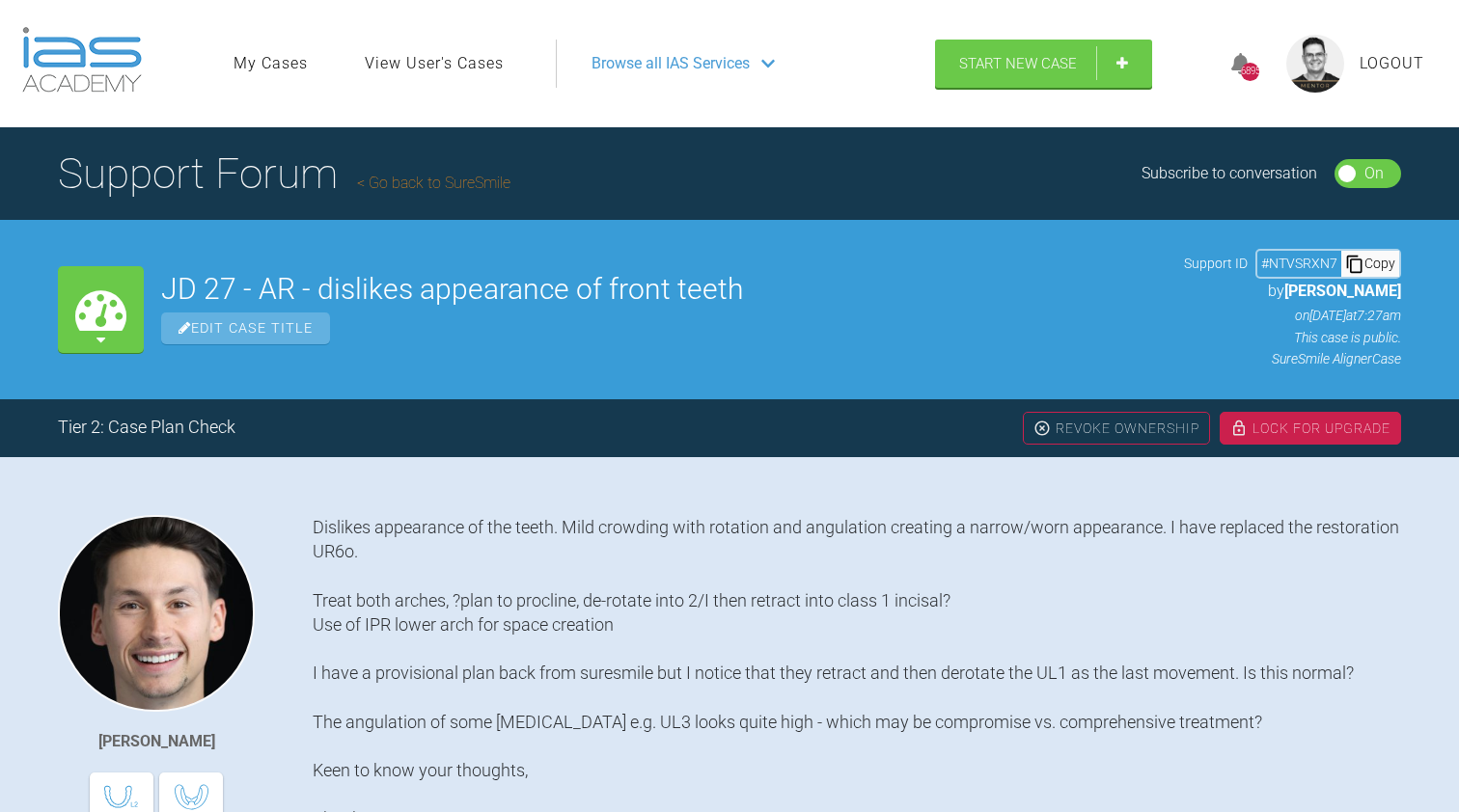
scroll to position [0, 0]
click at [440, 179] on link "Go back to SureSmile" at bounding box center [434, 182] width 154 height 19
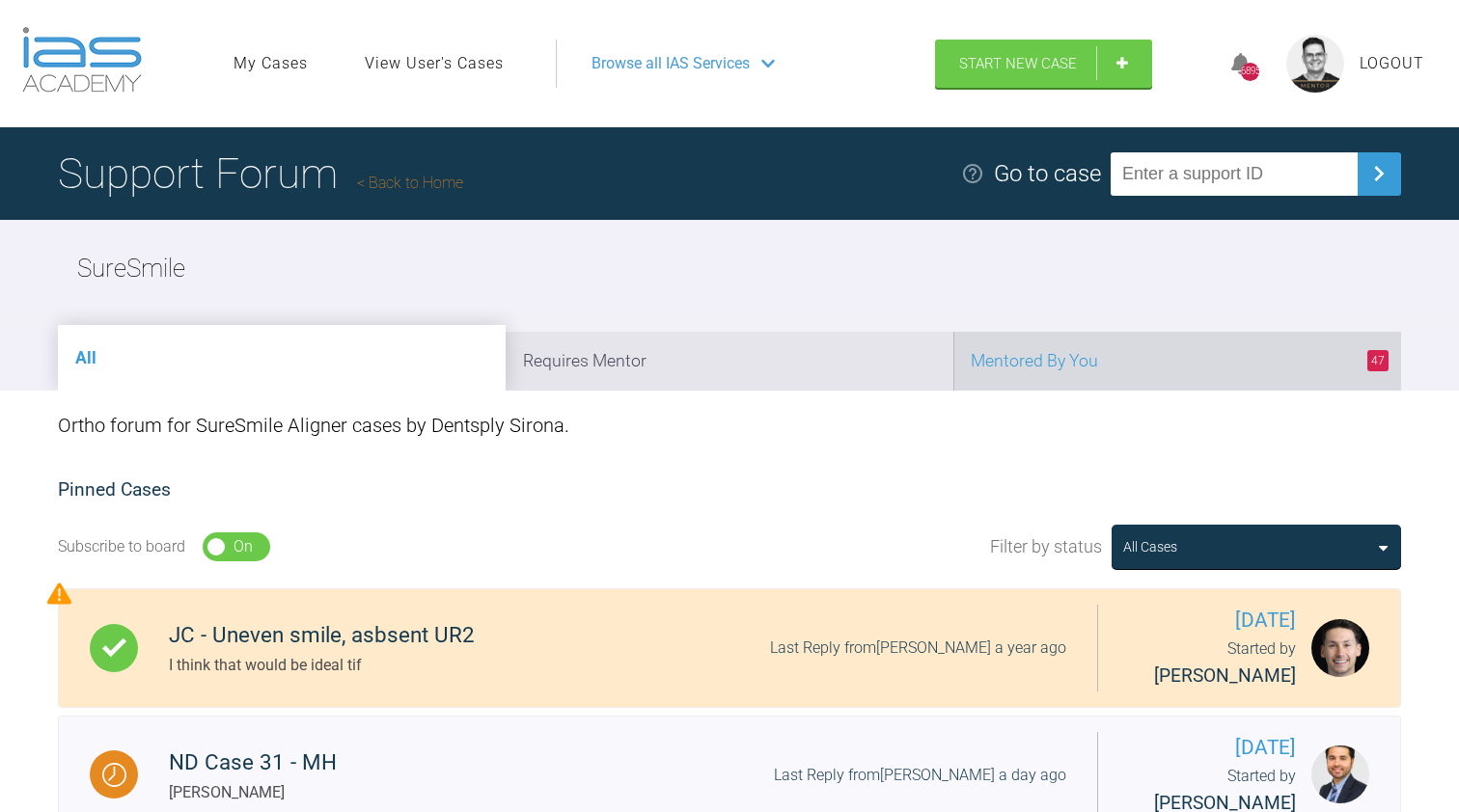
click at [1143, 350] on li "47 Mentored By You" at bounding box center [1176, 361] width 448 height 59
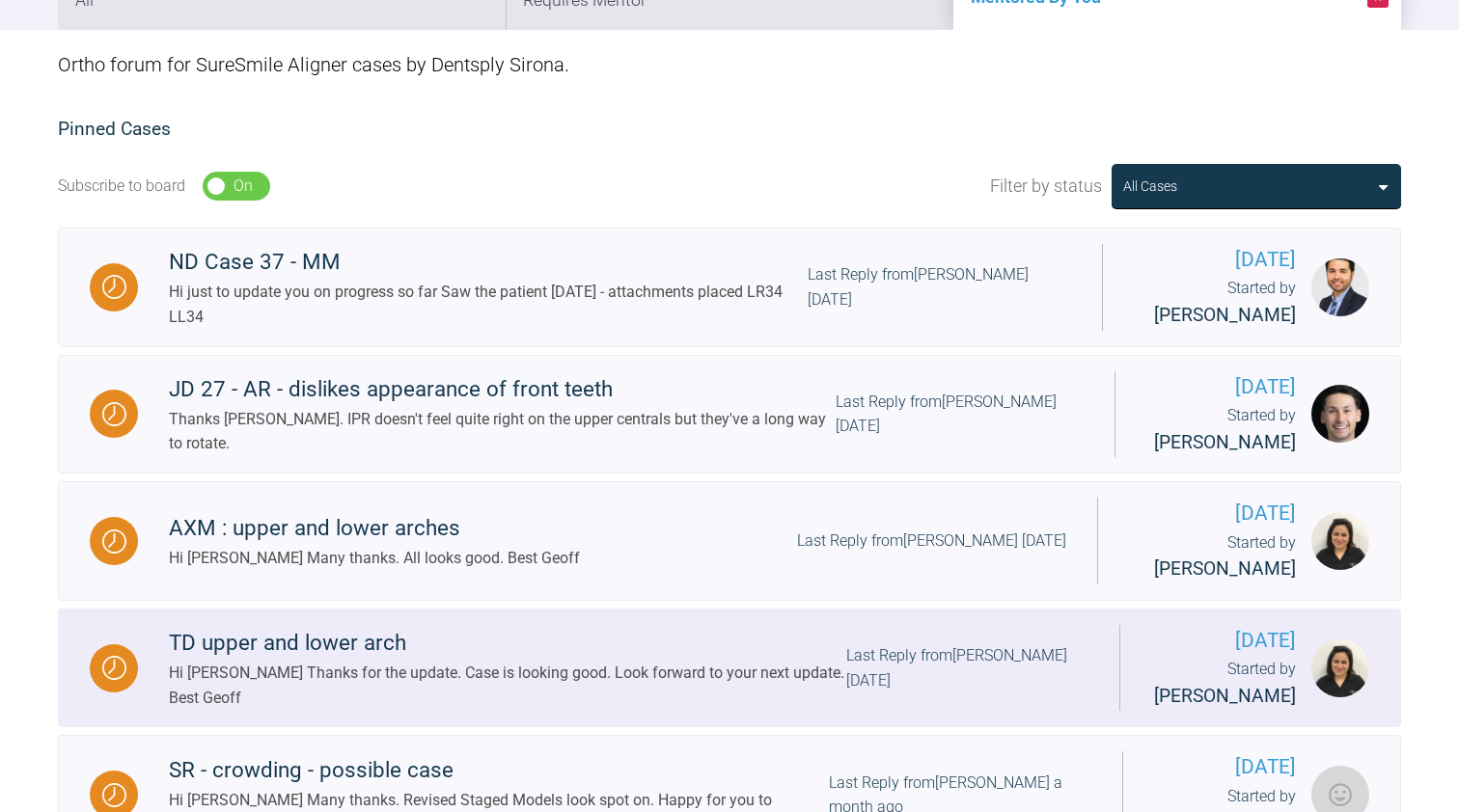
scroll to position [350, 0]
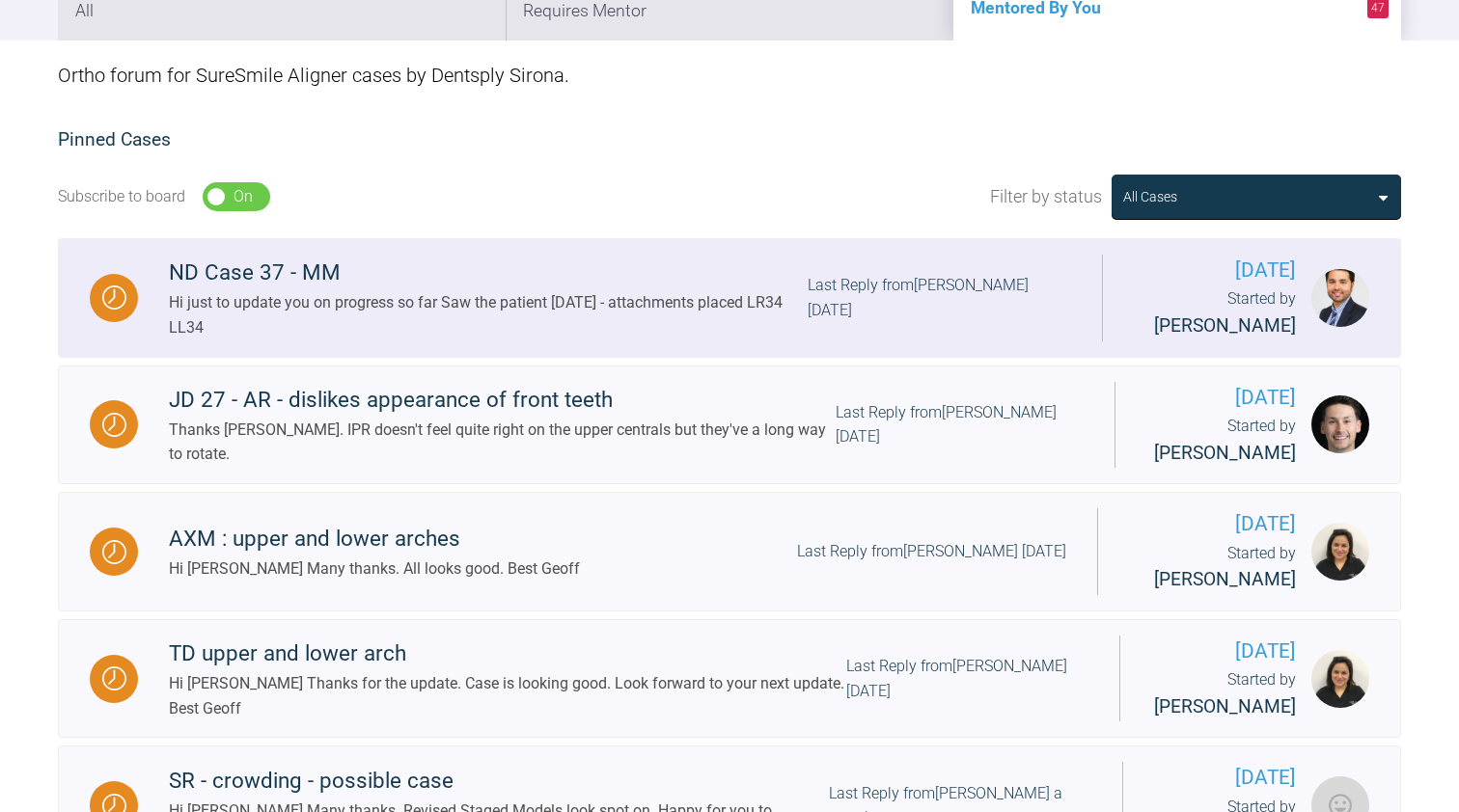
click at [589, 318] on div "Hi just to update you on progress so far Saw the patient [DATE] - attachments p…" at bounding box center [488, 315] width 639 height 49
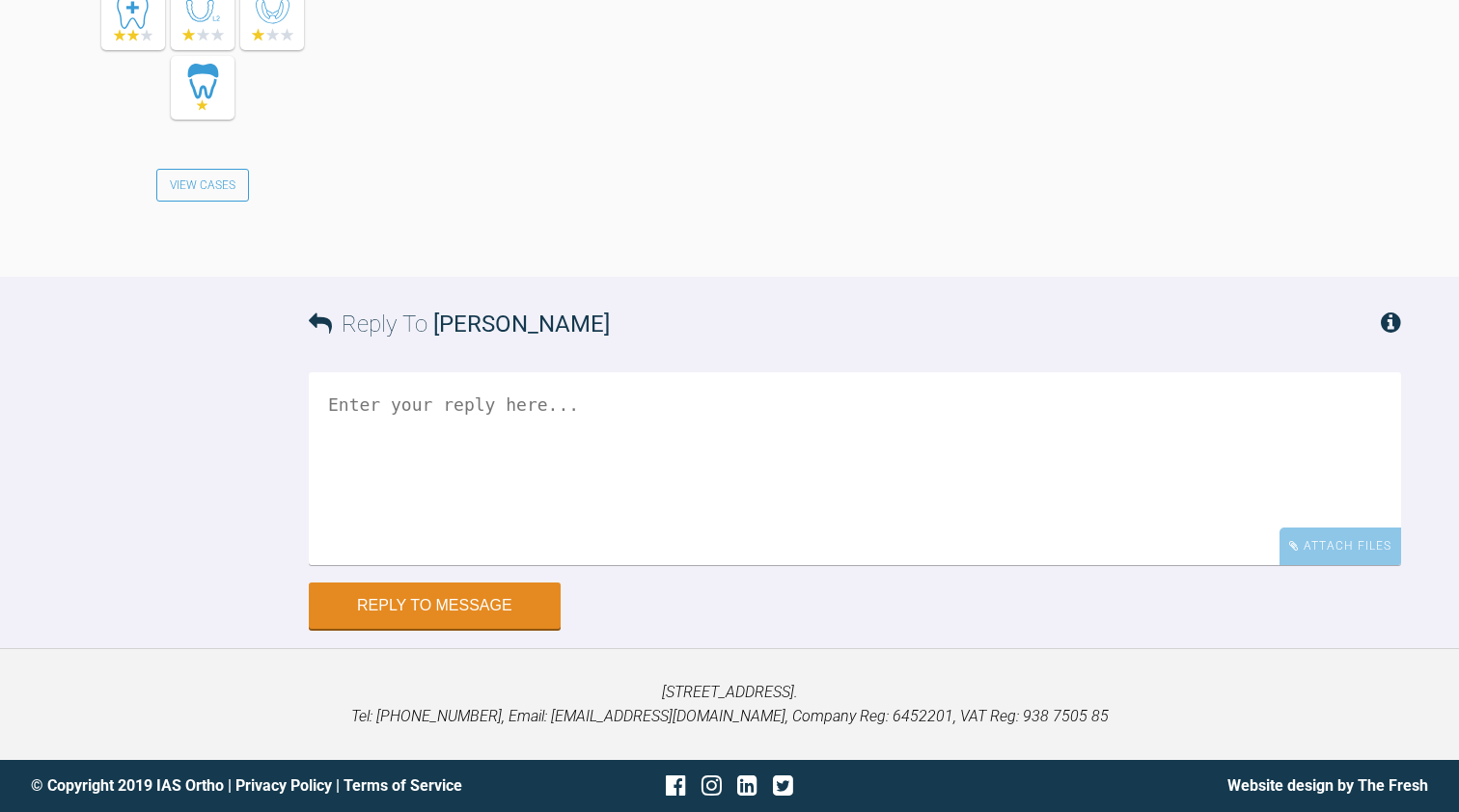
scroll to position [5138, 0]
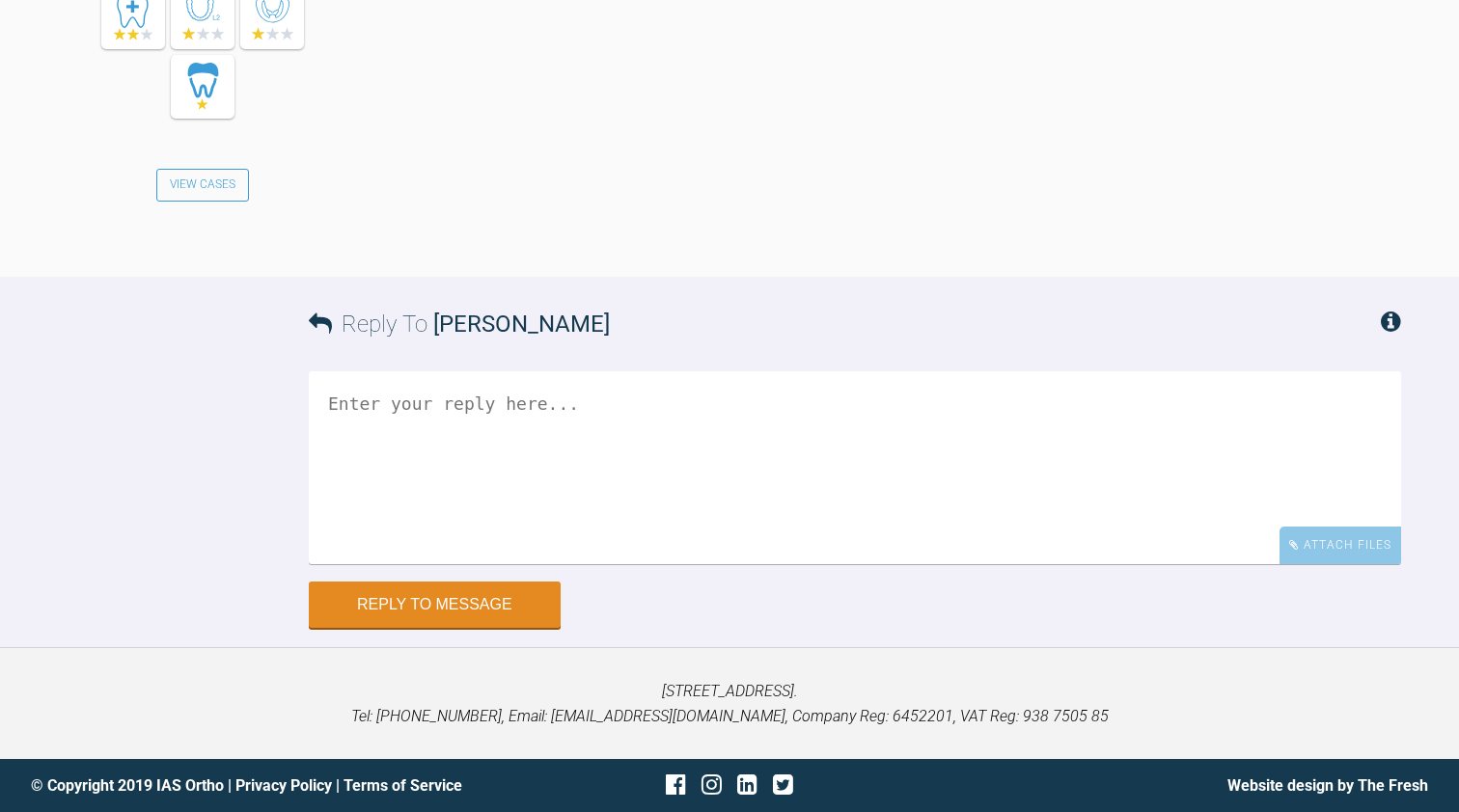
click at [408, 564] on textarea at bounding box center [856, 468] width 1093 height 193
click at [350, 564] on textarea "Hi Thanks [PERSON_NAME]" at bounding box center [856, 468] width 1093 height 193
click at [450, 564] on textarea "Hi Thanks [PERSON_NAME]" at bounding box center [856, 468] width 1093 height 193
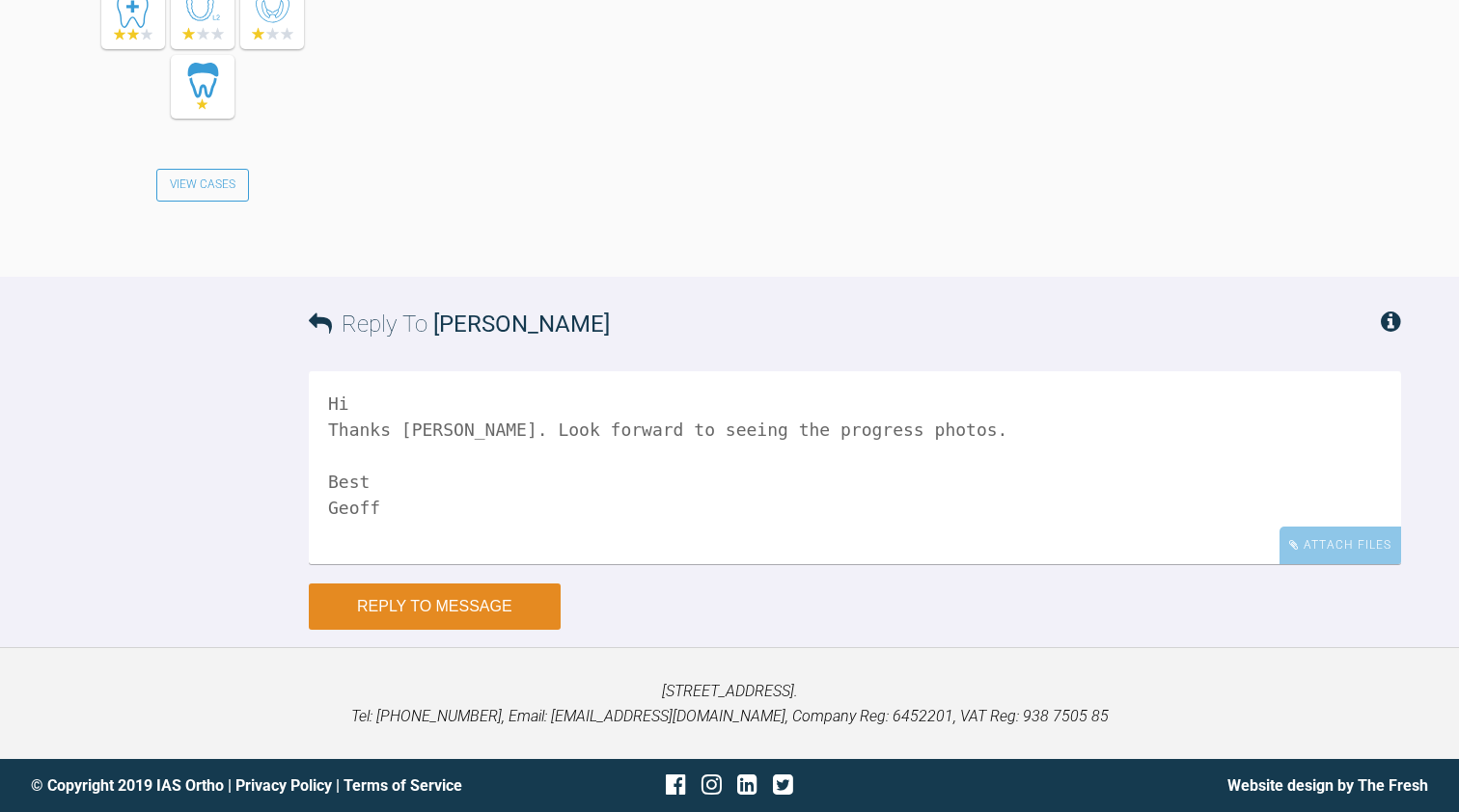
scroll to position [5396, 0]
type textarea "Hi Thanks [PERSON_NAME]. Look forward to seeing the progress photos. Best Geoff"
click at [390, 606] on button "Reply to Message" at bounding box center [435, 606] width 252 height 46
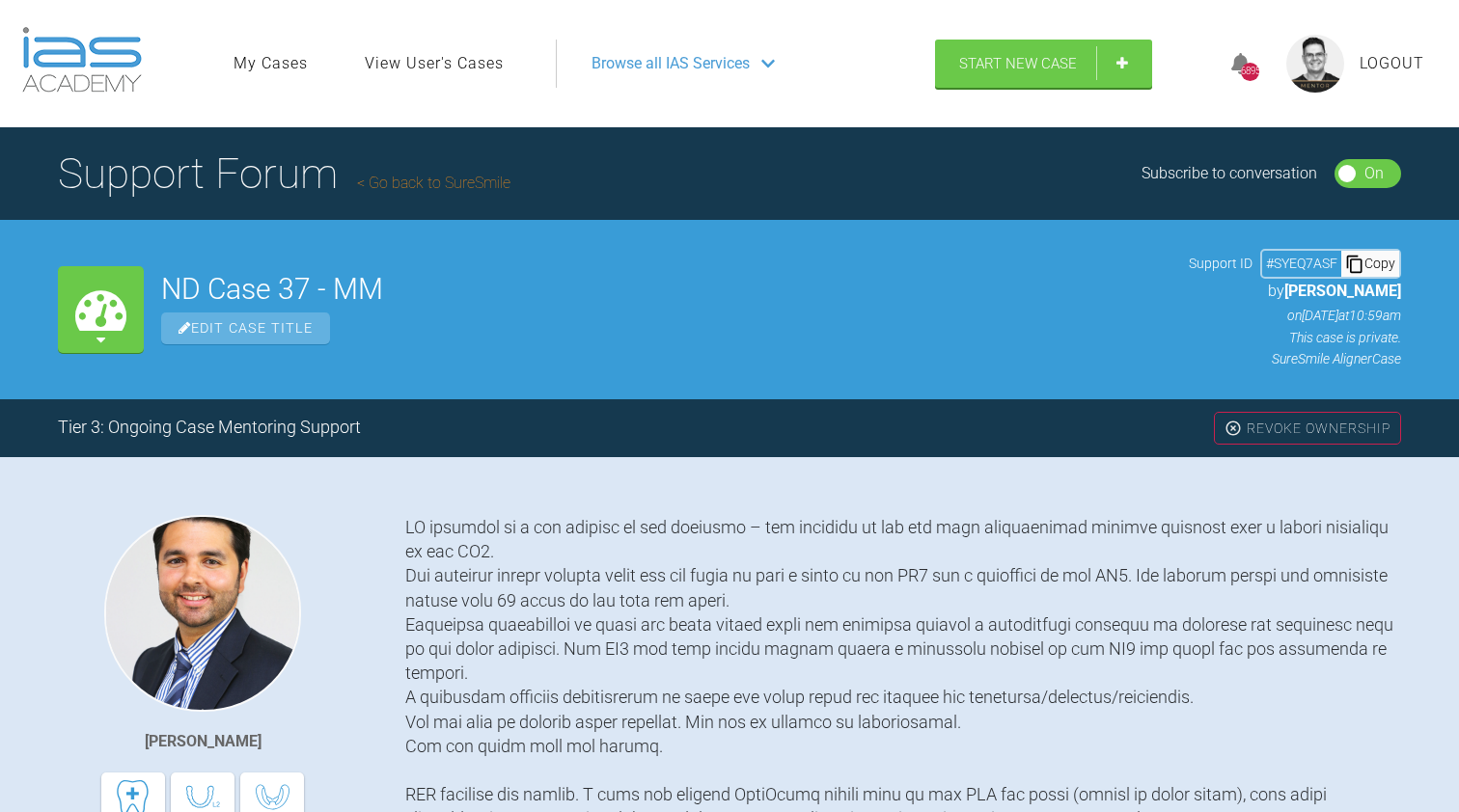
scroll to position [0, 0]
click at [402, 186] on link "Go back to SureSmile" at bounding box center [434, 182] width 154 height 19
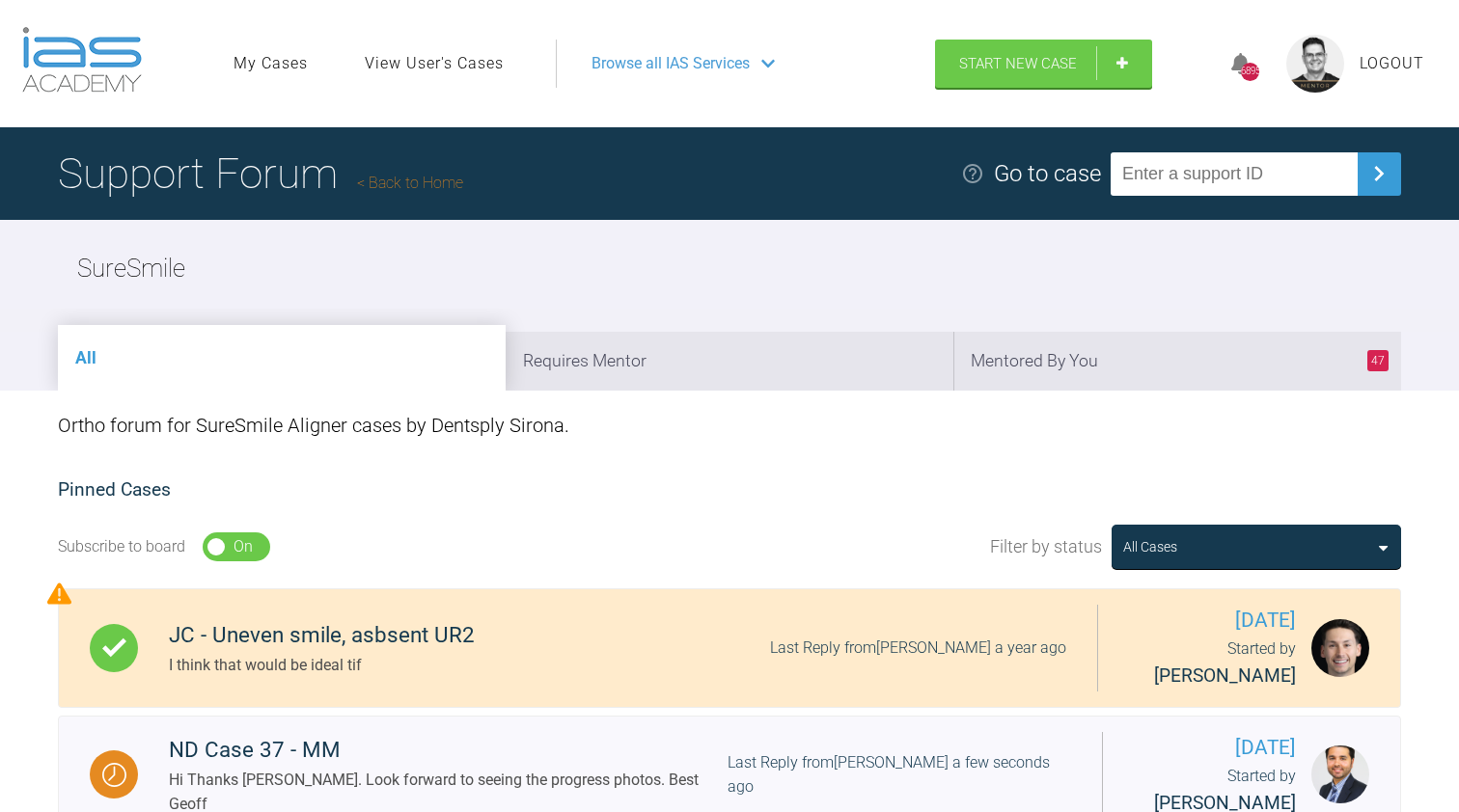
click at [416, 184] on link "Back to Home" at bounding box center [411, 182] width 106 height 19
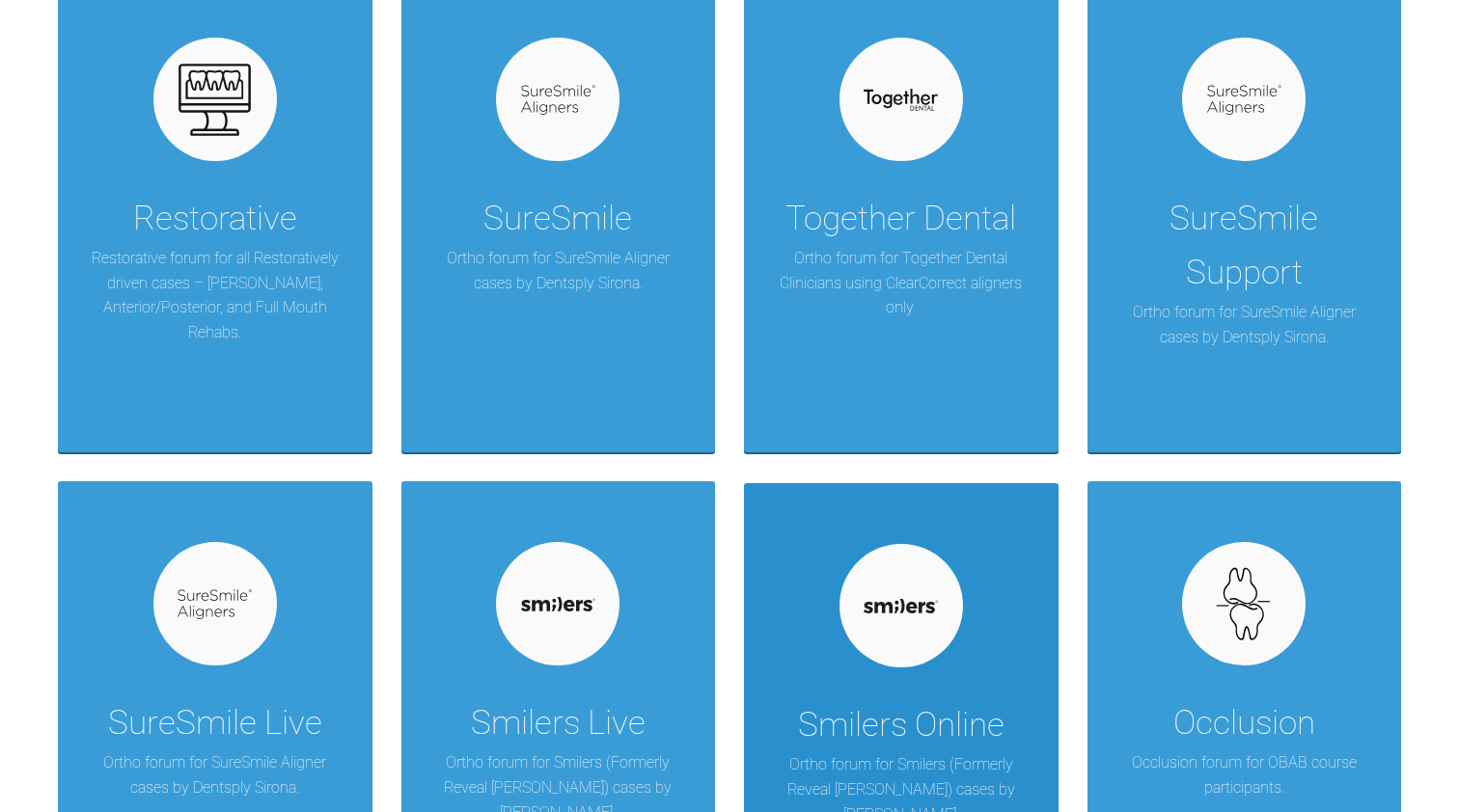
scroll to position [1456, 0]
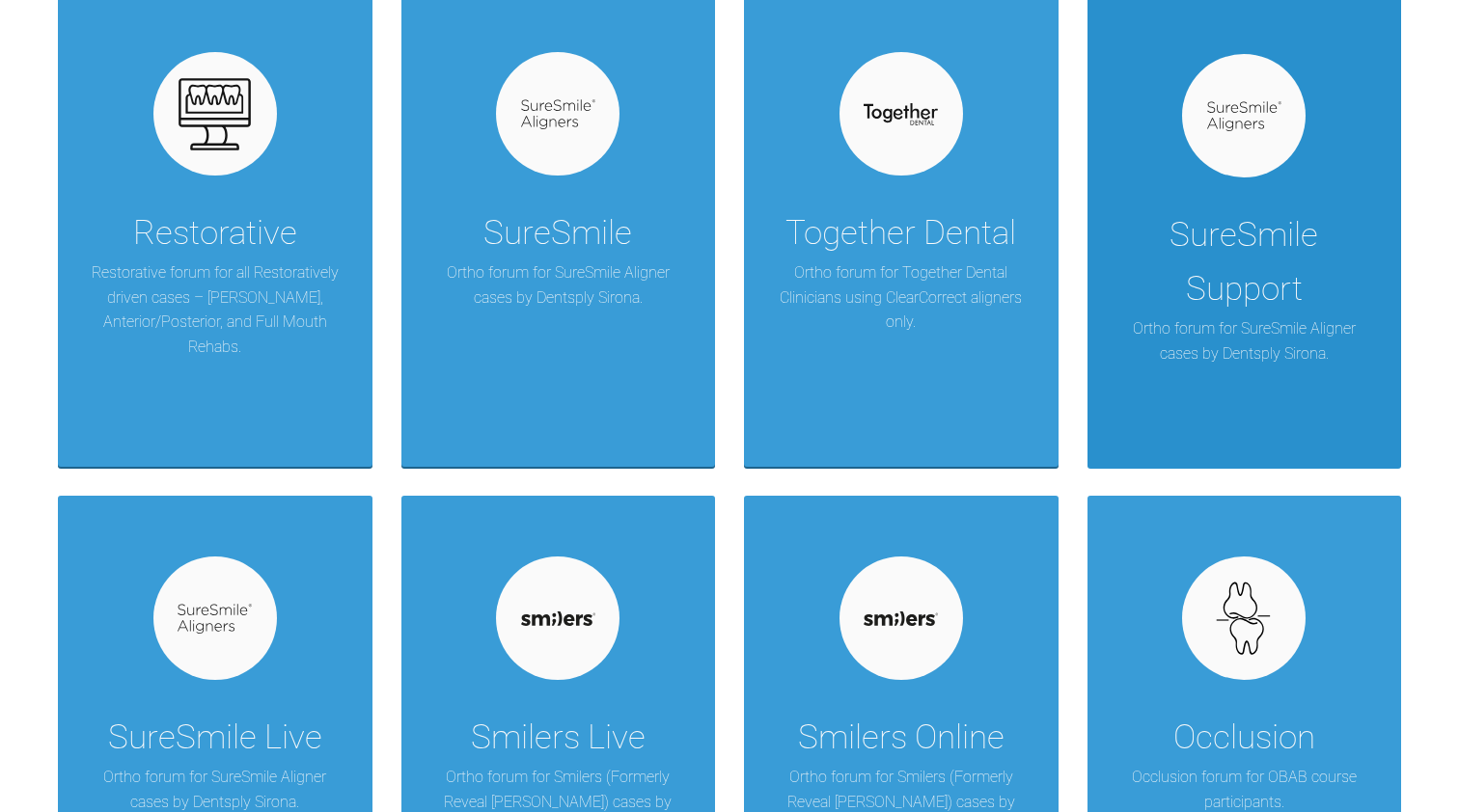
click at [1229, 283] on div "SureSmile Support" at bounding box center [1244, 263] width 257 height 108
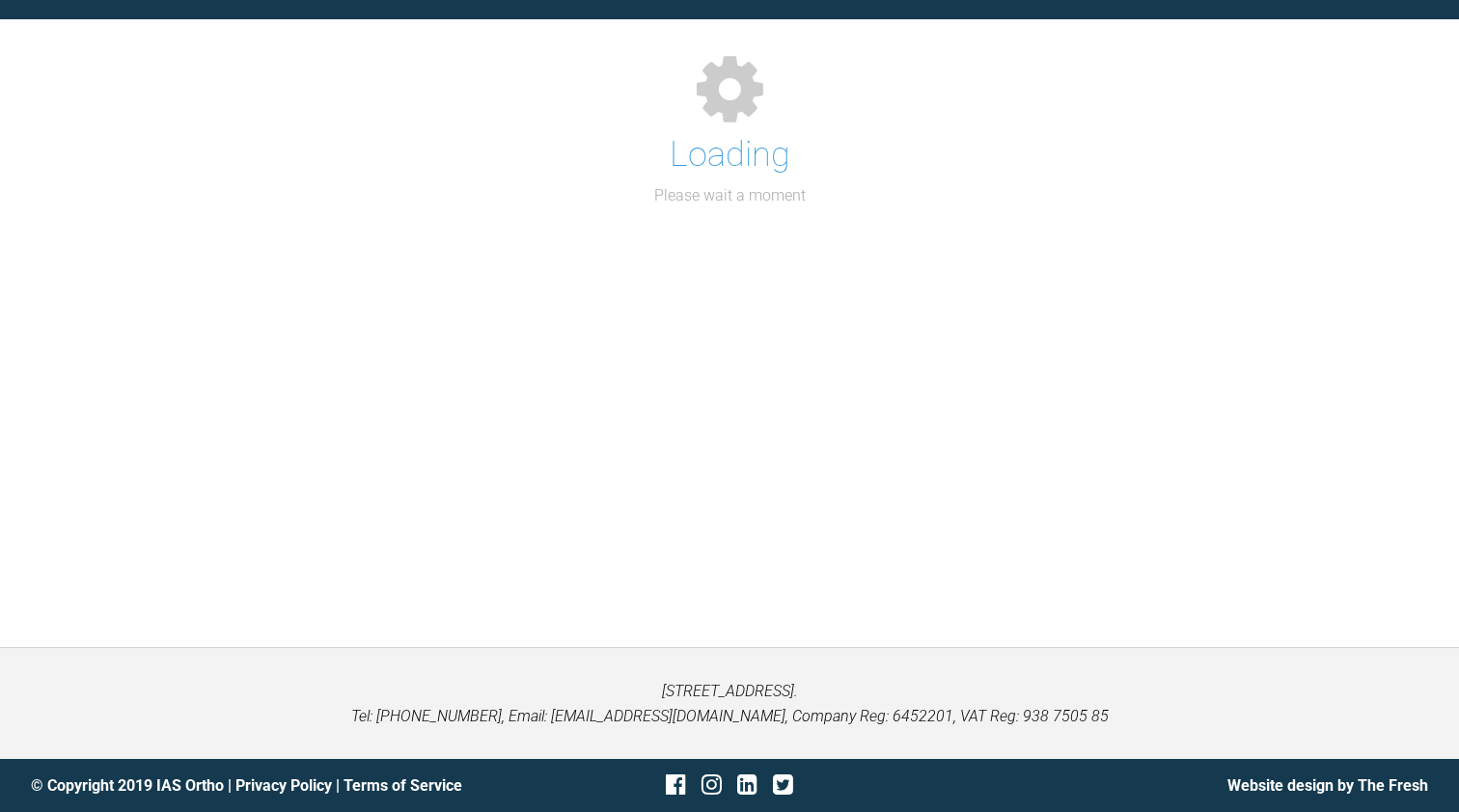
scroll to position [199, 0]
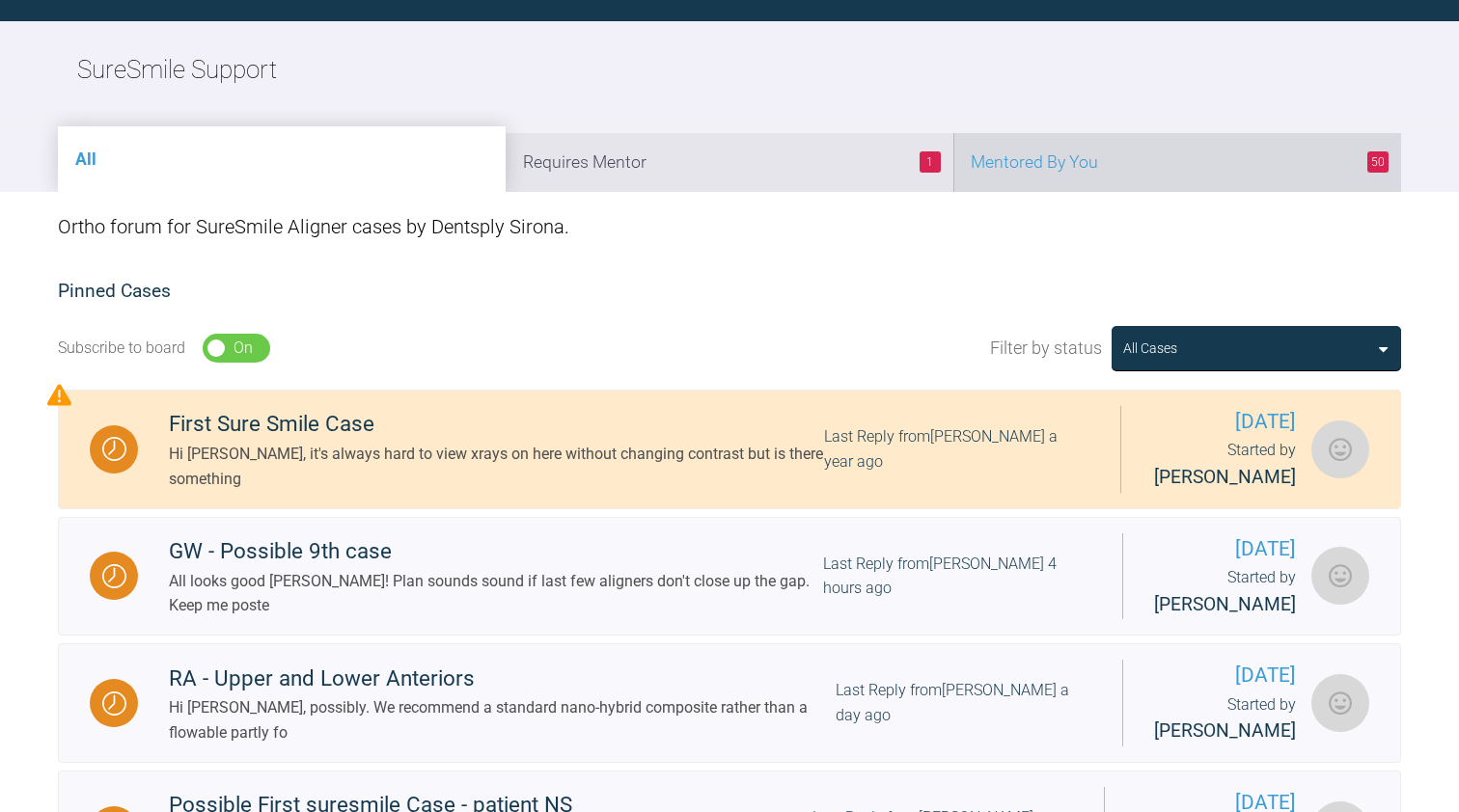
click at [1174, 169] on li "50 Mentored By You" at bounding box center [1176, 162] width 448 height 59
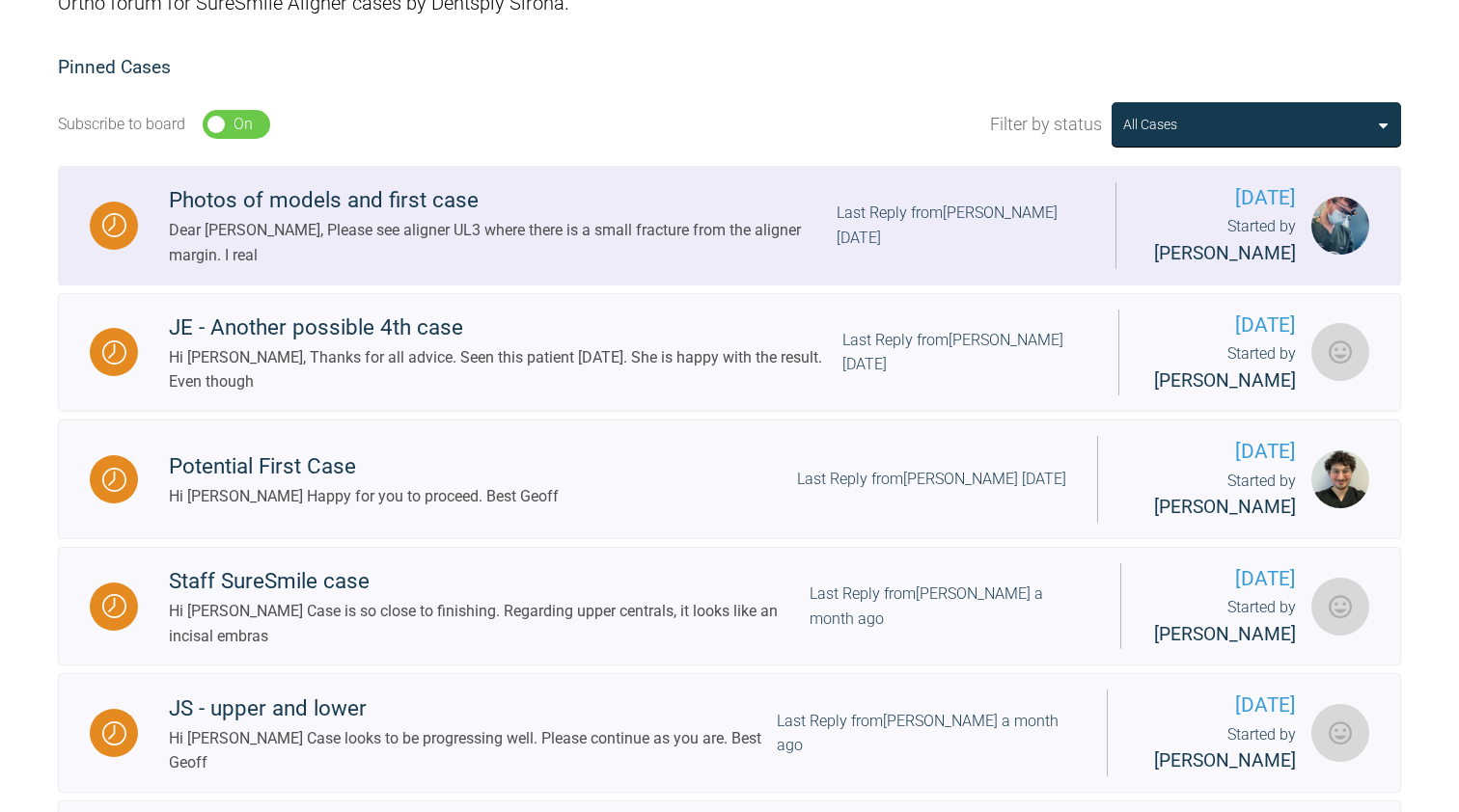
scroll to position [422, 0]
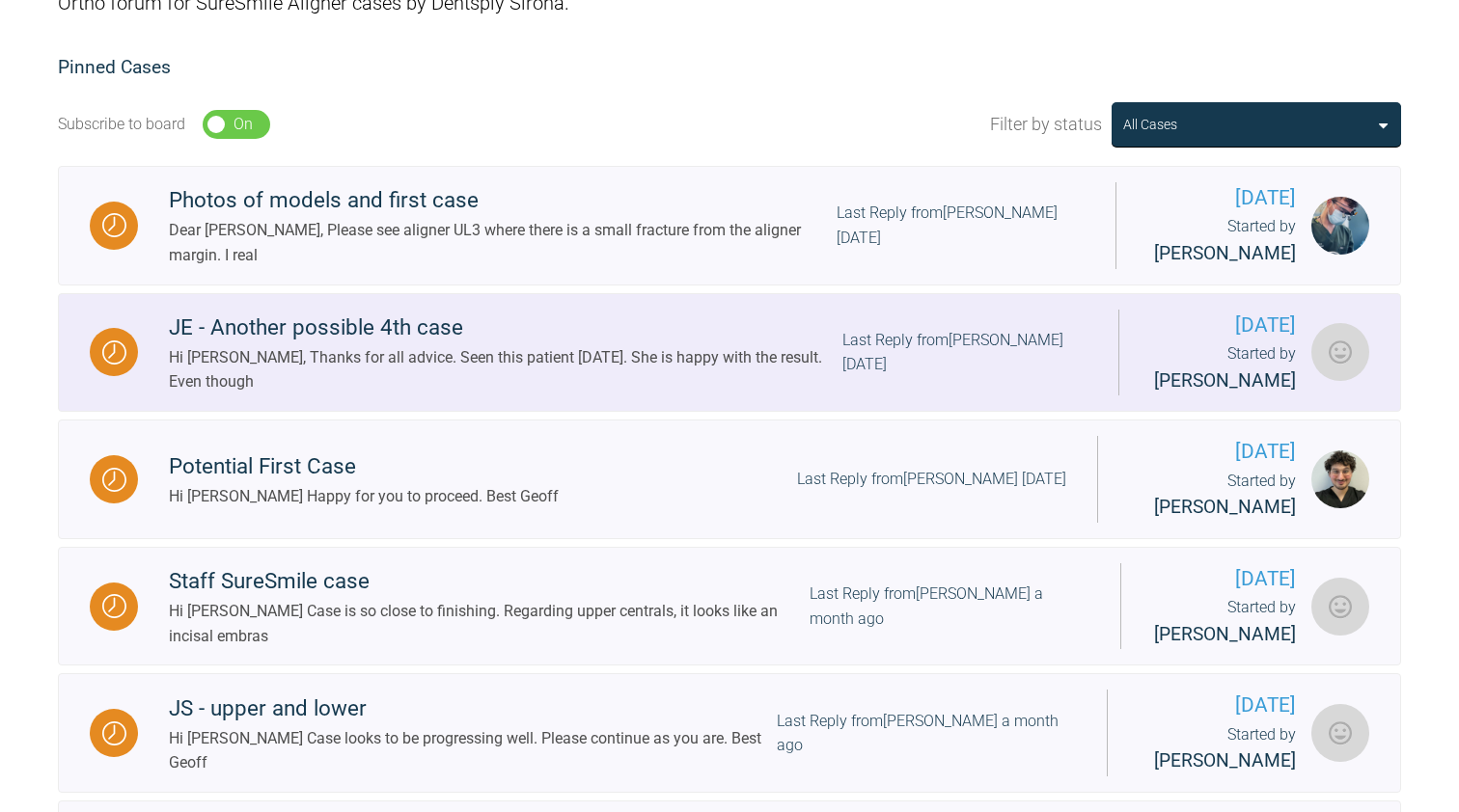
click at [565, 372] on div "Hi [PERSON_NAME], Thanks for all advice. Seen this patient [DATE]. She is happy…" at bounding box center [506, 370] width 673 height 49
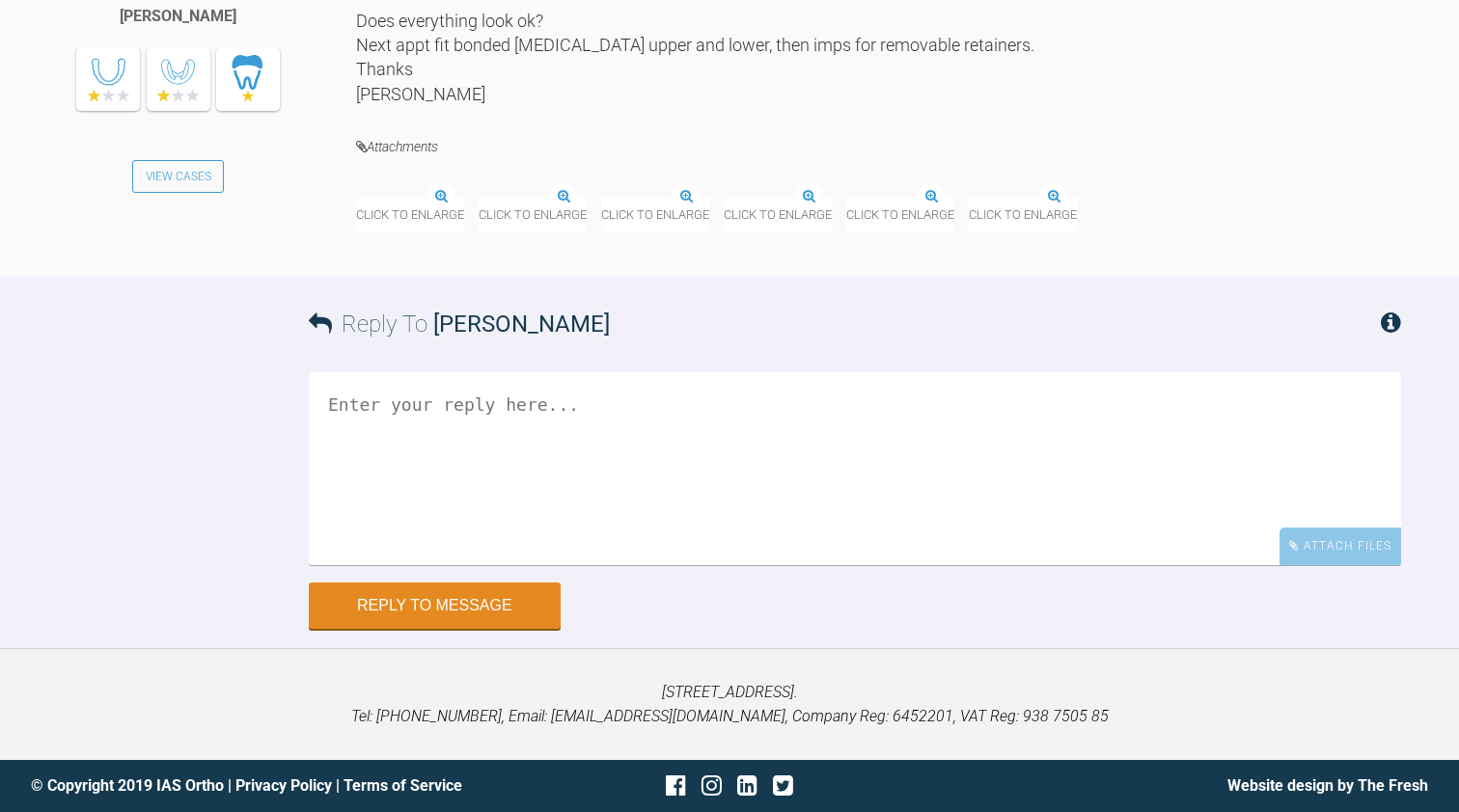
scroll to position [22453, 0]
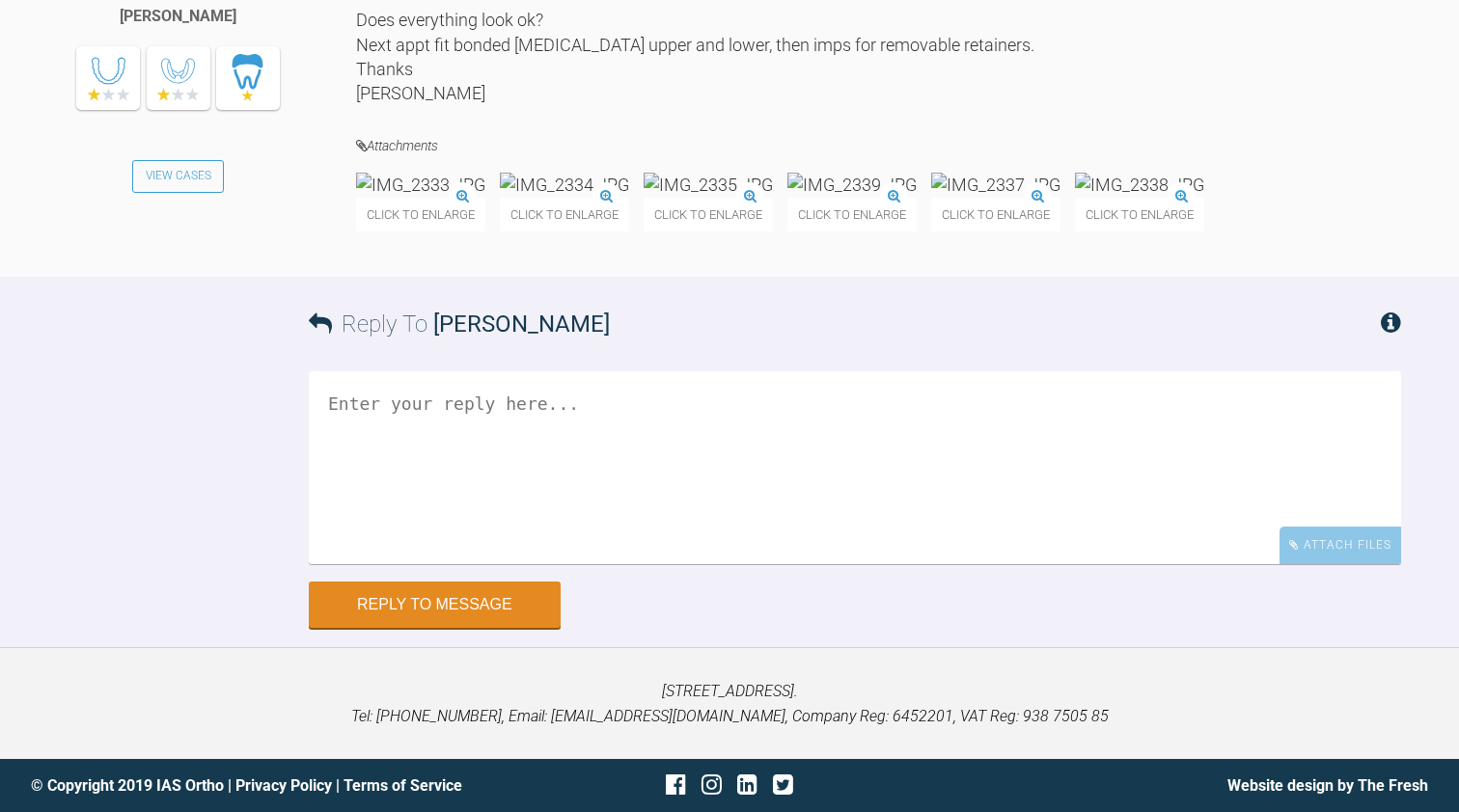
click at [471, 197] on img at bounding box center [420, 184] width 129 height 25
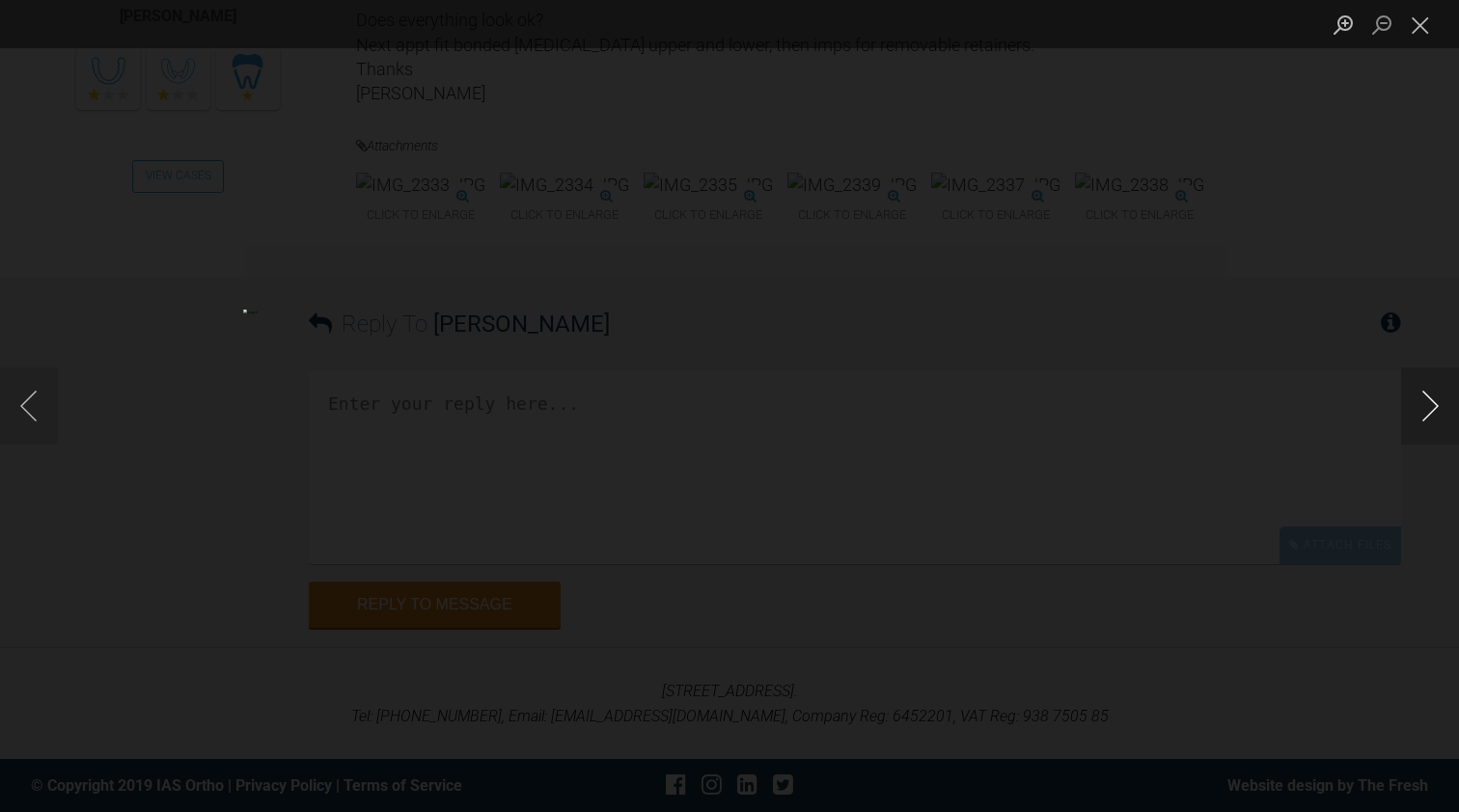
click at [1430, 398] on button "Next image" at bounding box center [1429, 406] width 58 height 77
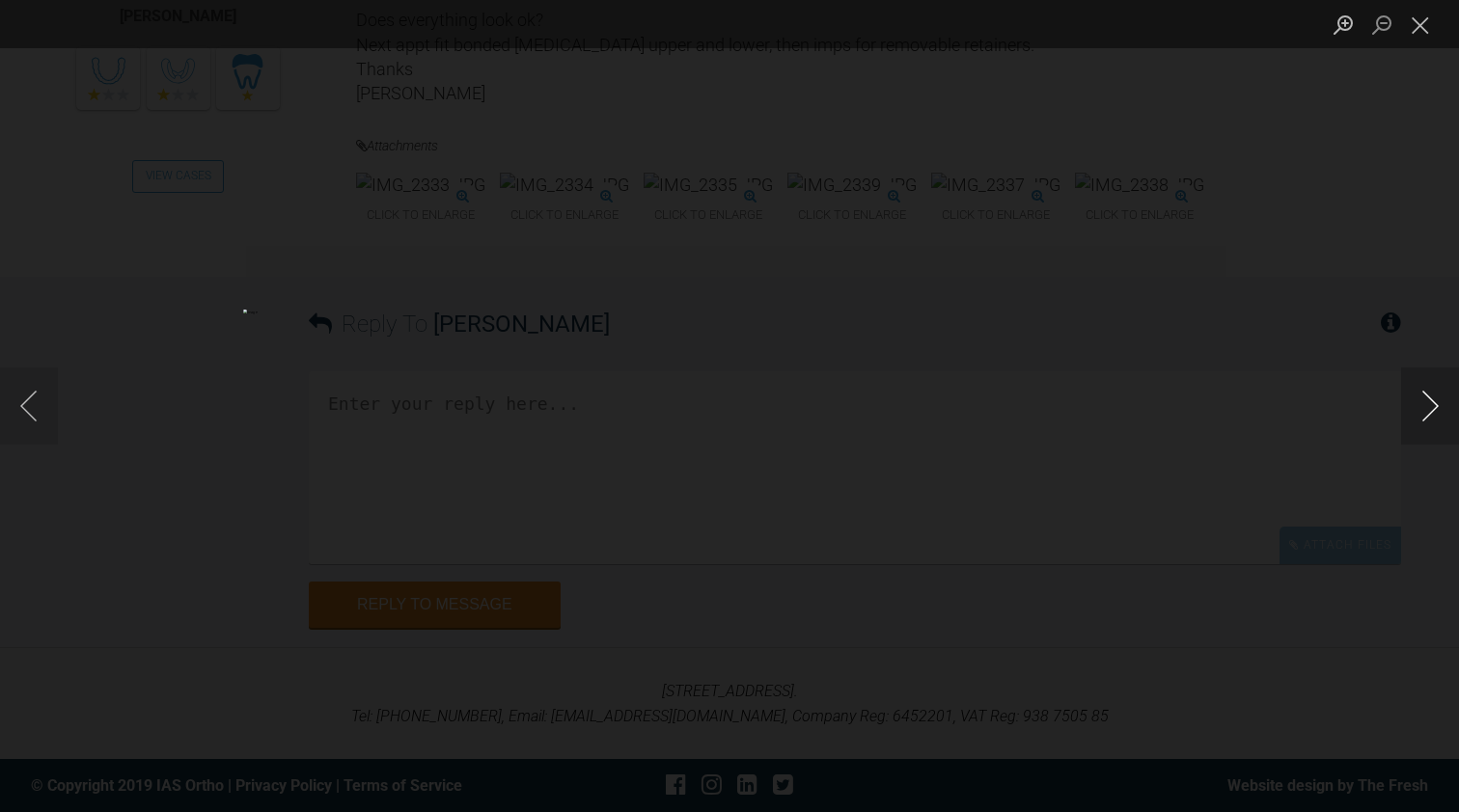
click at [1430, 398] on button "Next image" at bounding box center [1429, 406] width 58 height 77
click at [1418, 25] on button "Close lightbox" at bounding box center [1420, 25] width 38 height 33
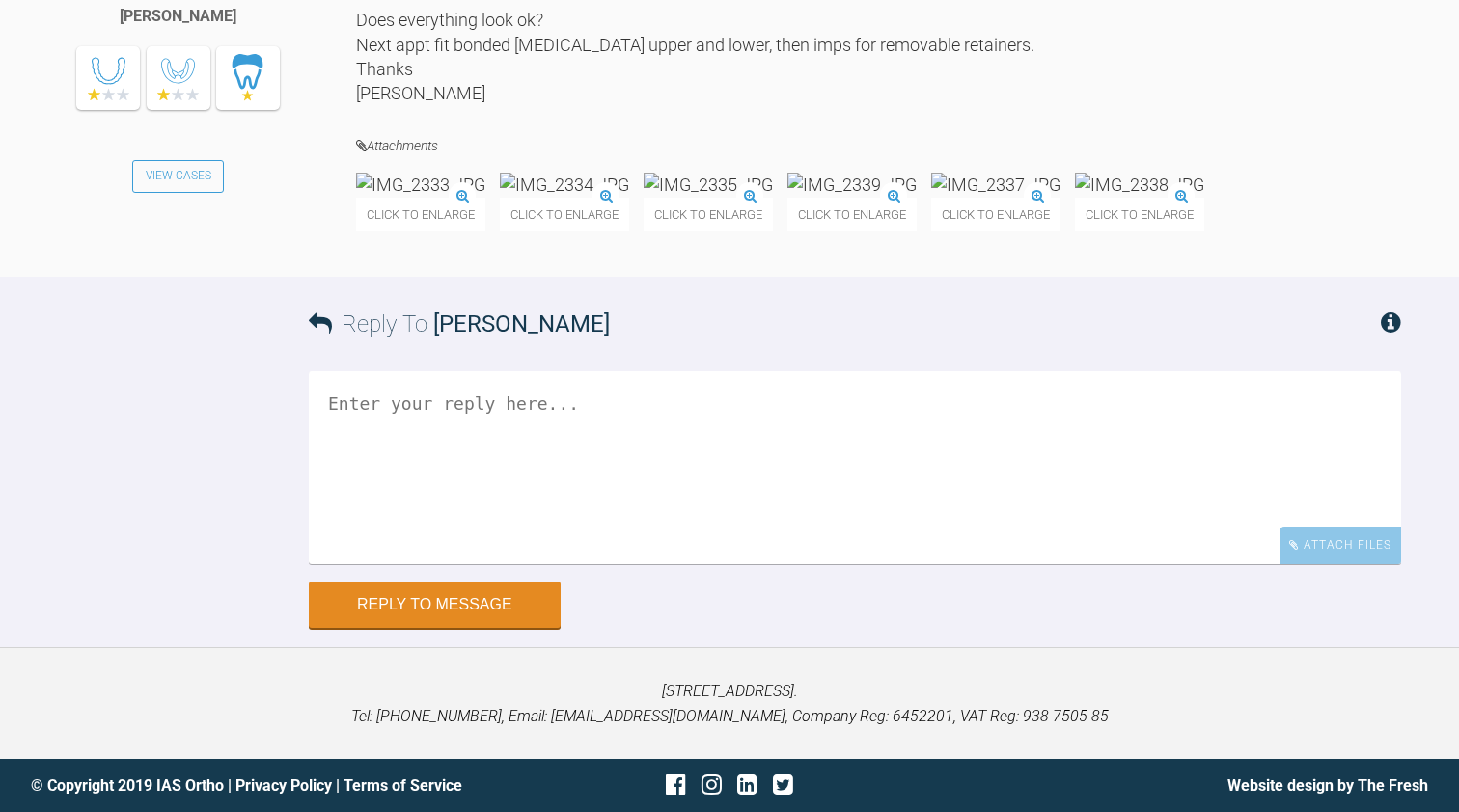
scroll to position [22717, 0]
click at [440, 564] on textarea at bounding box center [856, 468] width 1093 height 193
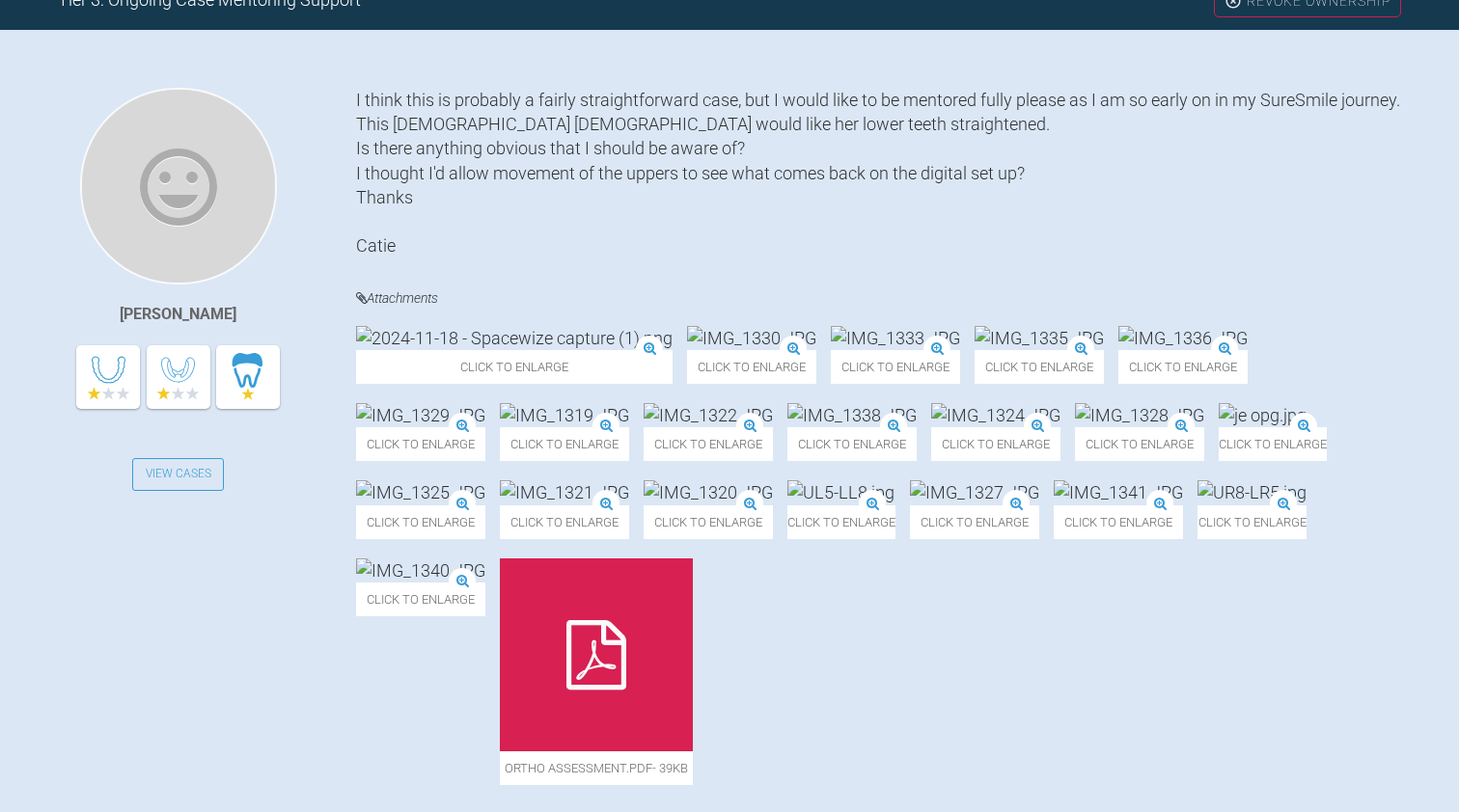
scroll to position [442, 0]
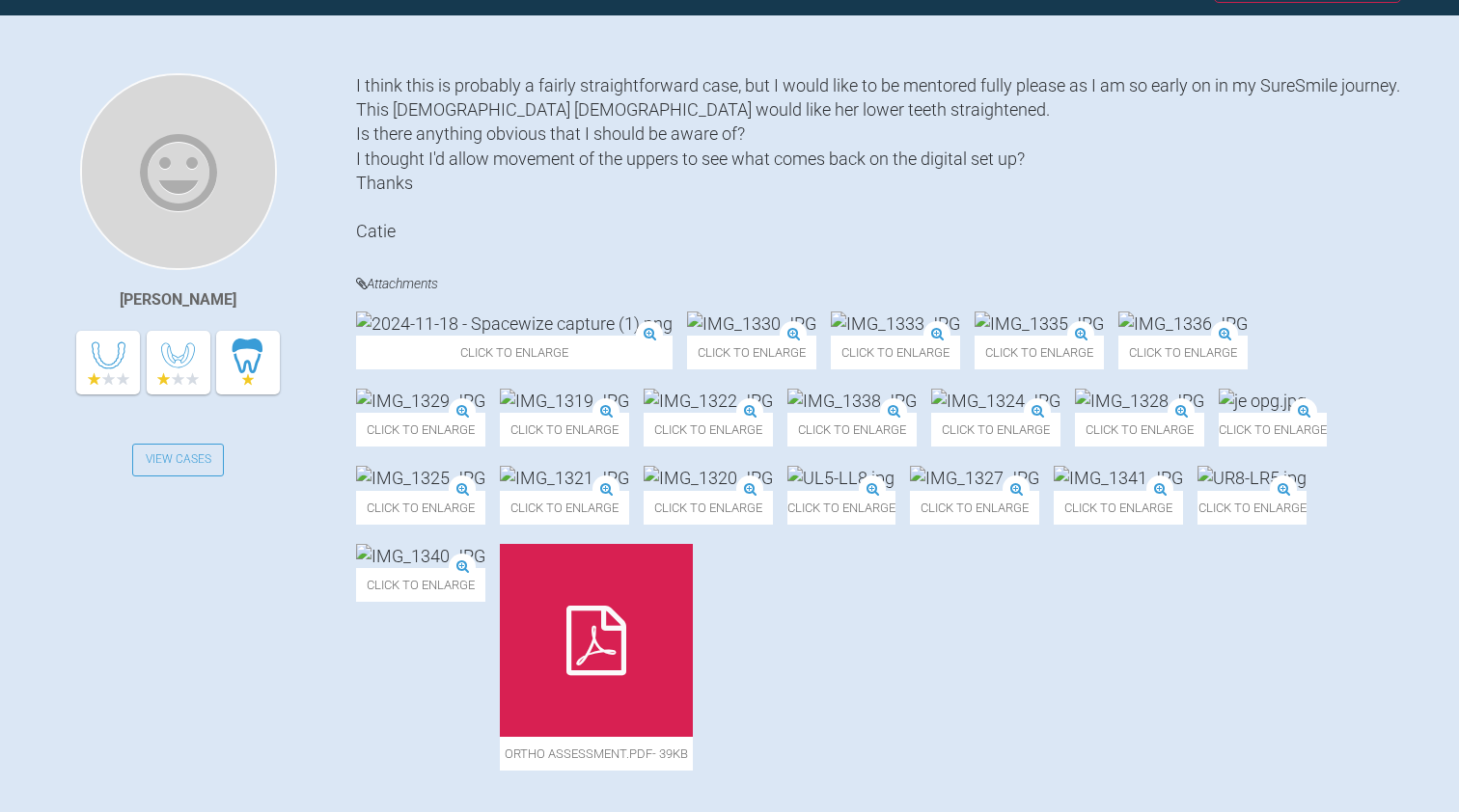
click at [687, 336] on img at bounding box center [751, 324] width 129 height 25
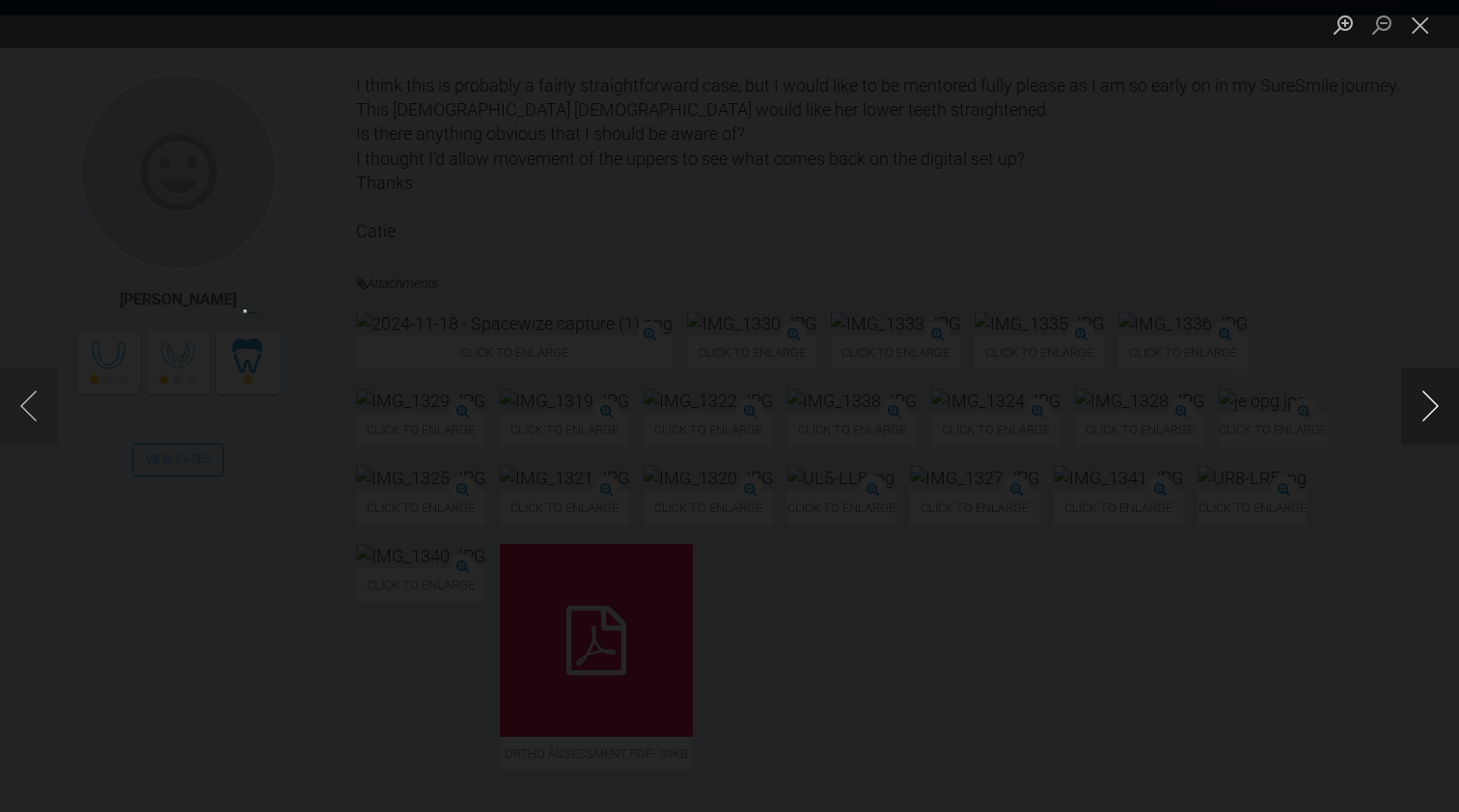
click at [1427, 407] on button "Next image" at bounding box center [1429, 406] width 58 height 77
click at [1427, 25] on button "Close lightbox" at bounding box center [1420, 25] width 38 height 33
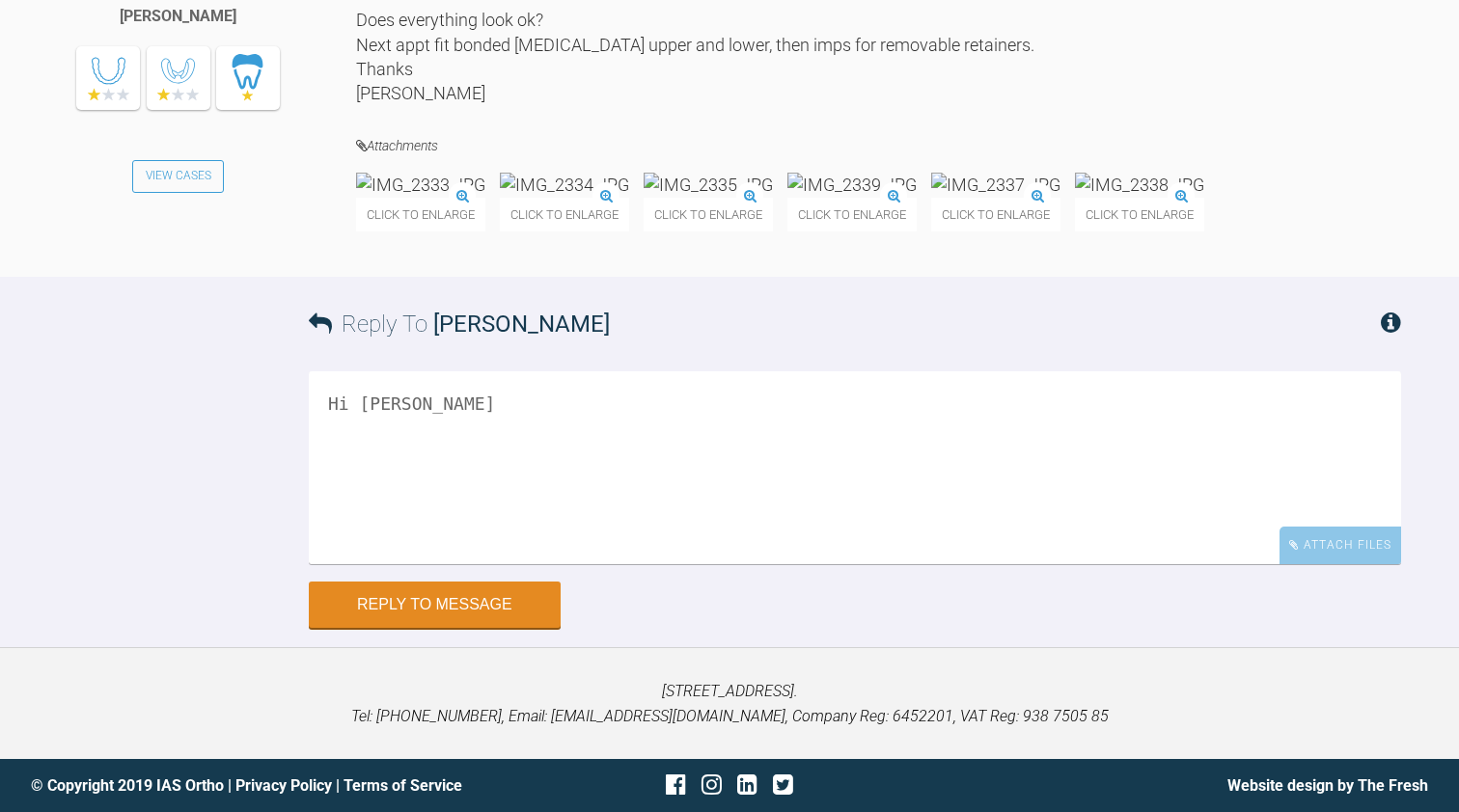
scroll to position [22918, 0]
click at [452, 423] on textarea "Hi [PERSON_NAME]" at bounding box center [856, 468] width 1093 height 193
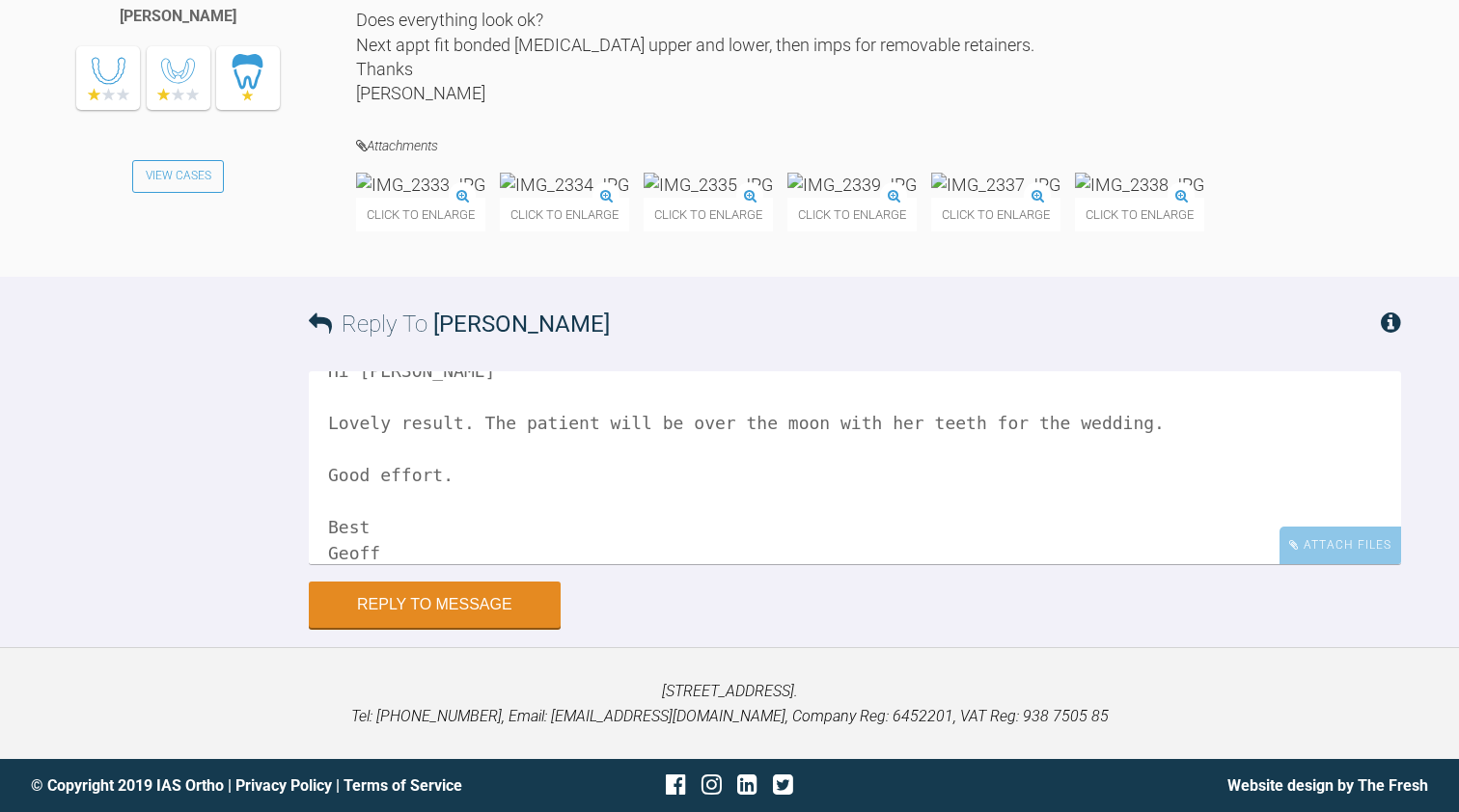
scroll to position [22860, 0]
type textarea "Hi [PERSON_NAME] Lovely result. The patient will be over the moon with her teet…"
click at [389, 630] on button "Reply to Message" at bounding box center [435, 606] width 252 height 46
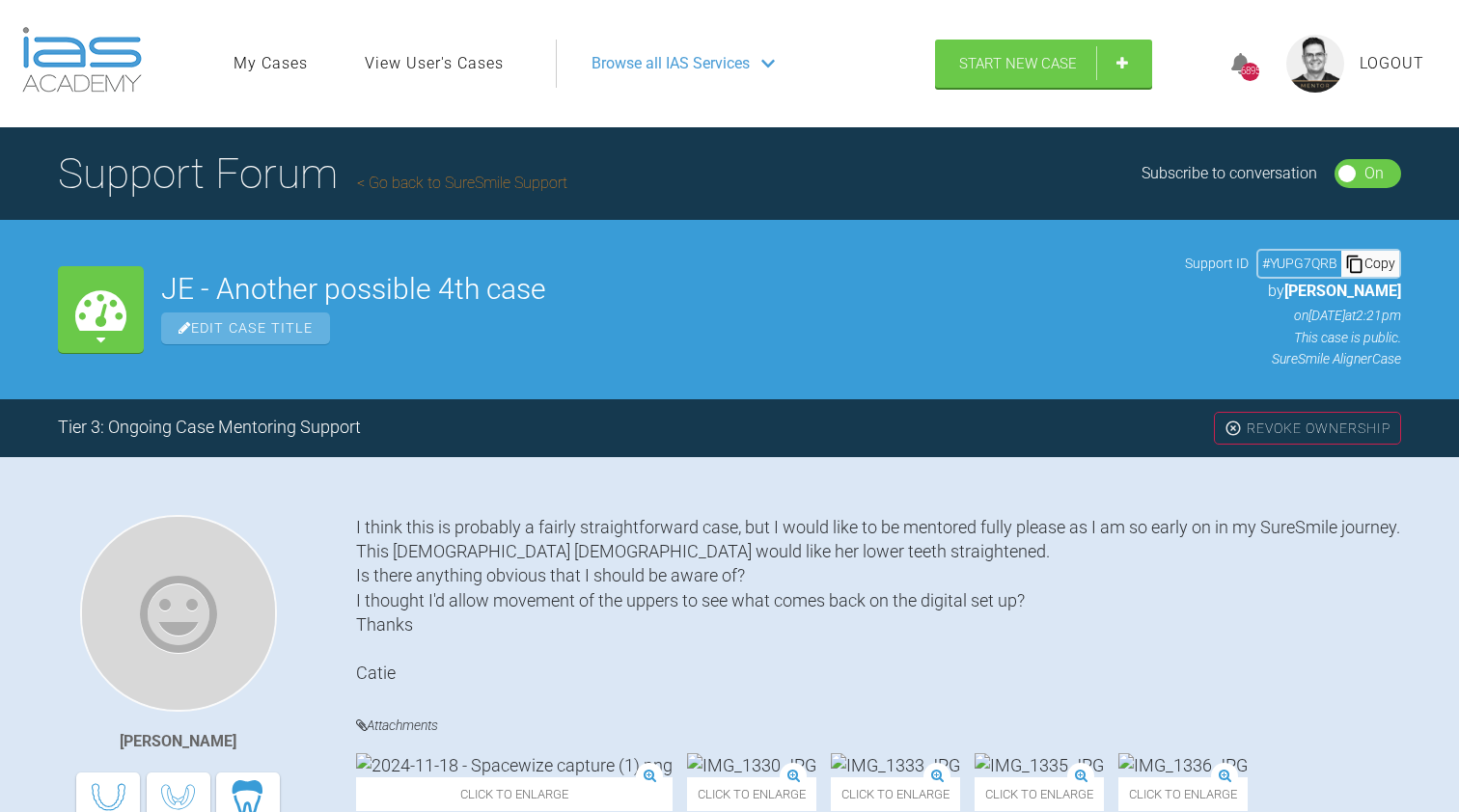
scroll to position [0, 0]
click at [452, 185] on link "Go back to SureSmile Support" at bounding box center [463, 182] width 211 height 19
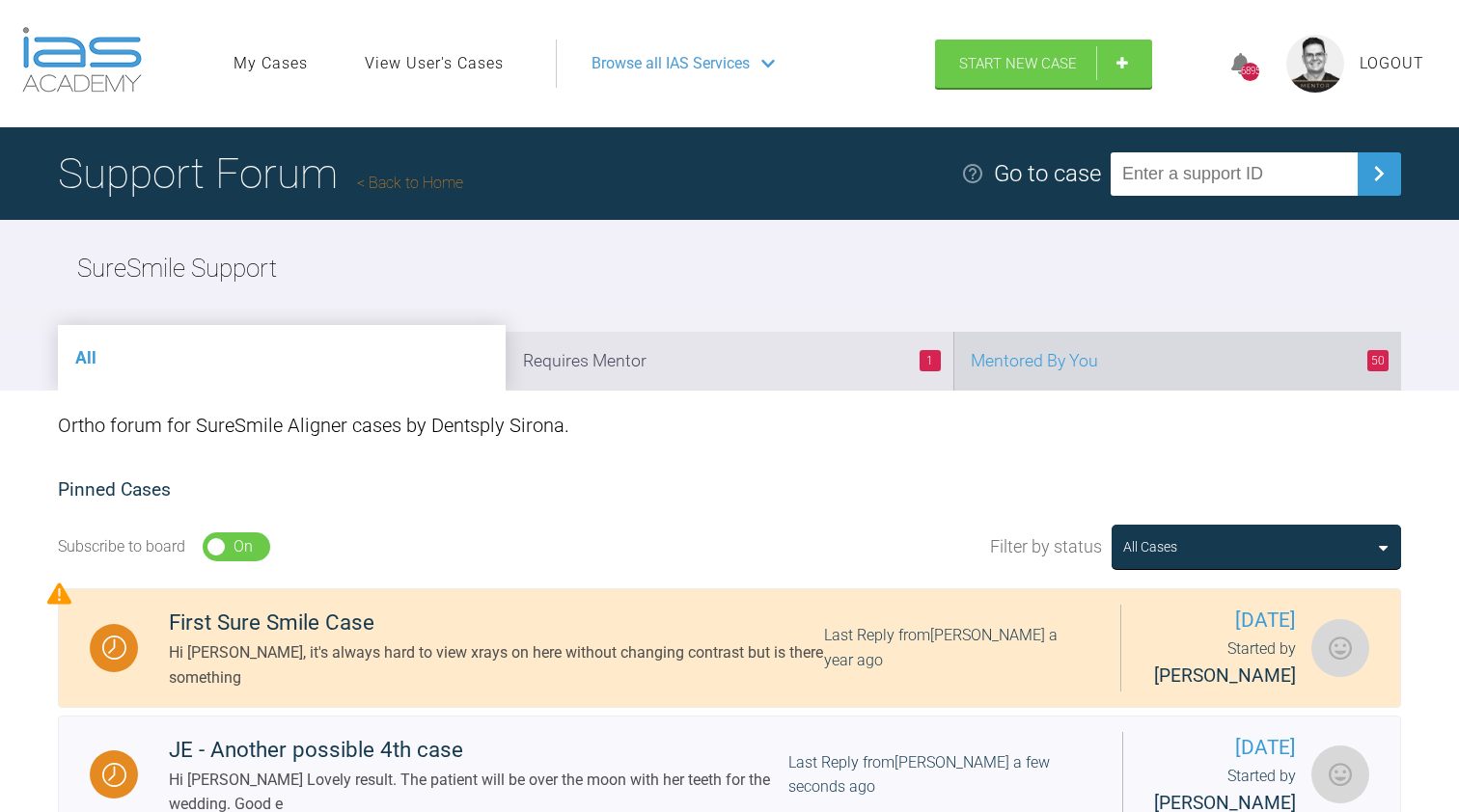
click at [1054, 363] on li "50 Mentored By You" at bounding box center [1176, 361] width 448 height 59
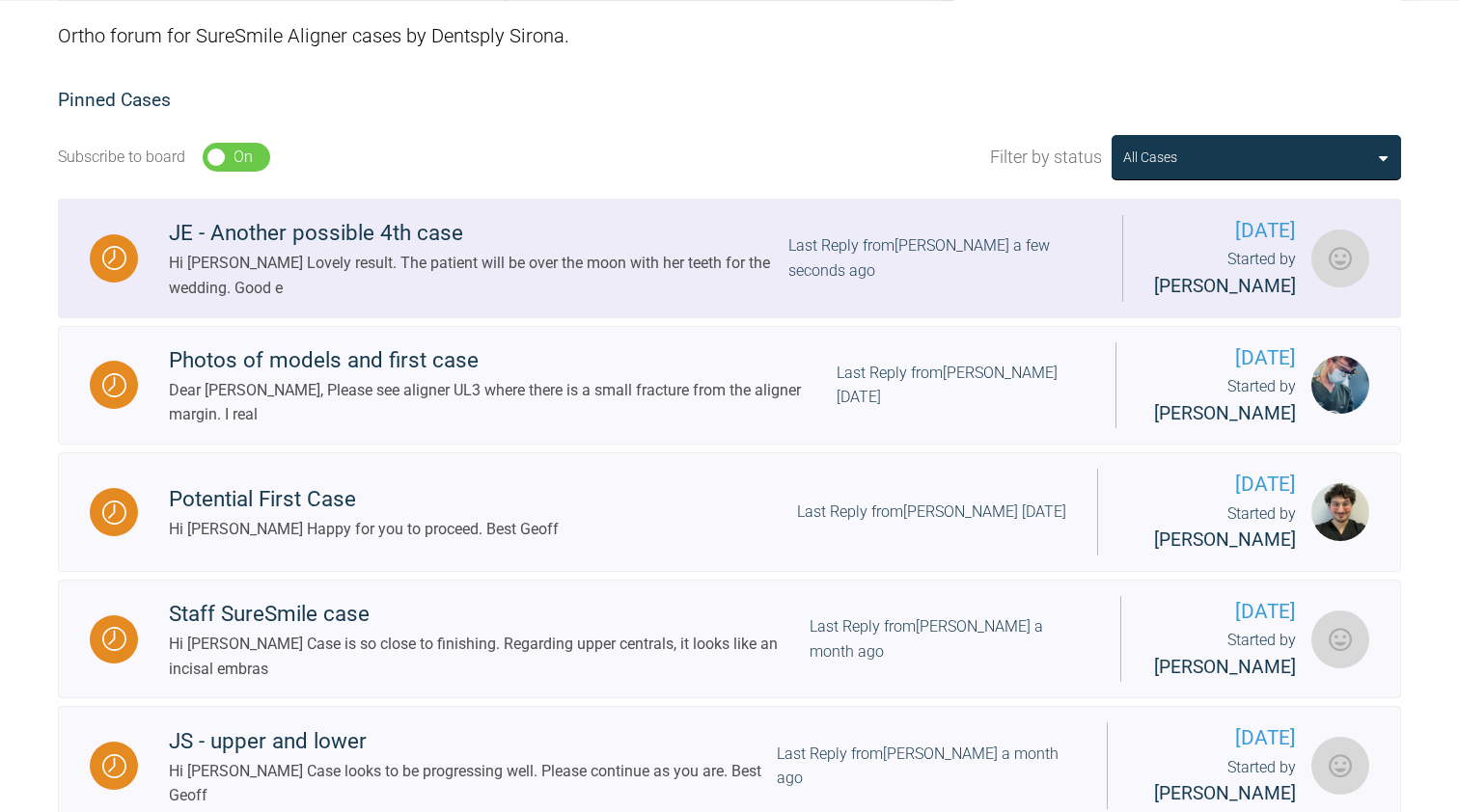
scroll to position [406, 0]
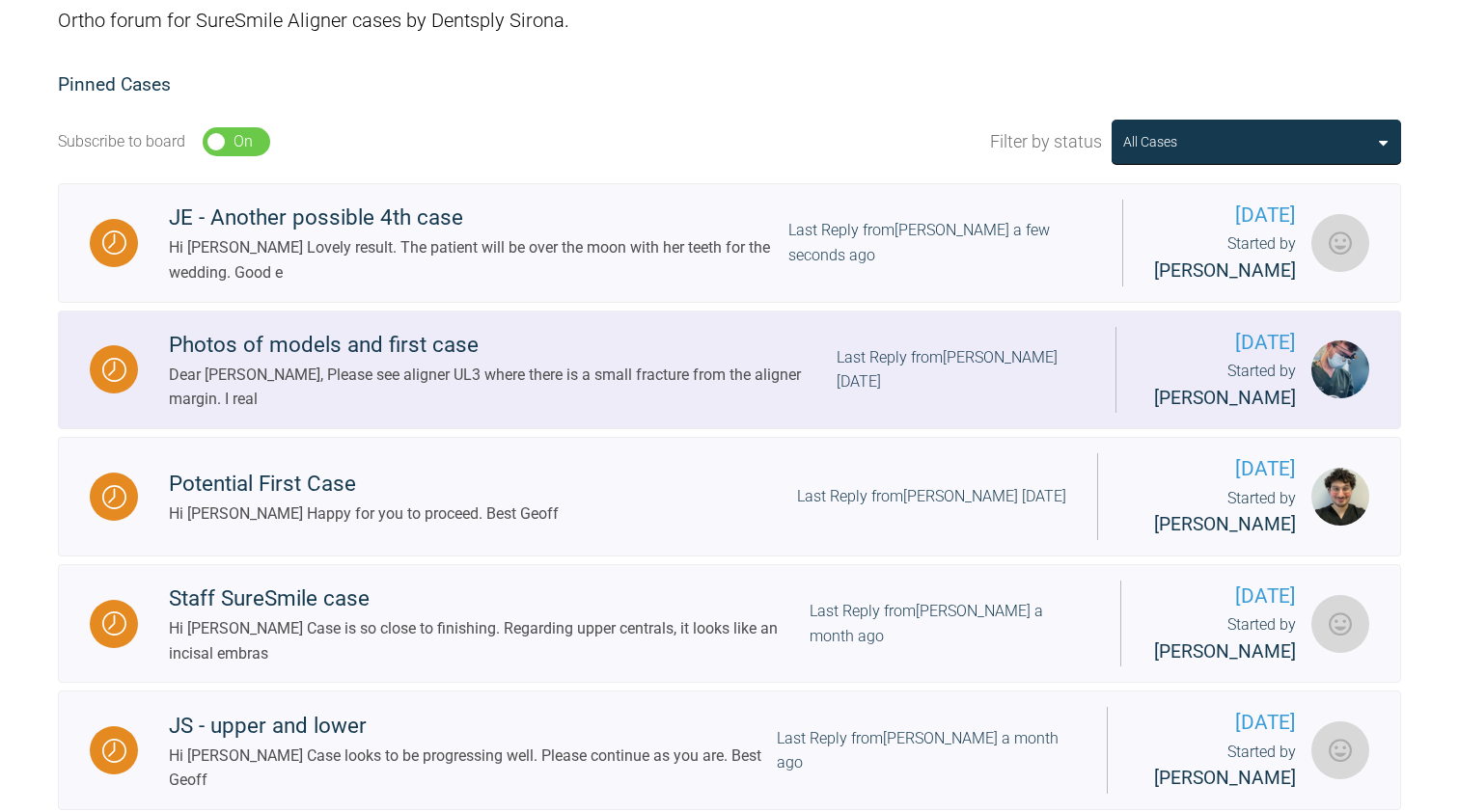
click at [426, 385] on div "Dear [PERSON_NAME], Please see aligner UL3 where there is a small fracture from…" at bounding box center [503, 388] width 667 height 49
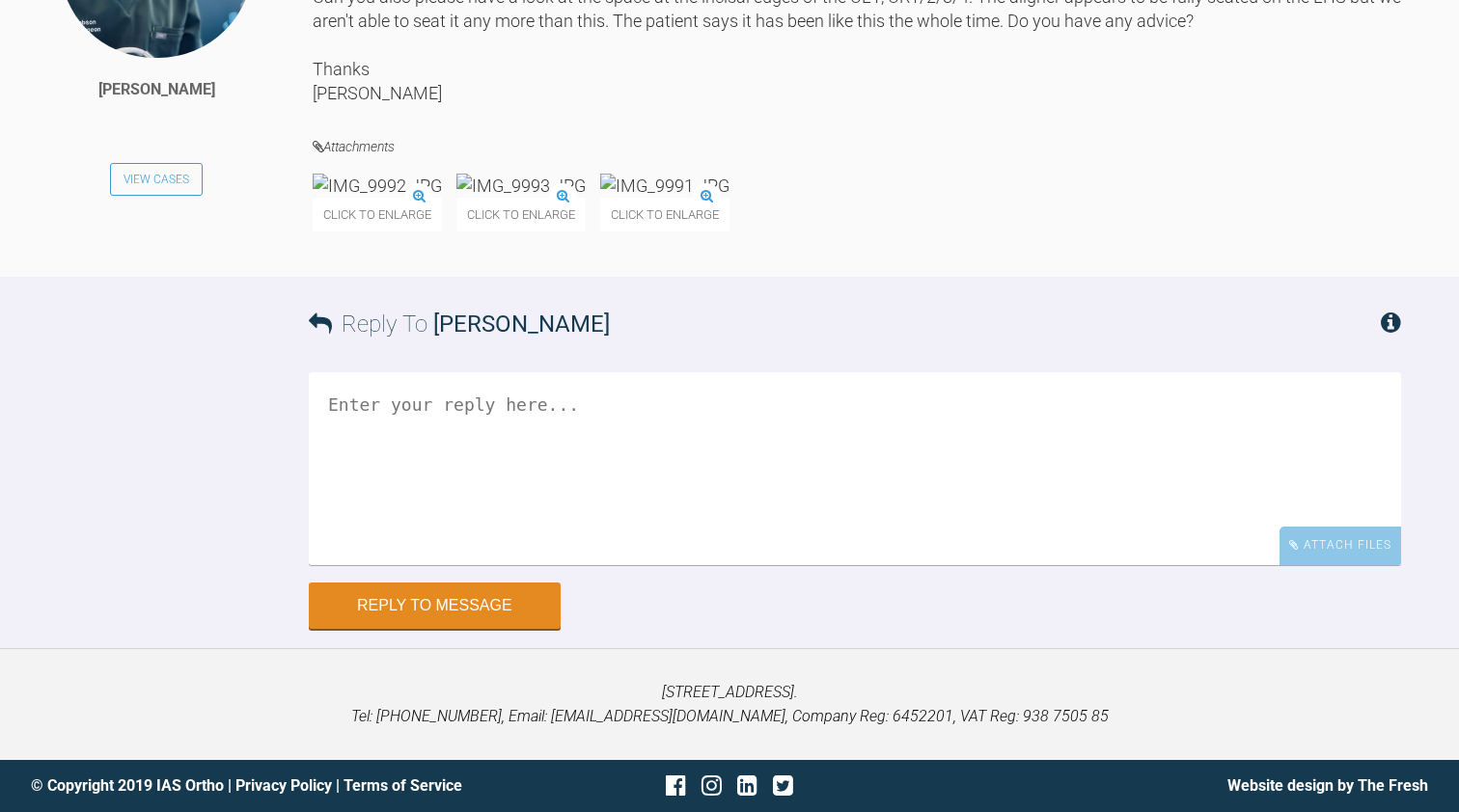
scroll to position [20289, 0]
click at [432, 198] on img at bounding box center [377, 185] width 129 height 25
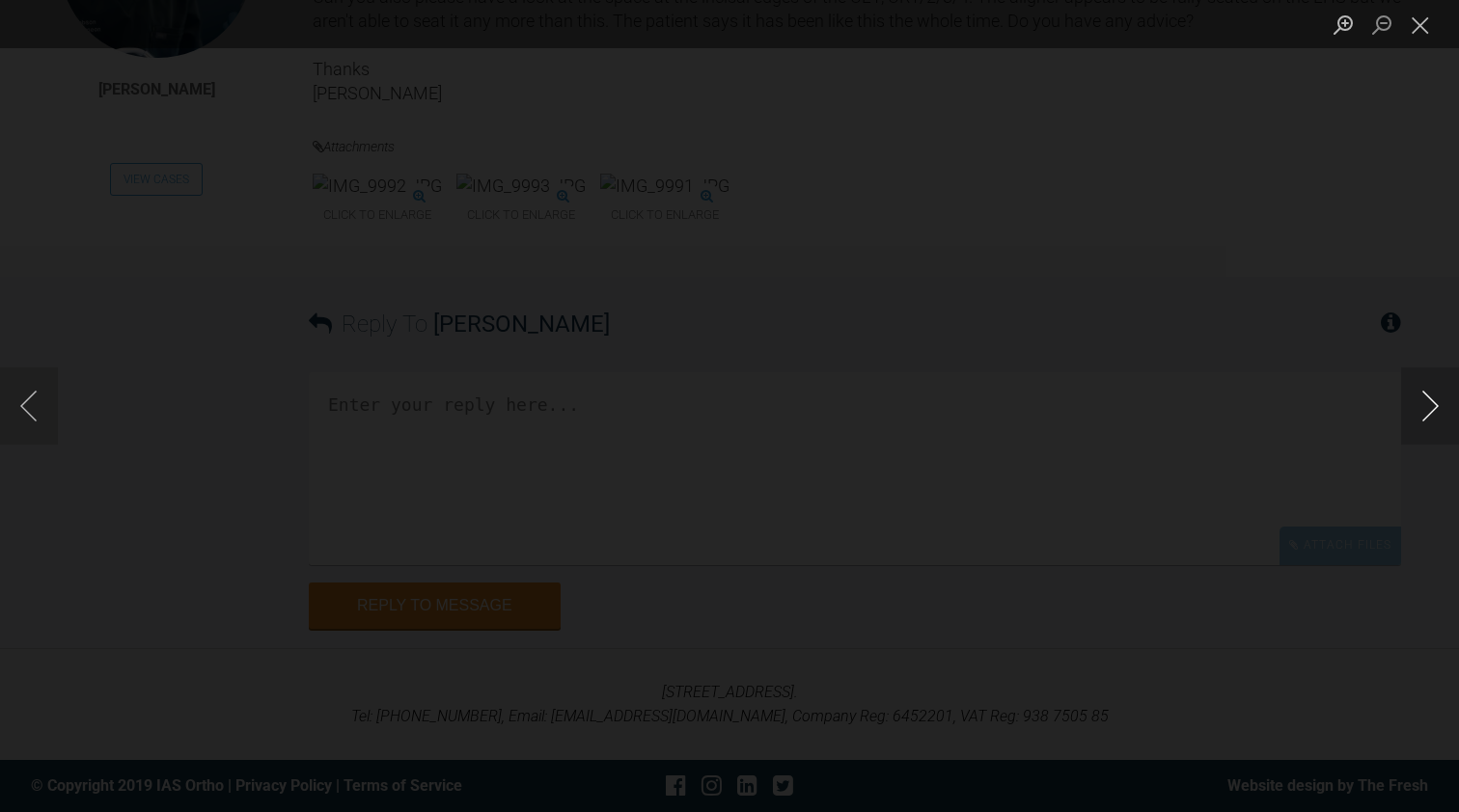
click at [1427, 407] on button "Next image" at bounding box center [1429, 406] width 58 height 77
click at [41, 412] on button "Previous image" at bounding box center [29, 406] width 58 height 77
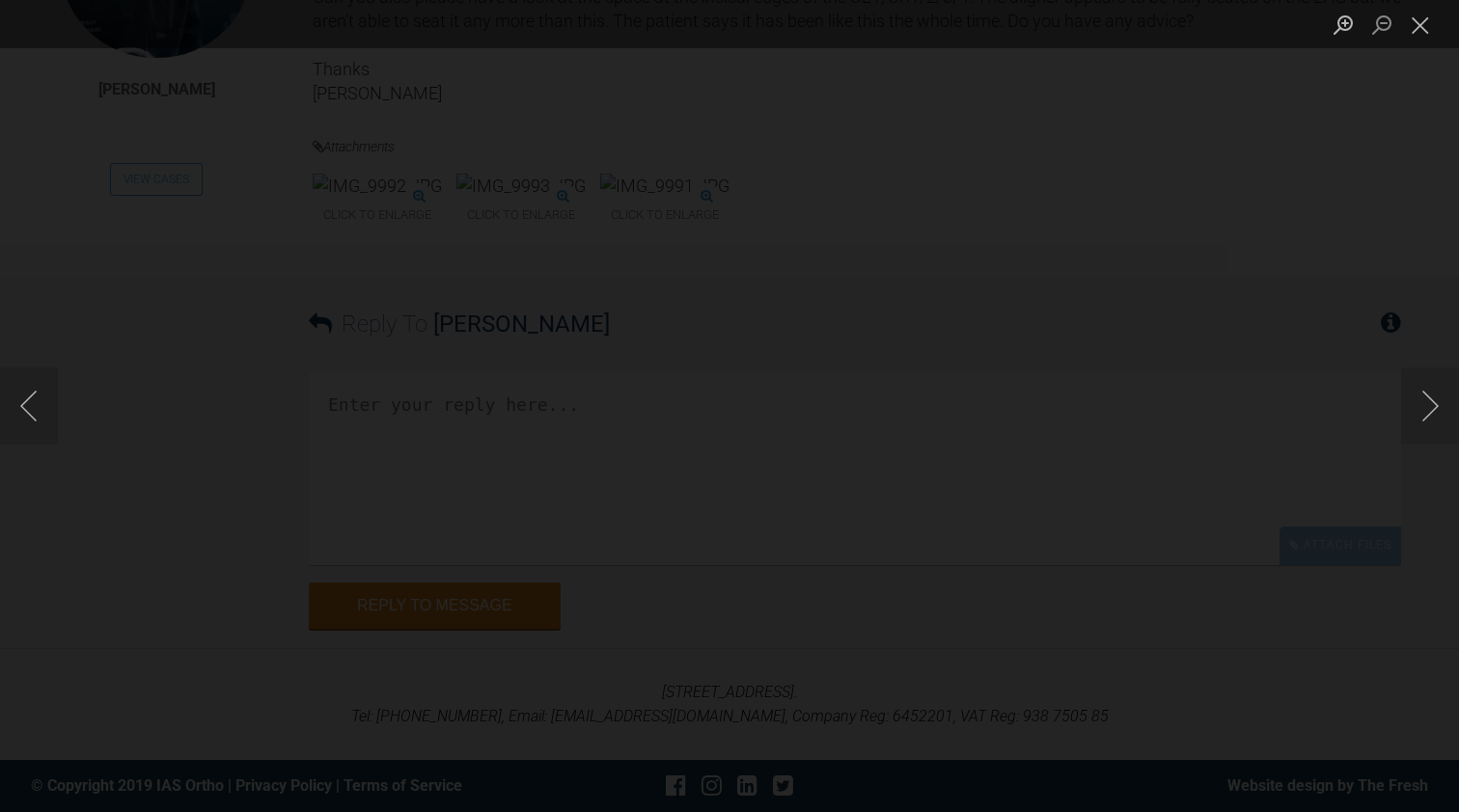
scroll to position [20216, 0]
click at [36, 406] on button "Previous image" at bounding box center [29, 406] width 58 height 77
click at [1430, 22] on button "Close lightbox" at bounding box center [1420, 25] width 38 height 33
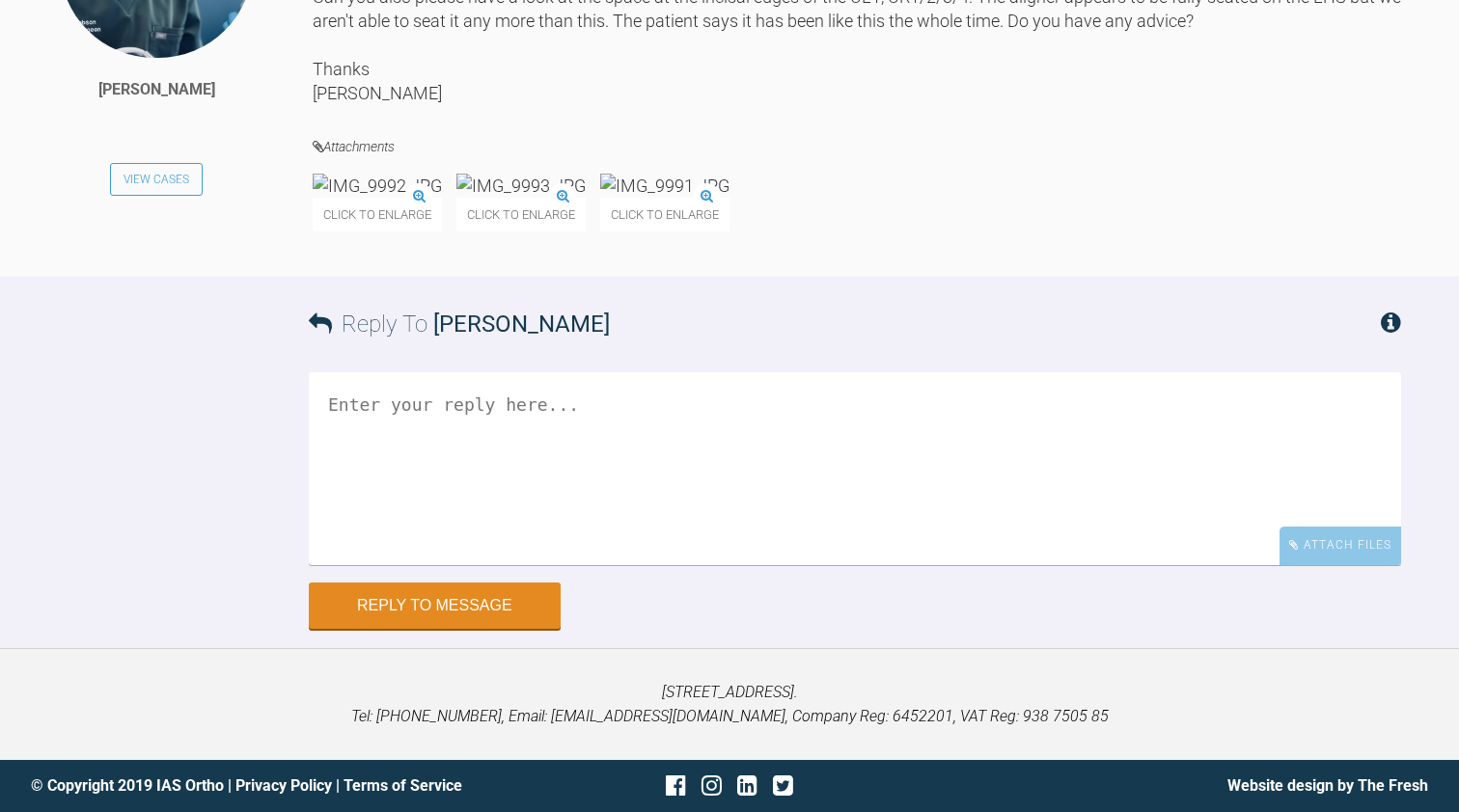
scroll to position [20269, 0]
click at [437, 198] on img at bounding box center [377, 185] width 129 height 25
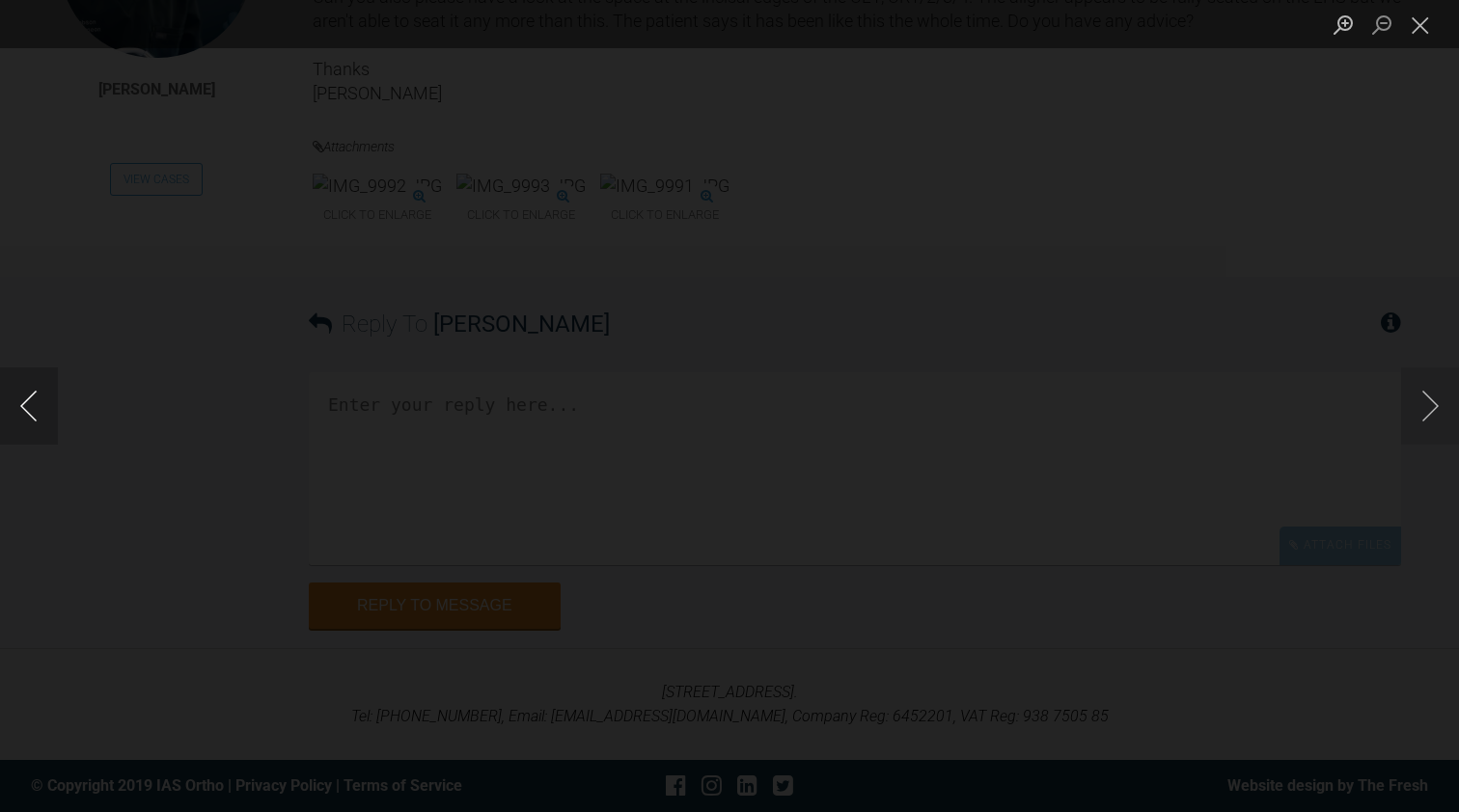
click at [42, 415] on button "Previous image" at bounding box center [29, 406] width 58 height 77
click at [1416, 25] on button "Close lightbox" at bounding box center [1420, 25] width 38 height 33
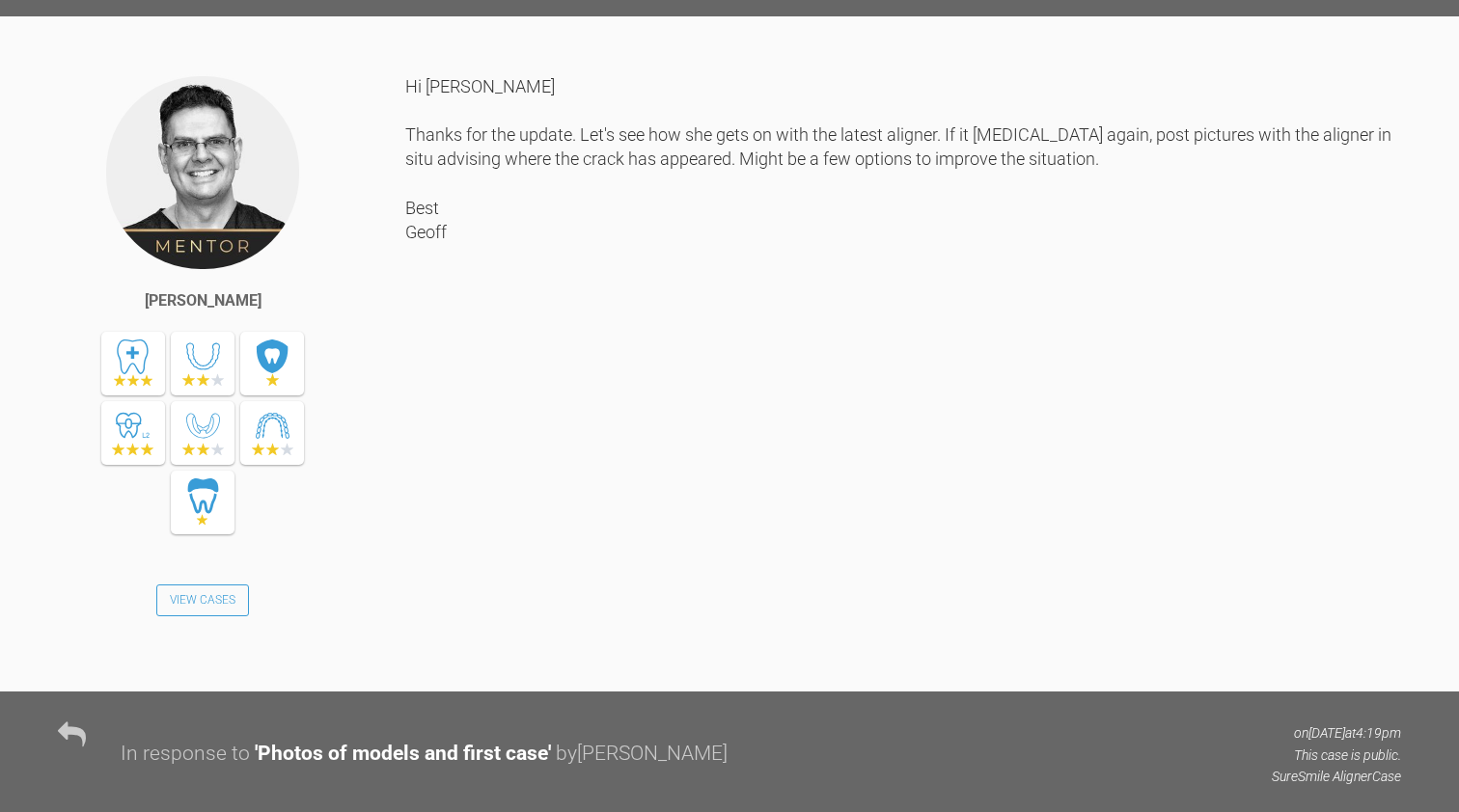
scroll to position [18635, 0]
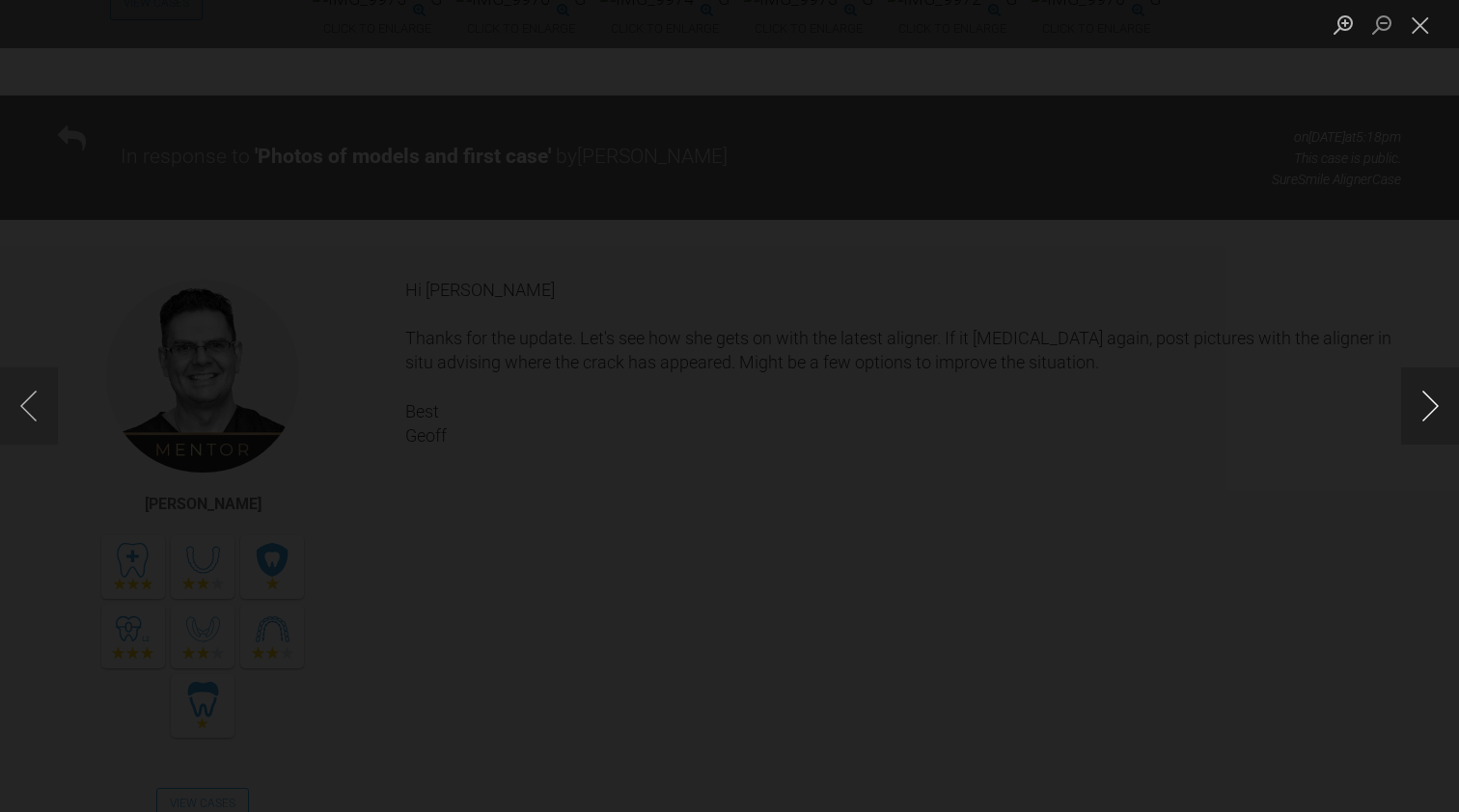
click at [1434, 400] on button "Next image" at bounding box center [1429, 406] width 58 height 77
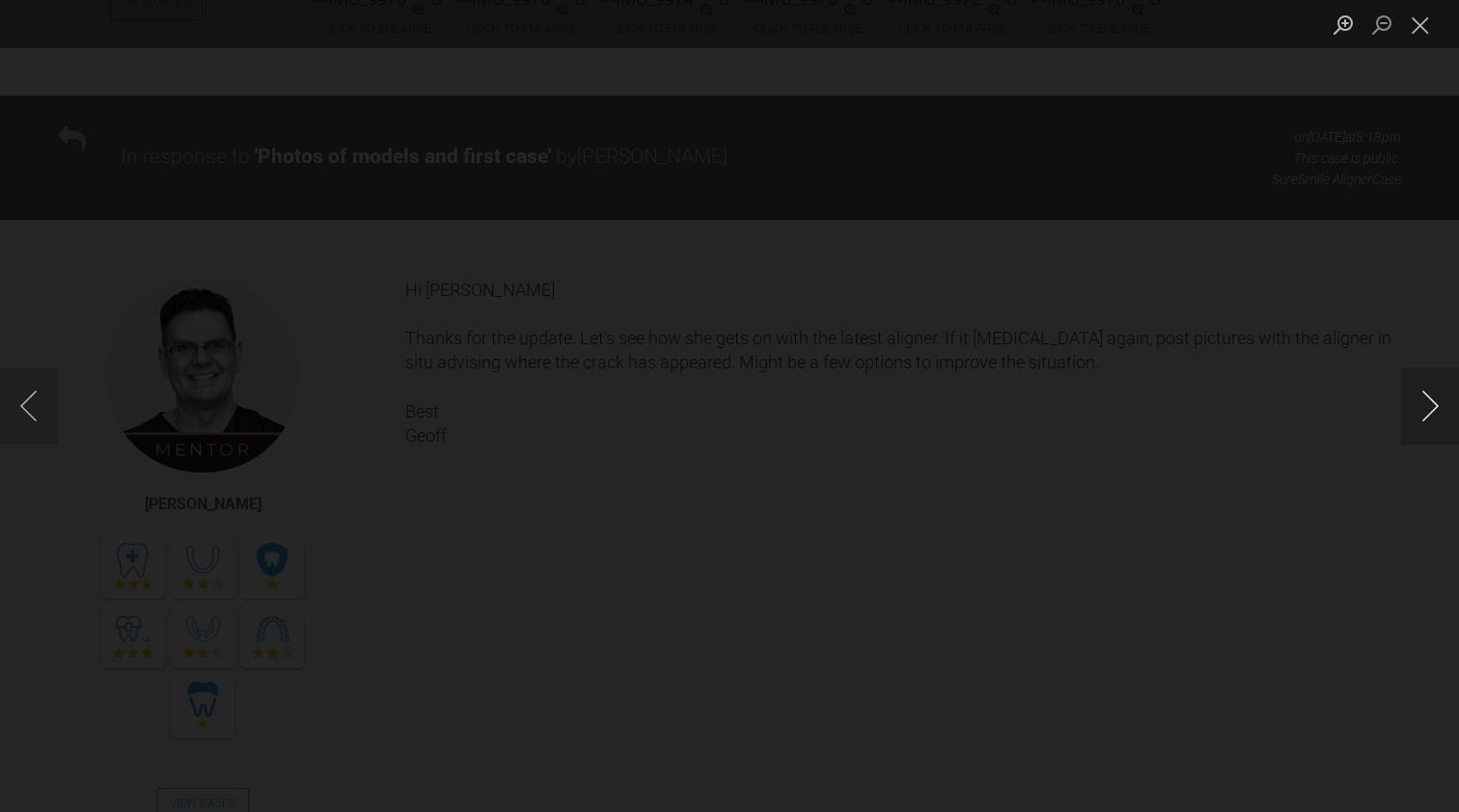
click at [1434, 400] on button "Next image" at bounding box center [1429, 406] width 58 height 77
click at [1411, 27] on button "Close lightbox" at bounding box center [1420, 25] width 38 height 33
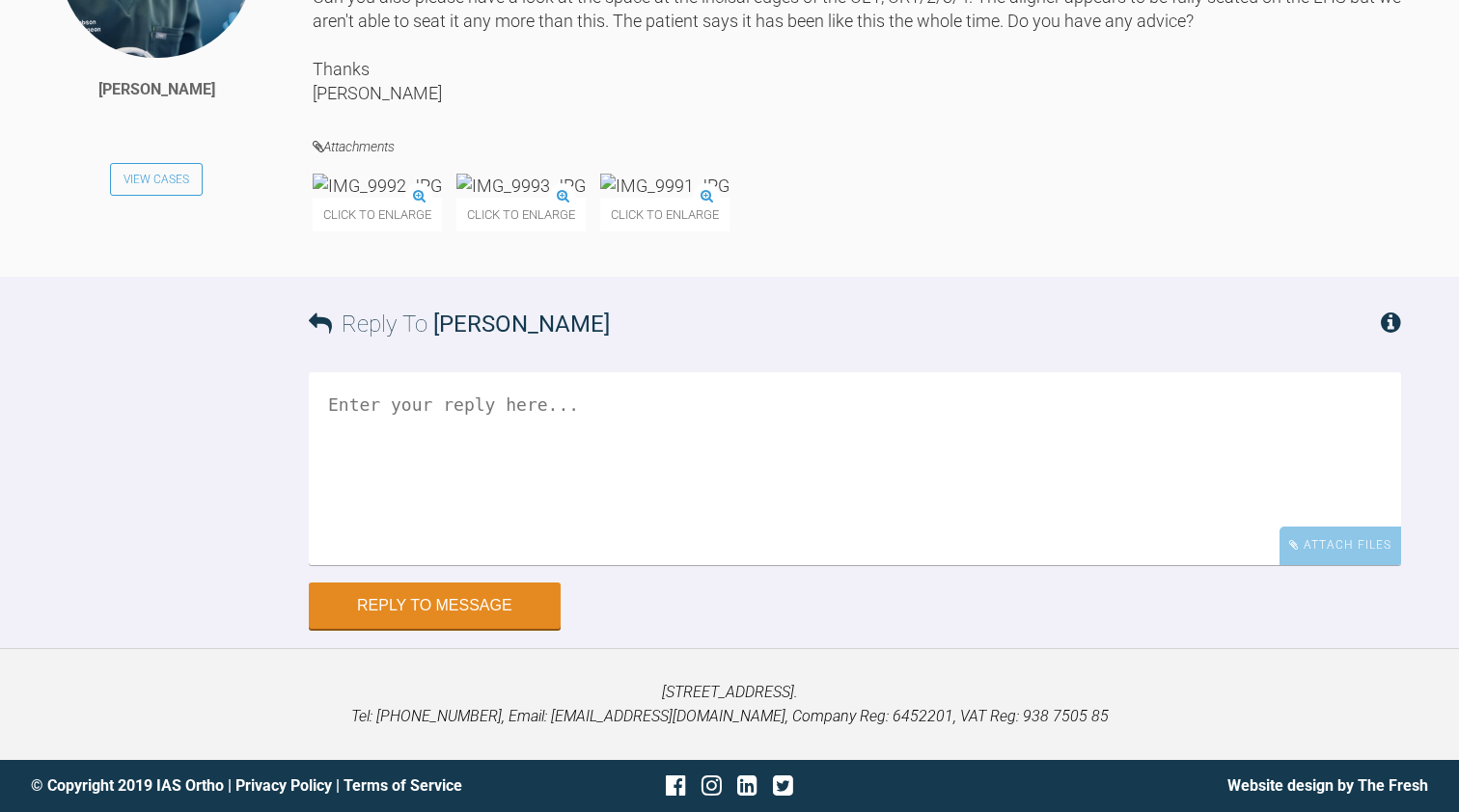
scroll to position [20364, 0]
click at [413, 198] on img at bounding box center [377, 185] width 129 height 25
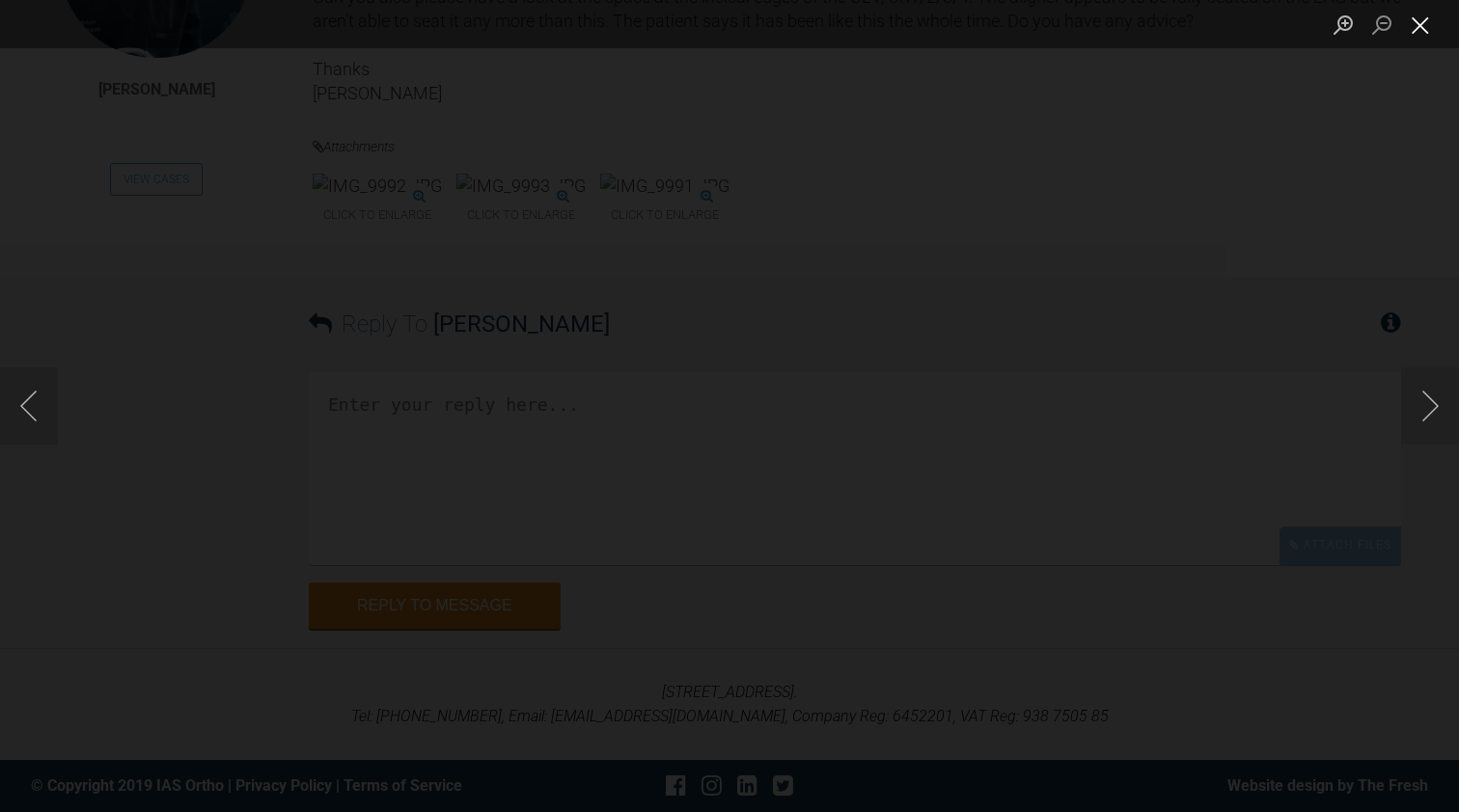
click at [1423, 31] on button "Close lightbox" at bounding box center [1420, 25] width 38 height 33
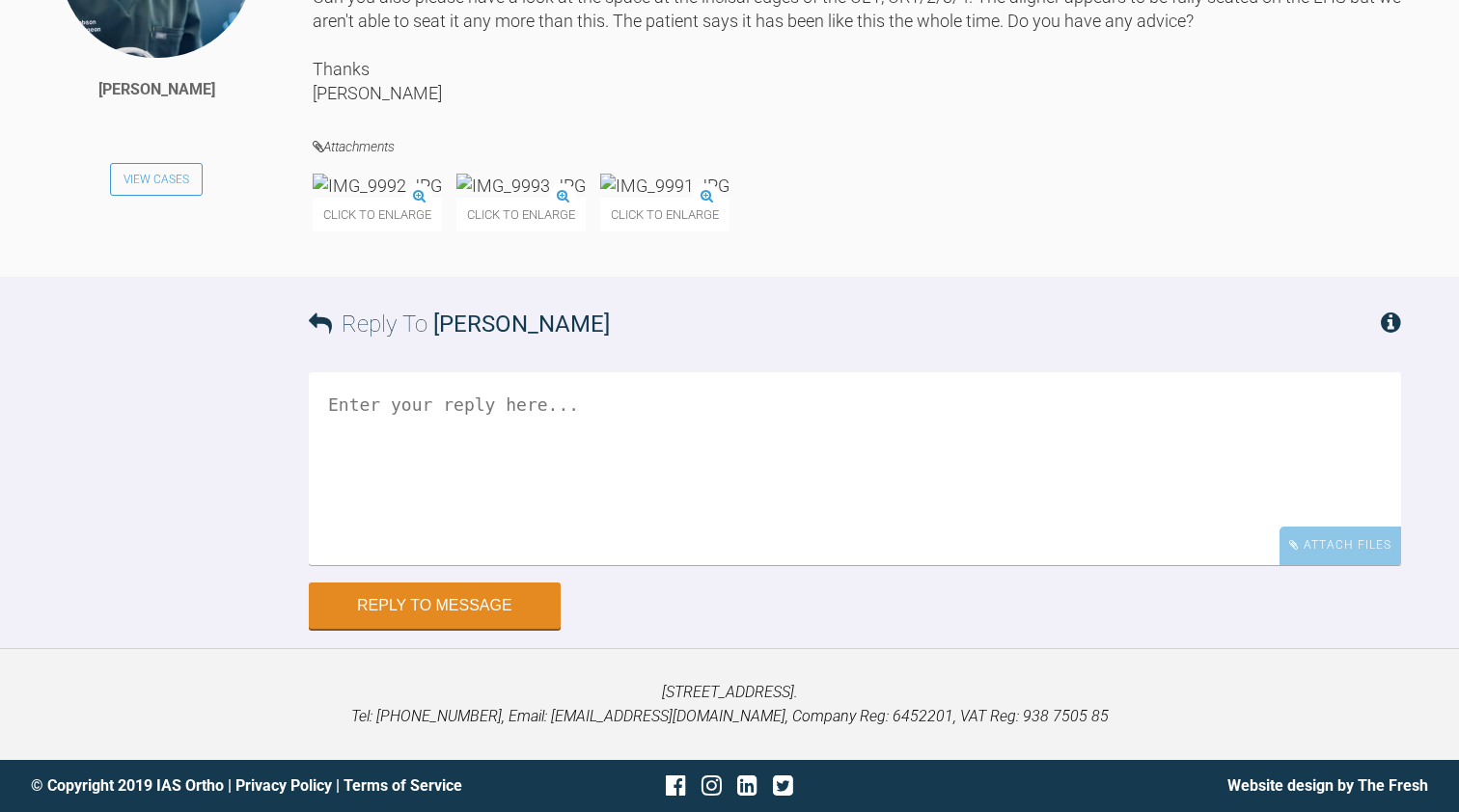
scroll to position [20706, 0]
click at [439, 432] on textarea at bounding box center [856, 468] width 1093 height 193
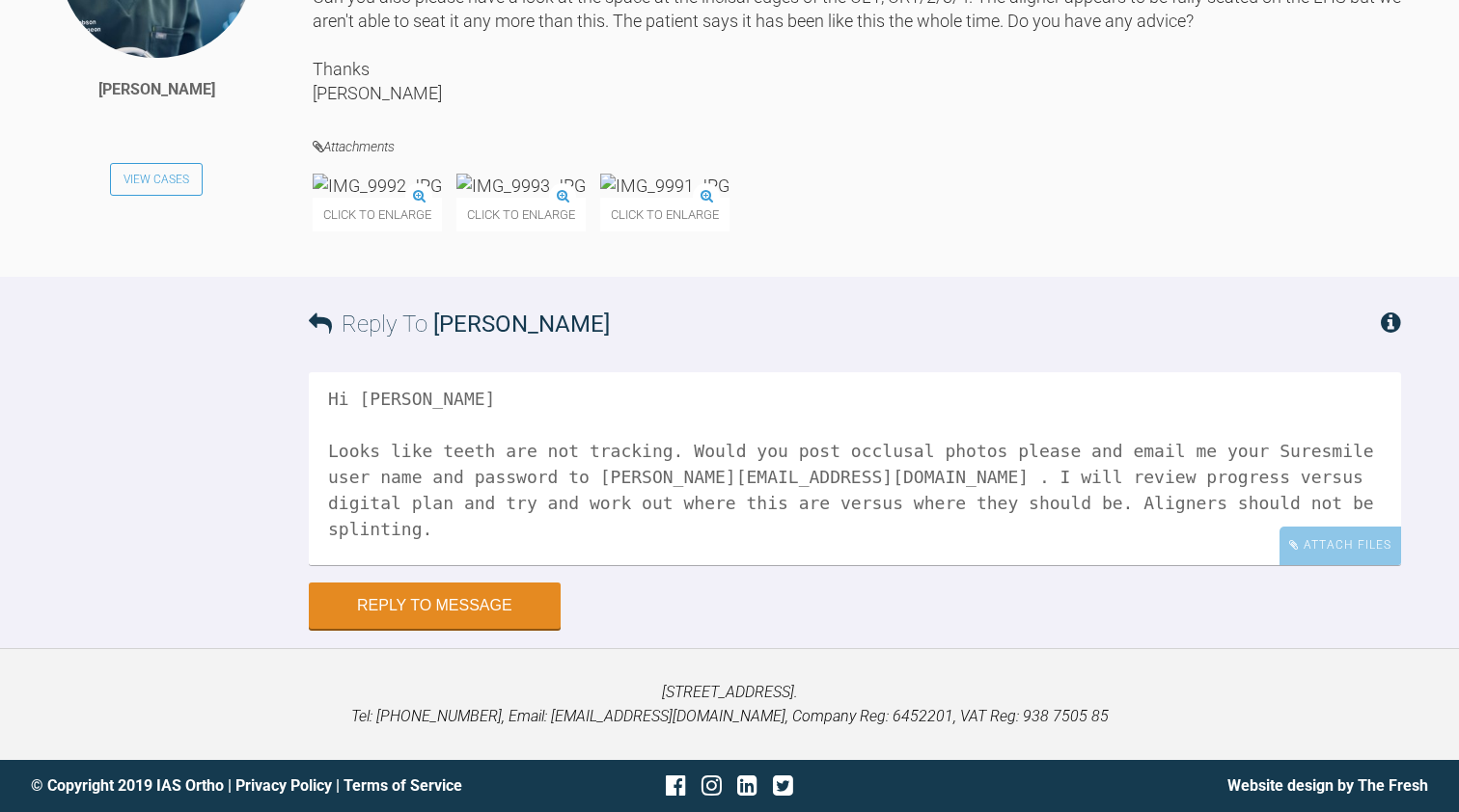
scroll to position [31, 0]
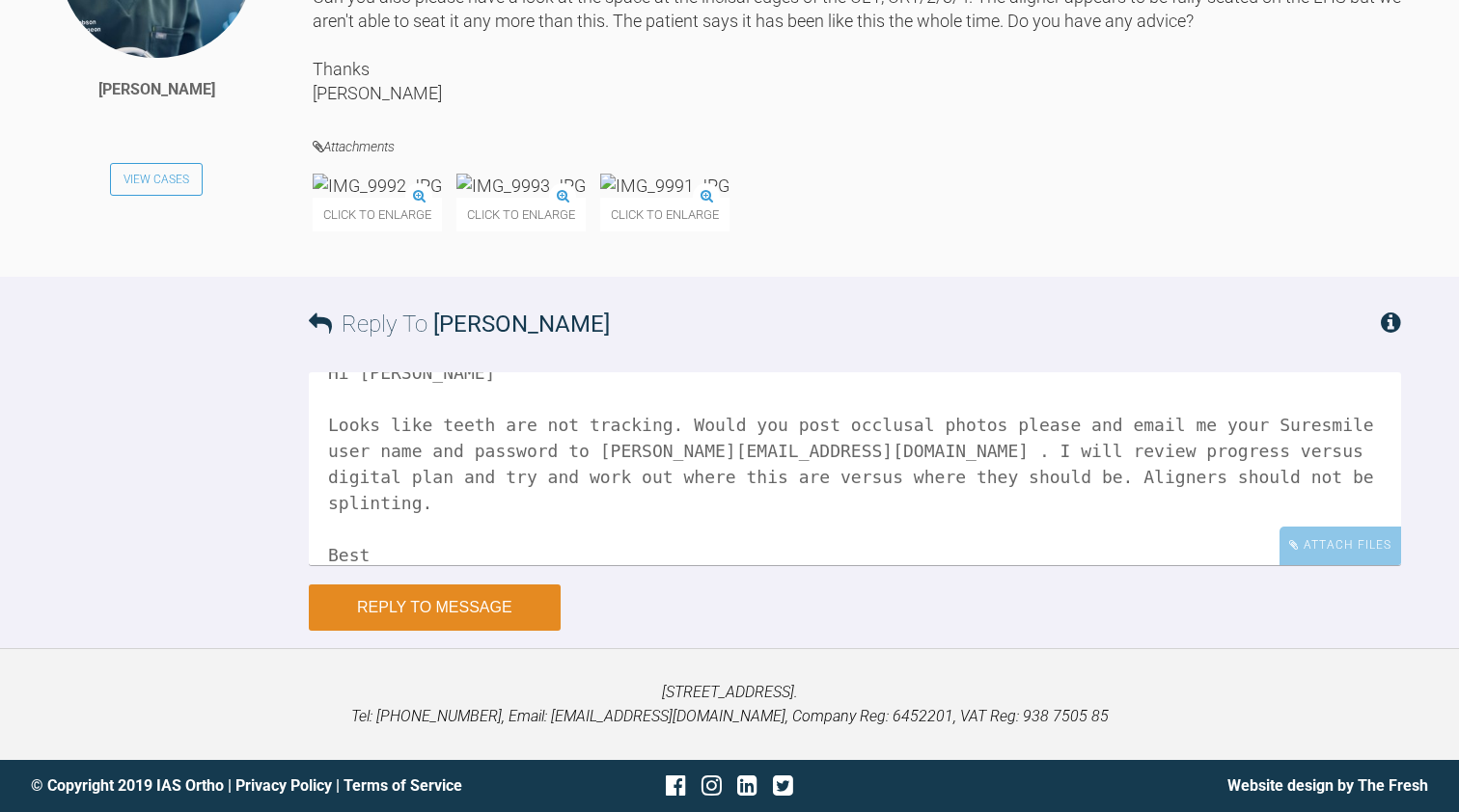
type textarea "Hi [PERSON_NAME] Looks like teeth are not tracking. Would you post occlusal pho…"
click at [393, 610] on button "Reply to Message" at bounding box center [435, 607] width 252 height 46
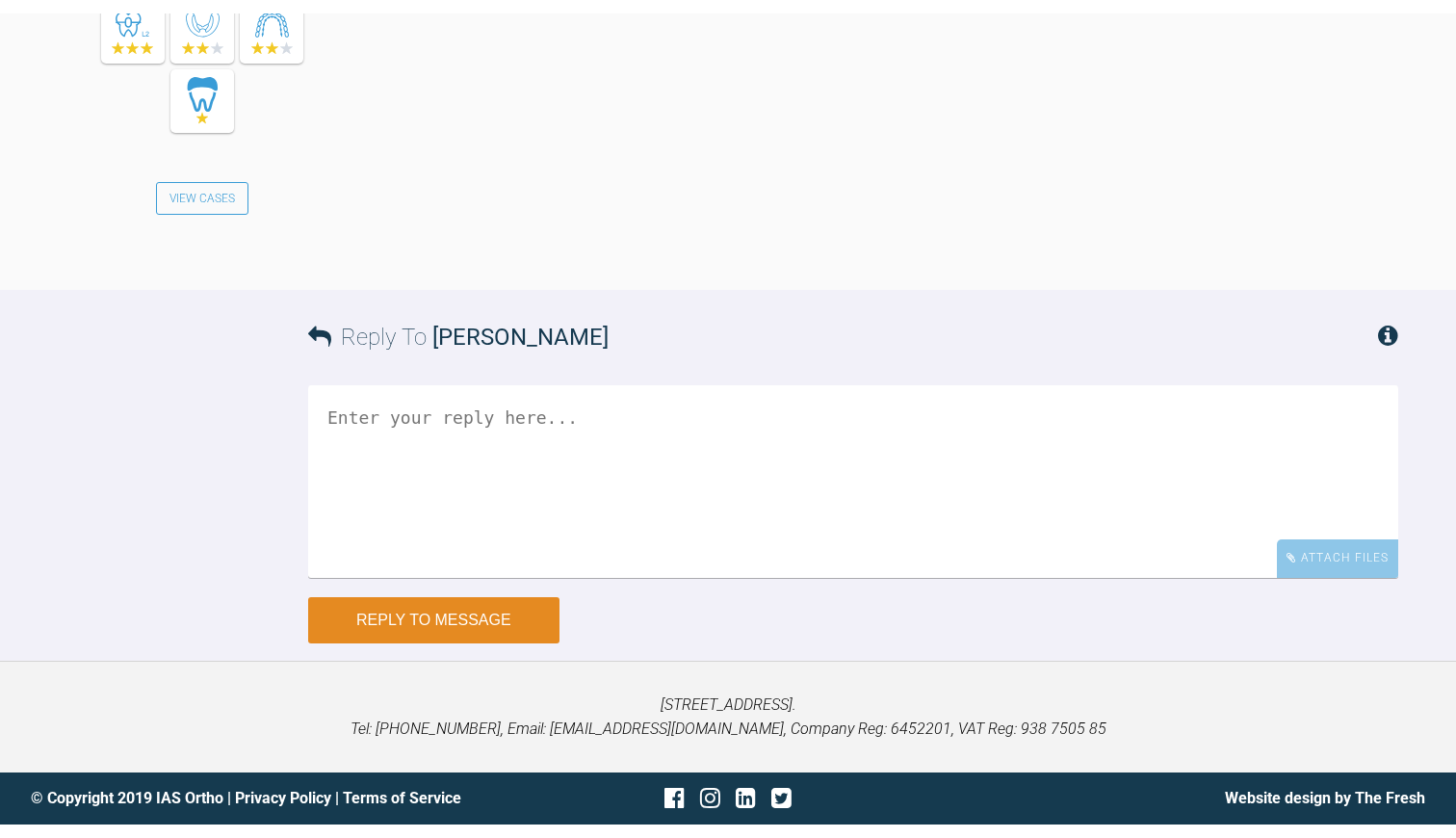
scroll to position [21306, 0]
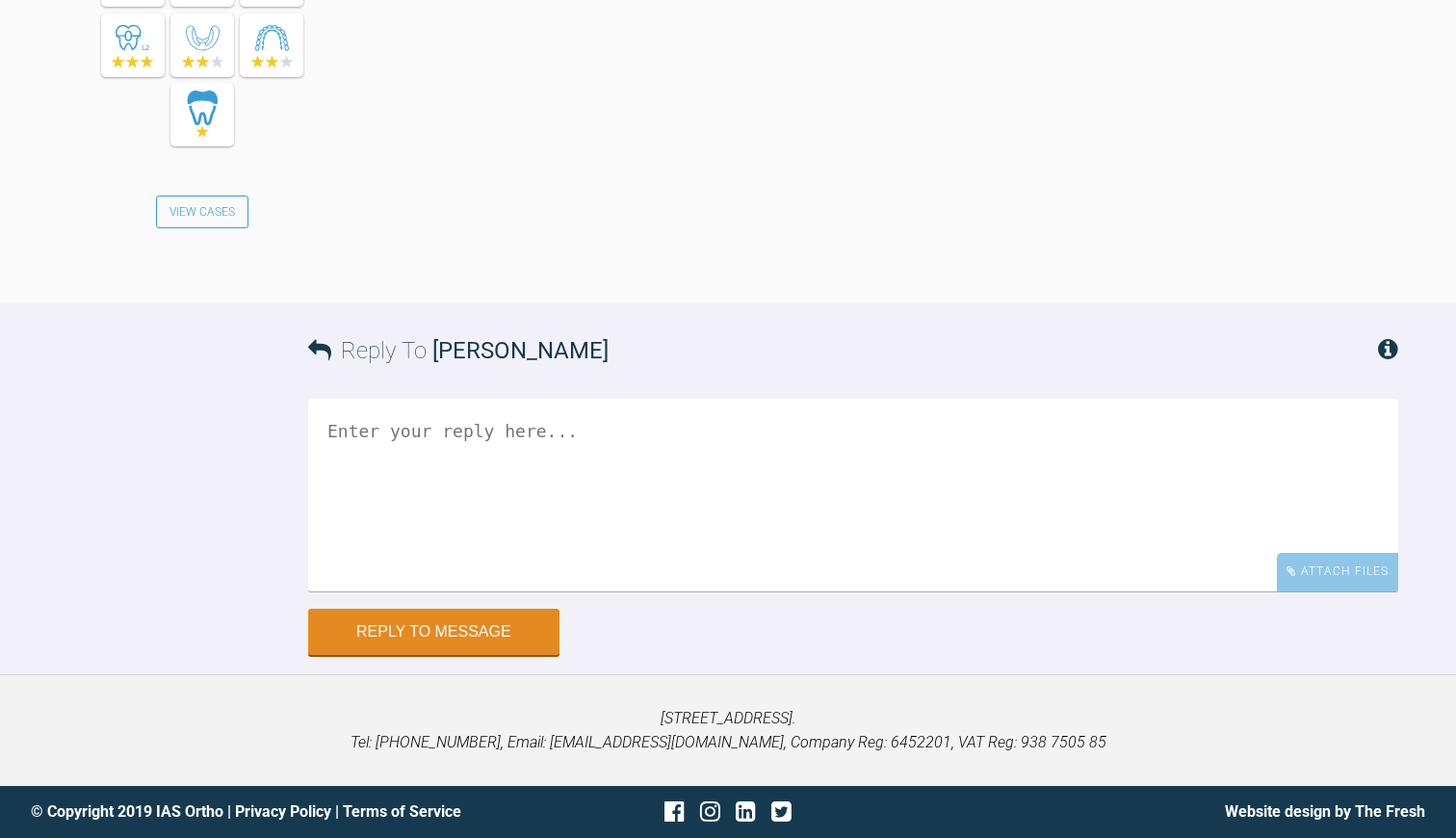
scroll to position [198, 0]
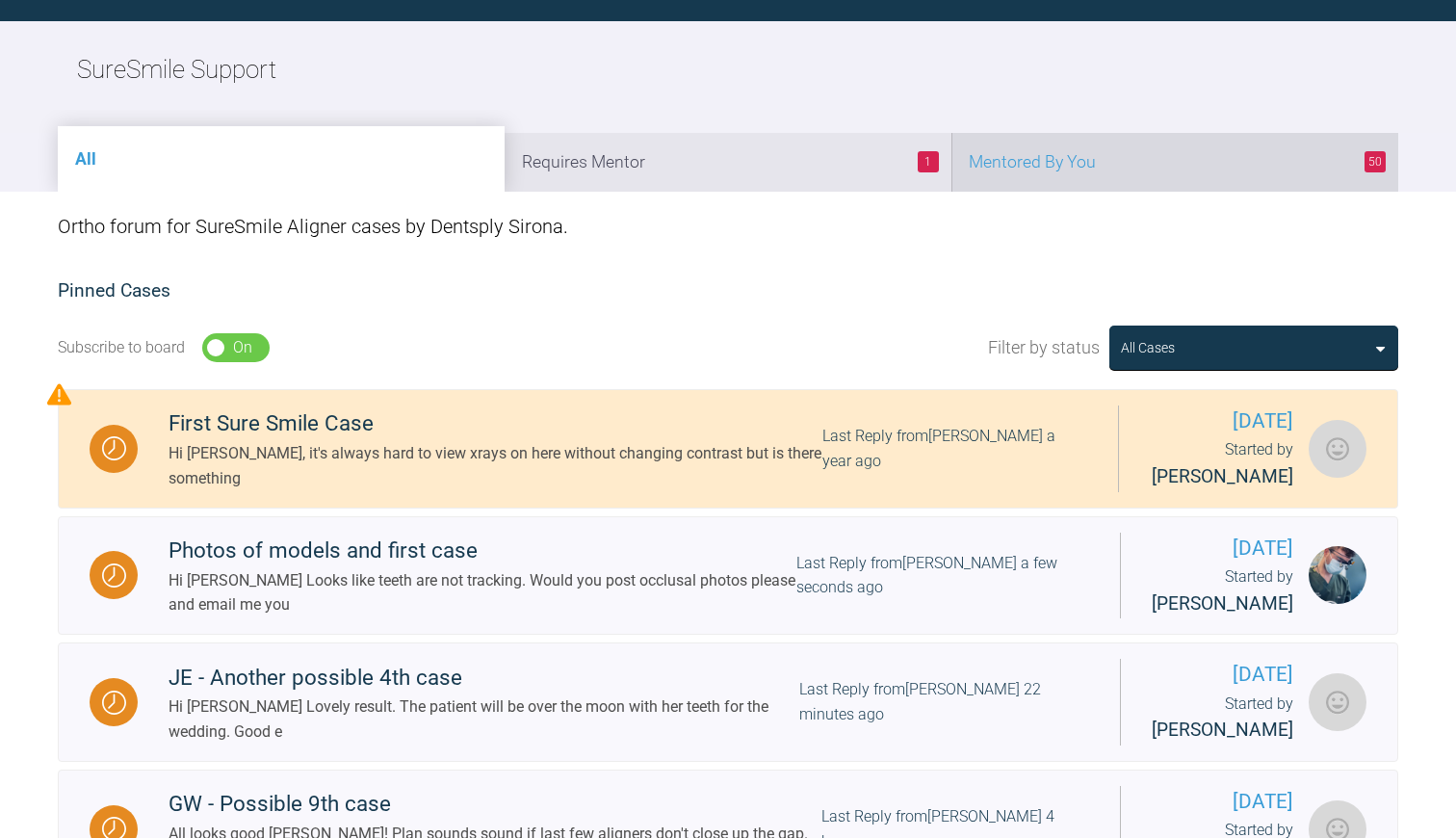
click at [1024, 167] on li "50 Mentored By You" at bounding box center [1174, 162] width 447 height 59
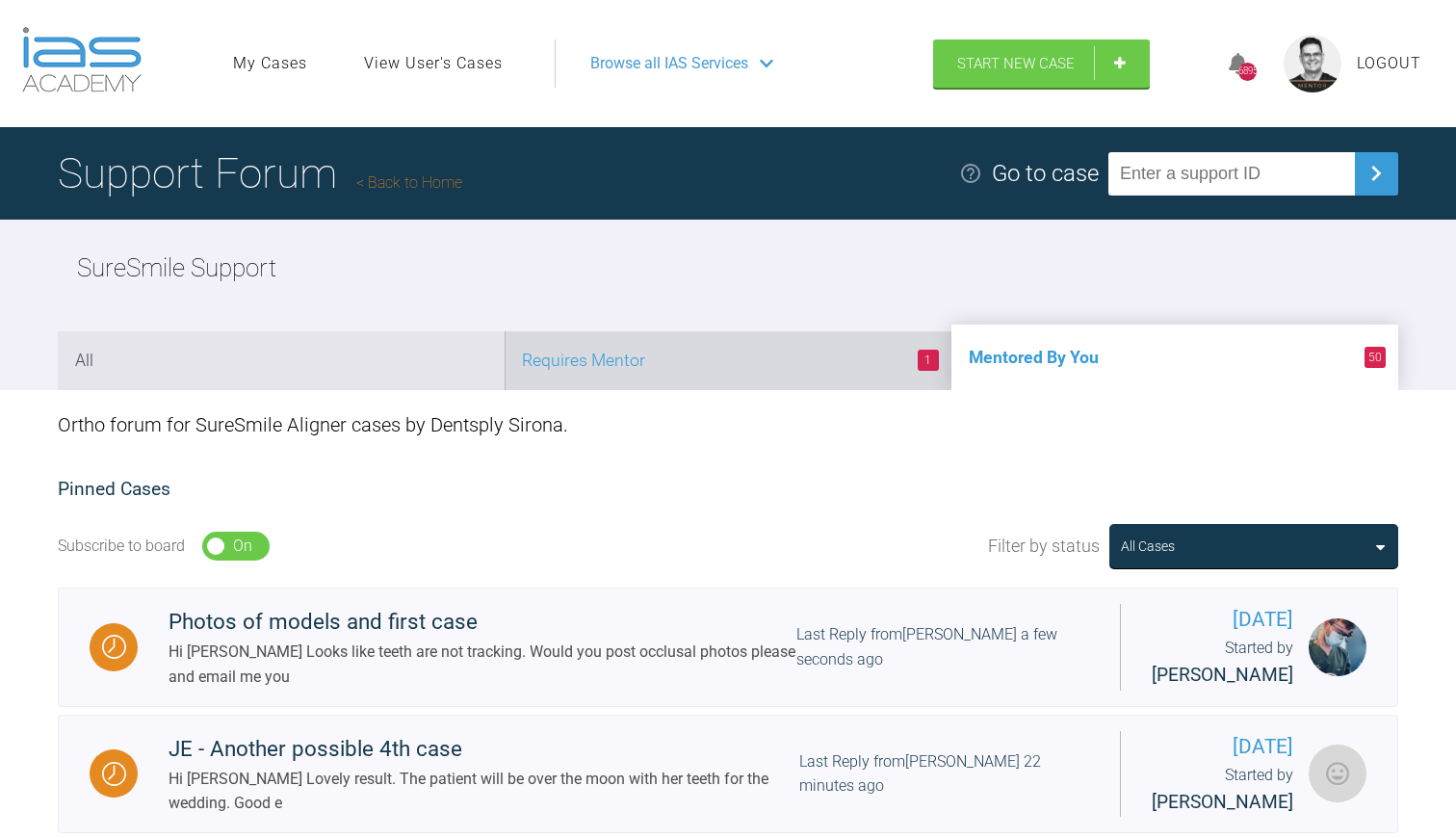
scroll to position [0, 0]
click at [793, 363] on li "1 Requires Mentor" at bounding box center [728, 361] width 447 height 59
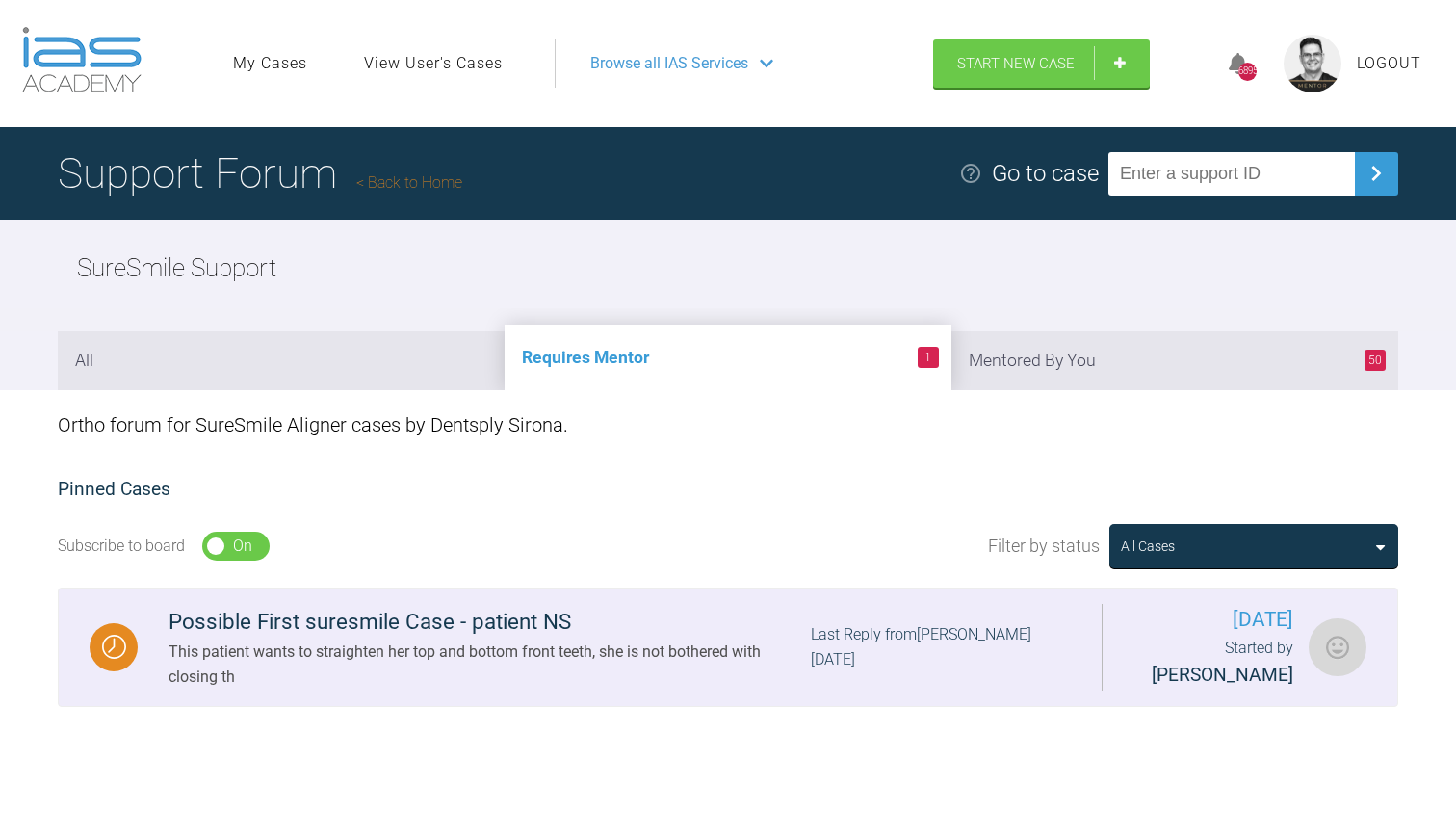
click at [529, 658] on div "This patient wants to straighten her top and bottom front teeth, she is not bot…" at bounding box center [490, 664] width 643 height 49
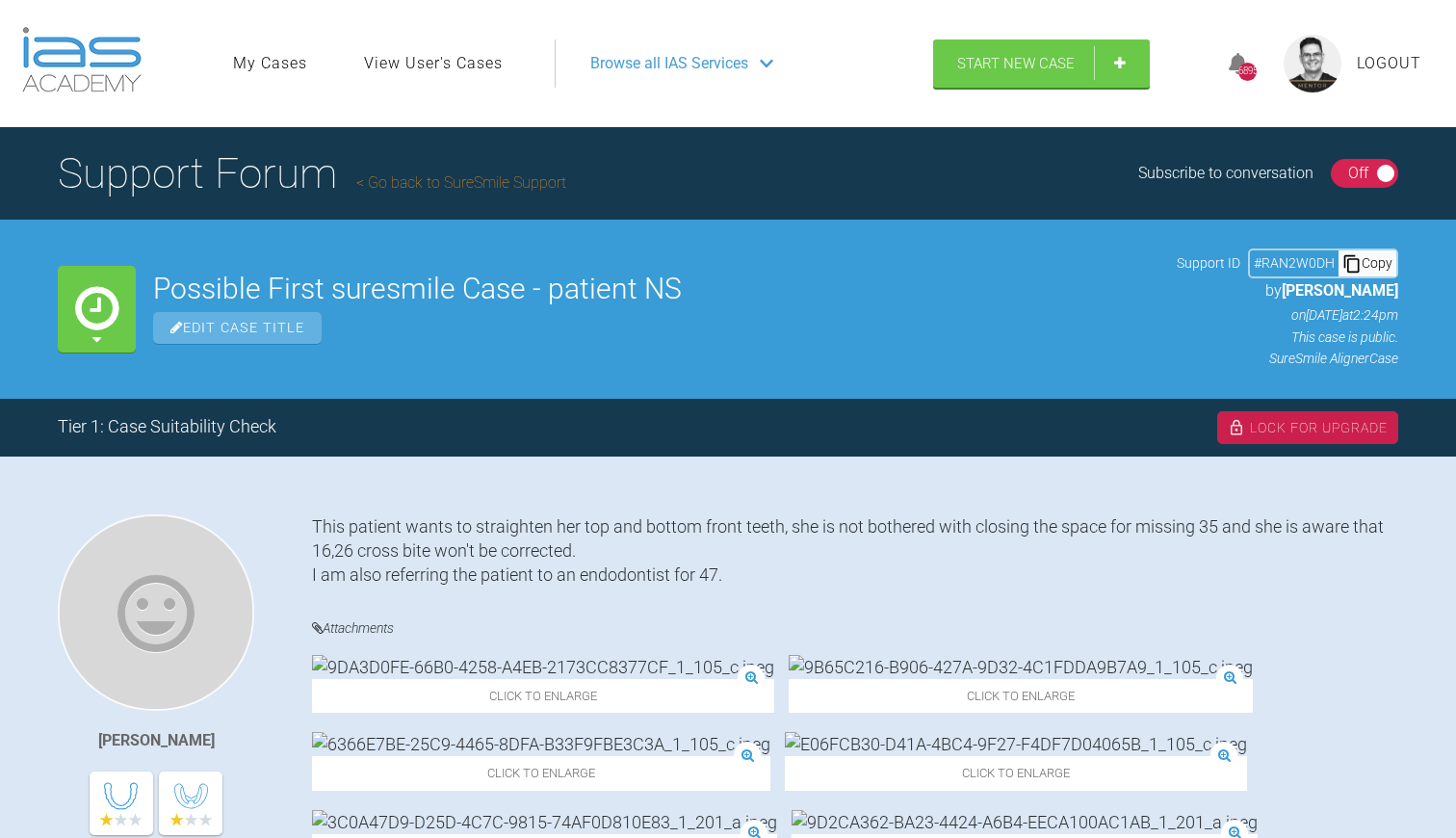
click at [420, 186] on link "Go back to SureSmile Support" at bounding box center [462, 182] width 210 height 19
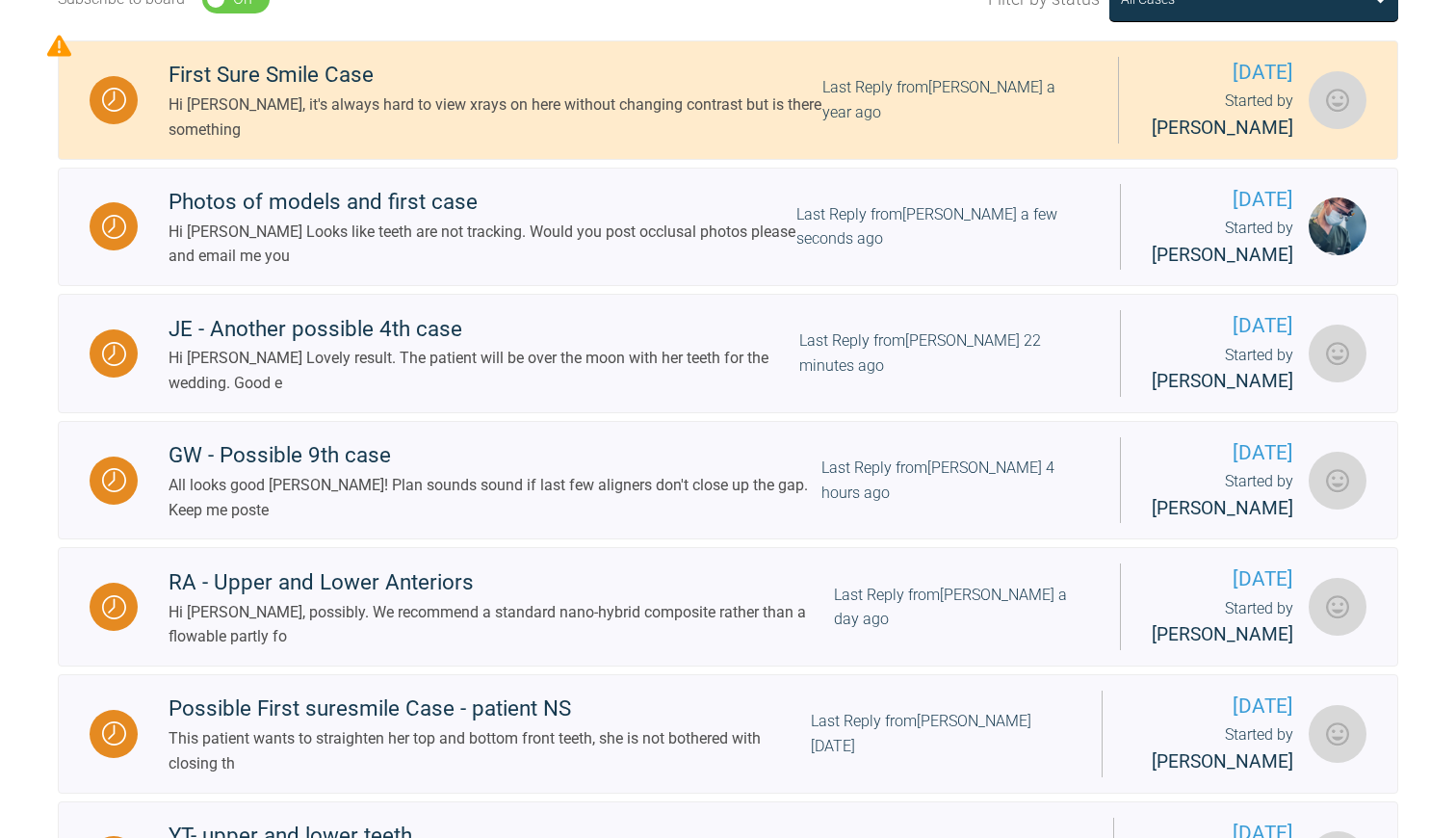
scroll to position [25, 0]
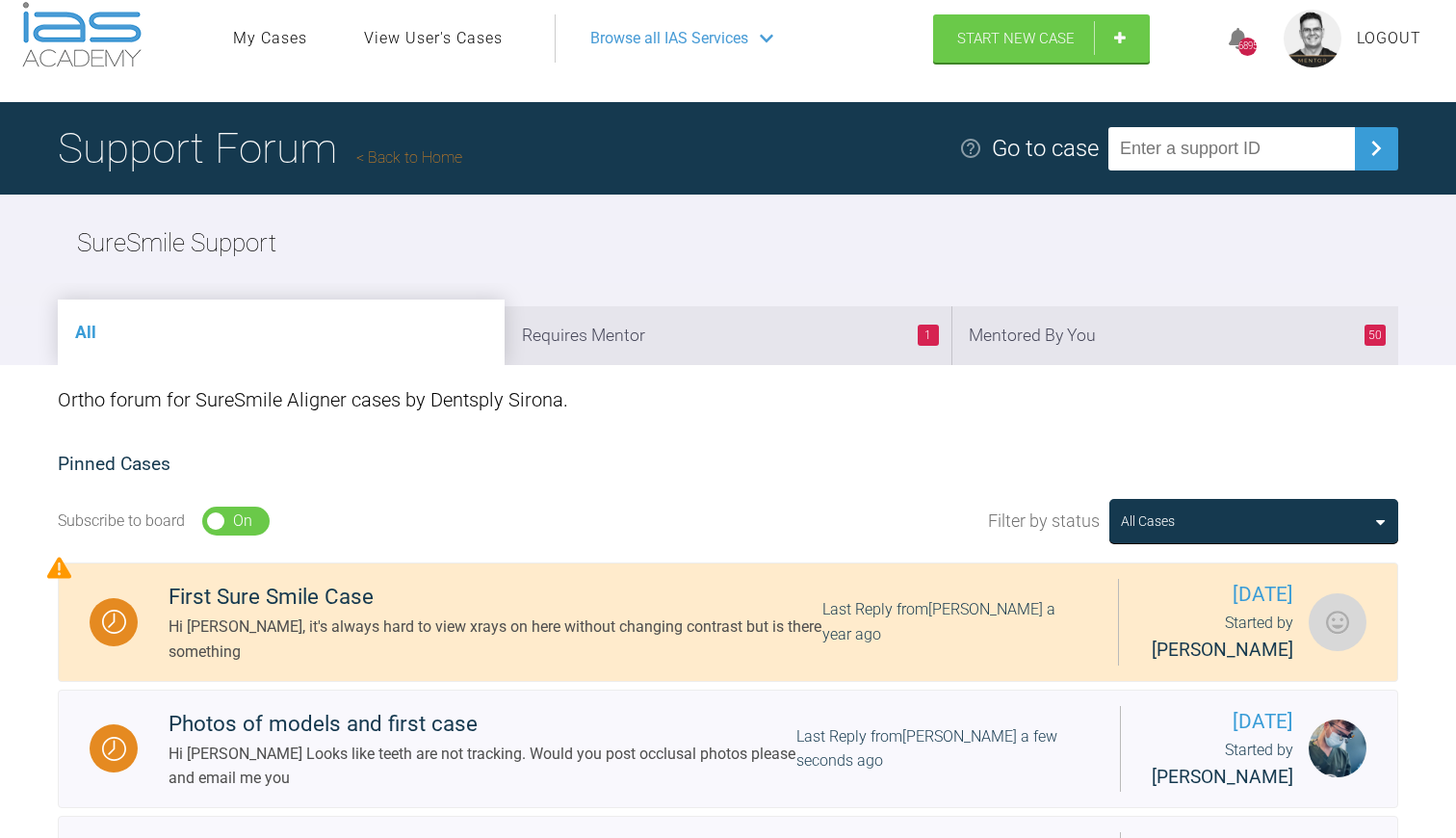
click at [442, 159] on link "Back to Home" at bounding box center [410, 157] width 106 height 19
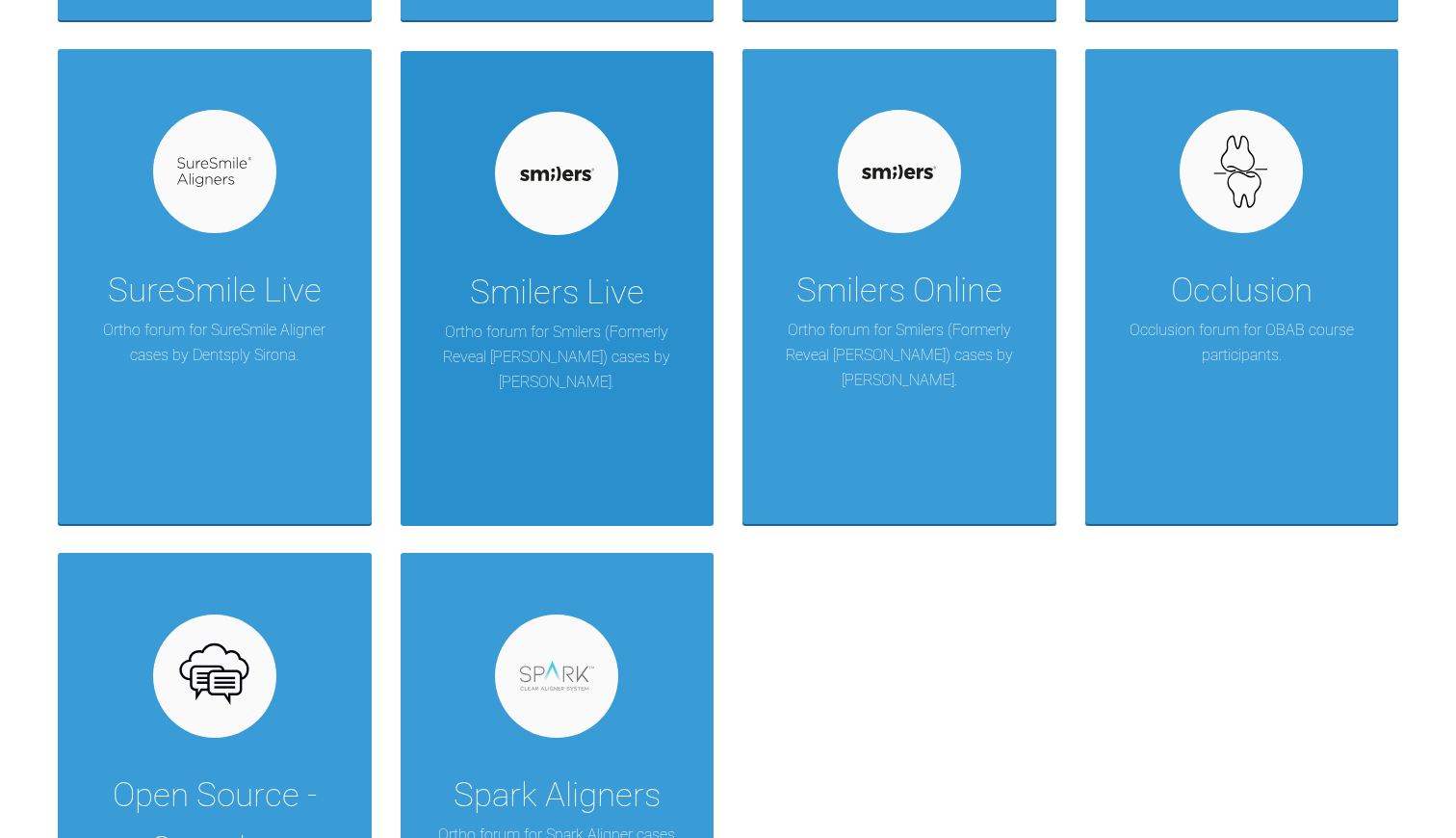
scroll to position [1781, 0]
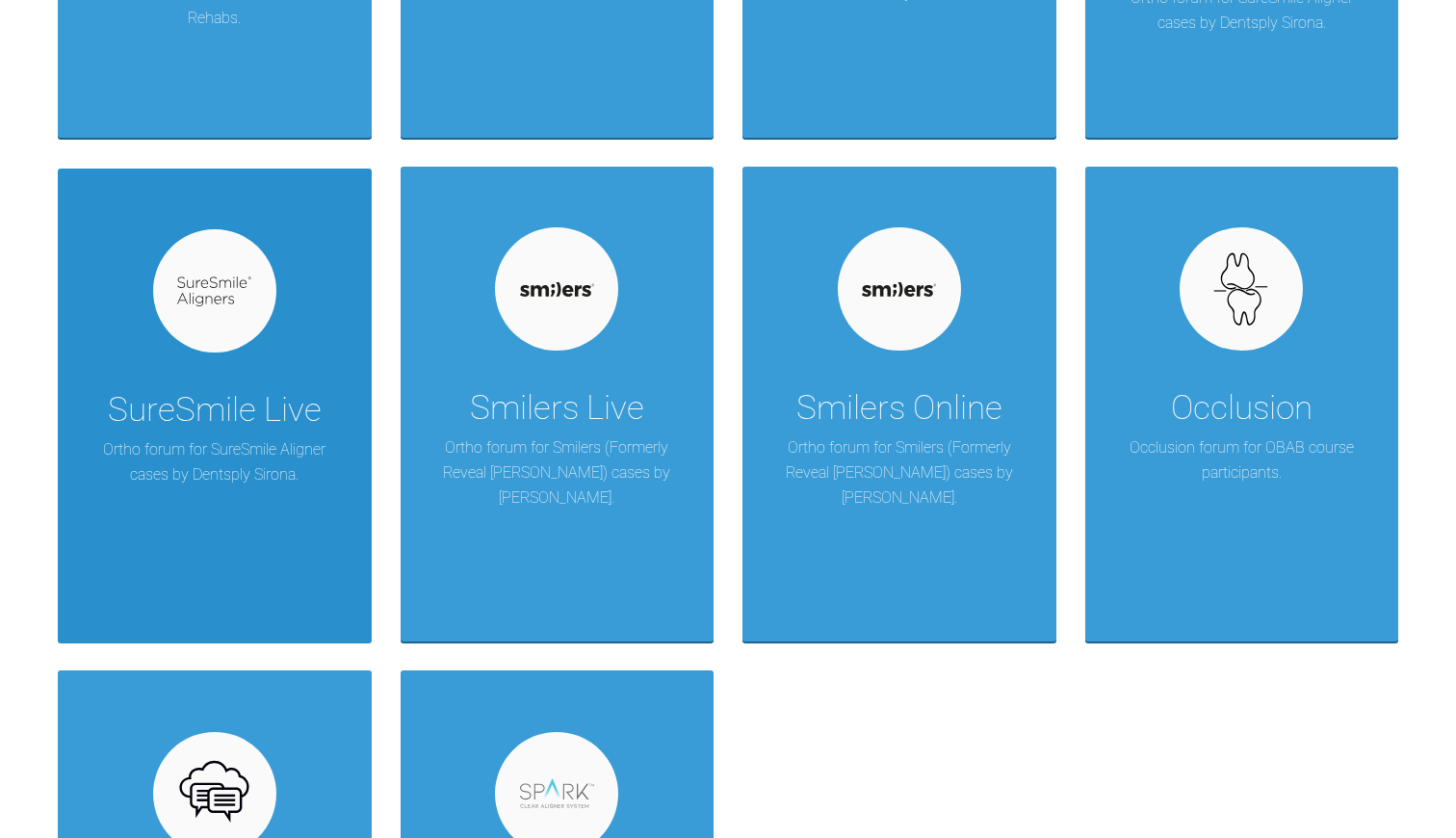
click at [236, 512] on div "SureSmile Live Ortho forum for SureSmile Aligner cases by Dentsply Sirona." at bounding box center [215, 406] width 314 height 475
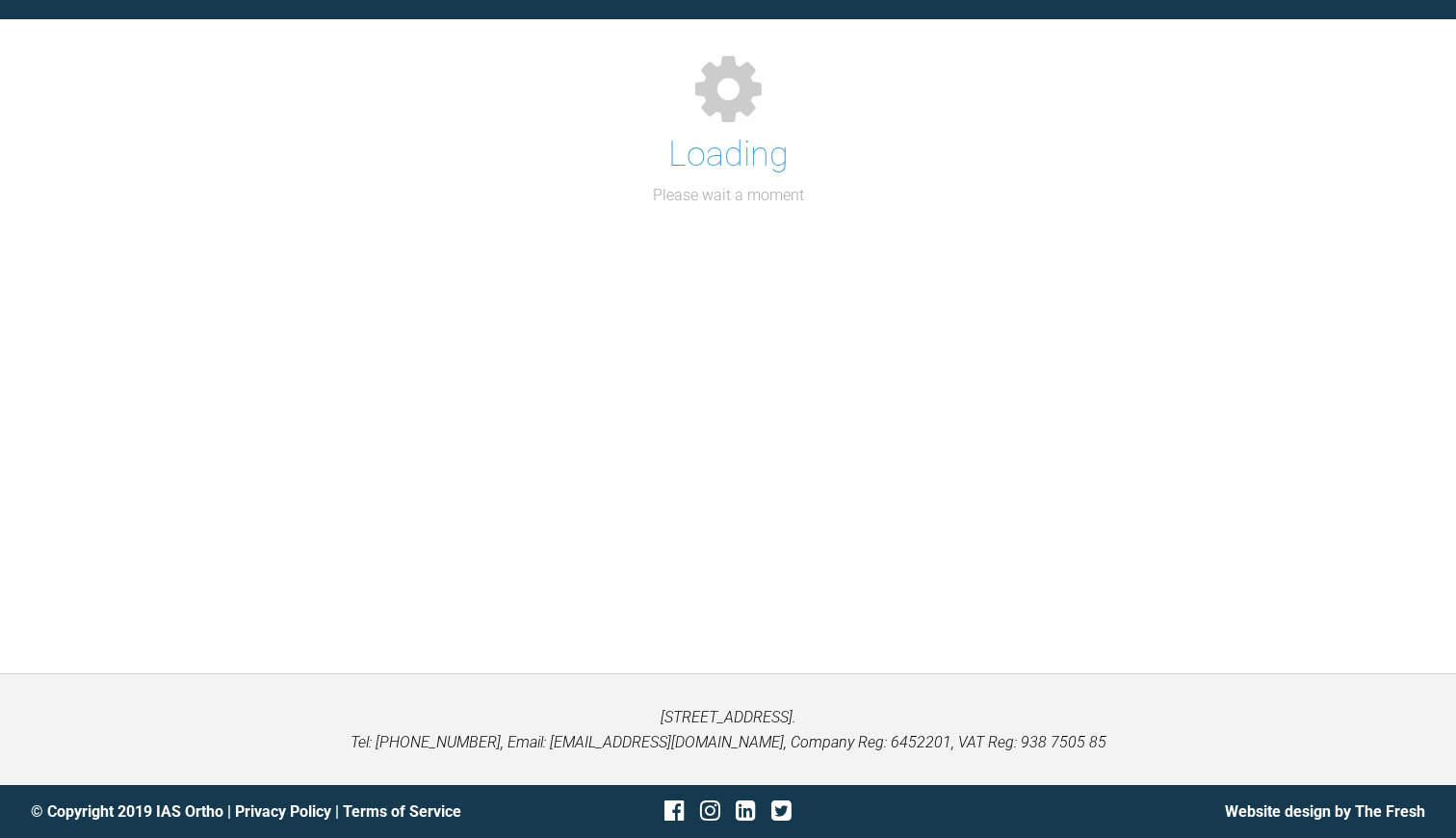
scroll to position [198, 0]
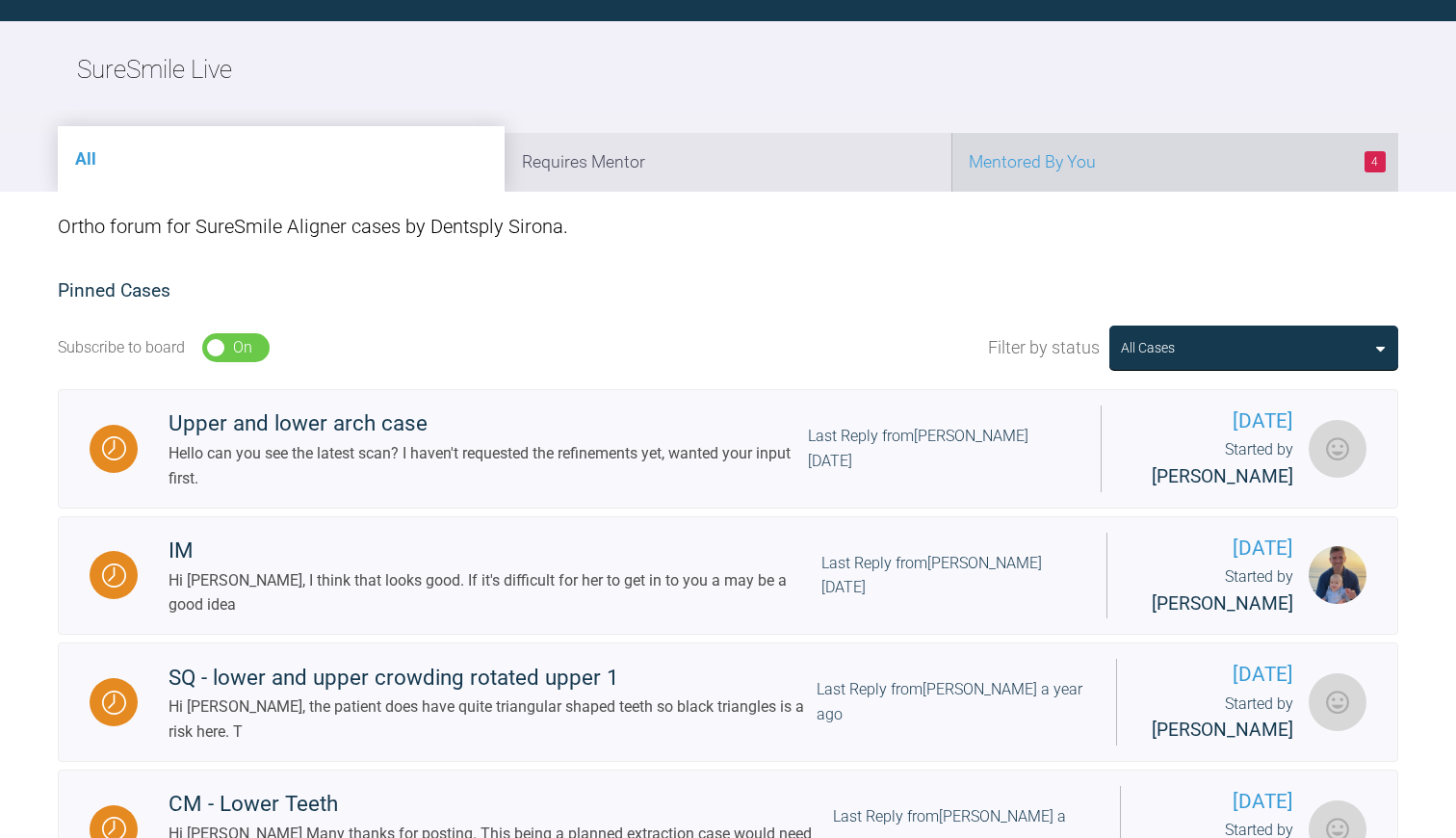
click at [1067, 162] on li "4 Mentored By You" at bounding box center [1174, 162] width 447 height 59
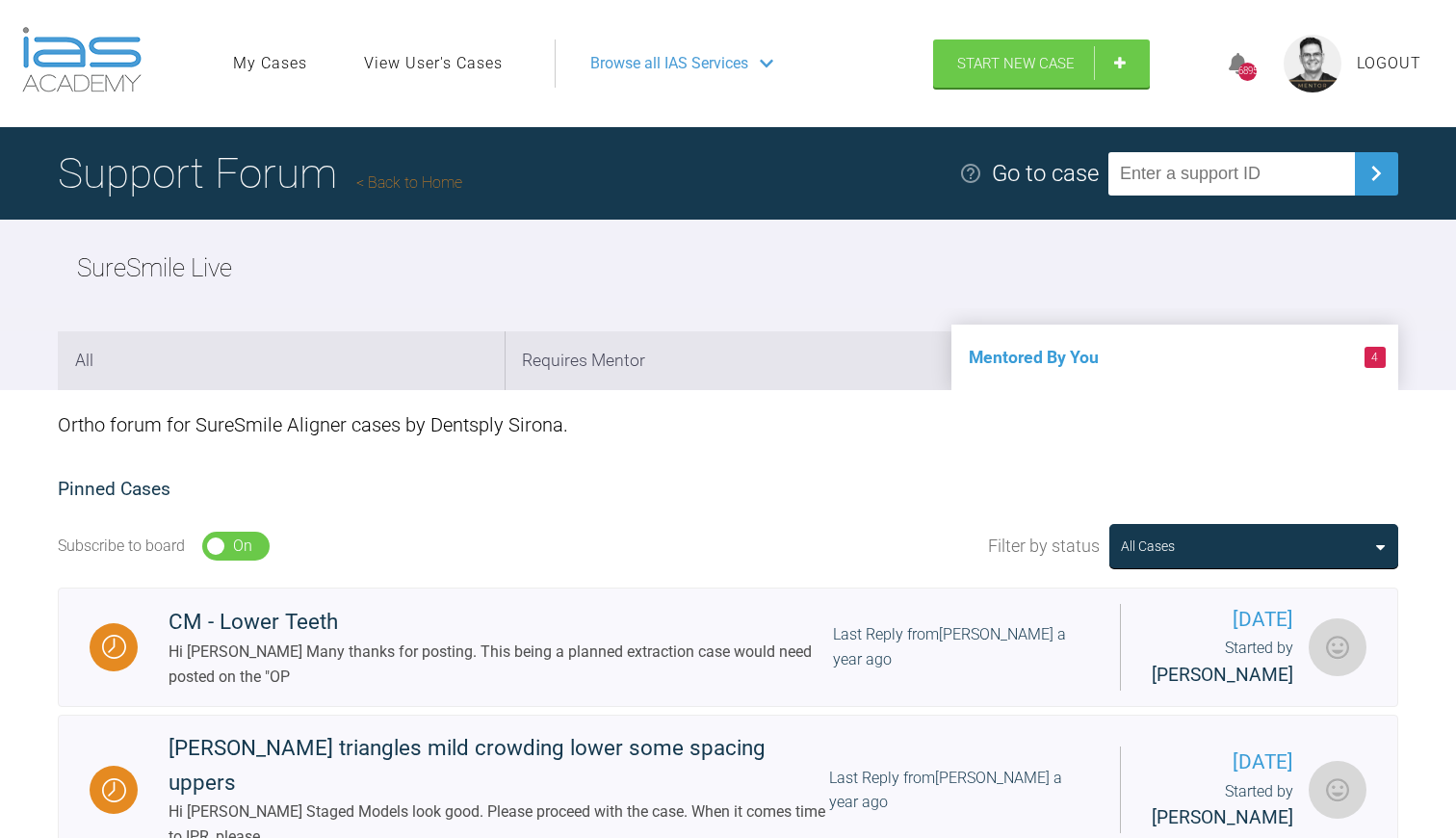
scroll to position [0, 0]
click at [429, 180] on link "Back to Home" at bounding box center [410, 182] width 106 height 19
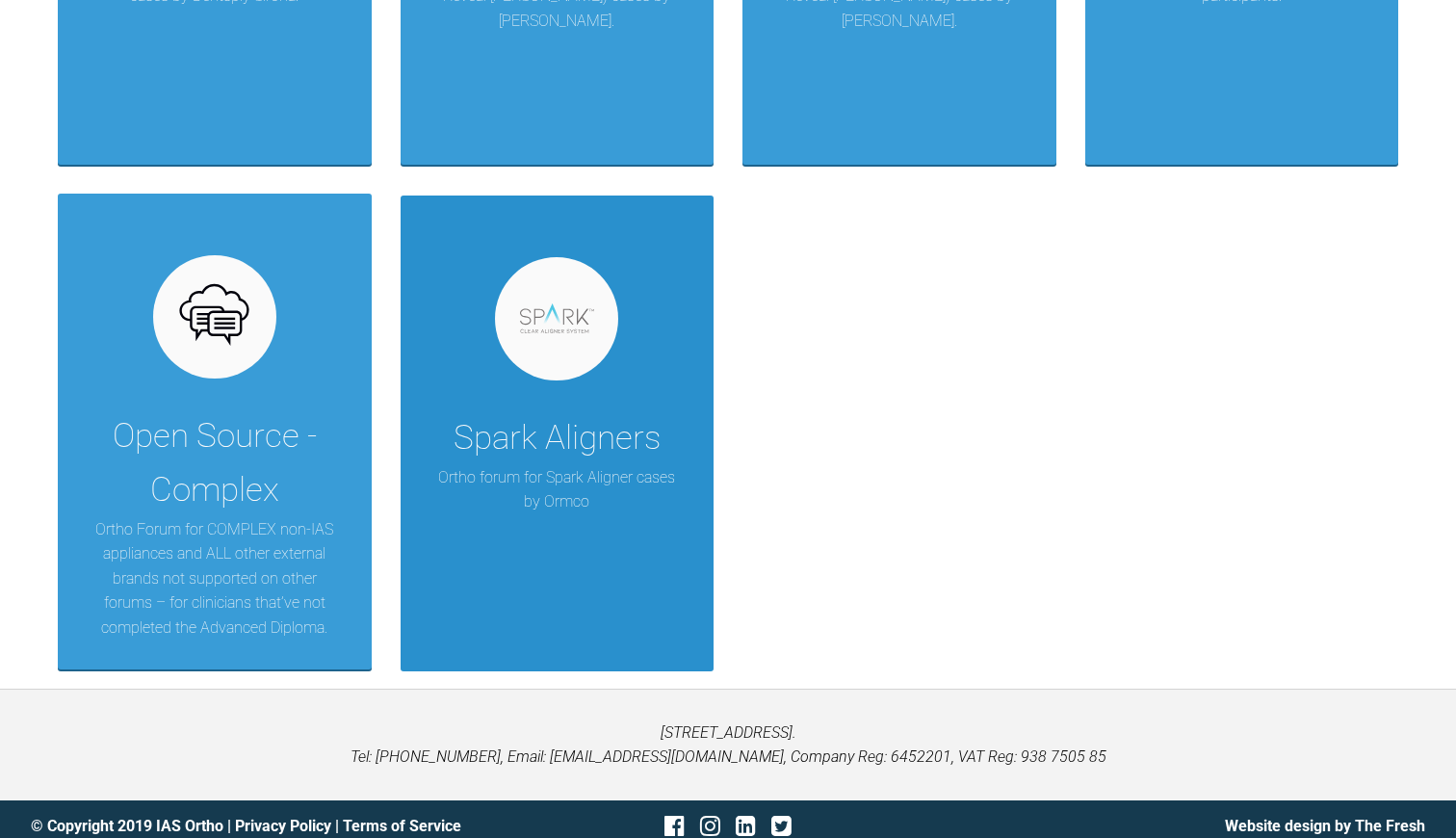
scroll to position [2257, 0]
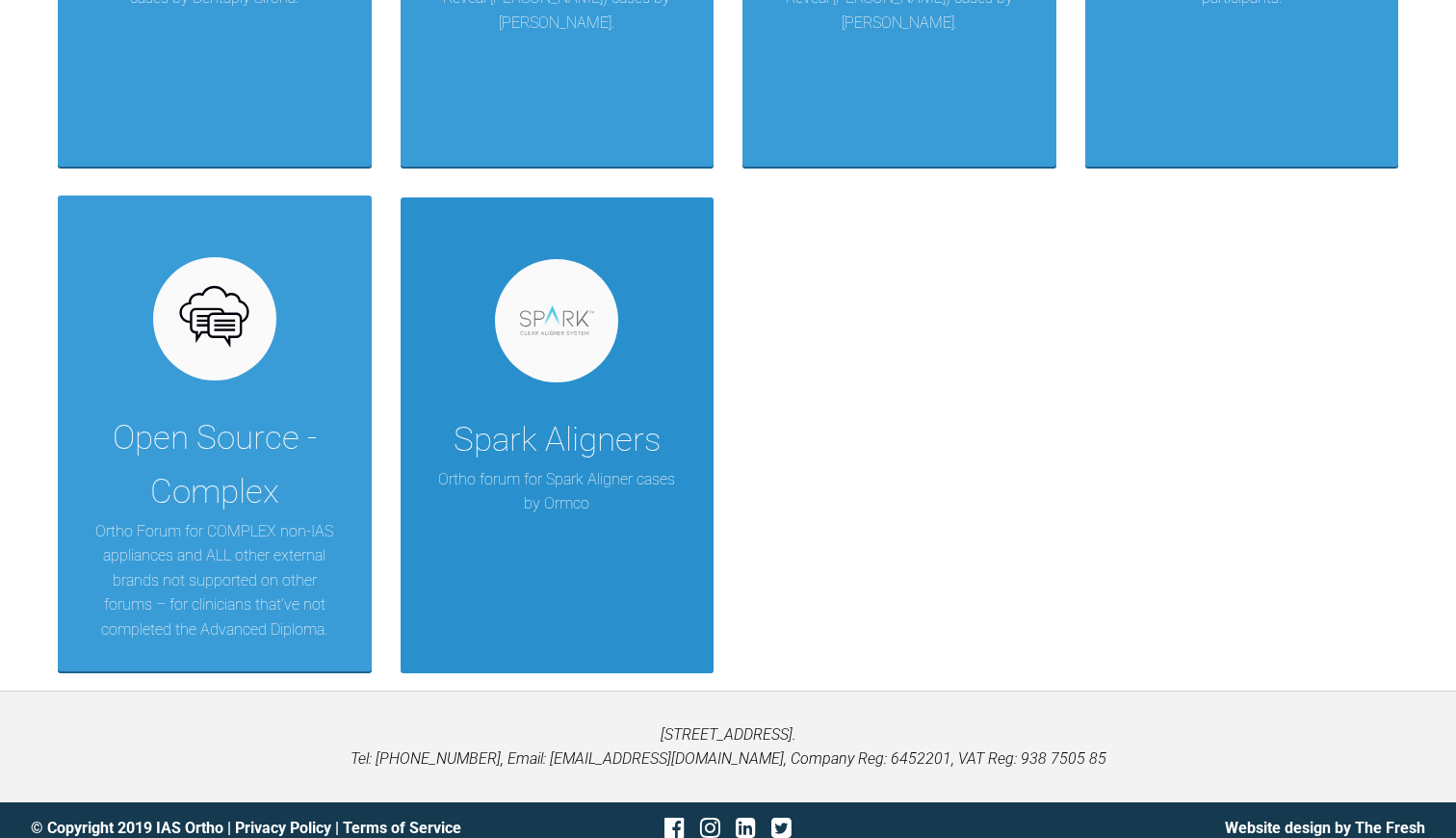
click at [554, 526] on div "Spark Aligners Ortho forum for Spark Aligner cases by [PERSON_NAME]" at bounding box center [558, 434] width 314 height 475
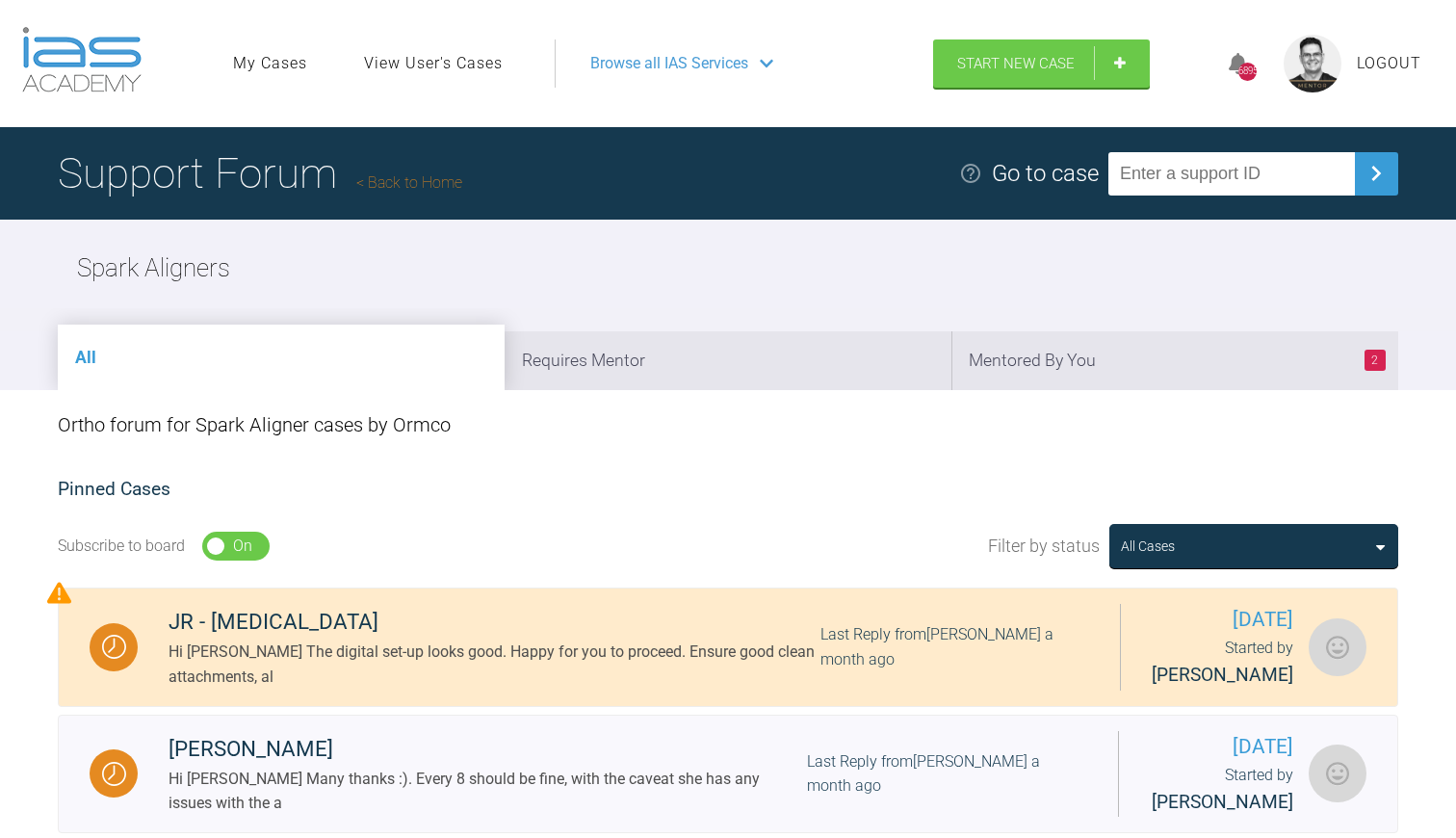
click at [416, 171] on h1 "Support Forum Back to Home" at bounding box center [260, 173] width 405 height 68
